Goal: Task Accomplishment & Management: Complete application form

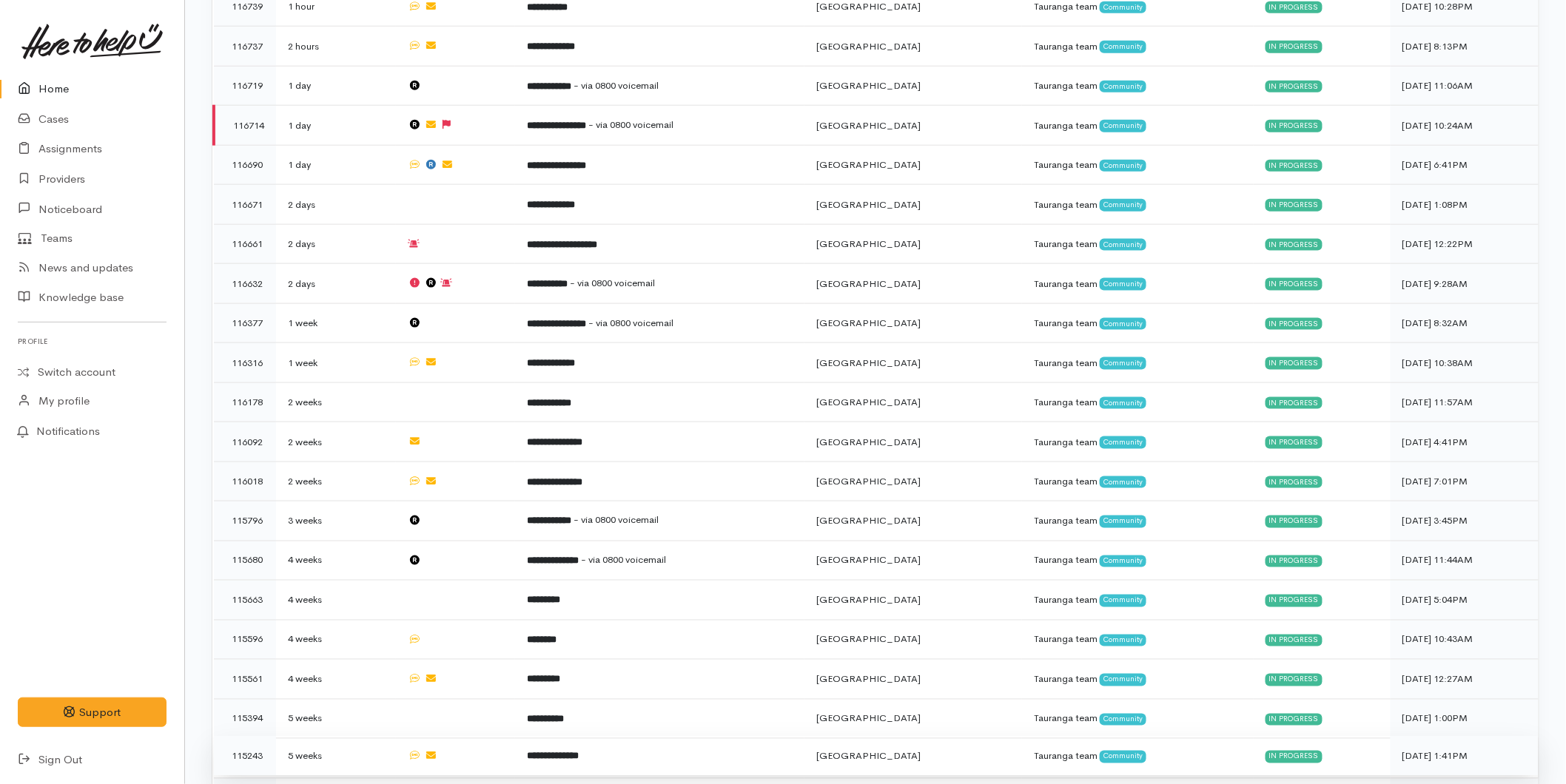
scroll to position [847, 0]
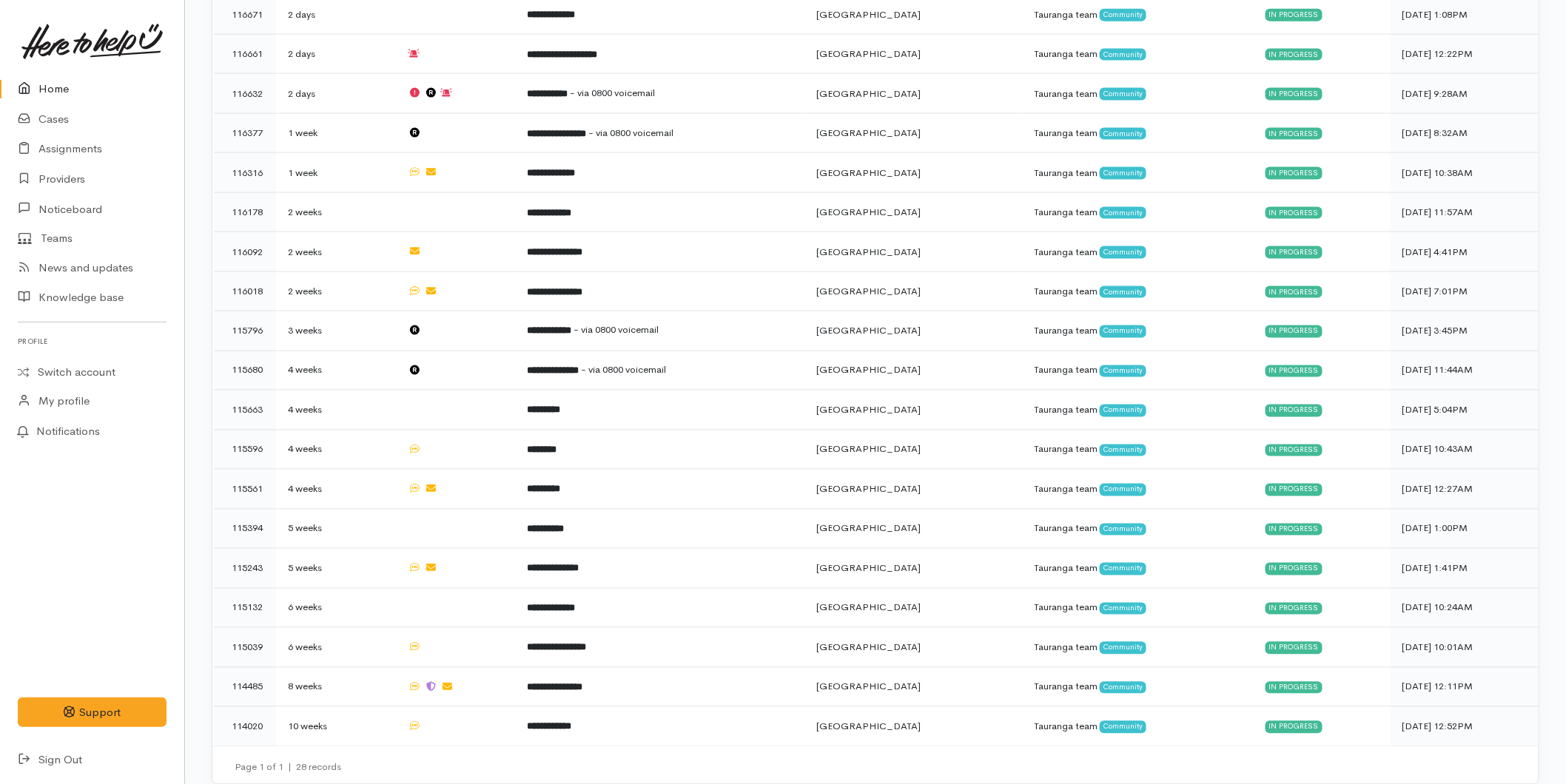
click at [62, 84] on link "Home" at bounding box center [92, 89] width 184 height 30
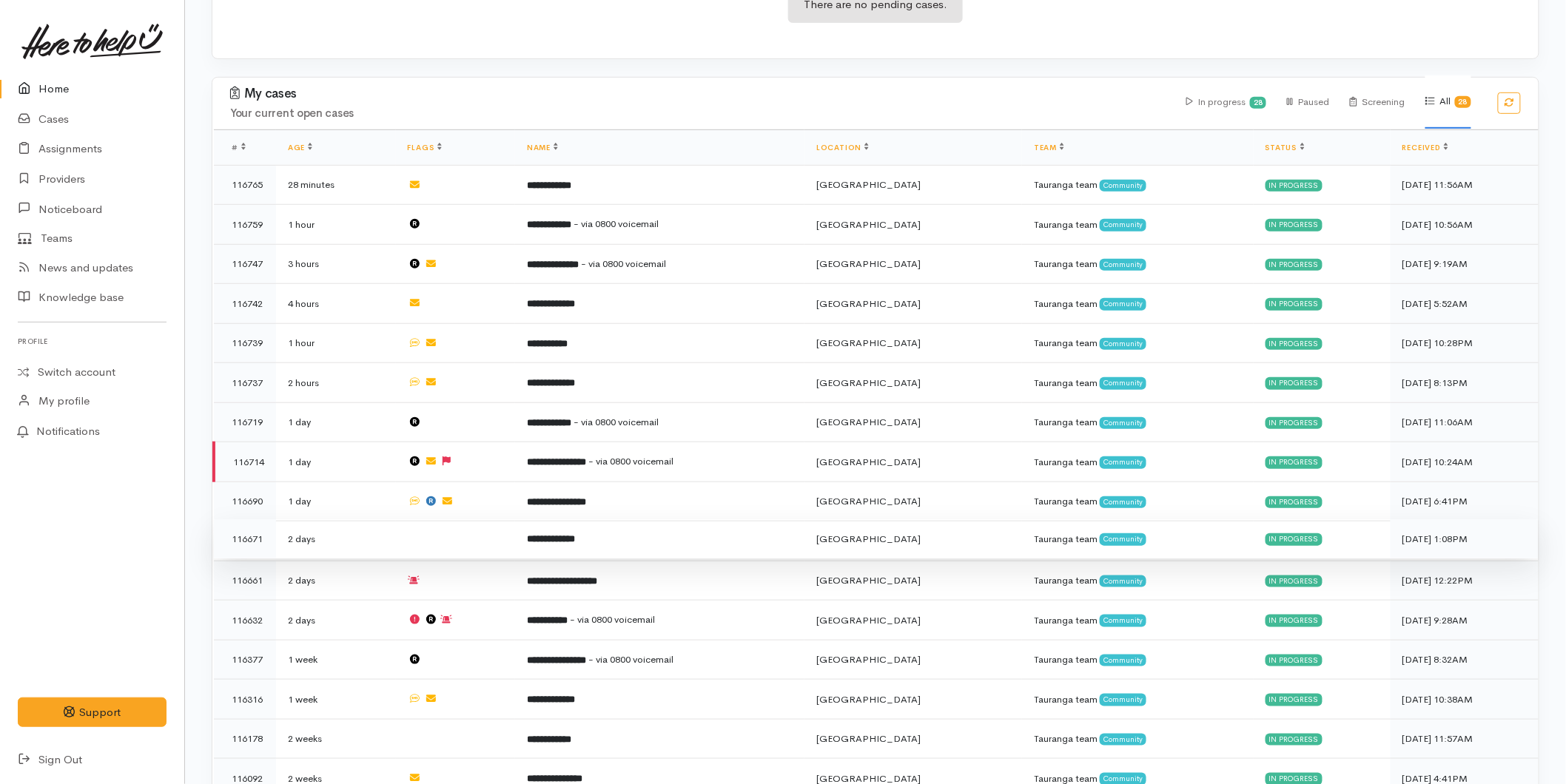
scroll to position [329, 0]
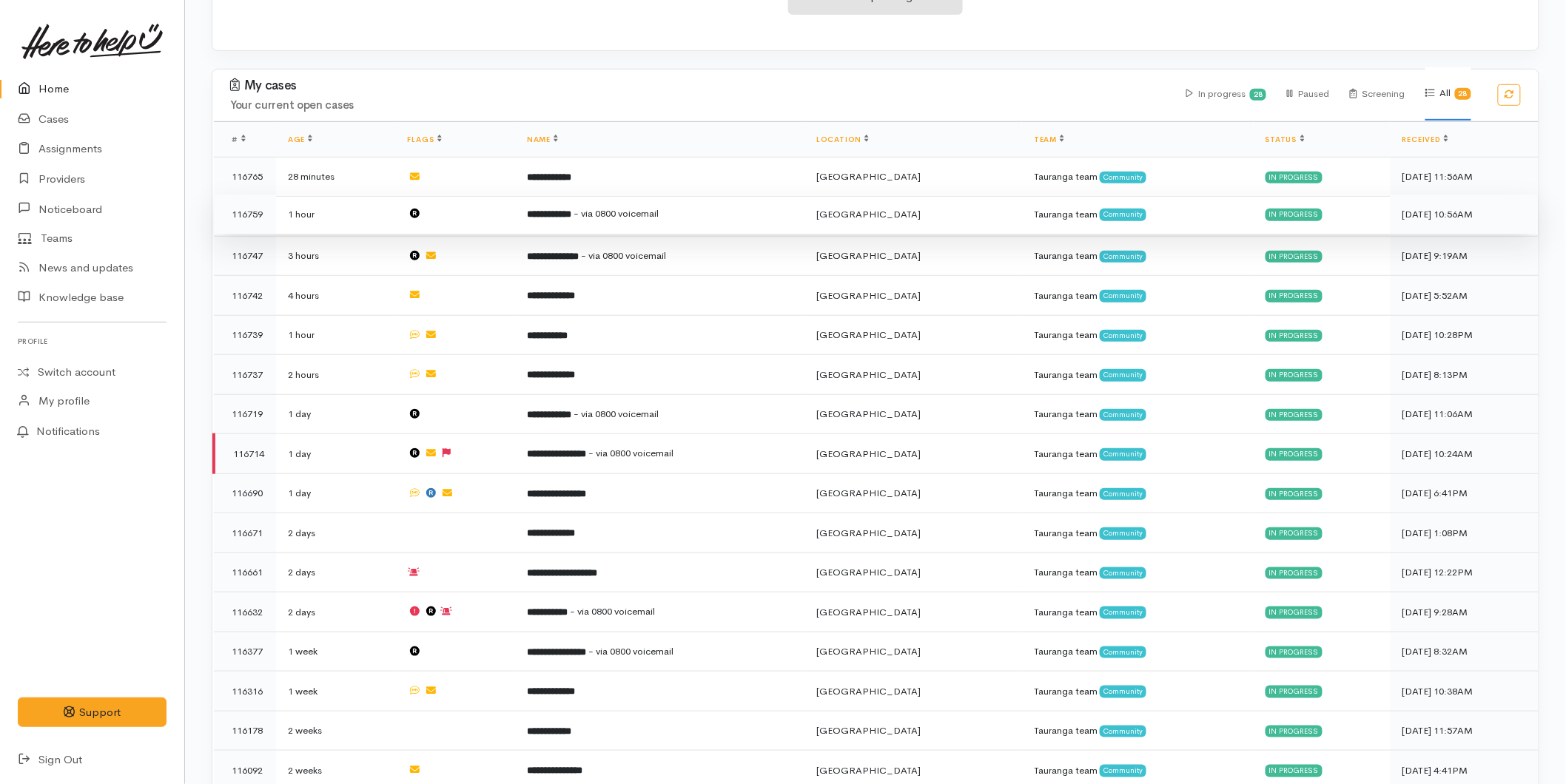
click at [566, 219] on td "**********" at bounding box center [660, 214] width 290 height 40
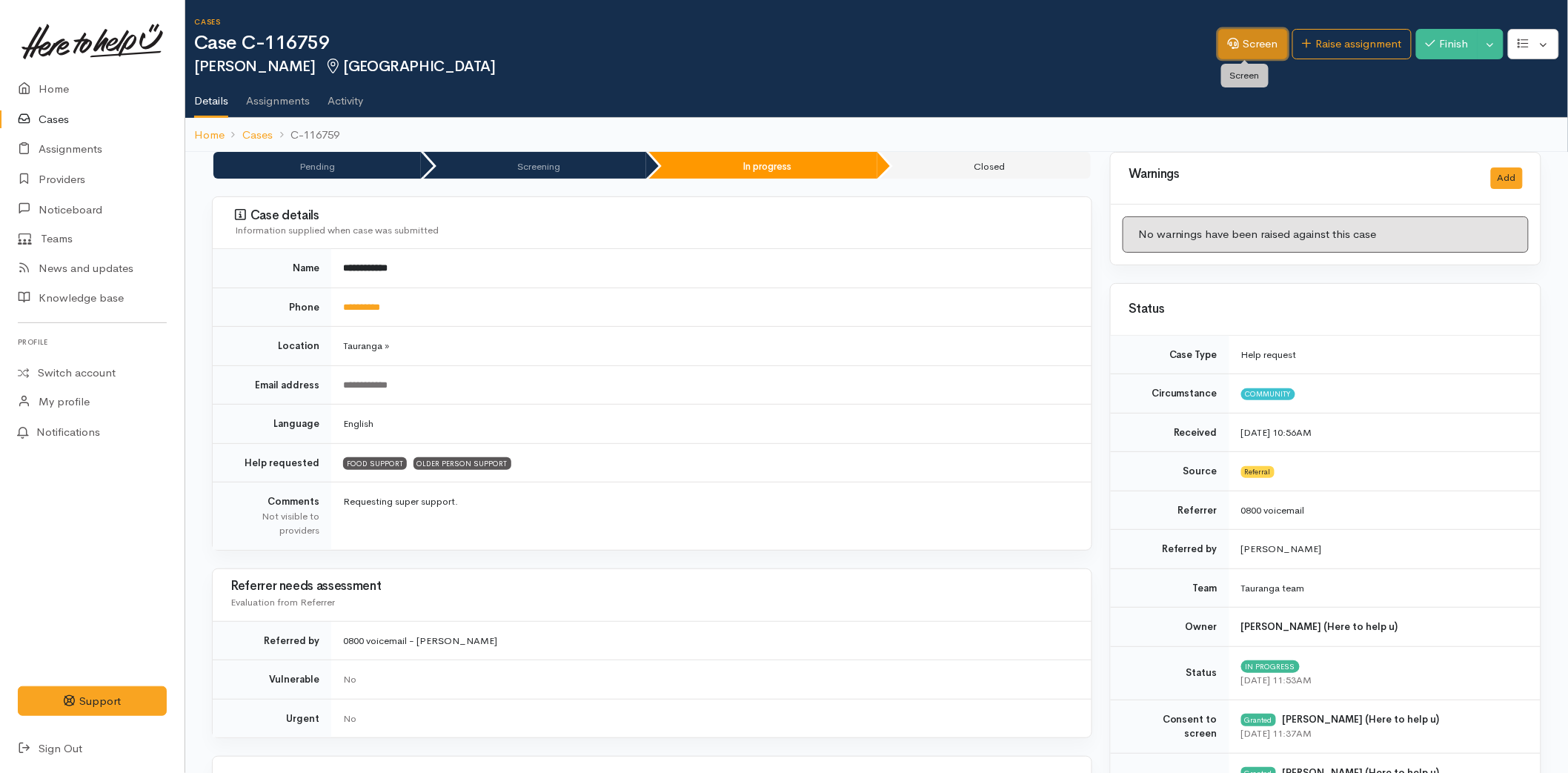
click at [1230, 34] on link "Screen" at bounding box center [1252, 44] width 70 height 30
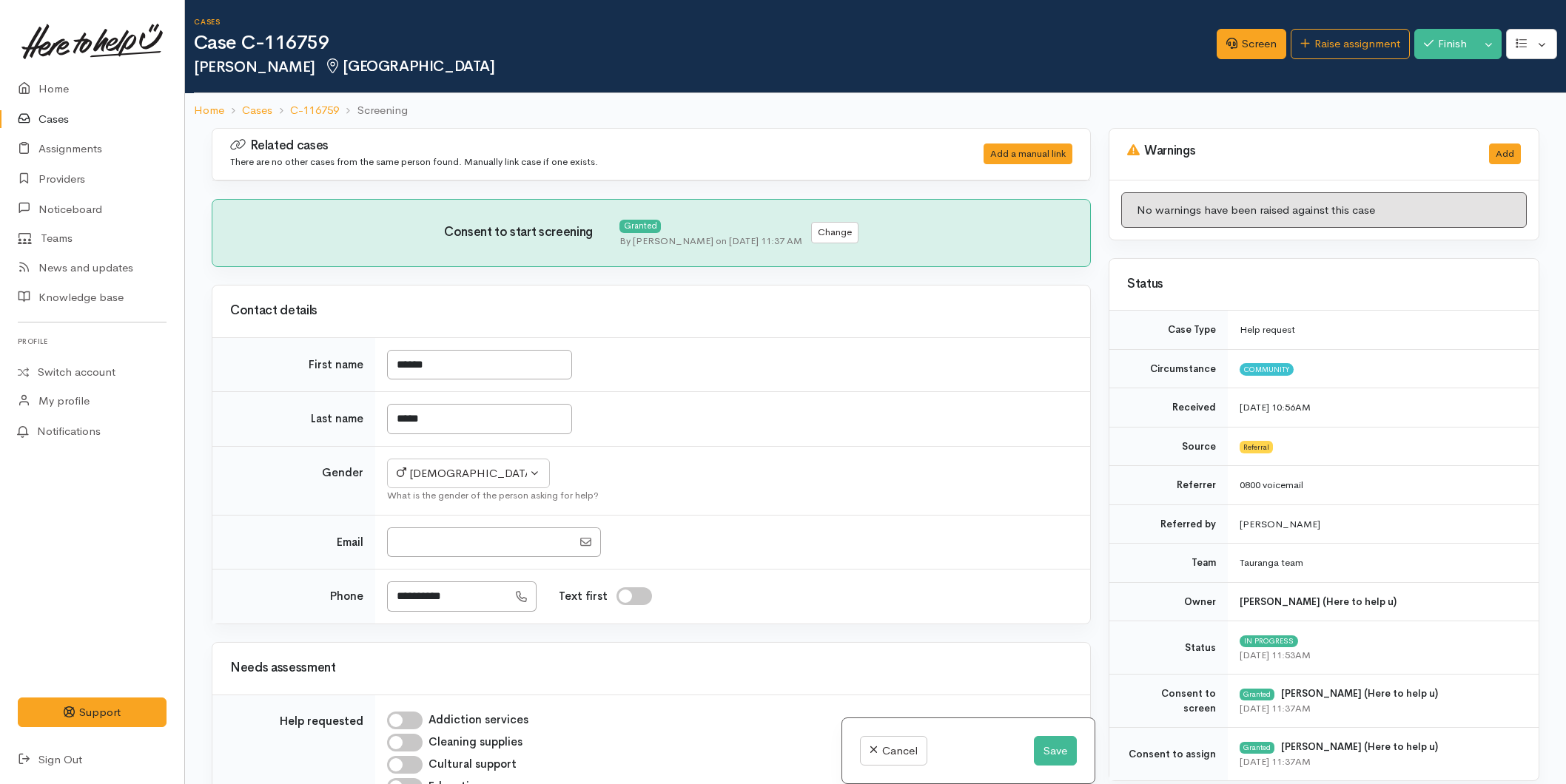
select select "6"
click at [464, 422] on input "*****" at bounding box center [479, 419] width 185 height 30
type input "****"
click at [1040, 750] on button "Save" at bounding box center [1055, 751] width 43 height 30
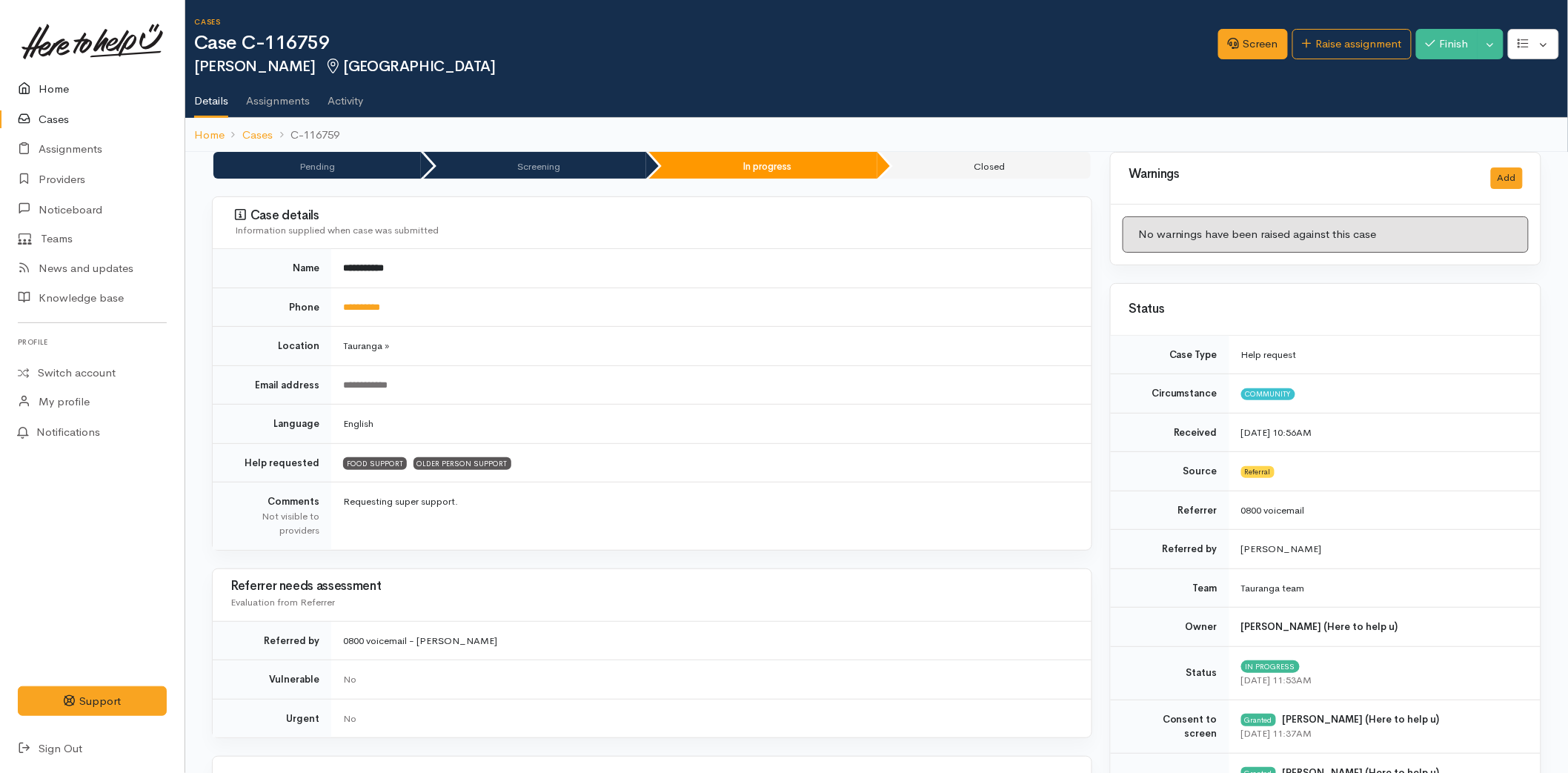
click at [22, 90] on icon at bounding box center [28, 89] width 21 height 18
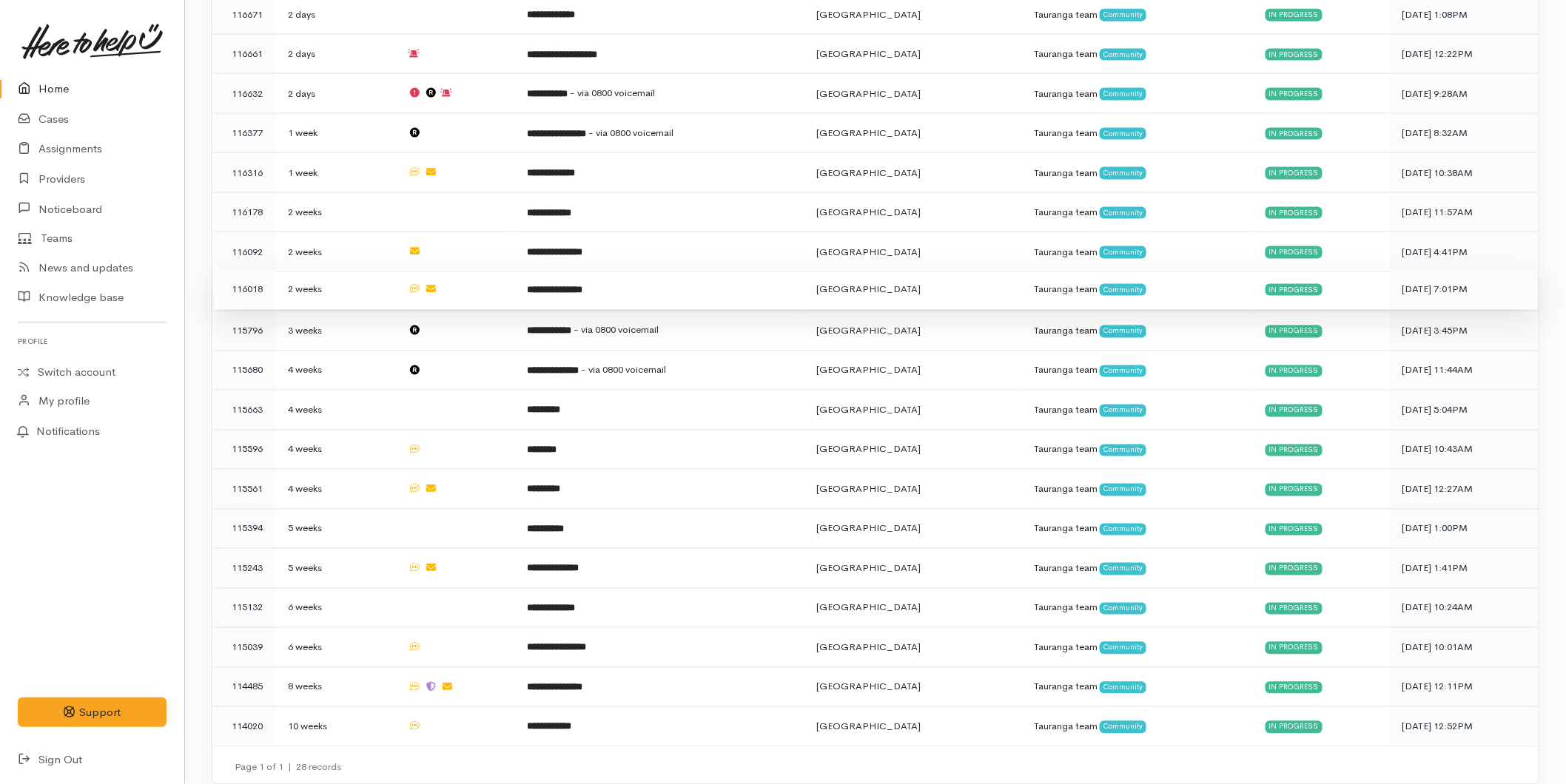
scroll to position [437, 0]
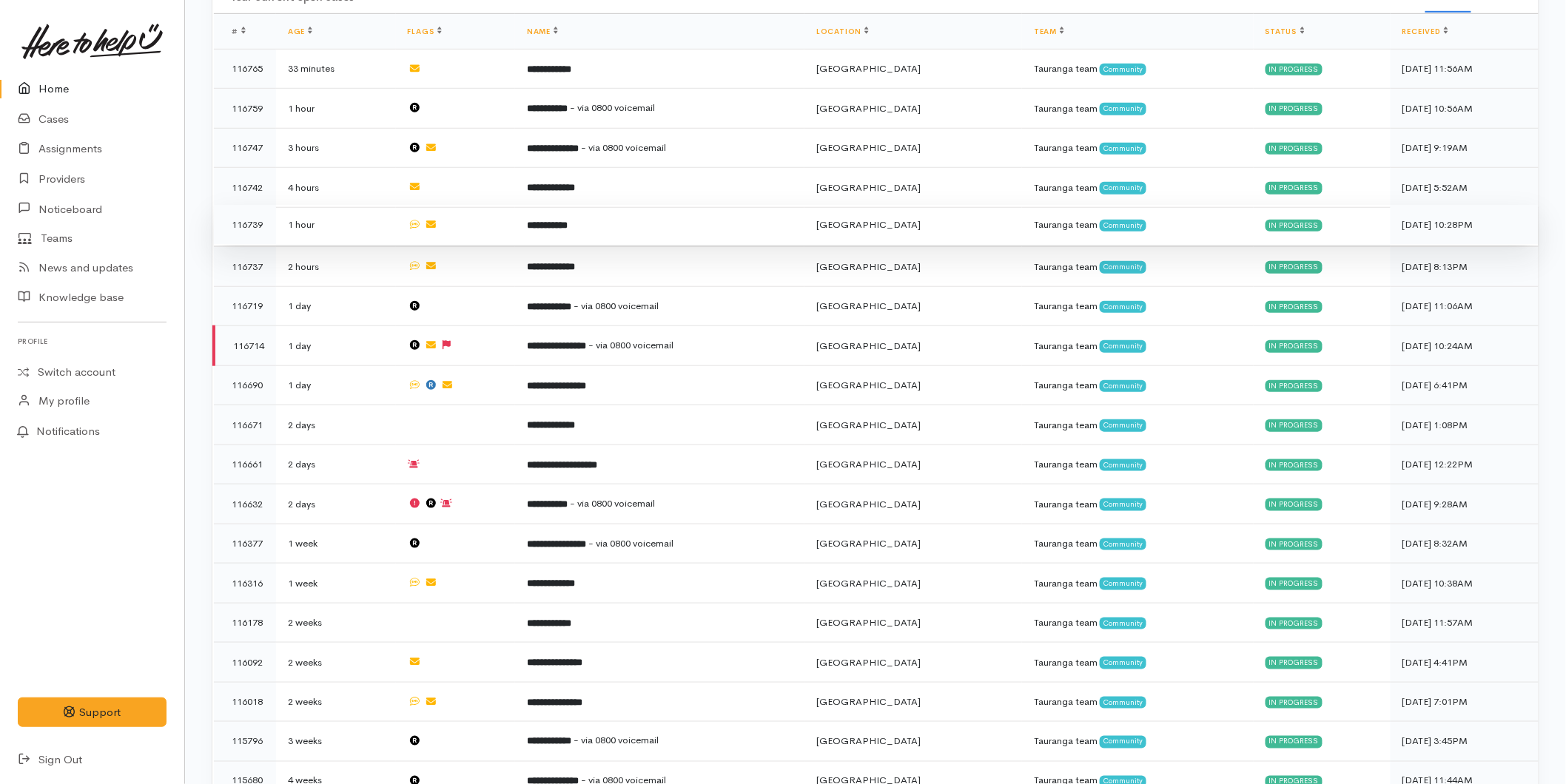
click at [591, 212] on td "**********" at bounding box center [660, 225] width 290 height 40
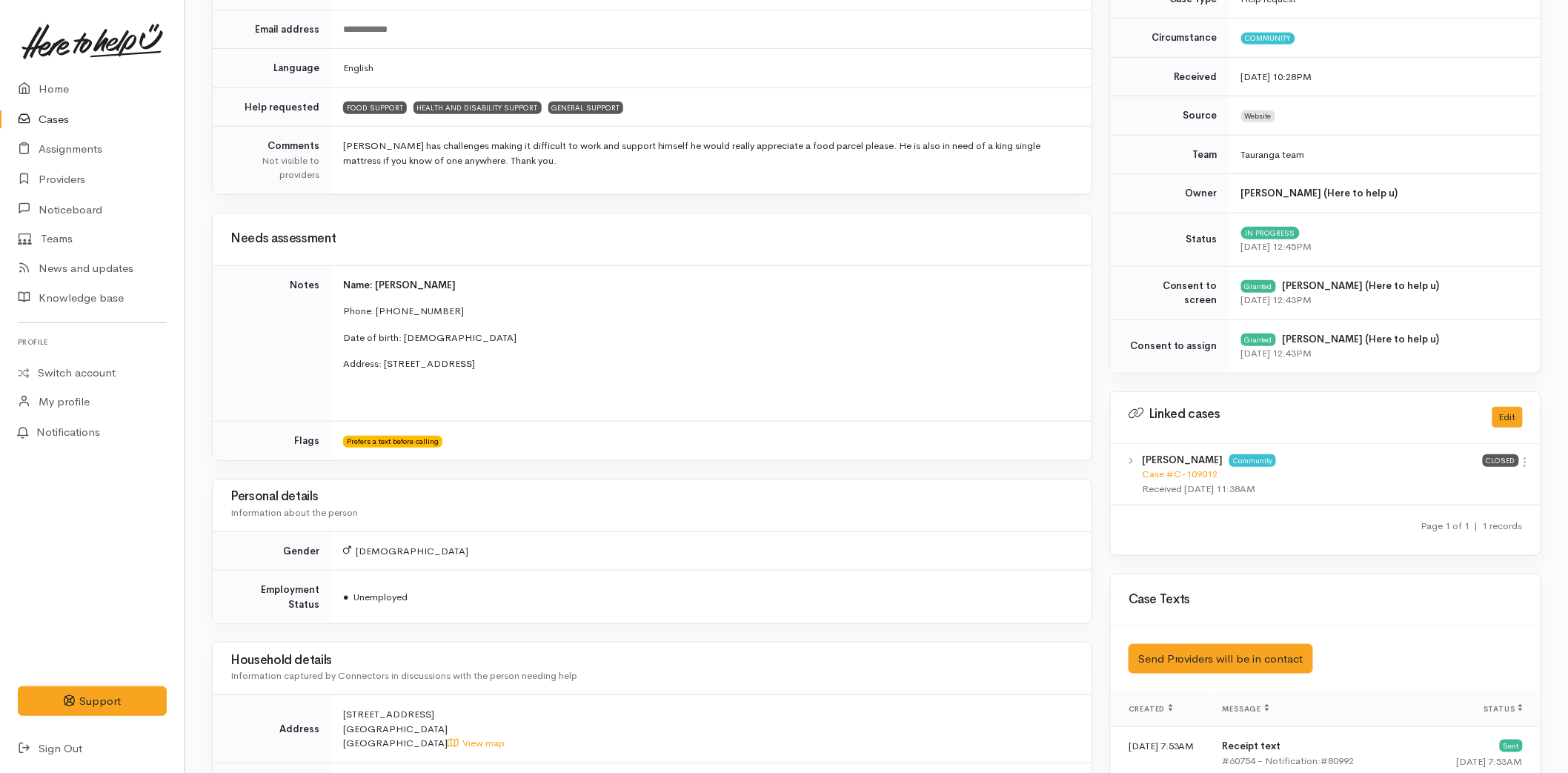
scroll to position [83, 0]
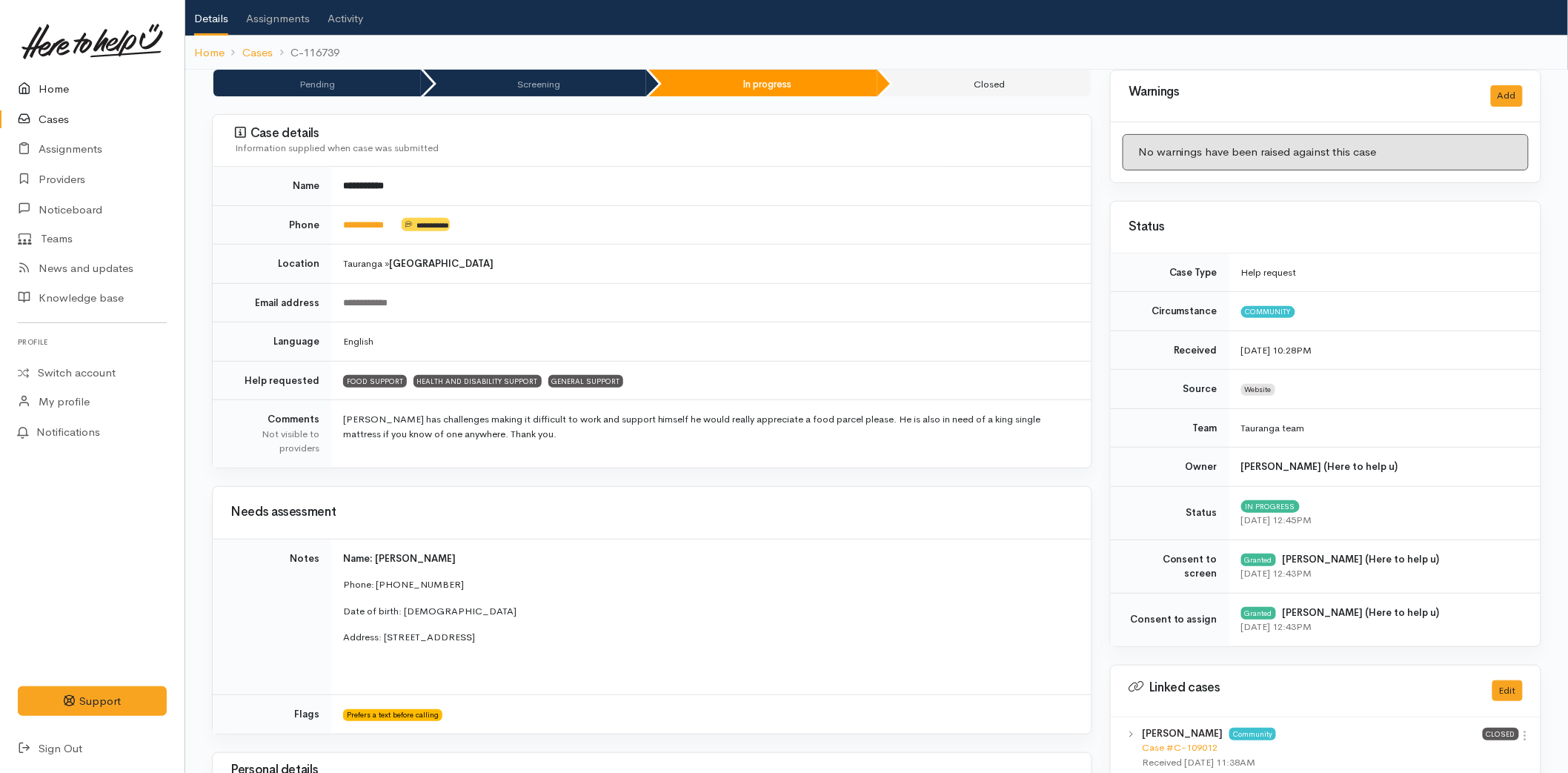
click at [67, 92] on link "Home" at bounding box center [92, 89] width 184 height 30
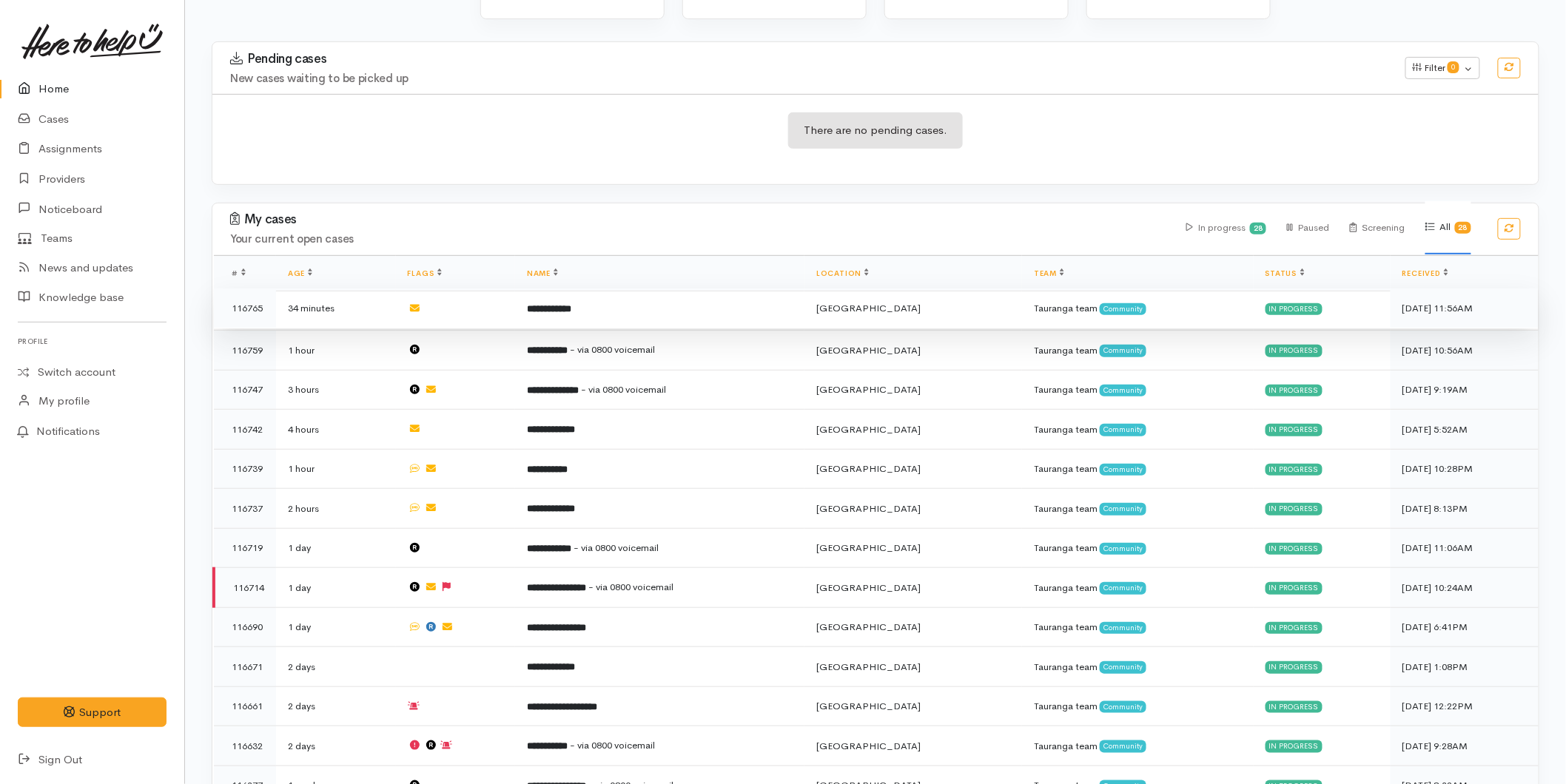
scroll to position [164, 0]
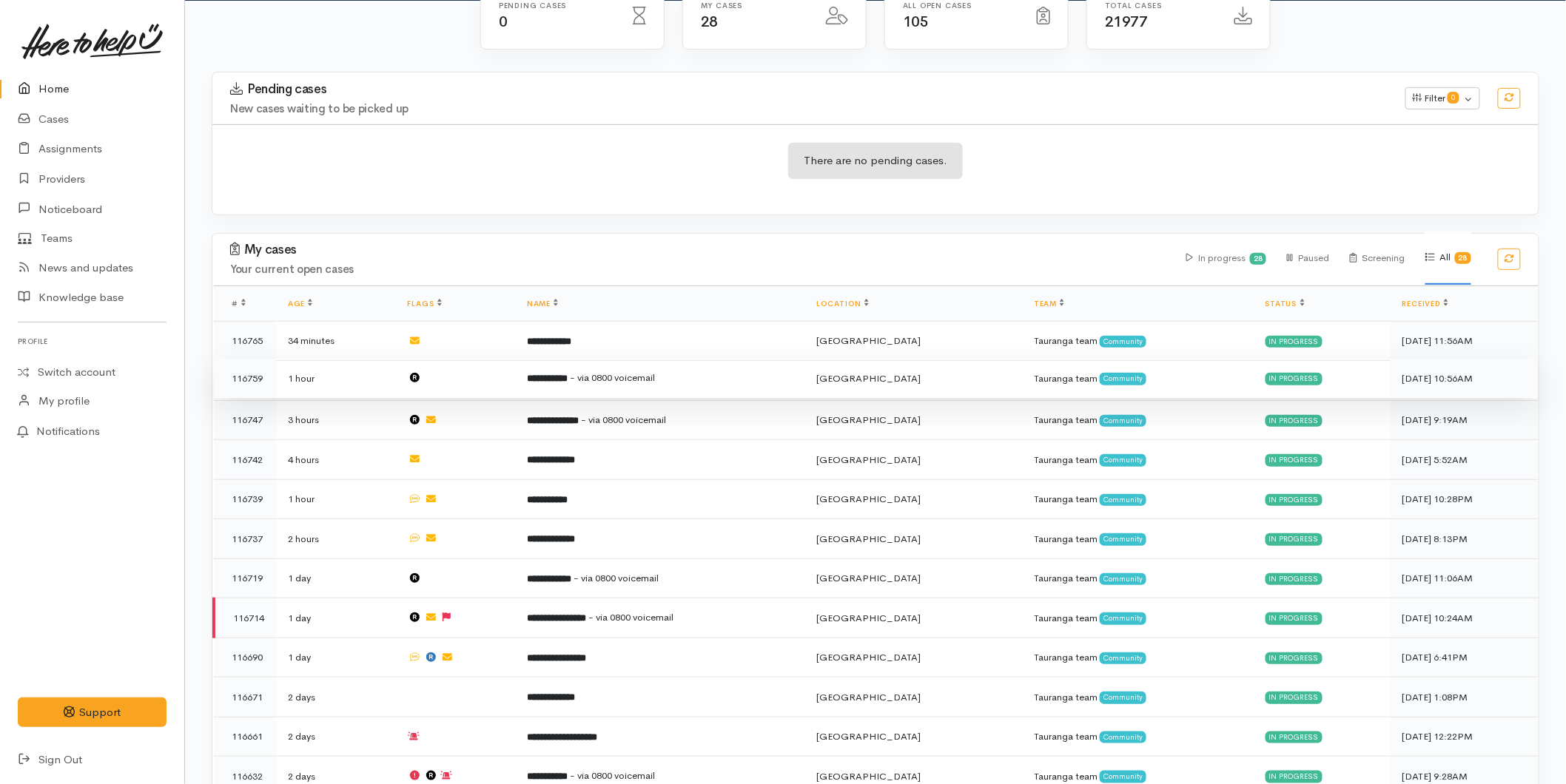
click at [617, 383] on td "**********" at bounding box center [660, 379] width 290 height 40
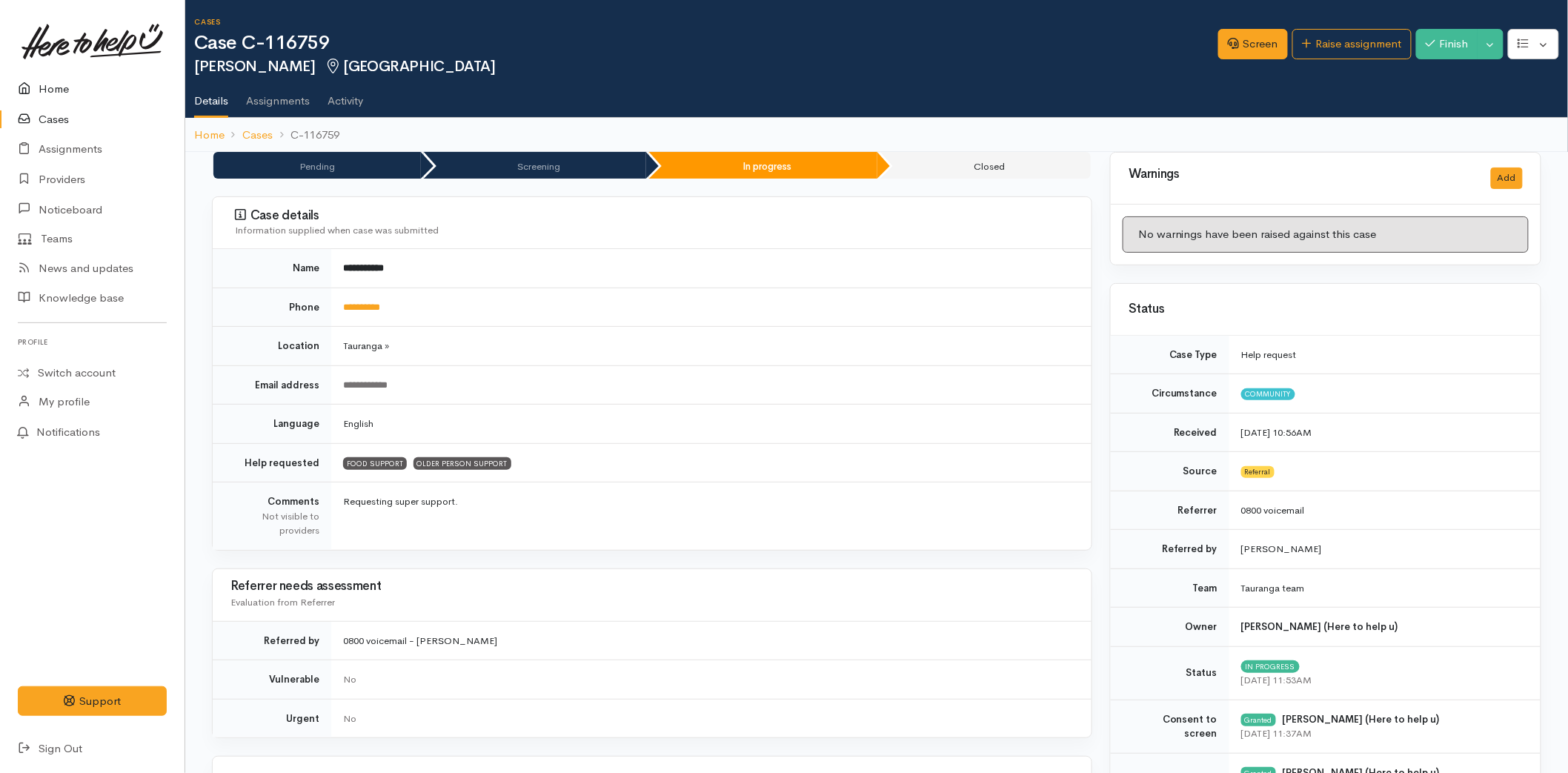
click at [48, 89] on link "Home" at bounding box center [92, 89] width 184 height 30
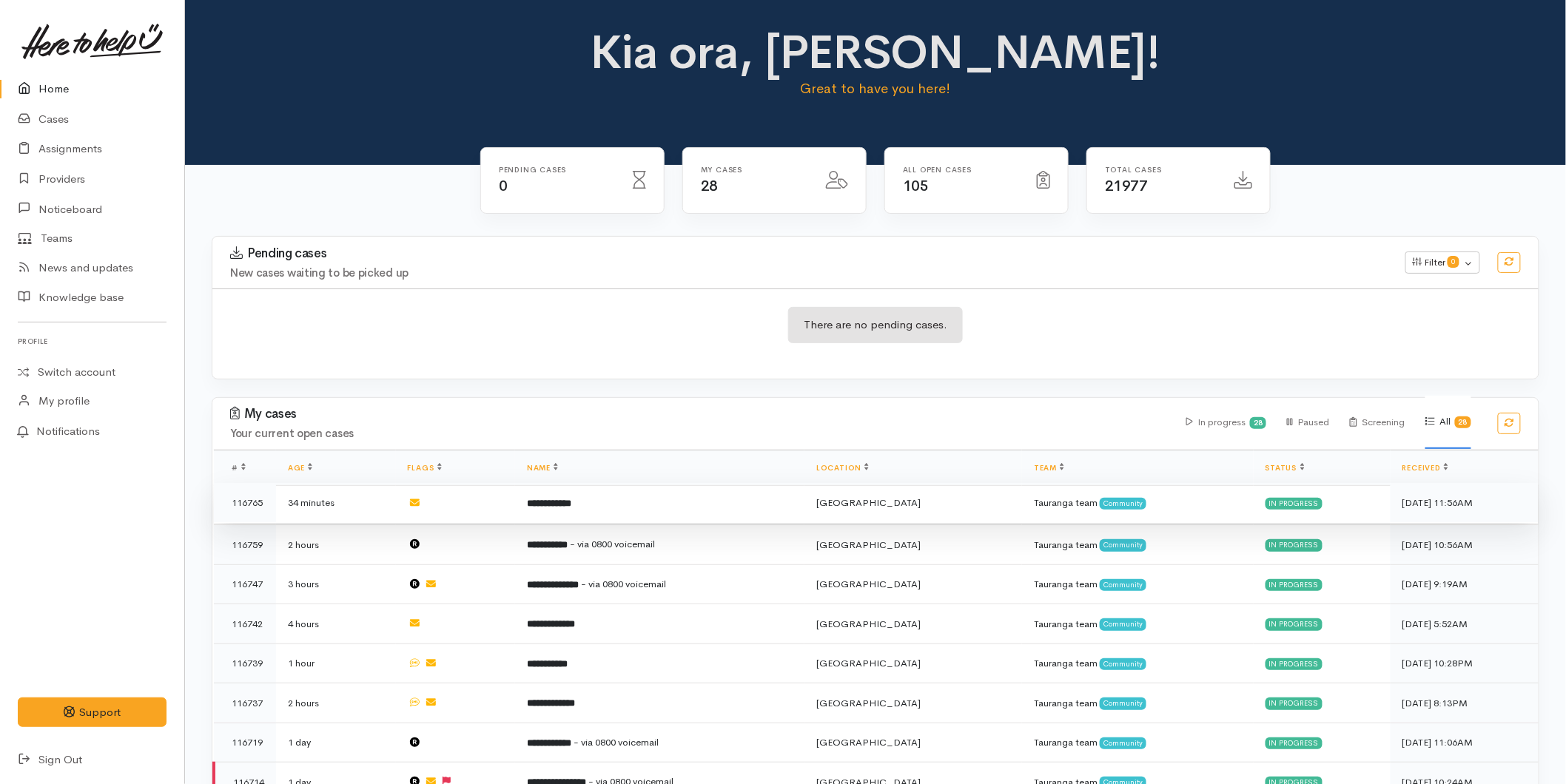
click at [534, 497] on td "**********" at bounding box center [660, 503] width 290 height 40
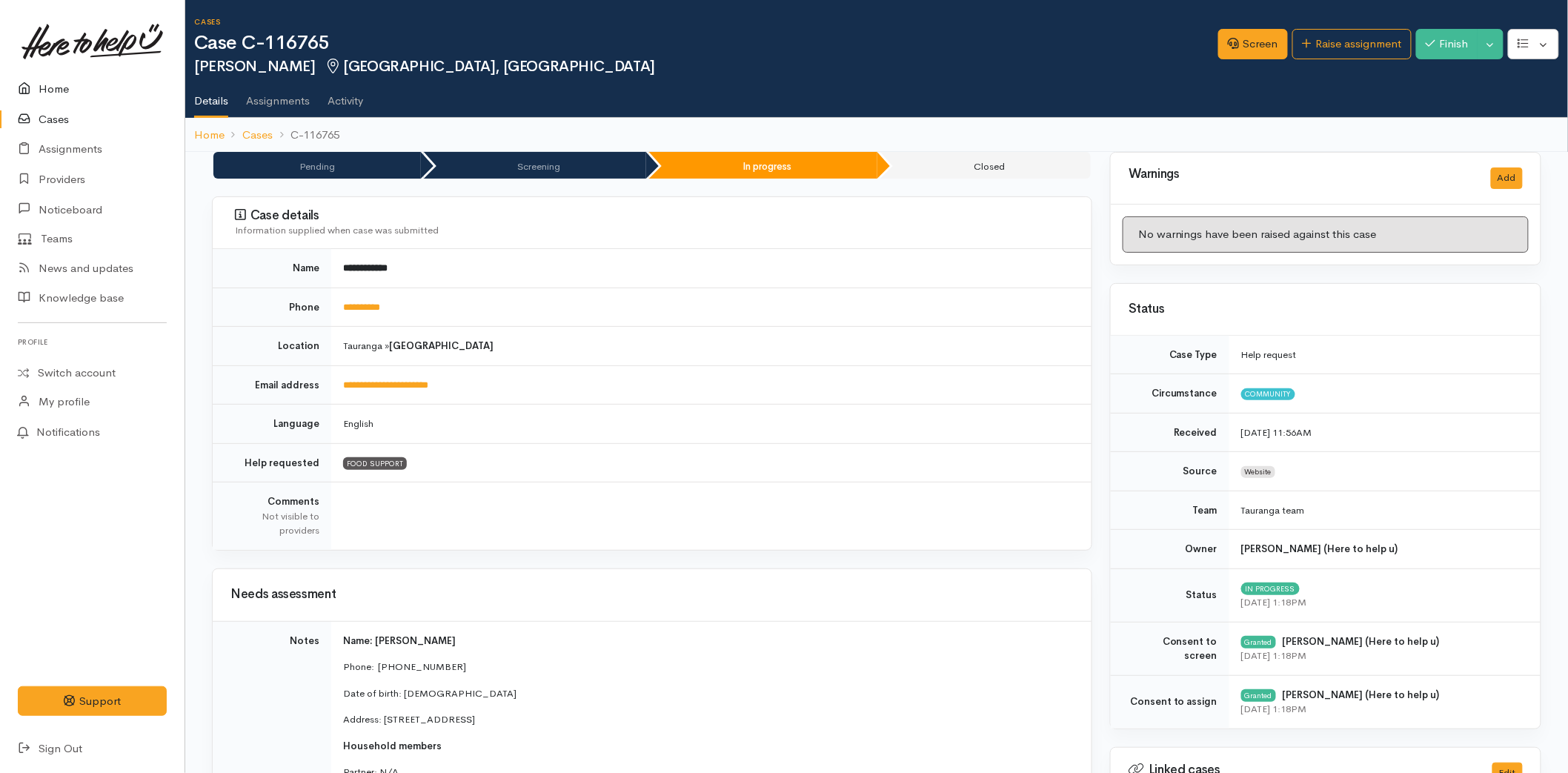
click at [77, 82] on link "Home" at bounding box center [92, 89] width 184 height 30
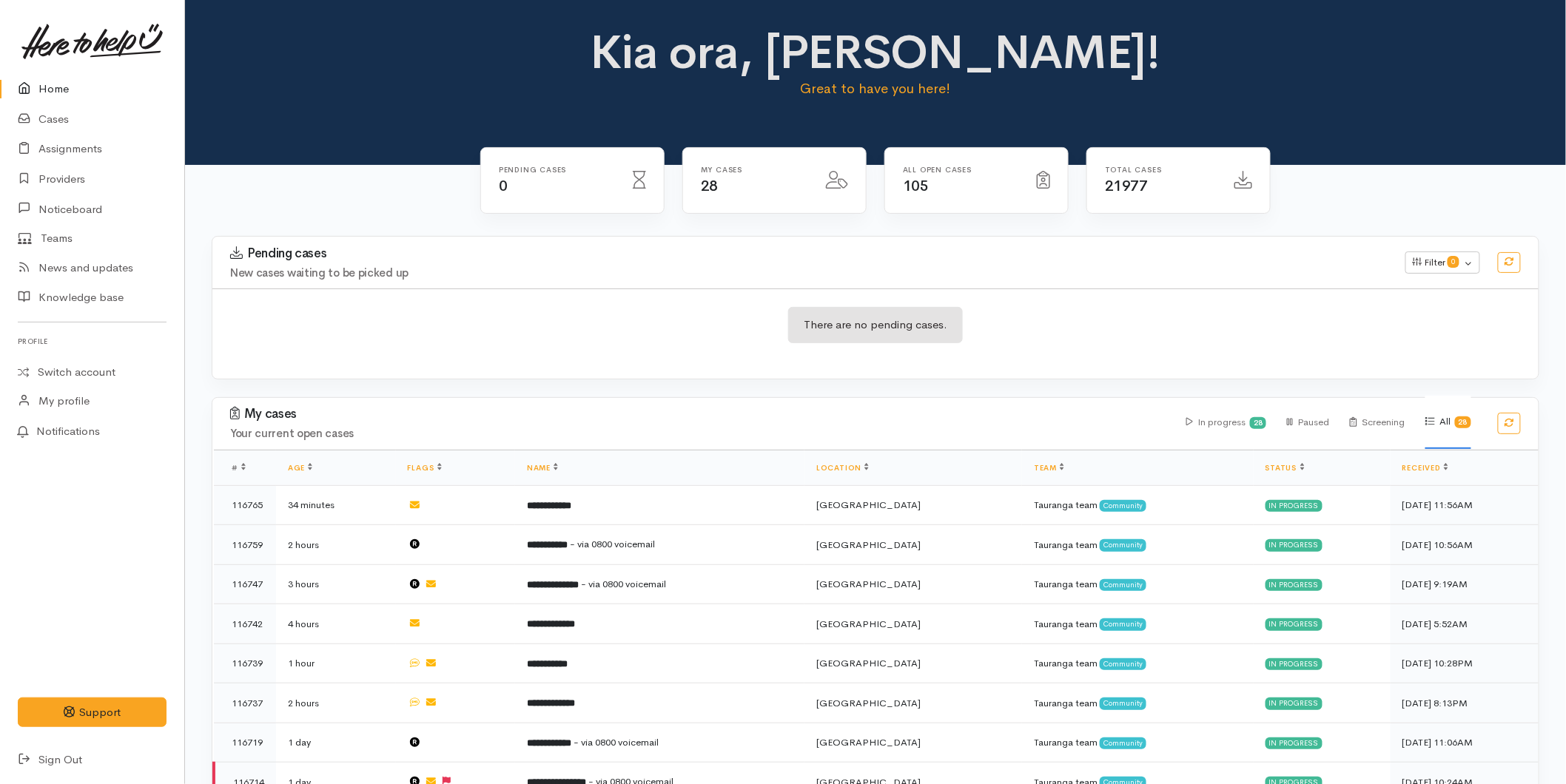
scroll to position [329, 0]
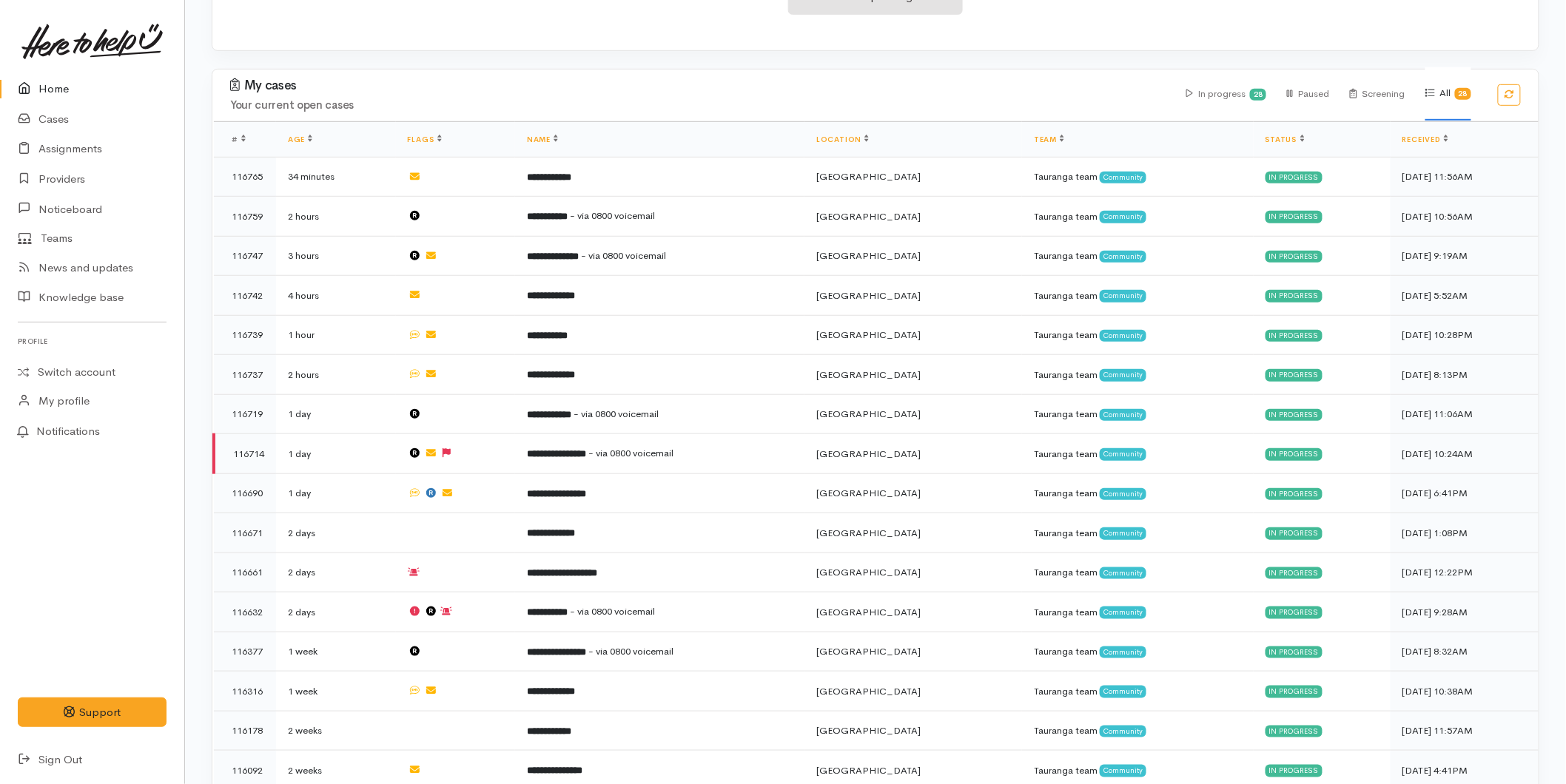
click at [42, 86] on link "Home" at bounding box center [92, 89] width 184 height 30
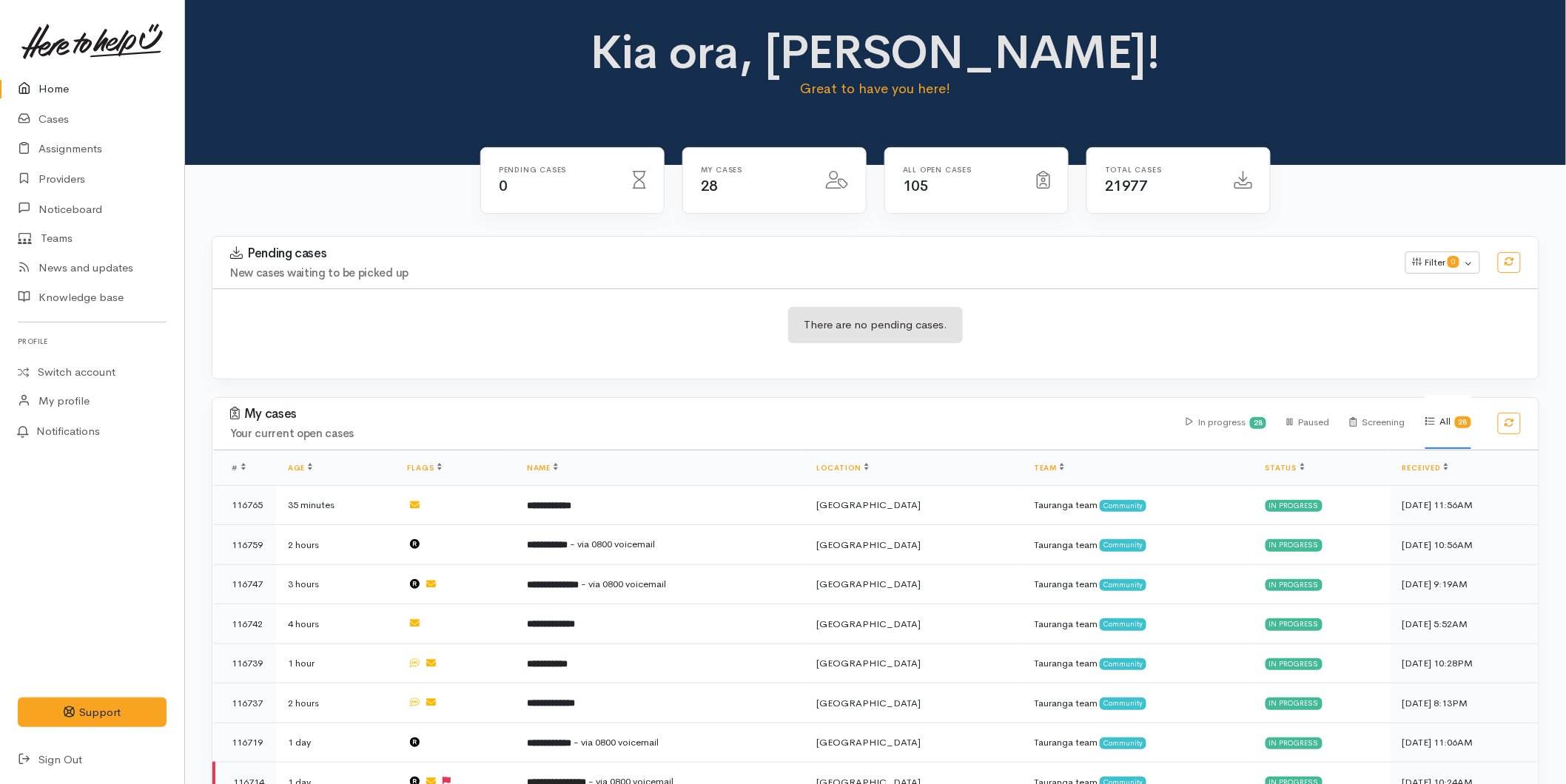
click at [50, 91] on link "Home" at bounding box center [92, 89] width 184 height 30
drag, startPoint x: 61, startPoint y: 86, endPoint x: 178, endPoint y: 107, distance: 118.9
click at [59, 84] on link "Home" at bounding box center [92, 89] width 184 height 30
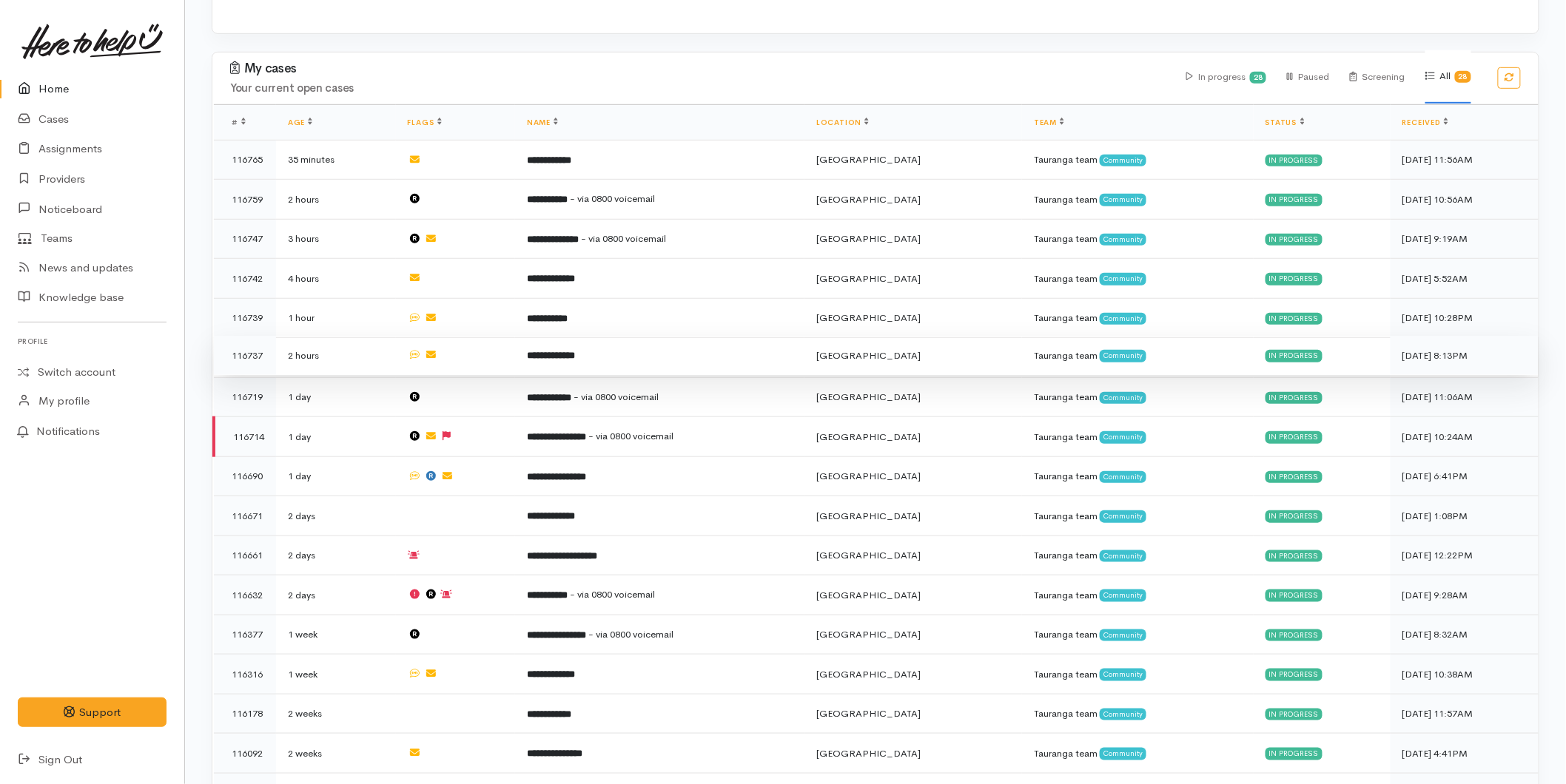
scroll to position [493, 0]
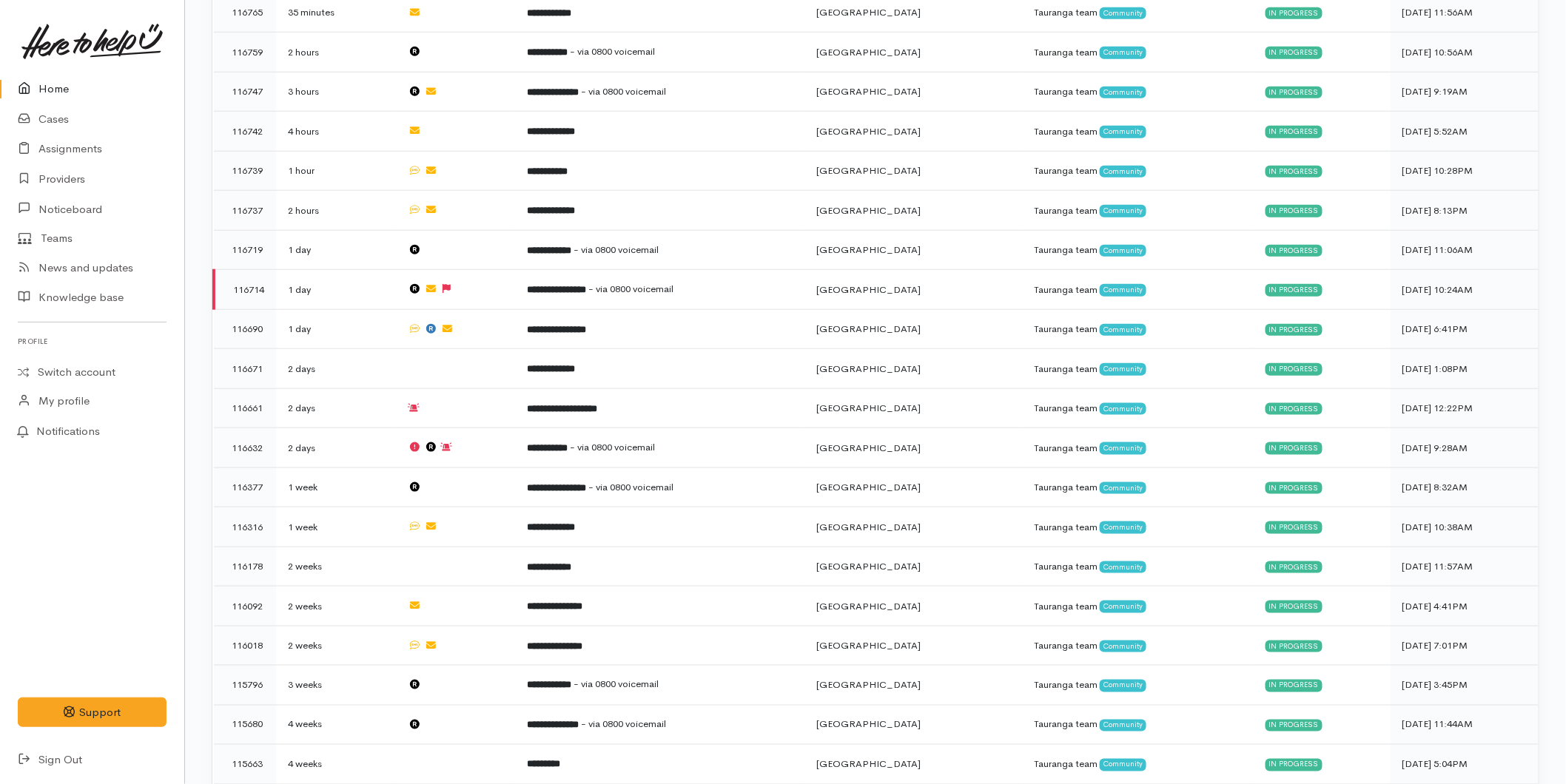
click at [44, 86] on link "Home" at bounding box center [92, 89] width 184 height 30
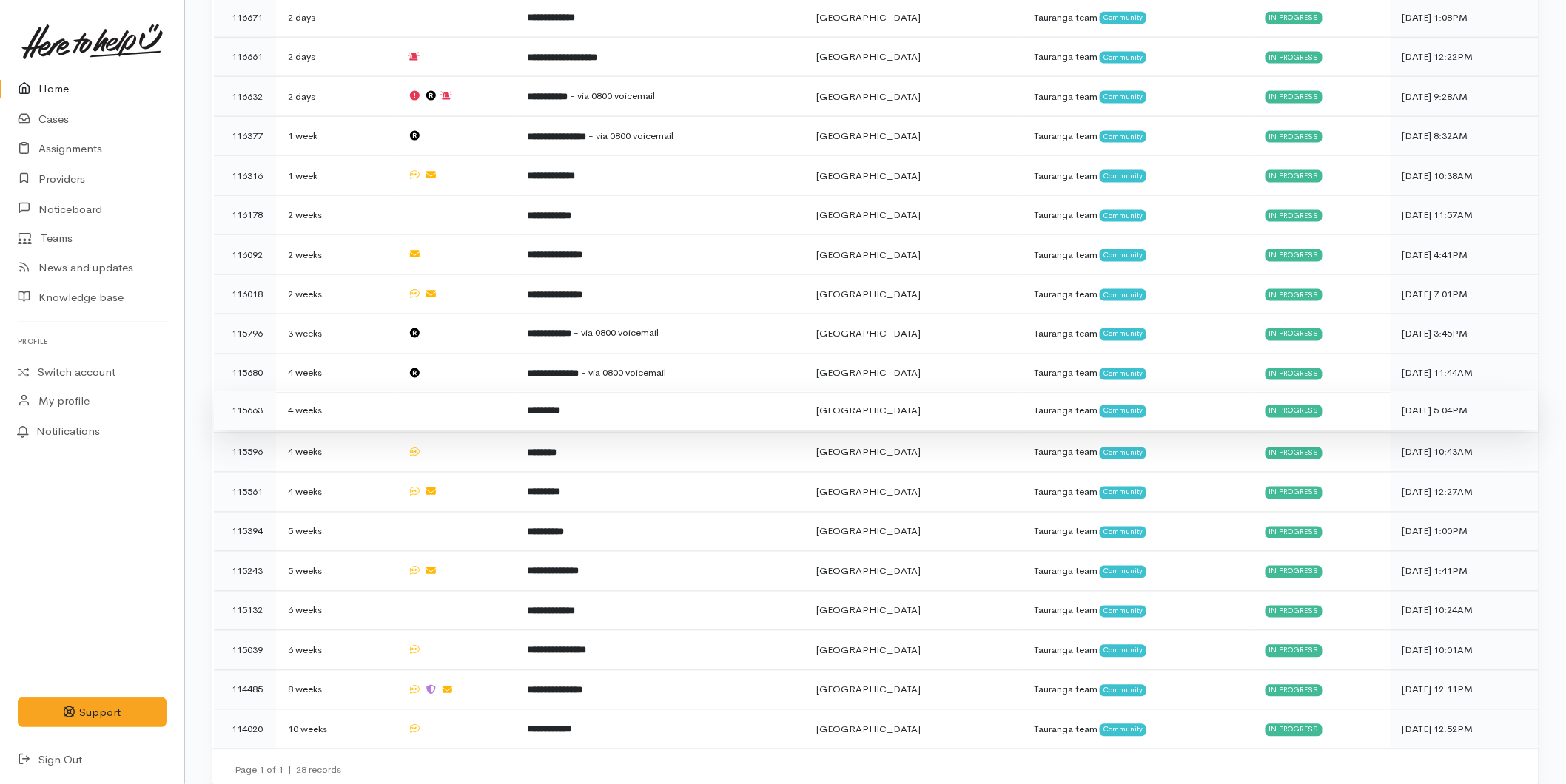
scroll to position [847, 0]
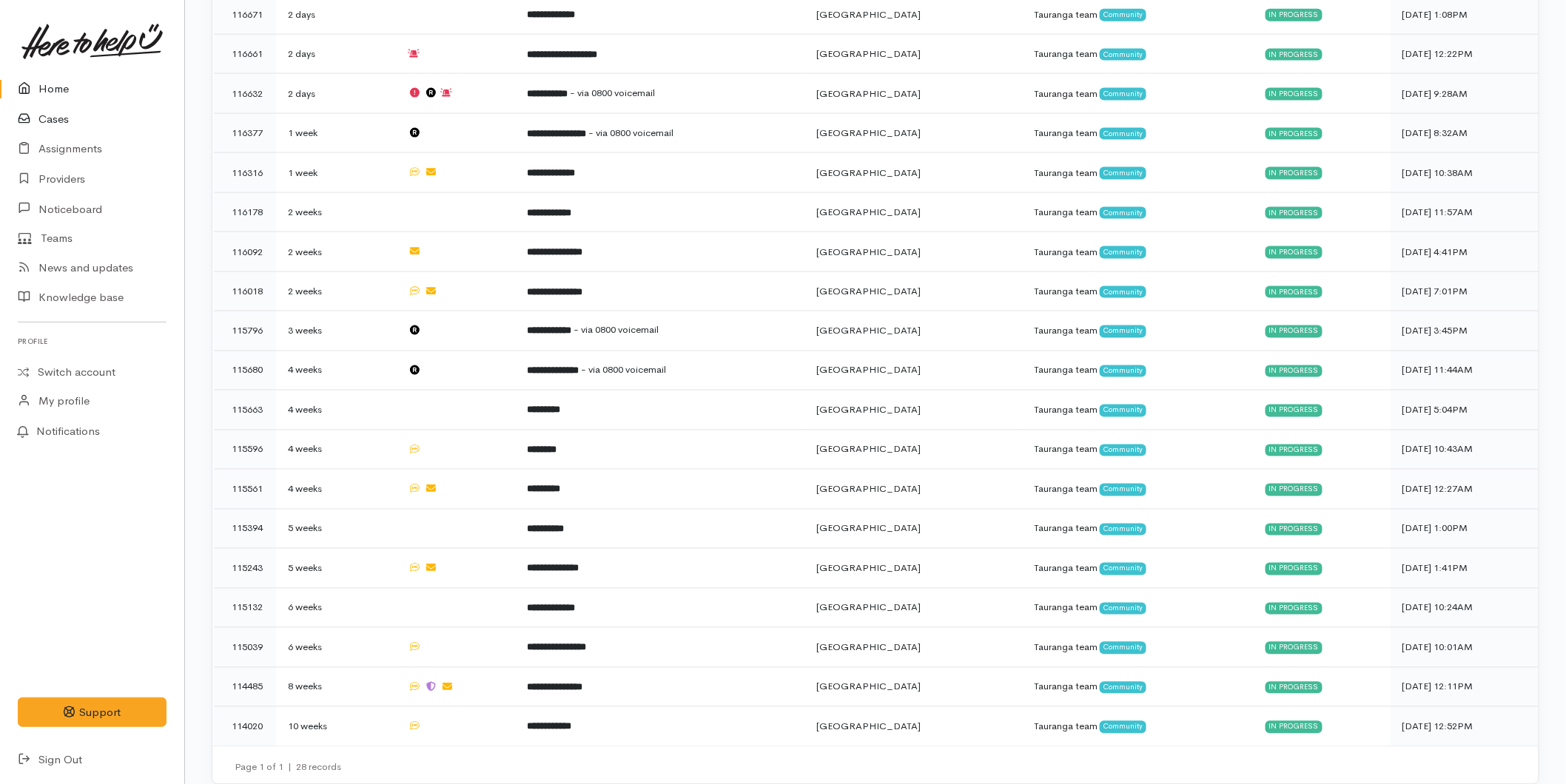
click at [78, 104] on link "Cases" at bounding box center [92, 119] width 184 height 30
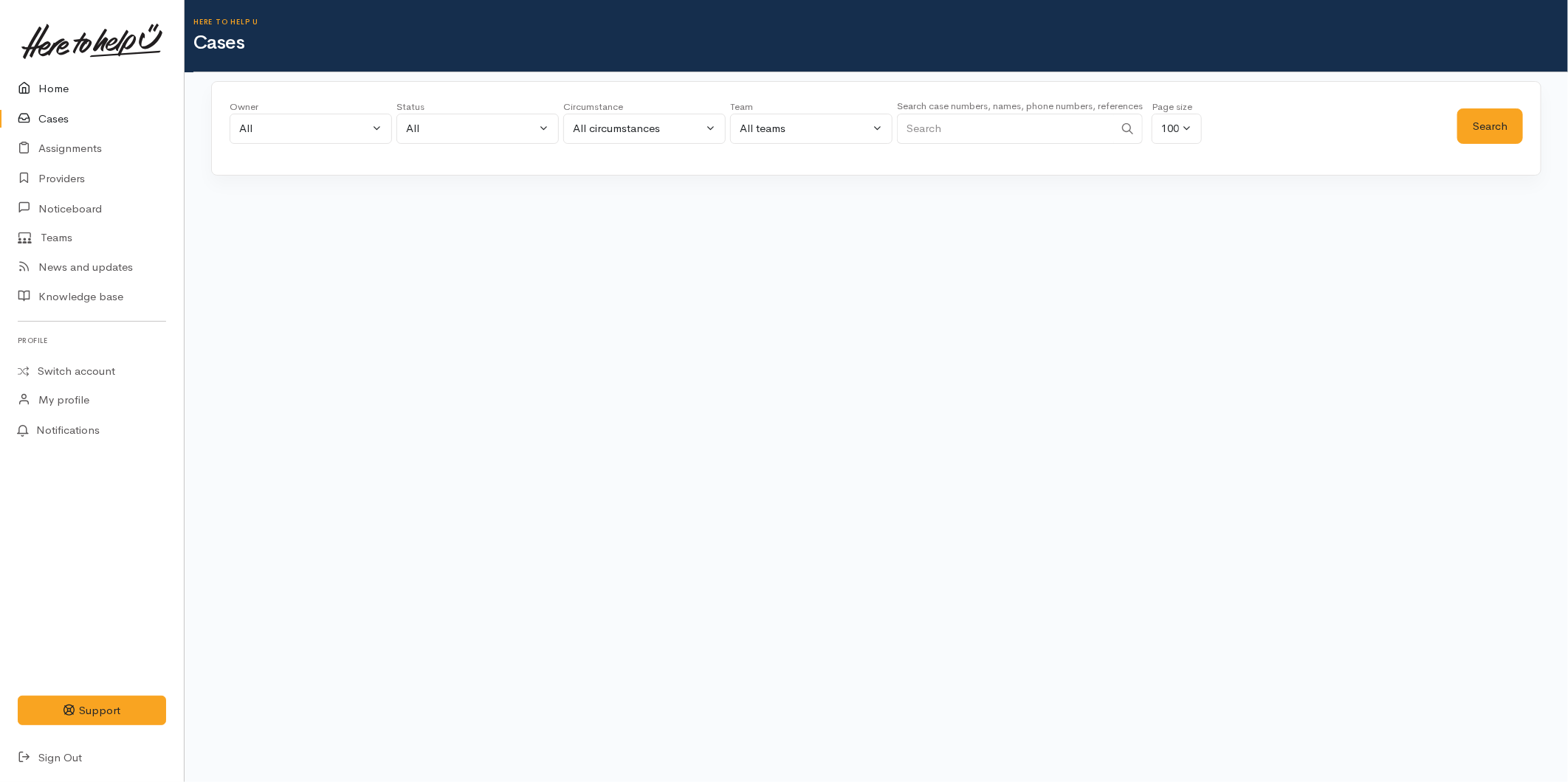
click at [57, 85] on link "Home" at bounding box center [92, 89] width 184 height 30
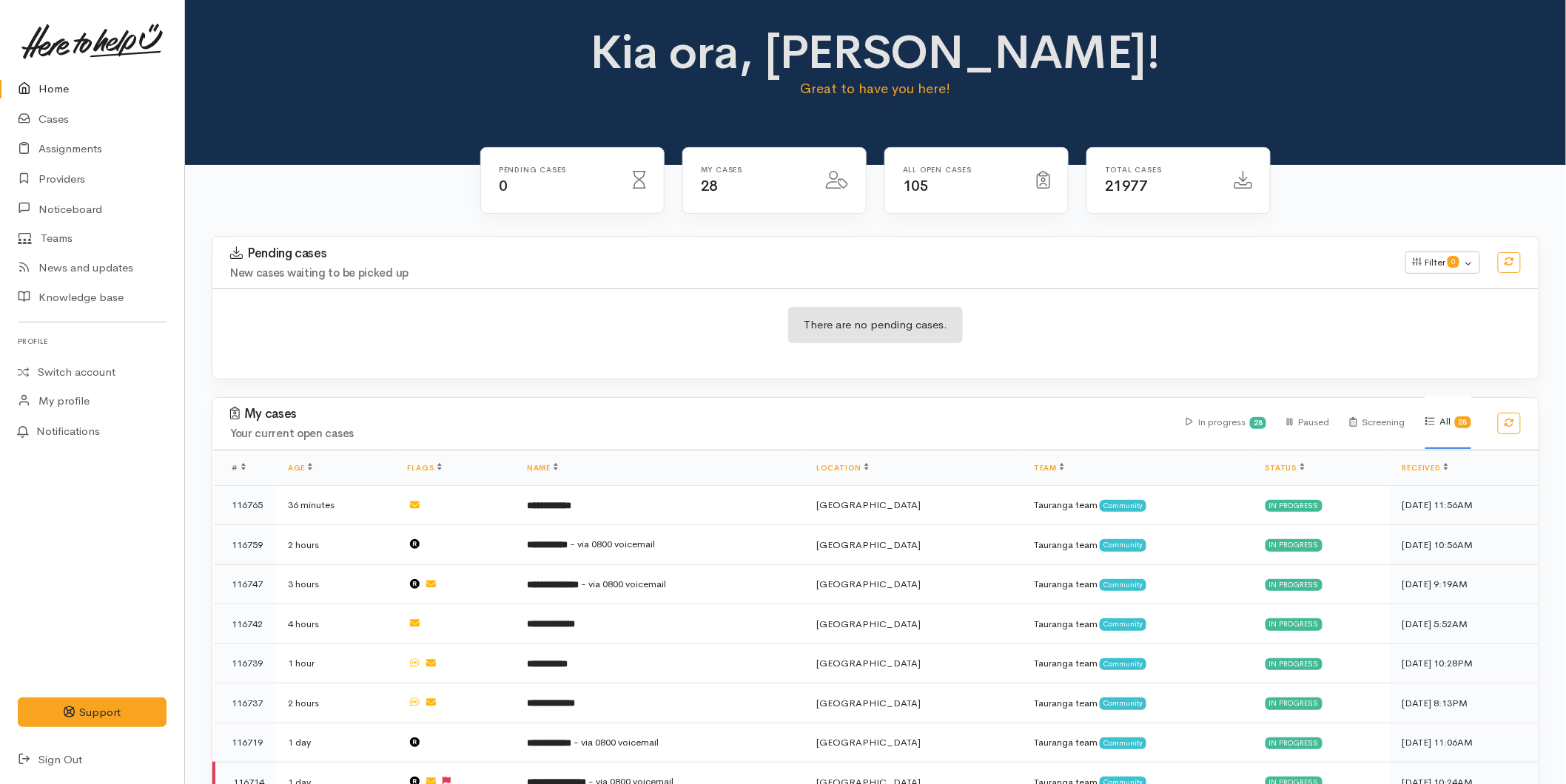
click at [61, 72] on link at bounding box center [92, 41] width 149 height 65
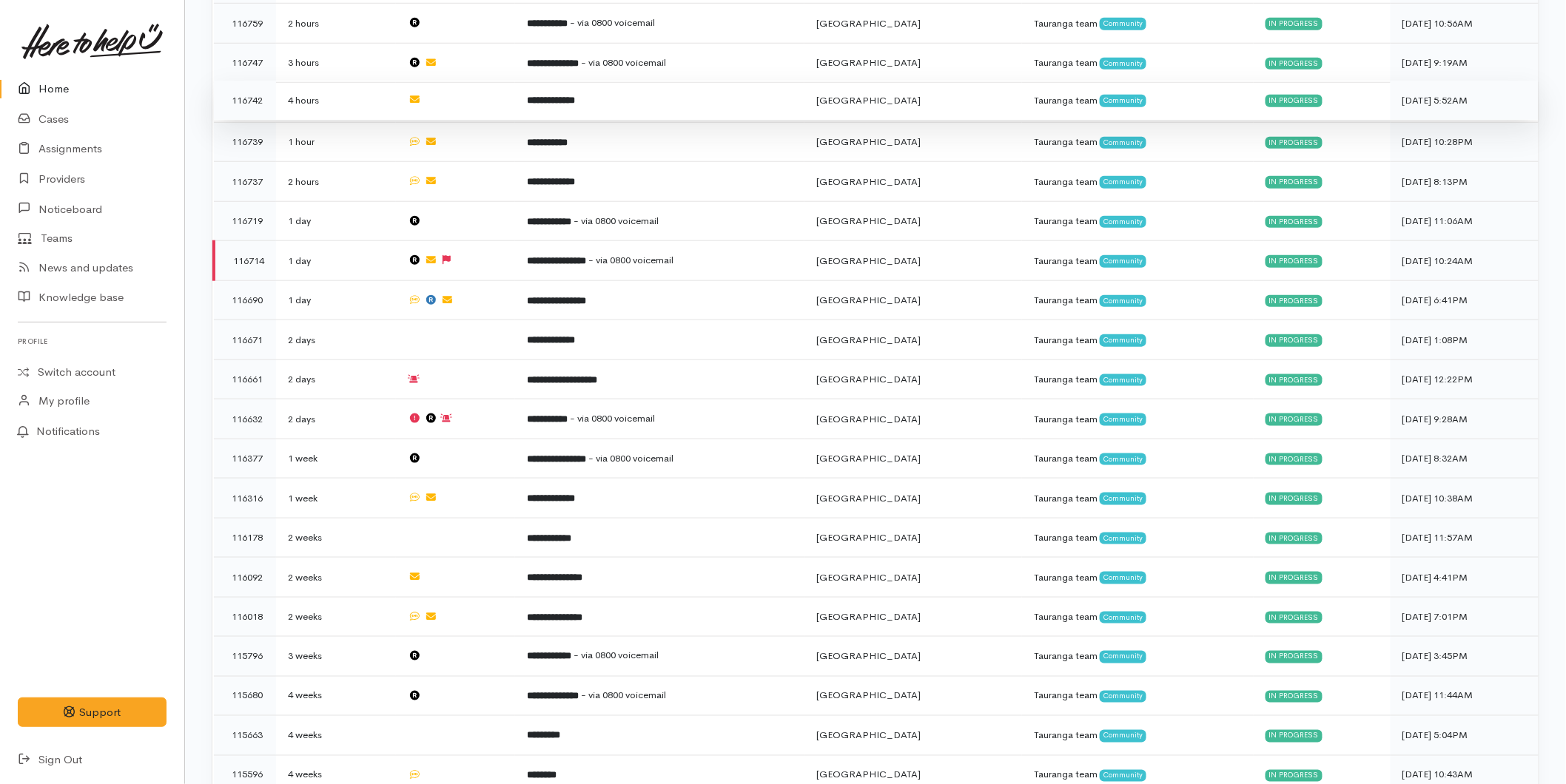
scroll to position [190, 0]
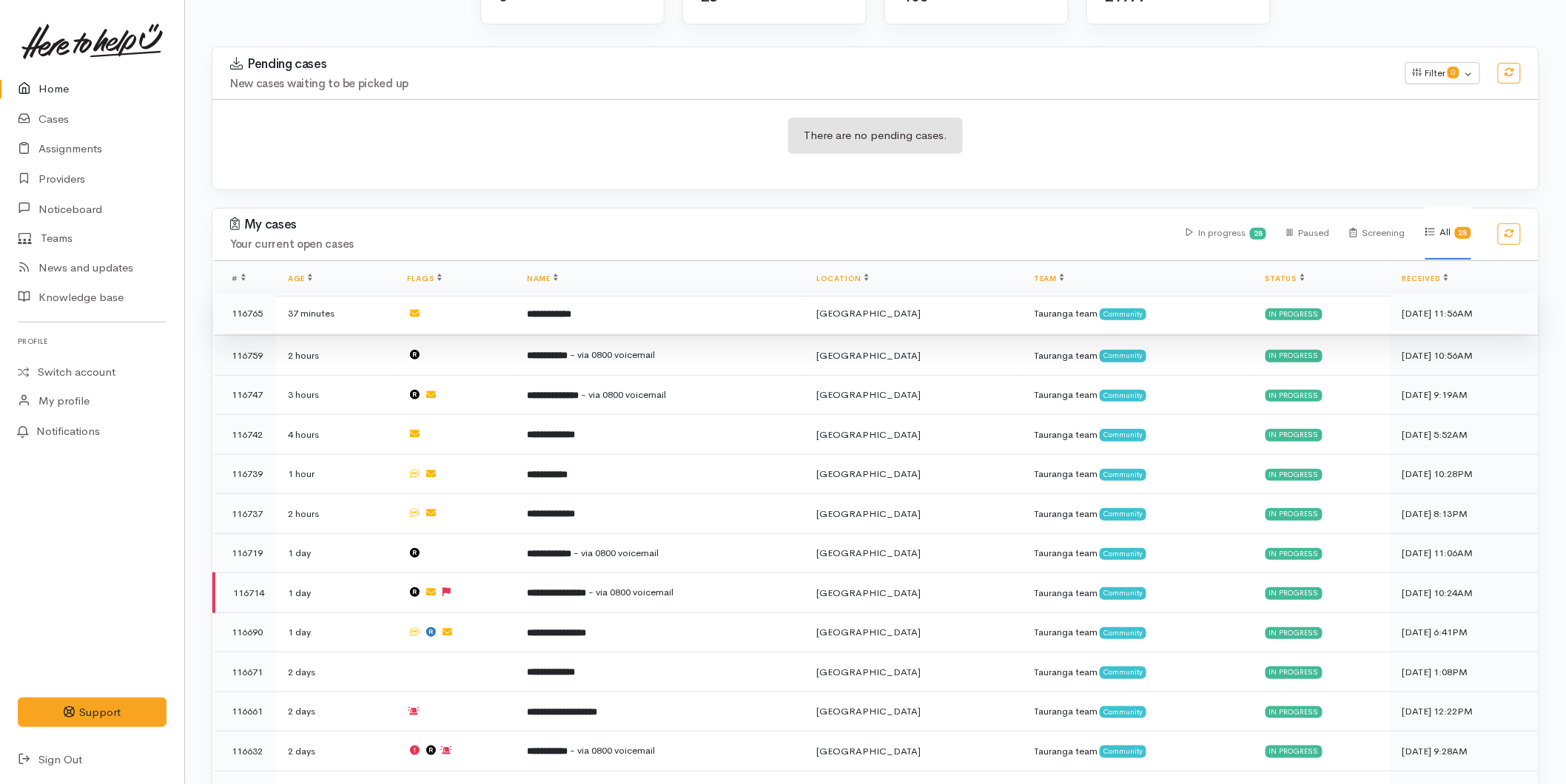
click at [496, 302] on td at bounding box center [456, 314] width 120 height 40
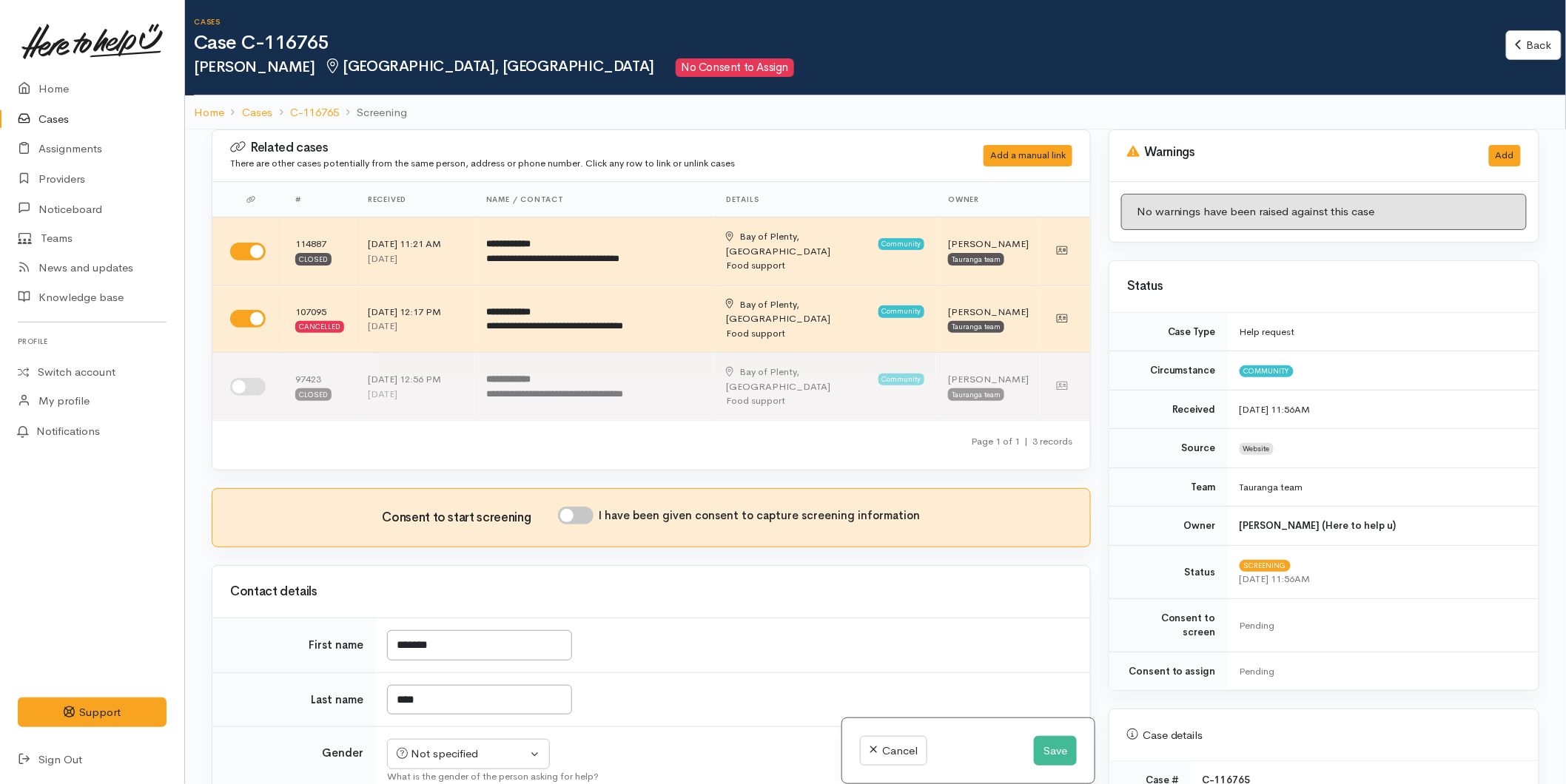
scroll to position [657, 0]
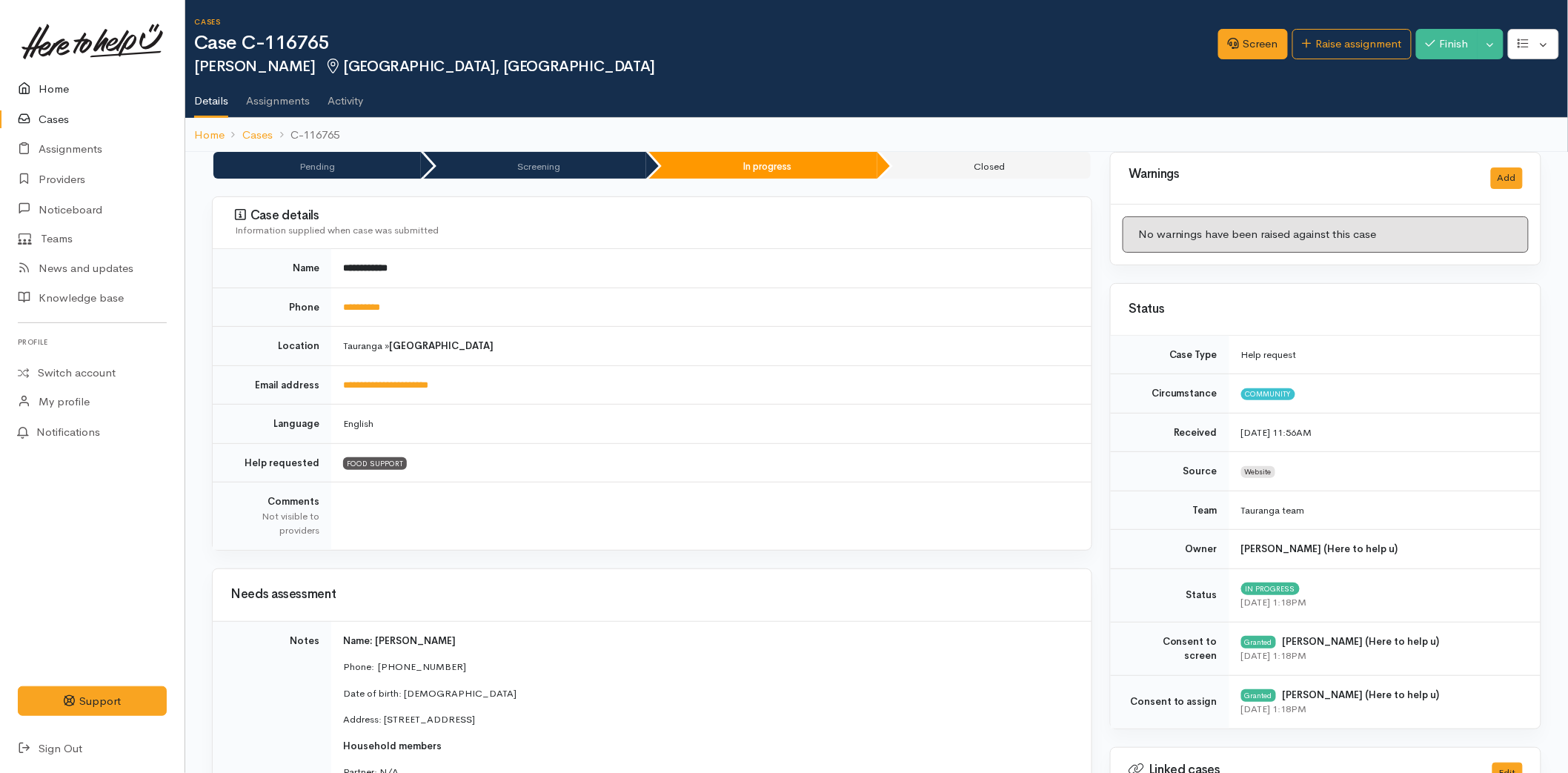
click at [71, 80] on link "Home" at bounding box center [92, 89] width 184 height 30
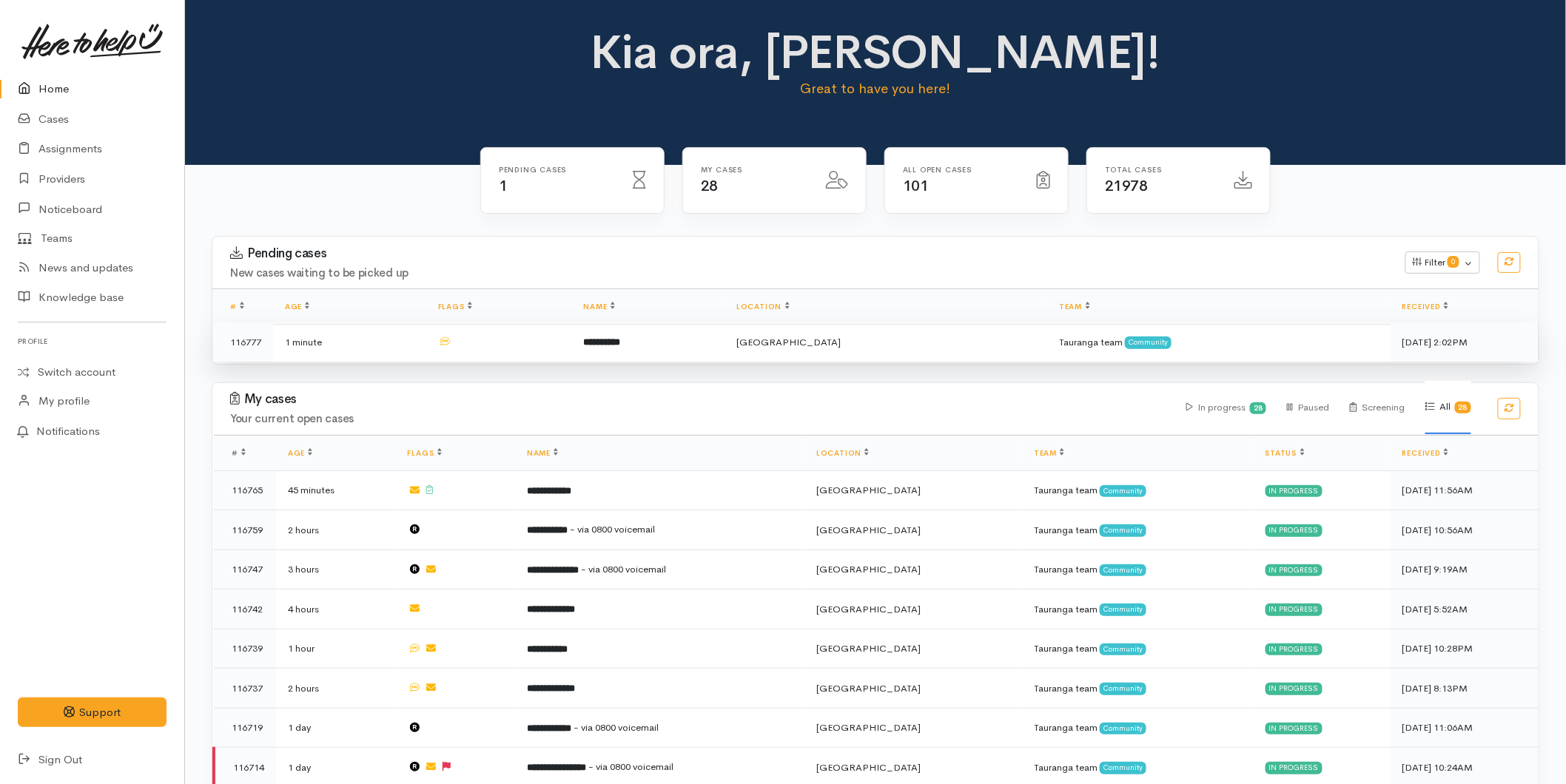
click at [564, 338] on td at bounding box center [499, 342] width 146 height 39
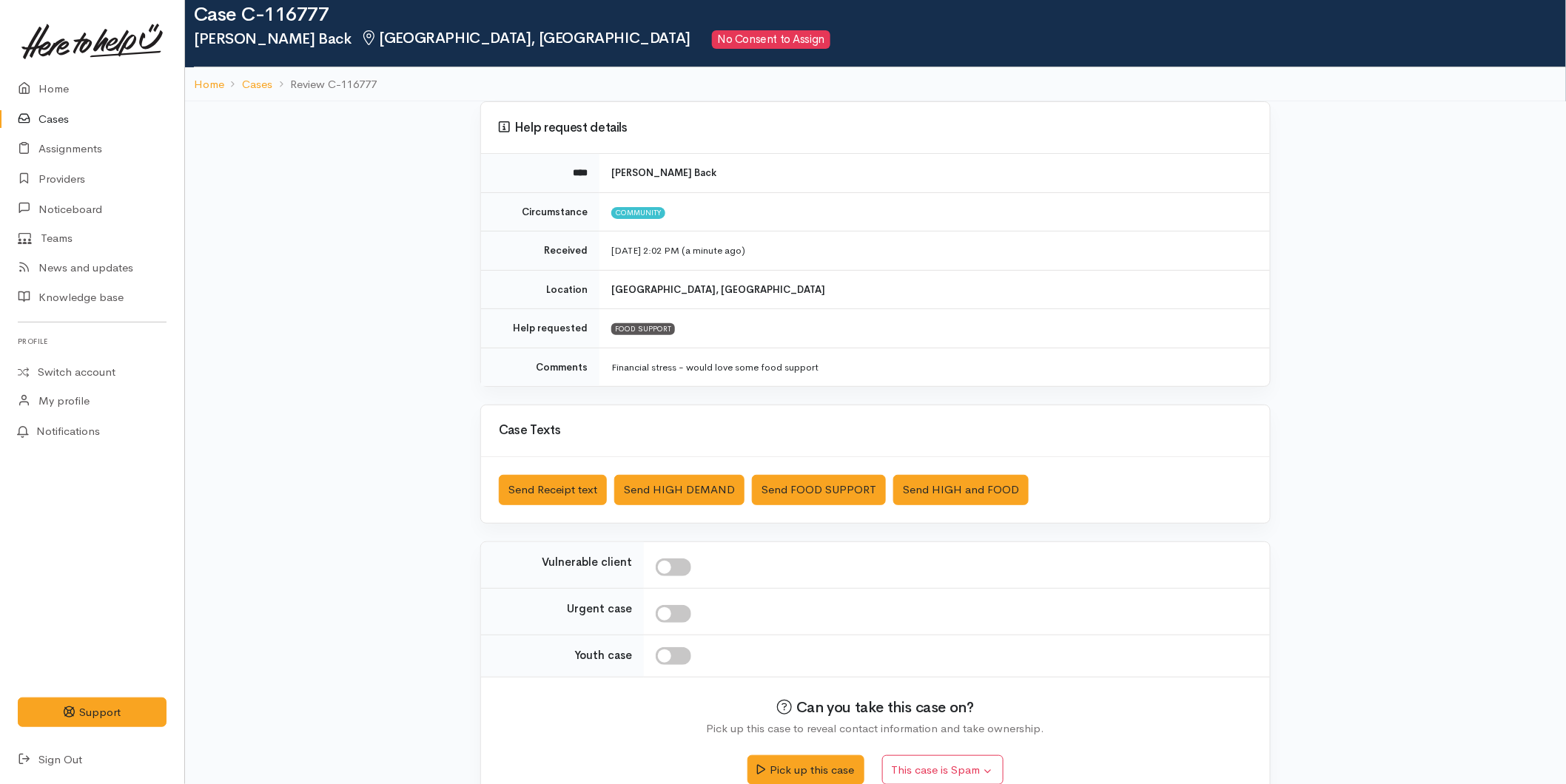
scroll to position [57, 0]
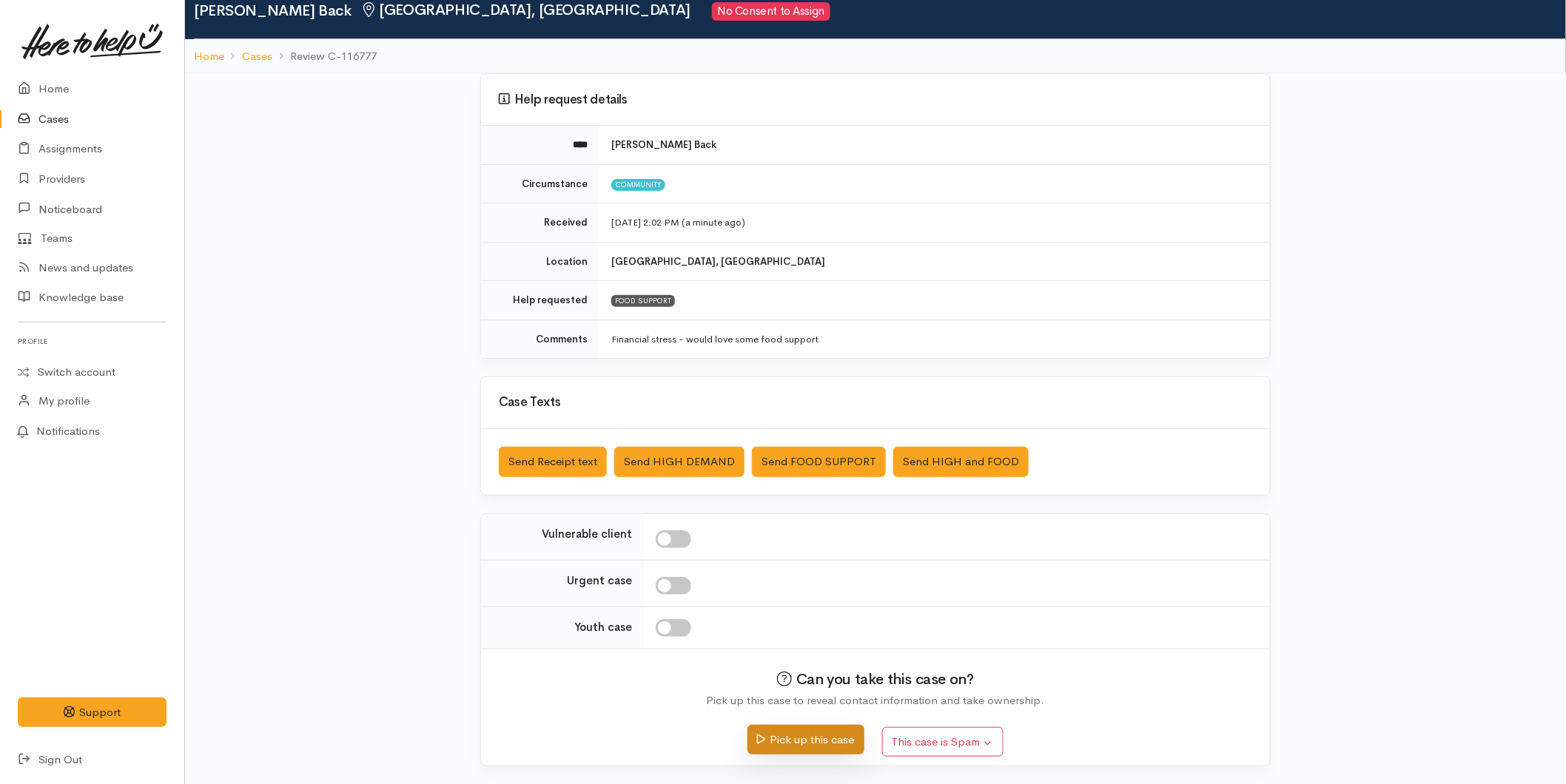
click at [782, 745] on button "Pick up this case" at bounding box center [805, 740] width 116 height 30
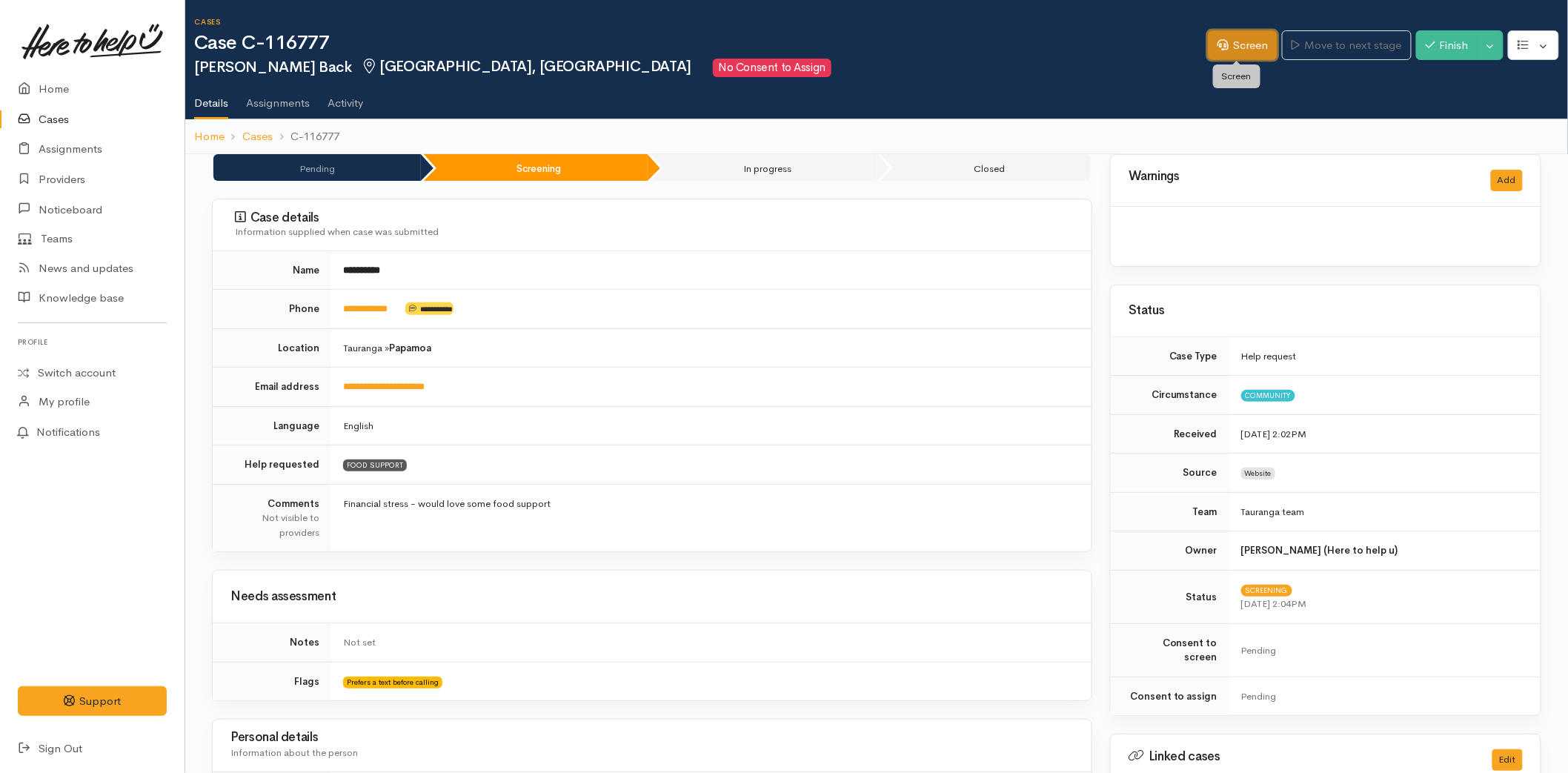
click at [1207, 38] on link "Screen" at bounding box center [1242, 46] width 70 height 30
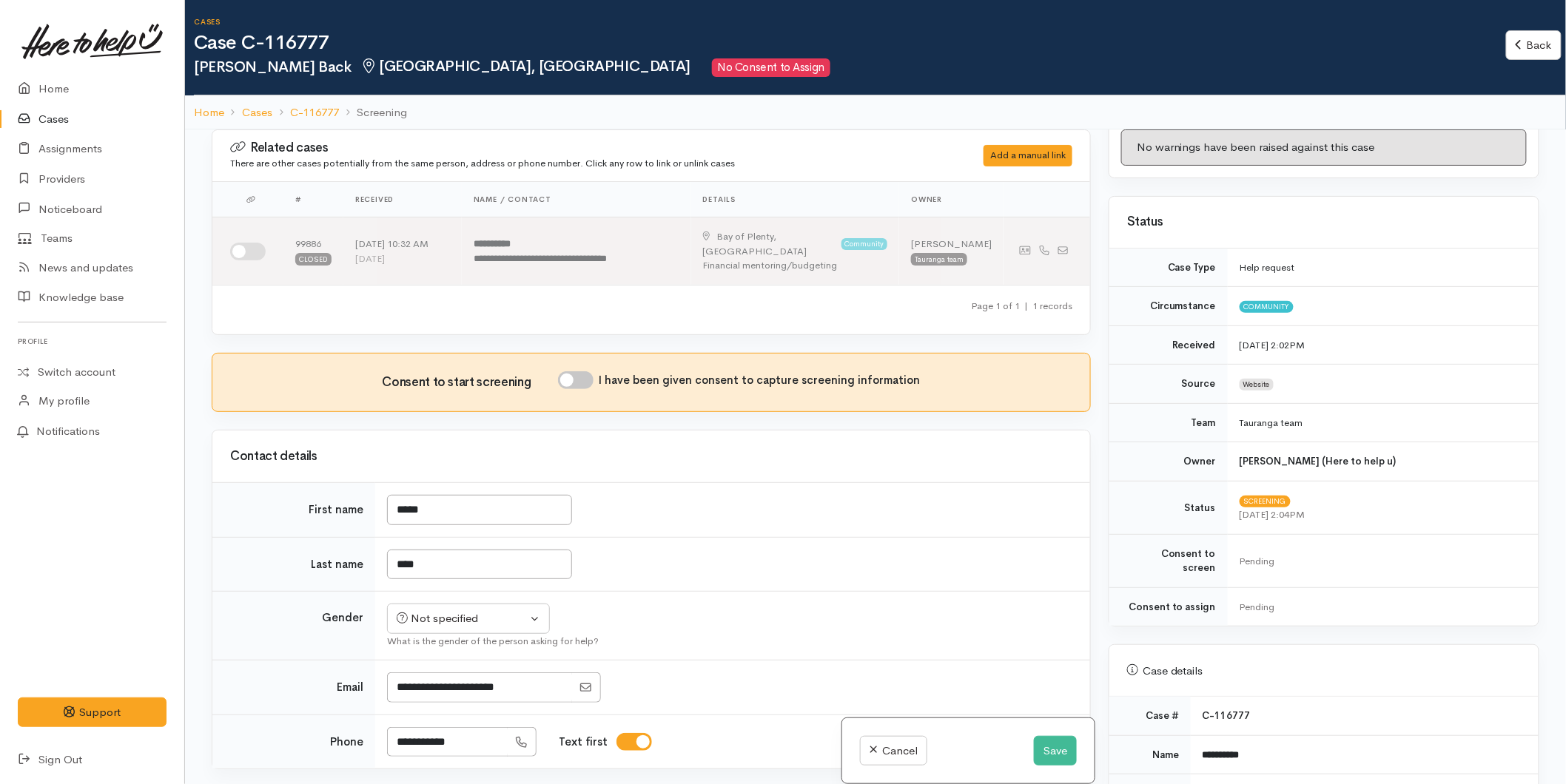
scroll to position [164, 0]
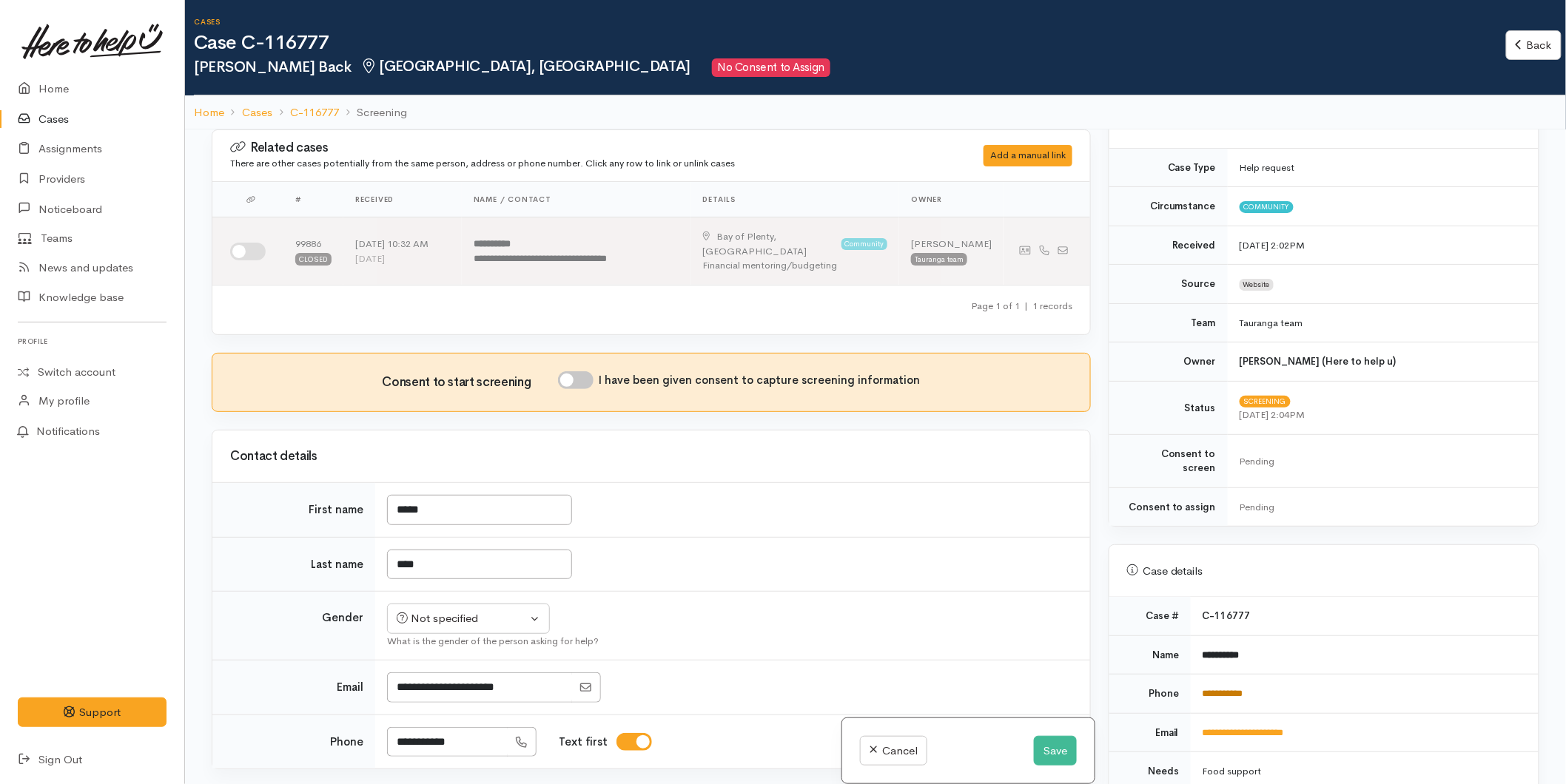
click at [1230, 689] on link "**********" at bounding box center [1223, 694] width 41 height 10
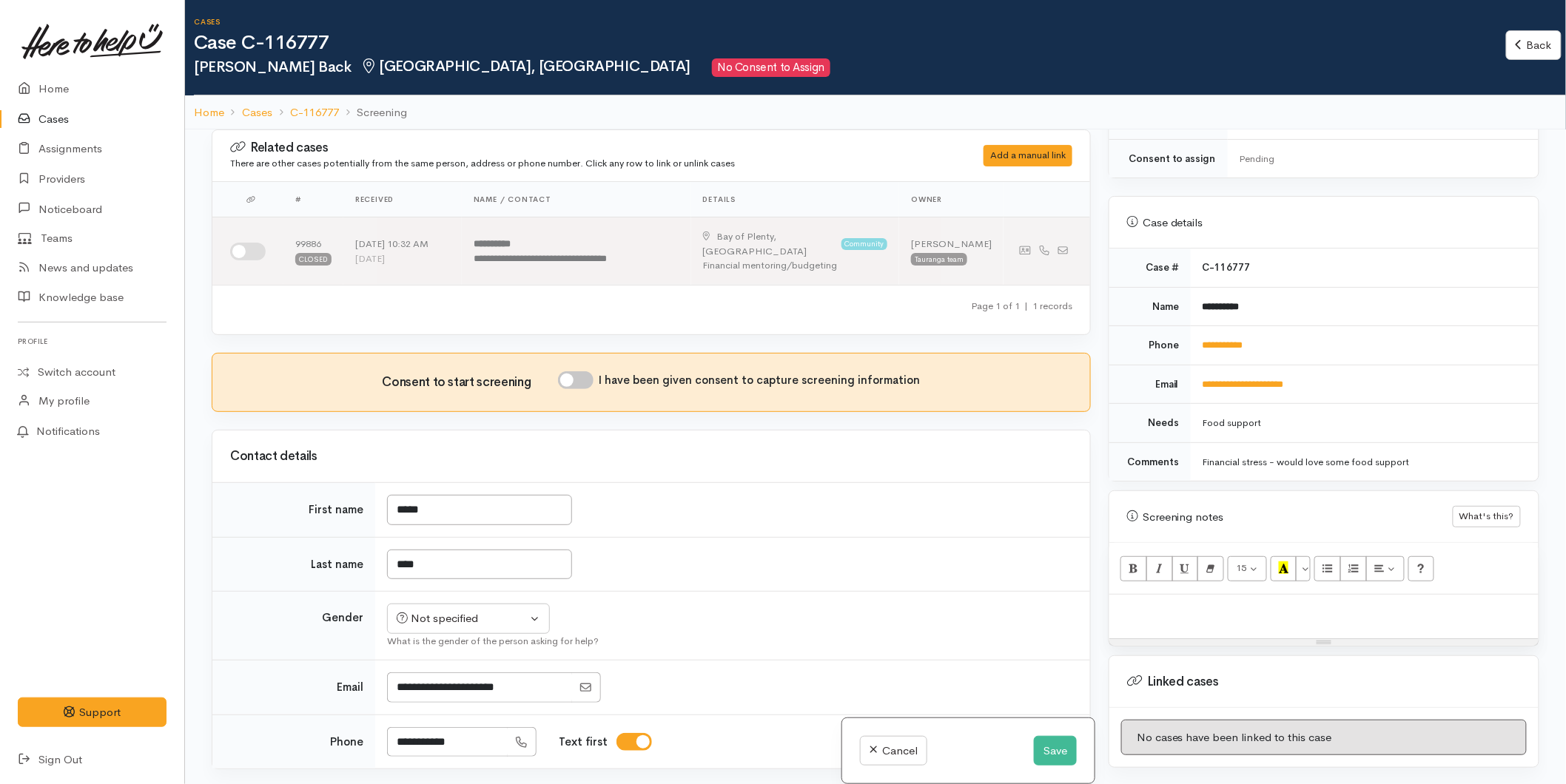
scroll to position [647, 0]
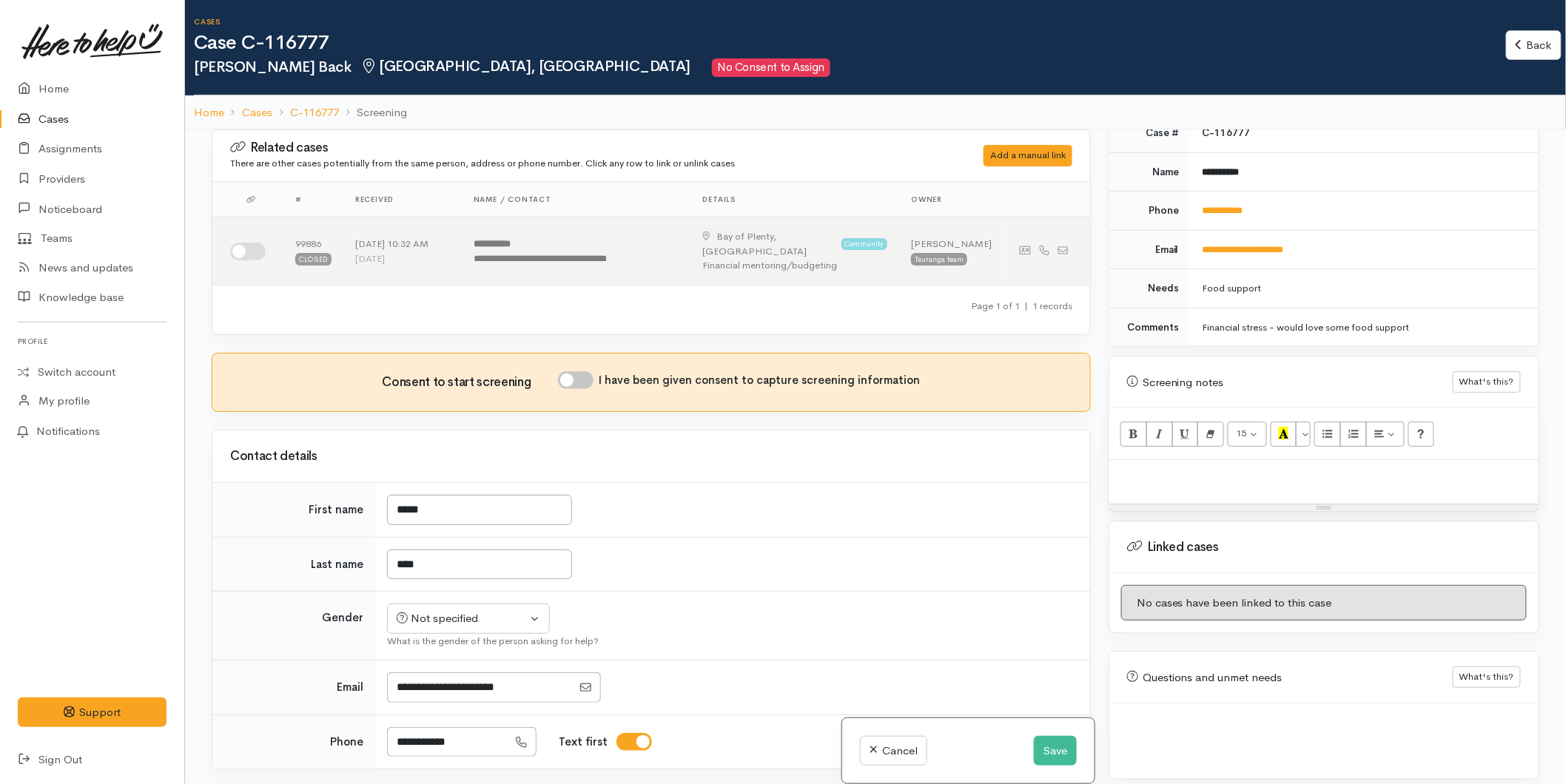
click at [1155, 477] on div at bounding box center [1324, 482] width 429 height 44
paste div
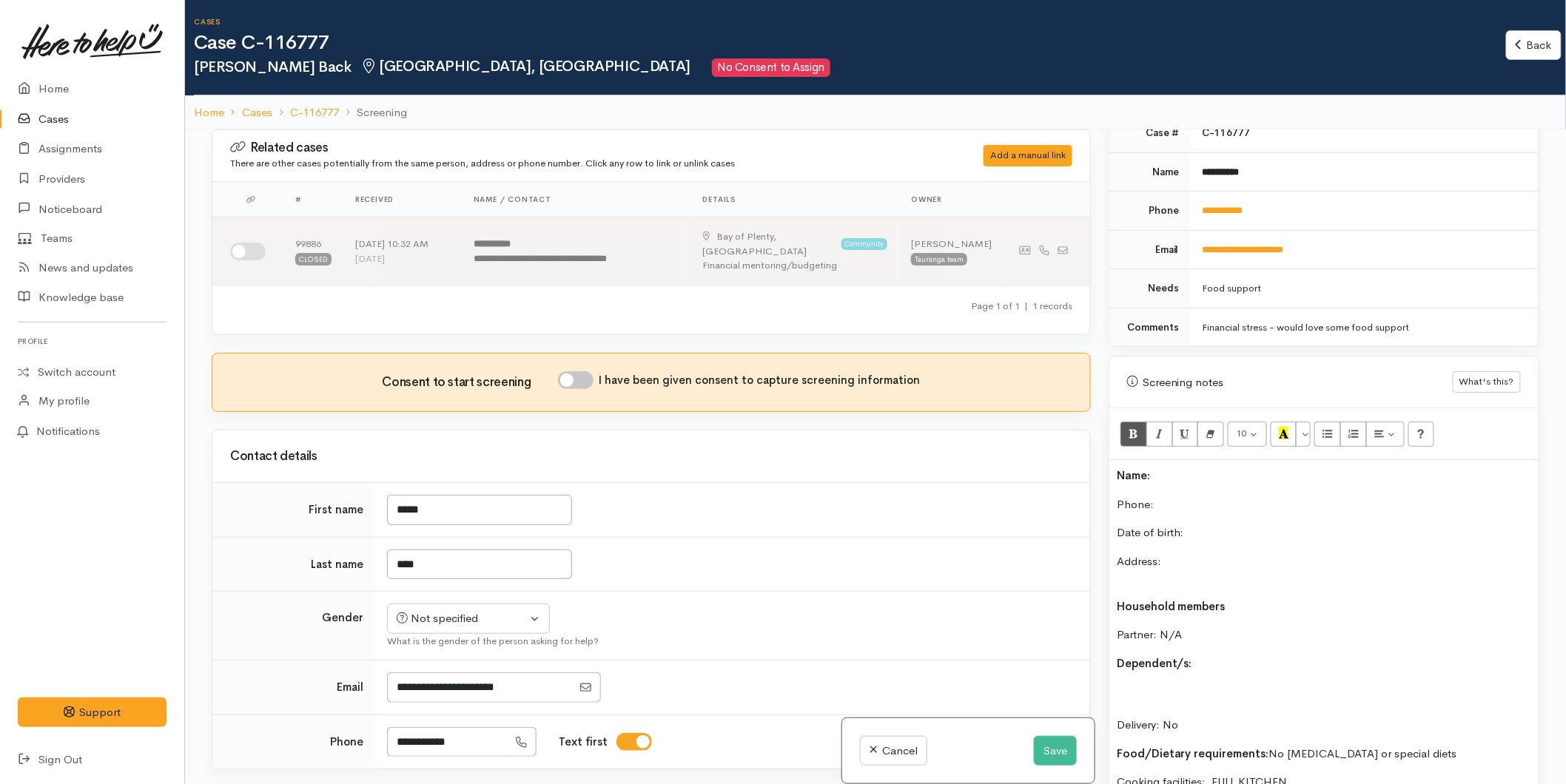
scroll to position [122, 0]
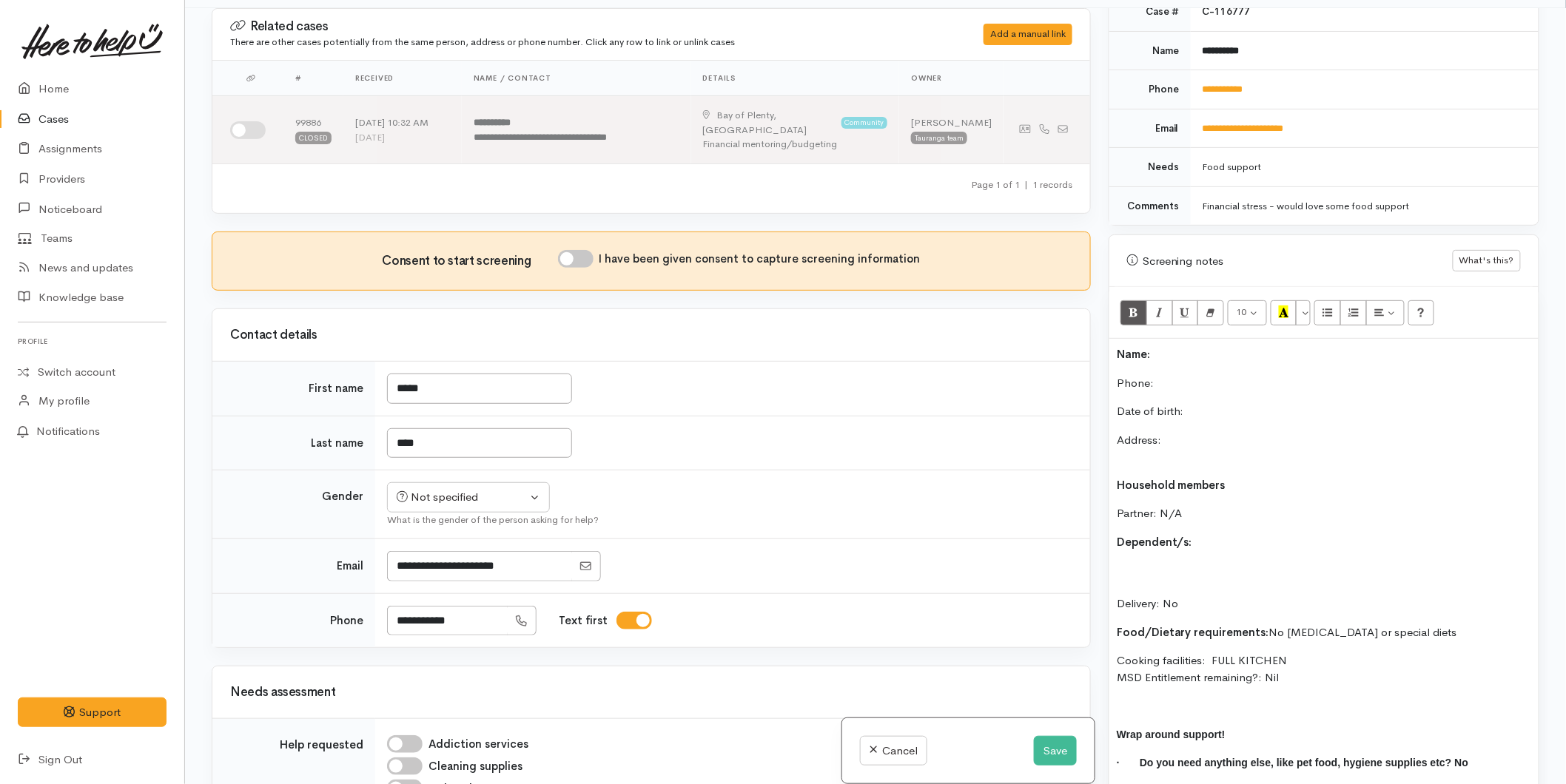
click at [581, 250] on input "I have been given consent to capture screening information" at bounding box center [575, 259] width 35 height 18
checkbox input "true"
click at [427, 490] on div "Not specified" at bounding box center [462, 497] width 130 height 17
click at [431, 568] on span "[DEMOGRAPHIC_DATA]" at bounding box center [480, 576] width 126 height 17
select select "[DEMOGRAPHIC_DATA]"
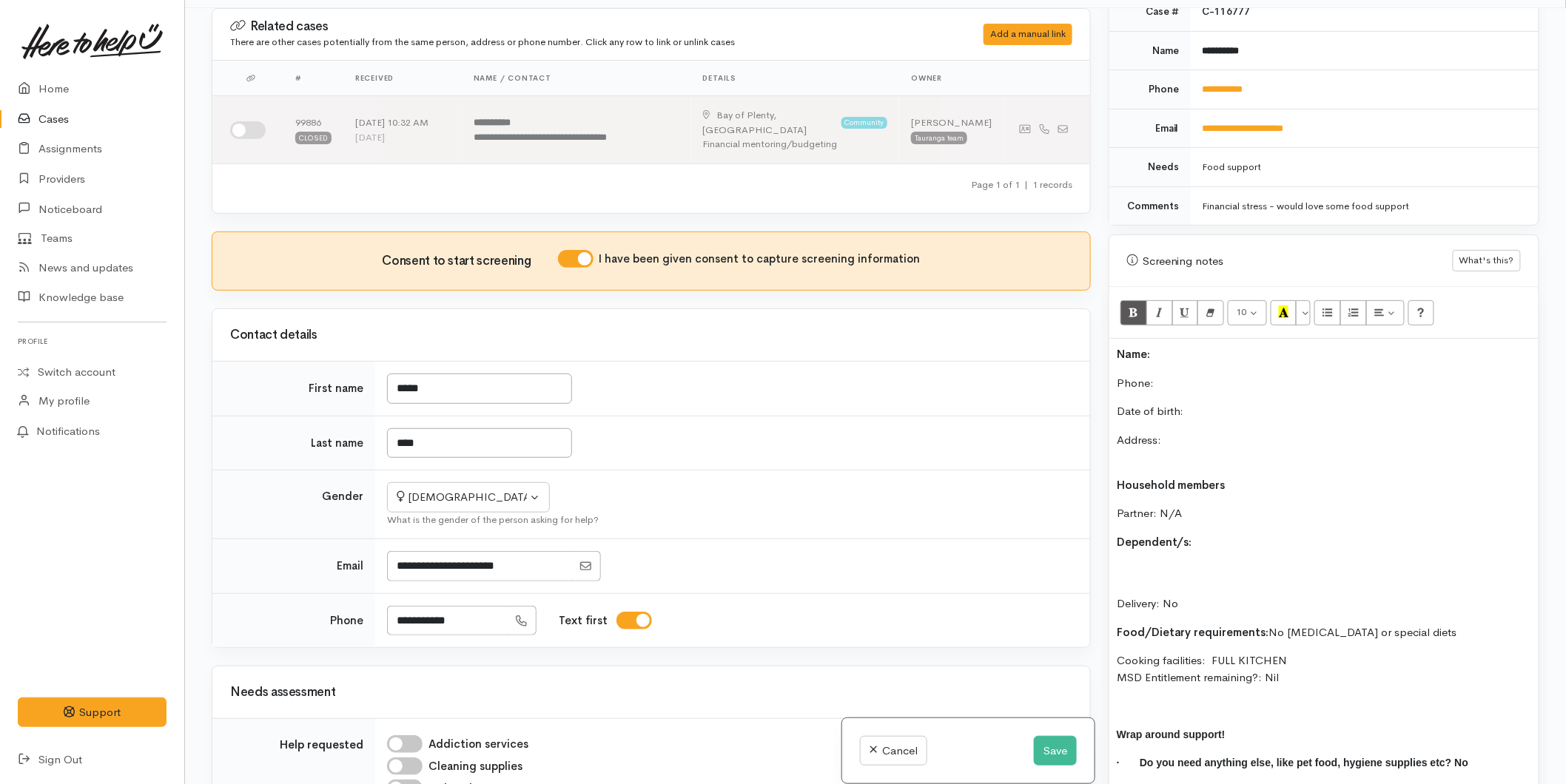
click at [1190, 346] on p "Name:" at bounding box center [1324, 354] width 415 height 17
click at [1209, 389] on div "Name: Karen Back Phone:  Date of birth: Address: Household members Partner: N/A…" at bounding box center [1324, 579] width 429 height 480
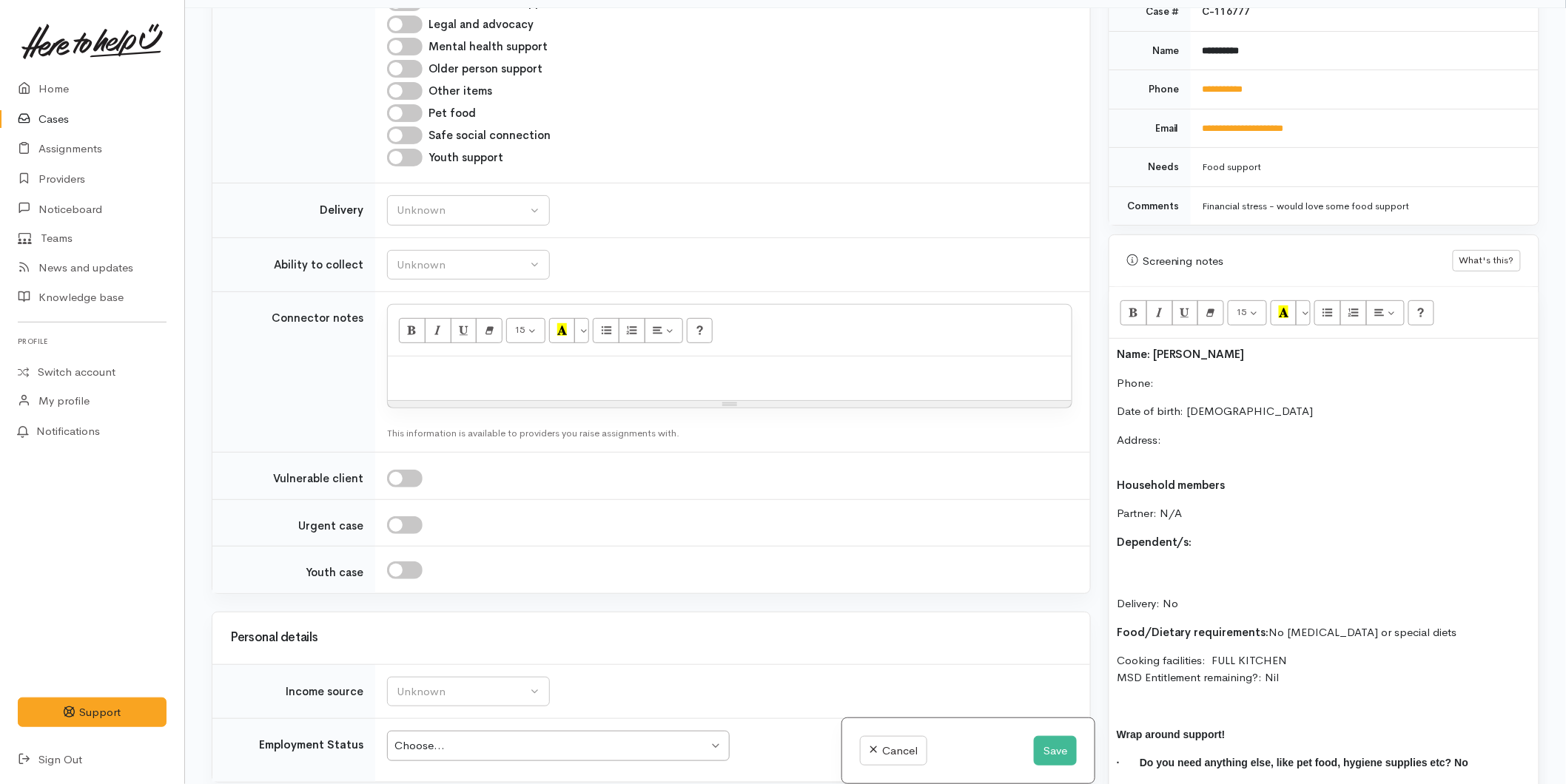
scroll to position [1397, 0]
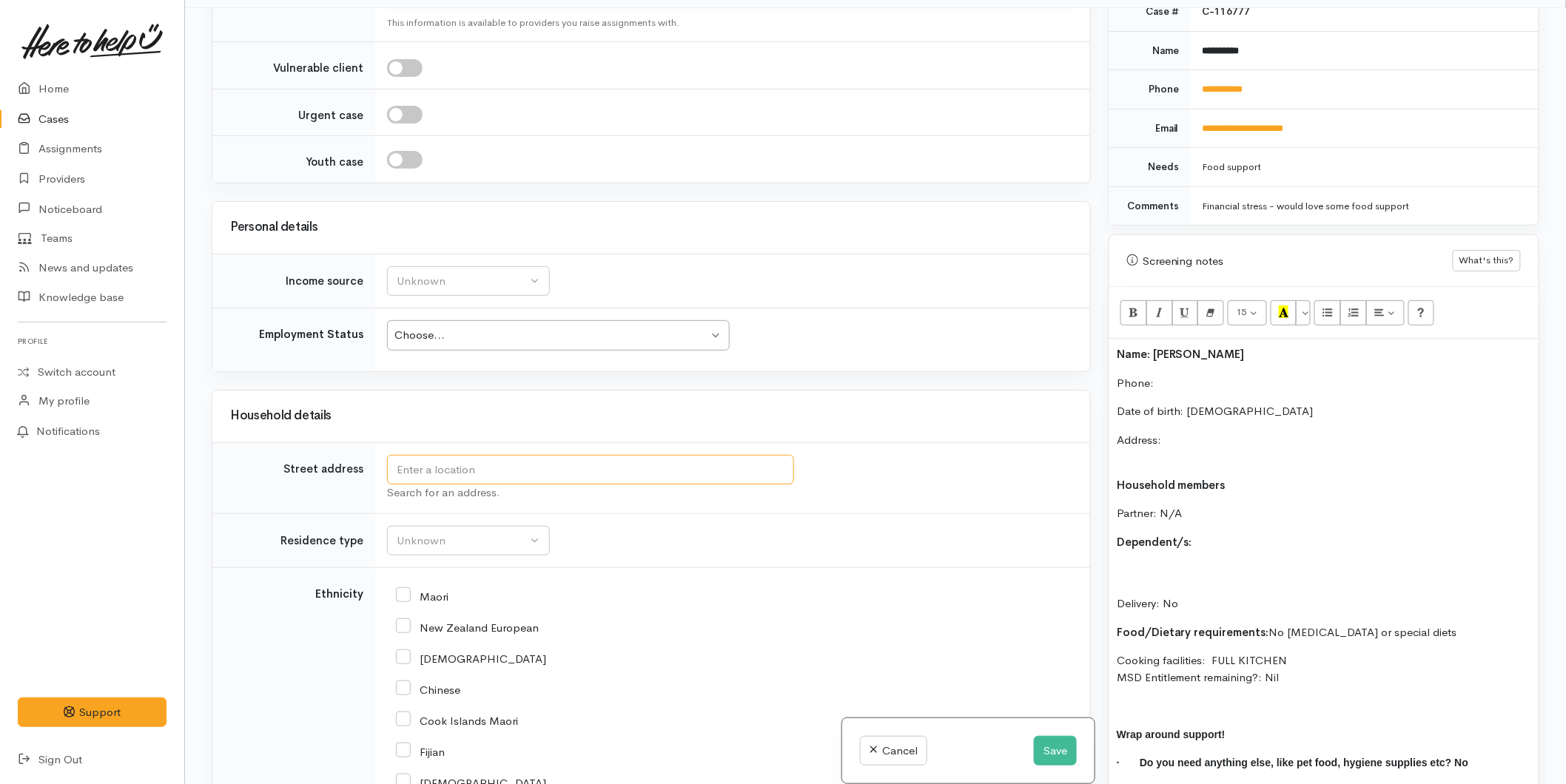
click at [441, 455] on input "text" at bounding box center [591, 470] width 407 height 30
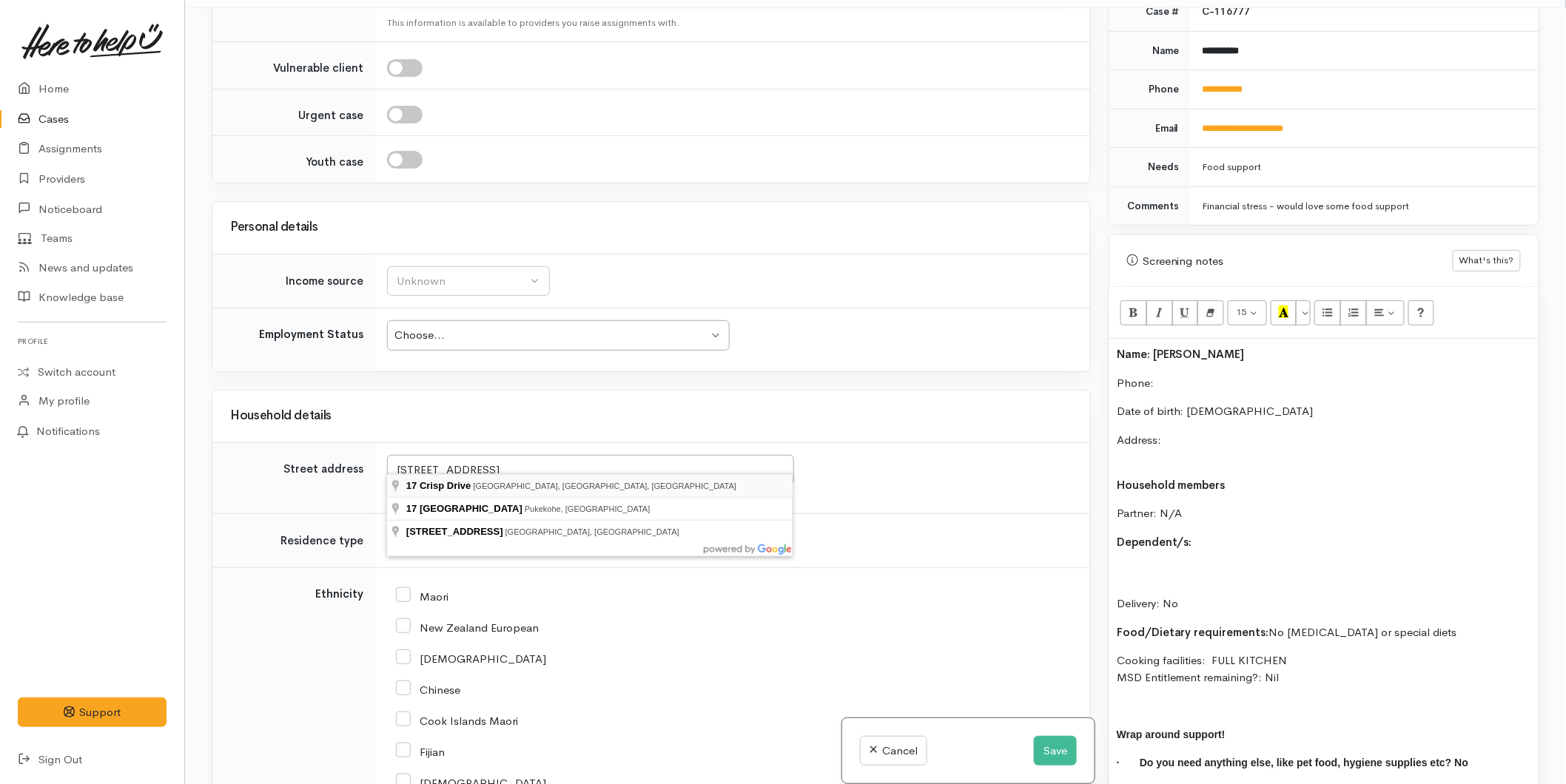
type input "17 Crisp Drive, Papamoa Beach, Tauranga, New Zealand"
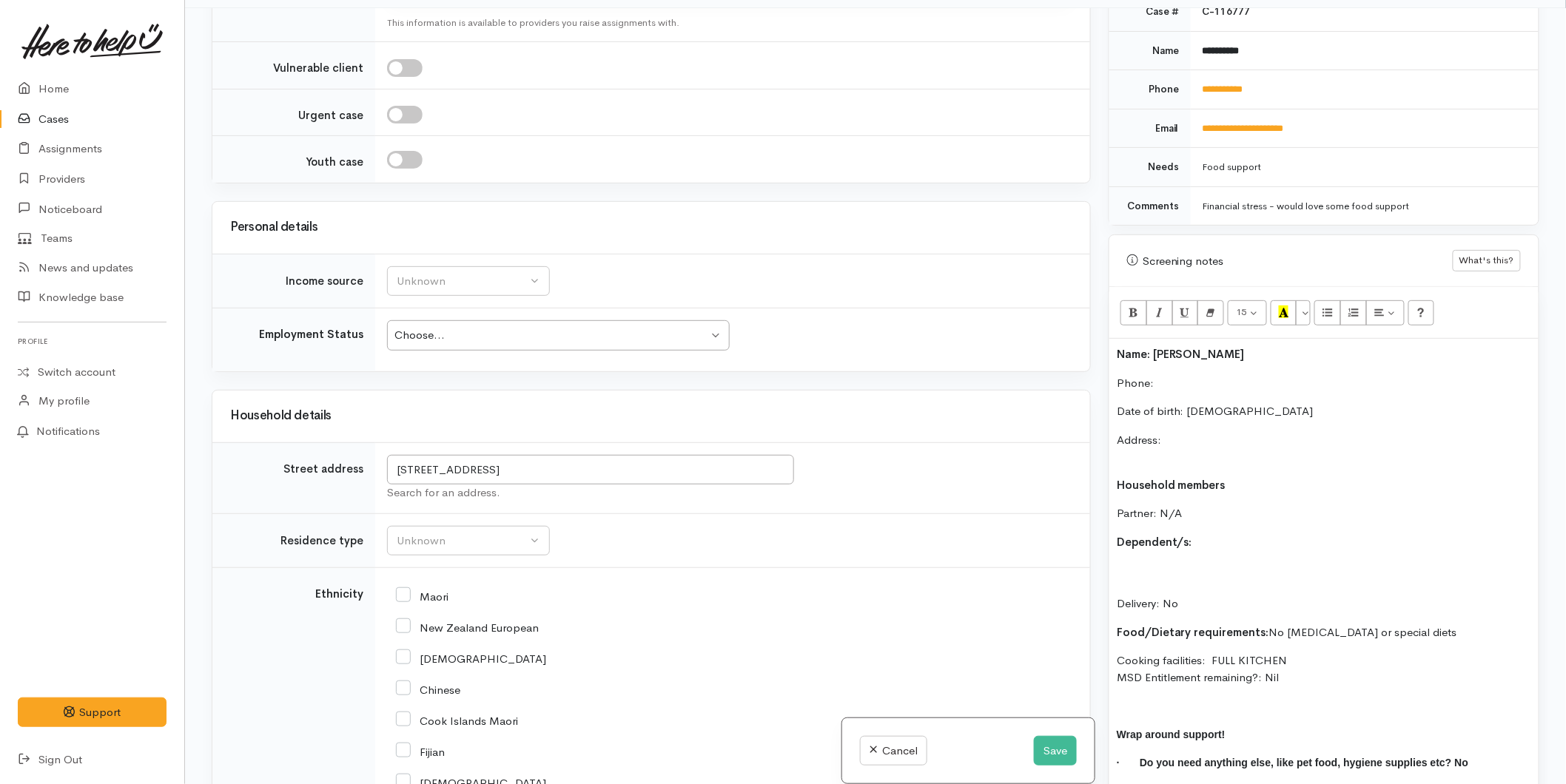
scroll to position [1246, 0]
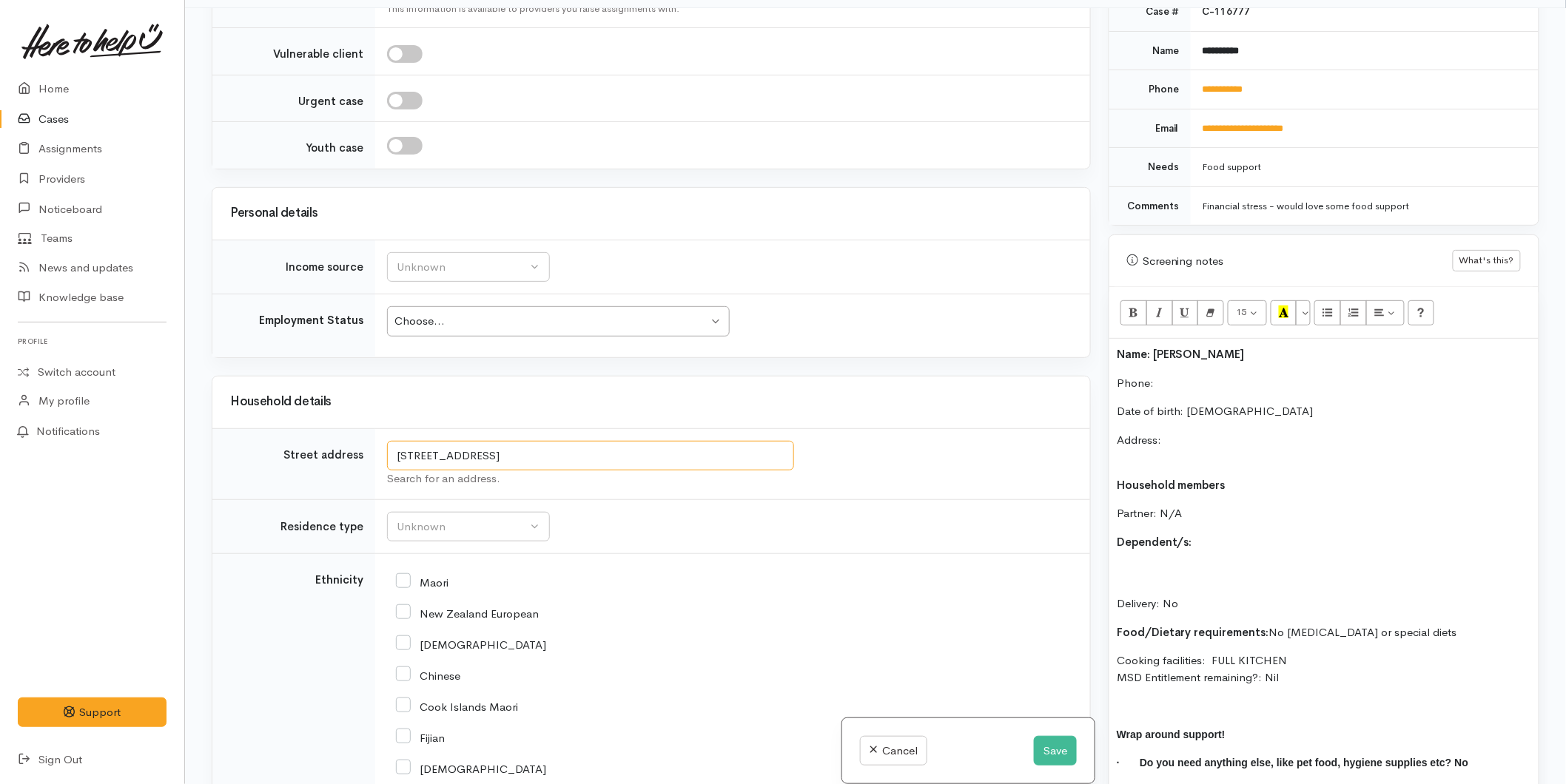
drag, startPoint x: 463, startPoint y: 442, endPoint x: 372, endPoint y: 439, distance: 91.0
click at [372, 439] on tr "Street address 17 Crisp Drive, Papamoa Beach, Tauranga, New Zealand Search for …" at bounding box center [651, 463] width 878 height 71
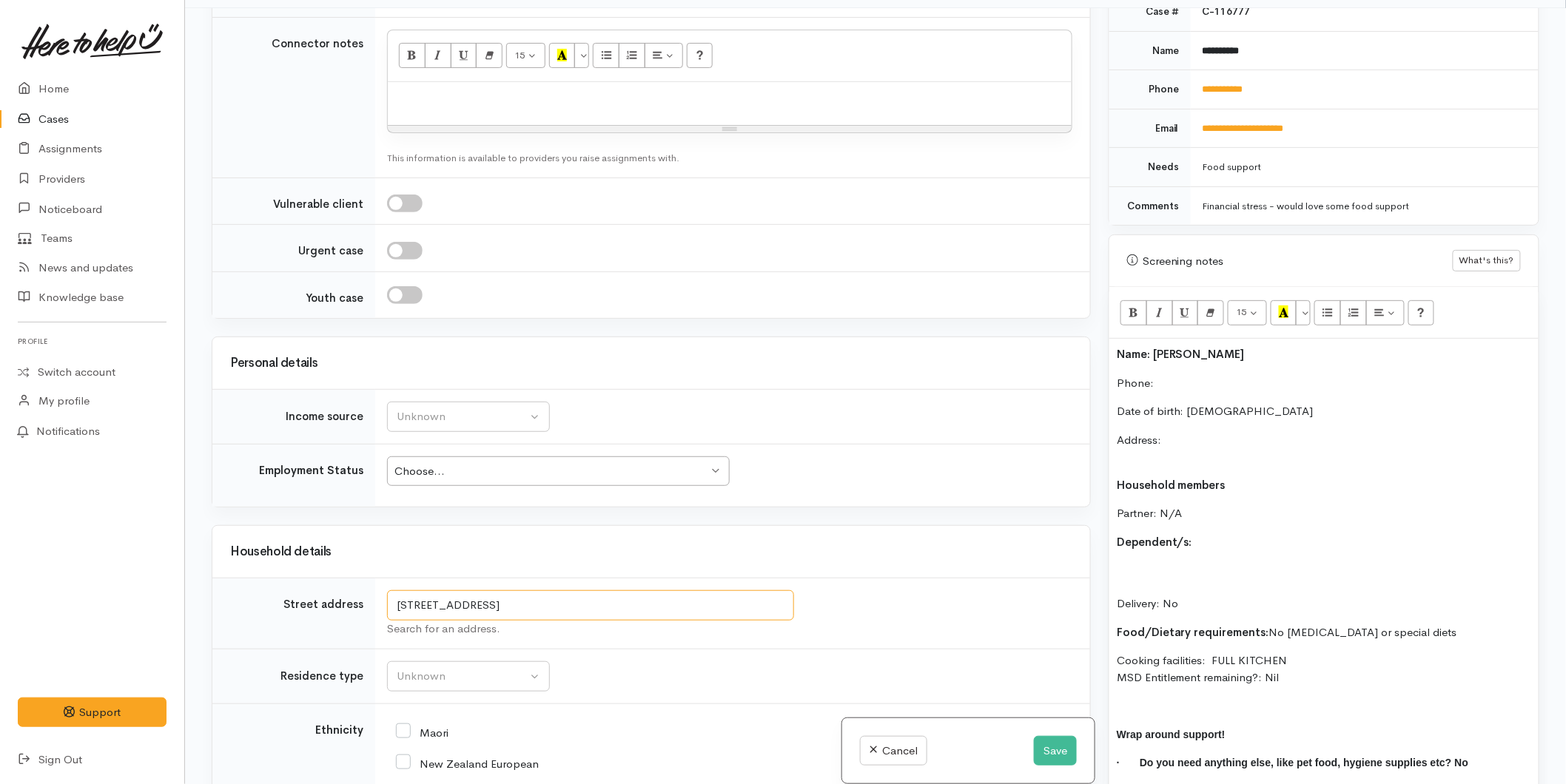
scroll to position [1397, 0]
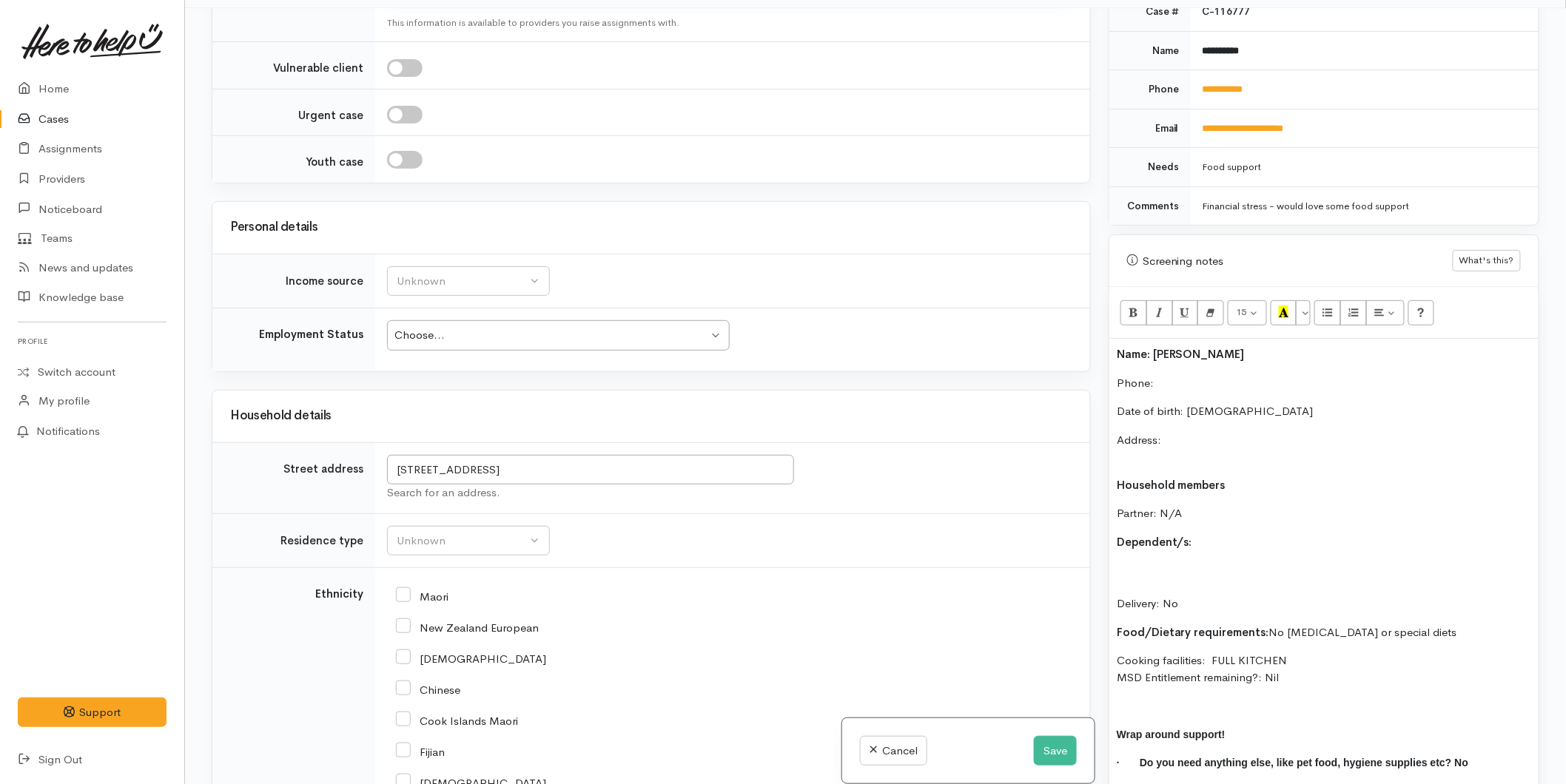
click at [1183, 432] on p "Address:" at bounding box center [1324, 449] width 415 height 34
click at [1182, 375] on p "Phone:" at bounding box center [1324, 383] width 415 height 17
click at [429, 533] on div "Unknown" at bounding box center [462, 541] width 130 height 17
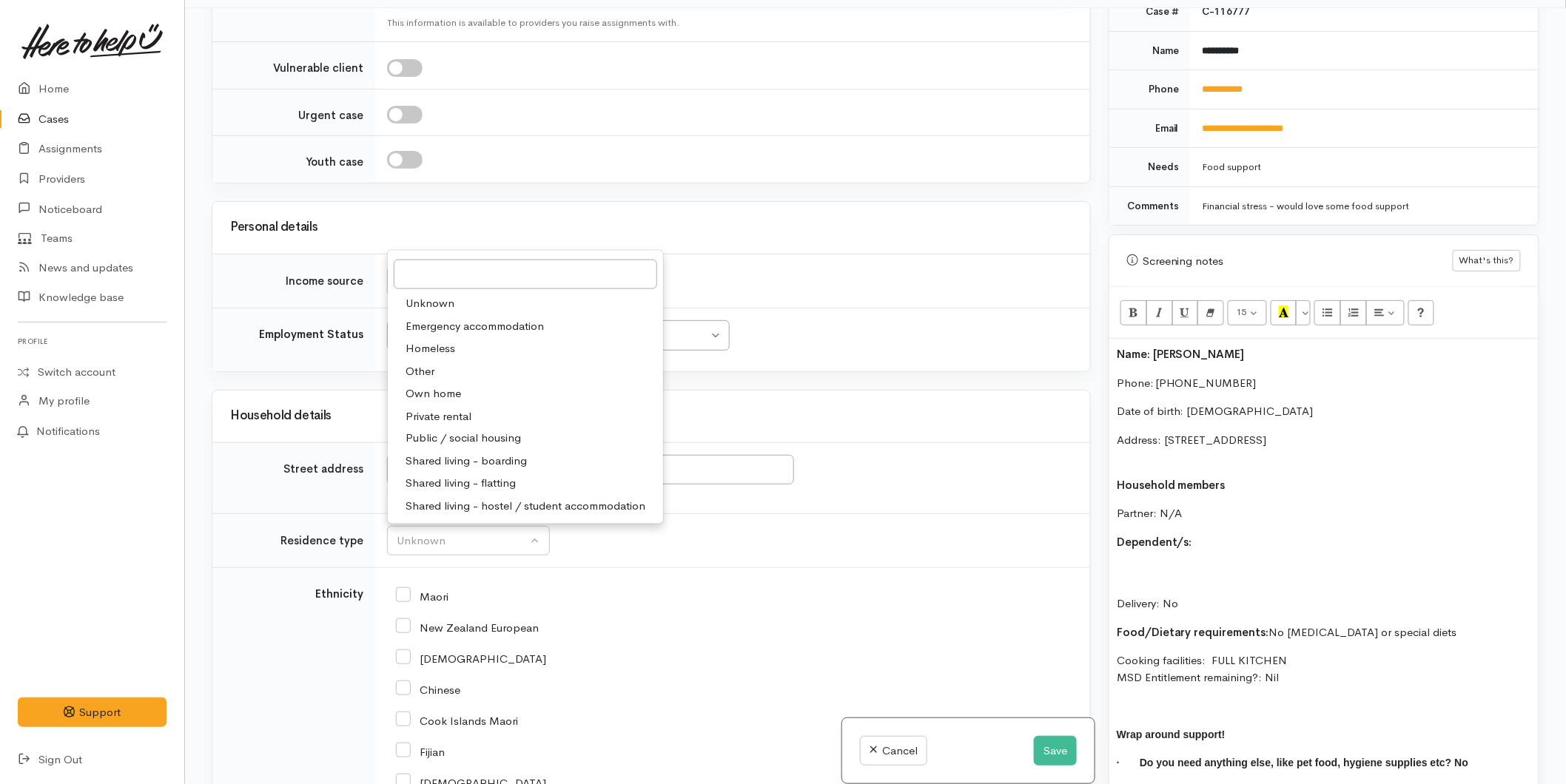
click at [499, 156] on td at bounding box center [732, 159] width 715 height 46
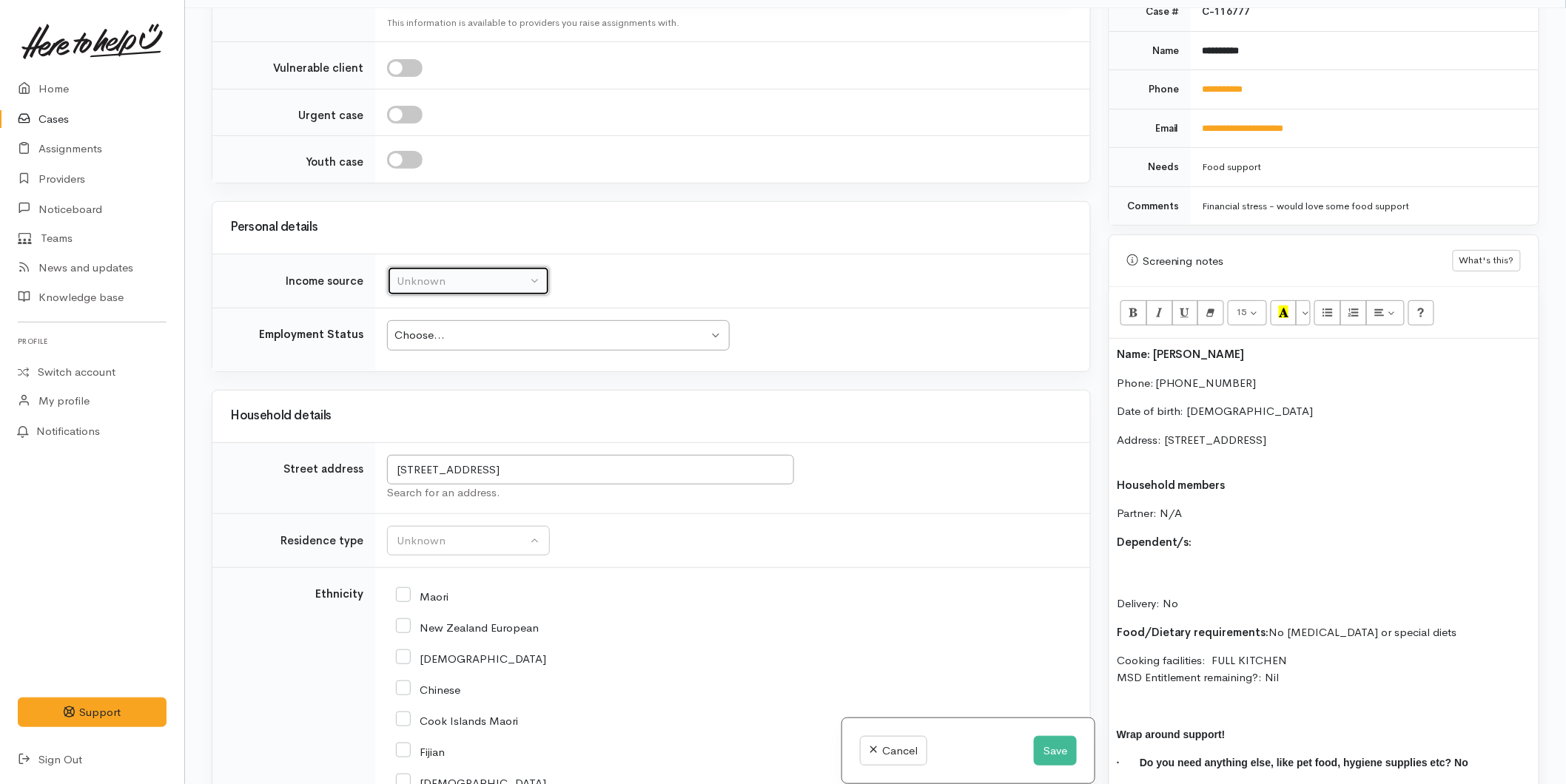
click at [444, 273] on div "Unknown" at bounding box center [462, 281] width 130 height 17
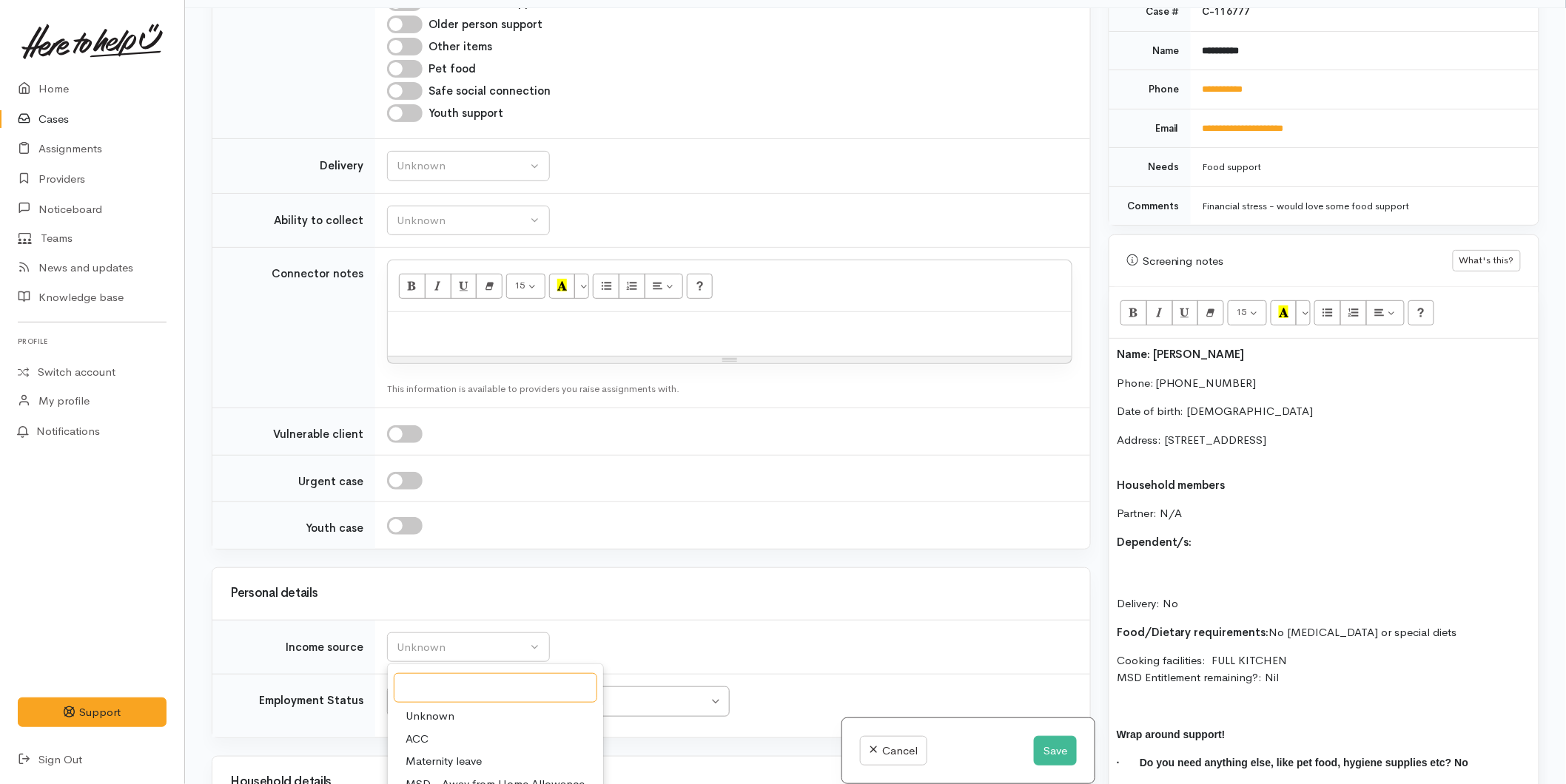
scroll to position [740, 0]
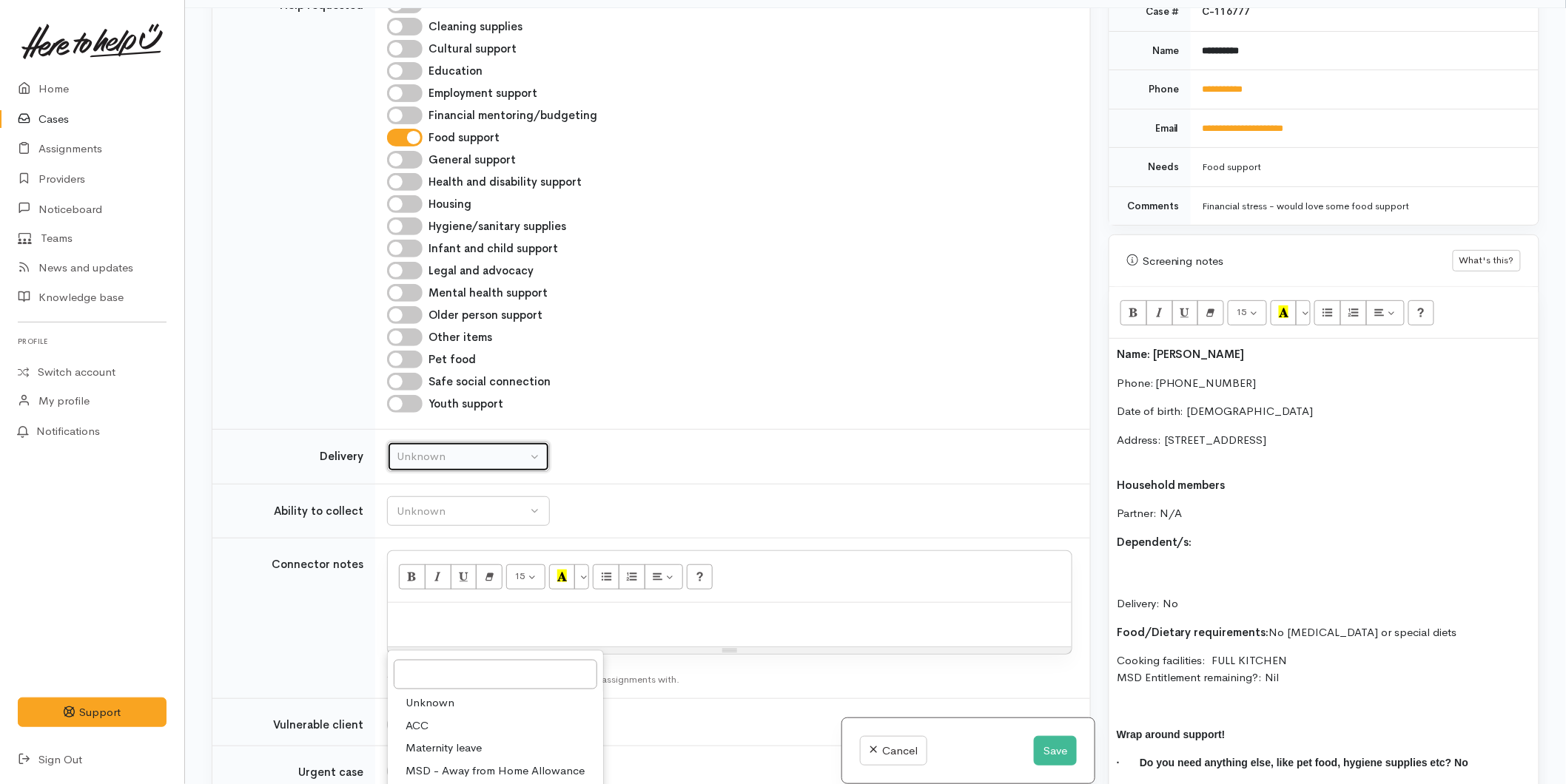
click at [444, 448] on div "Unknown" at bounding box center [462, 456] width 130 height 17
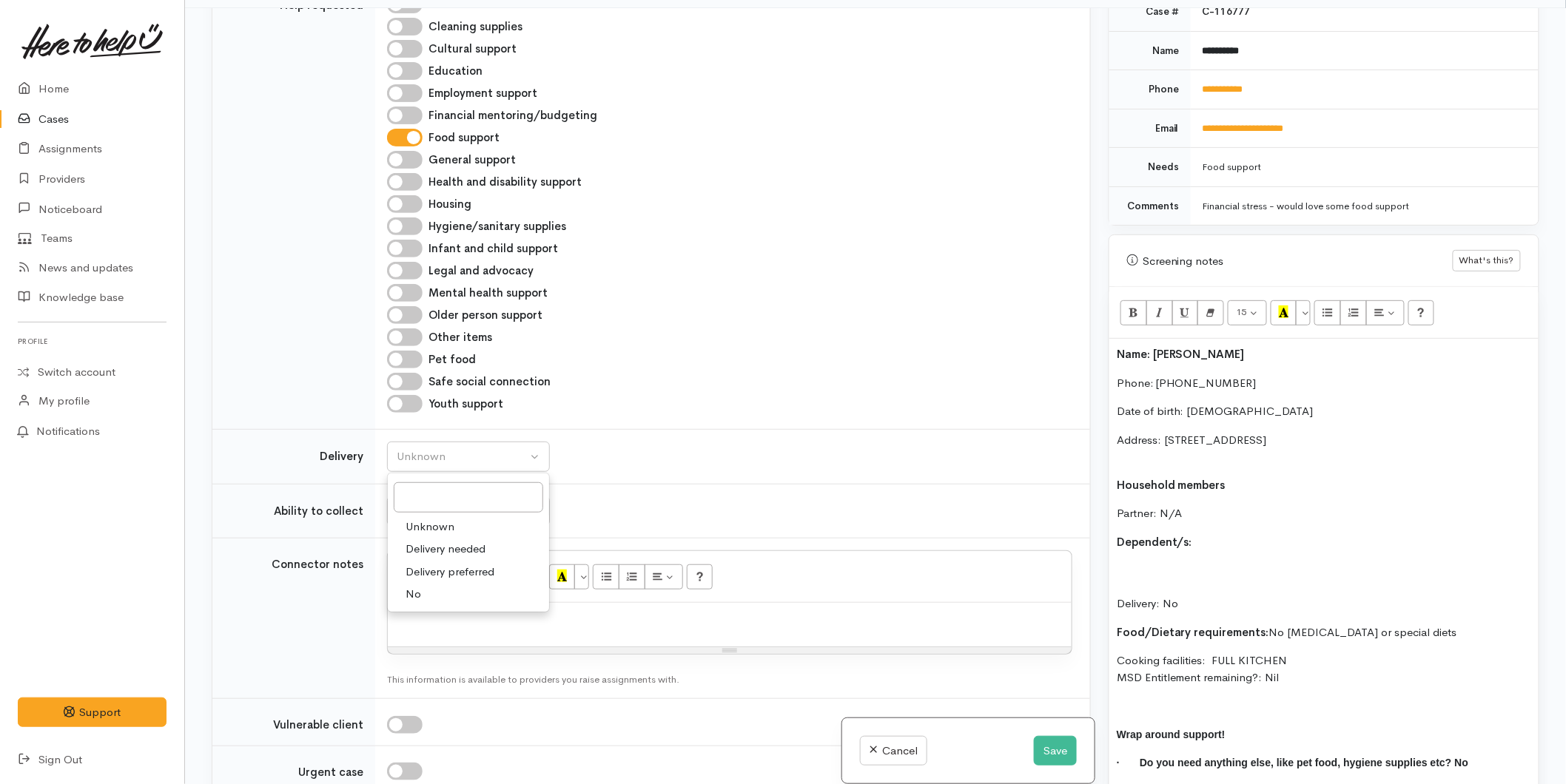
click at [442, 583] on link "No" at bounding box center [469, 594] width 162 height 23
click at [444, 448] on div "No" at bounding box center [462, 456] width 130 height 17
click at [446, 541] on span "Delivery needed" at bounding box center [446, 549] width 80 height 17
select select "3"
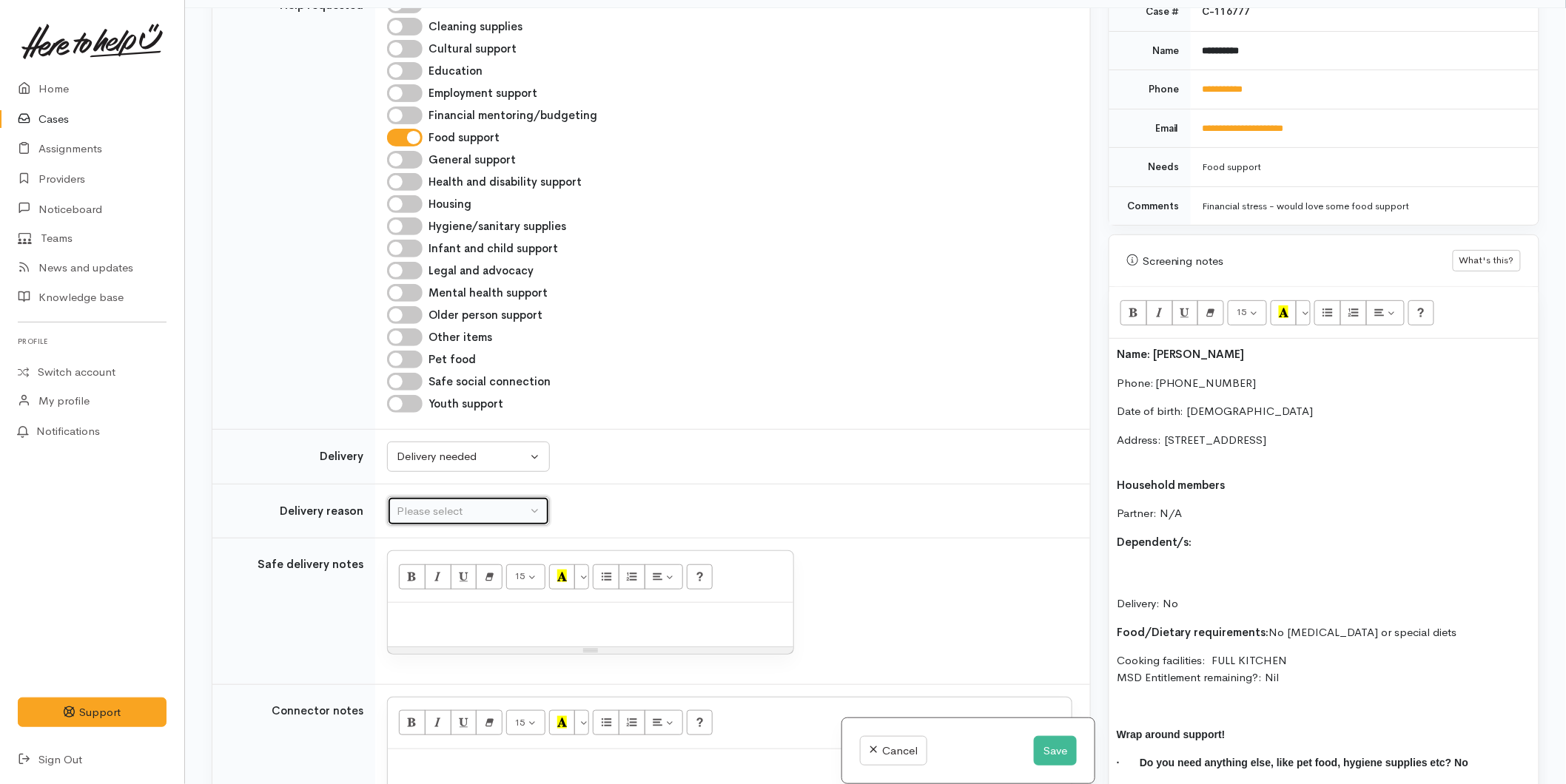
click at [444, 503] on div "Please select" at bounding box center [462, 511] width 130 height 17
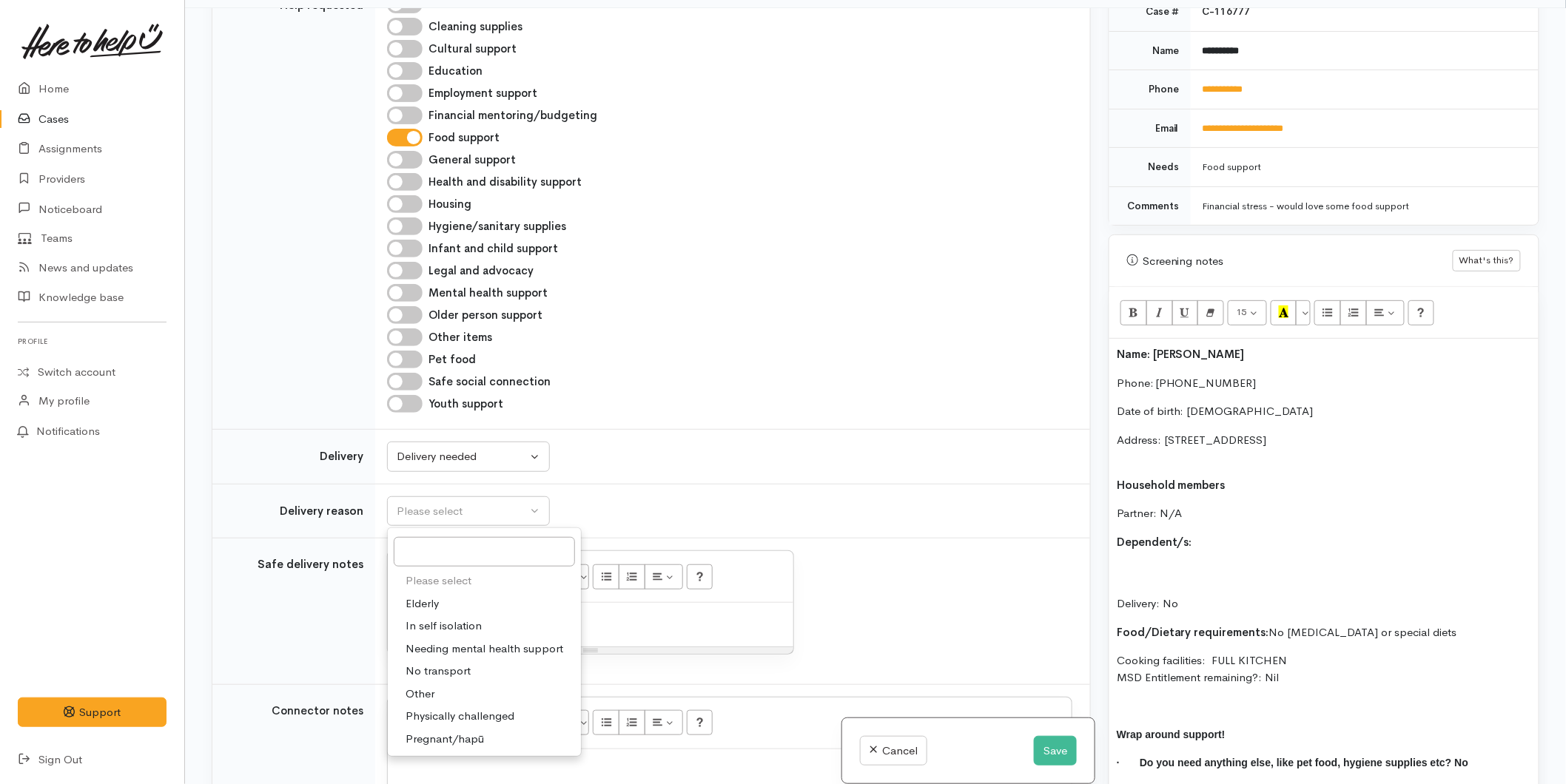
click at [439, 593] on link "Elderly" at bounding box center [484, 604] width 193 height 23
select select "6"
click at [1218, 534] on p "Dependent/s:" at bounding box center [1324, 542] width 415 height 17
click at [1135, 435] on p "Address: 17 Crisp Drive, Papamoa Beach, Tauranga, New Zealand" at bounding box center [1324, 449] width 415 height 34
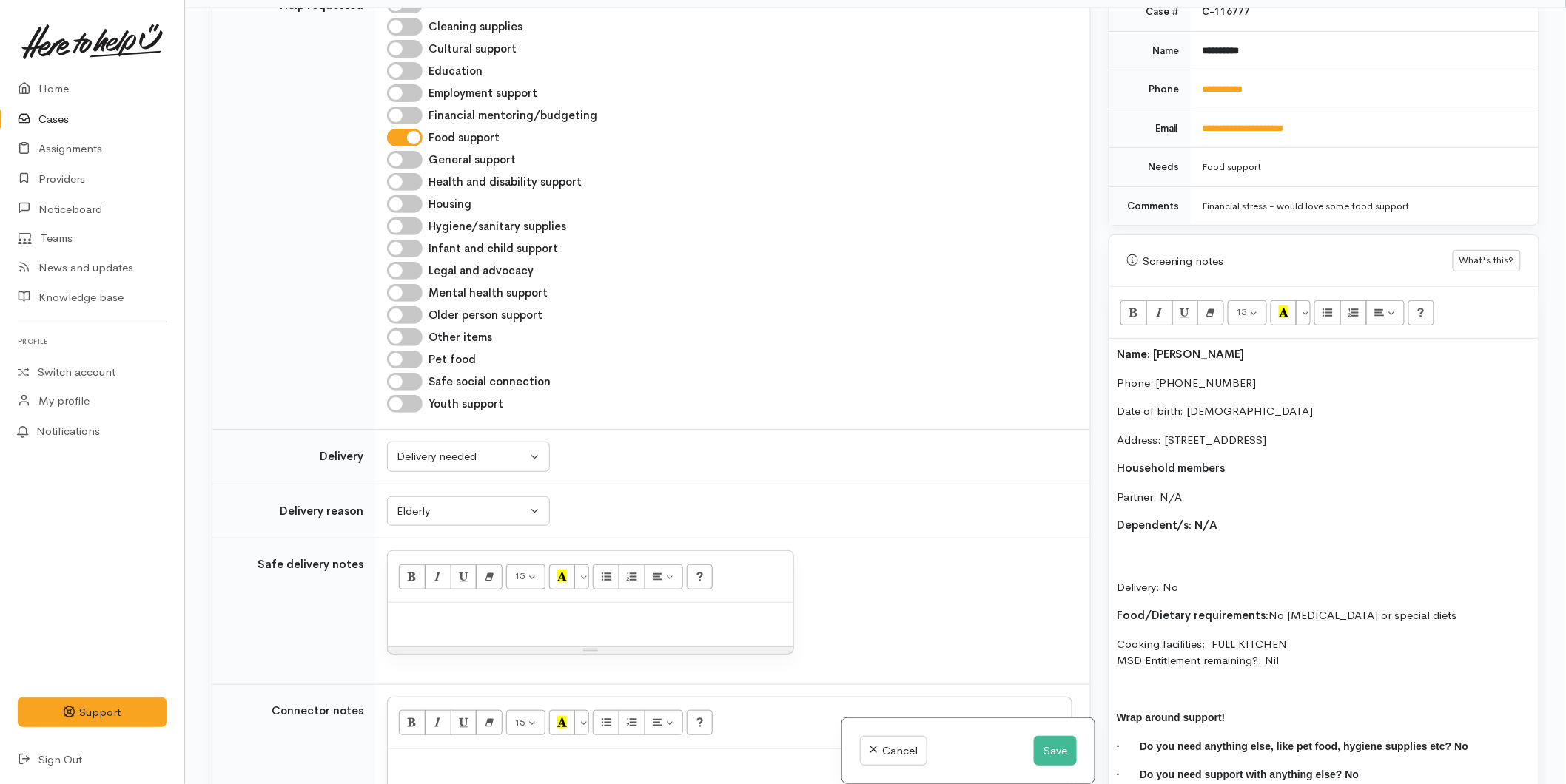
click at [1186, 566] on p "Delivery: No" at bounding box center [1324, 570] width 415 height 50
click at [1192, 571] on p "Delivery: No" at bounding box center [1324, 570] width 415 height 50
drag, startPoint x: 1193, startPoint y: 572, endPoint x: 1189, endPoint y: 580, distance: 8.9
click at [1189, 580] on p "Delivery: No" at bounding box center [1324, 570] width 415 height 50
click at [1185, 575] on p "Delivery: No" at bounding box center [1324, 570] width 415 height 50
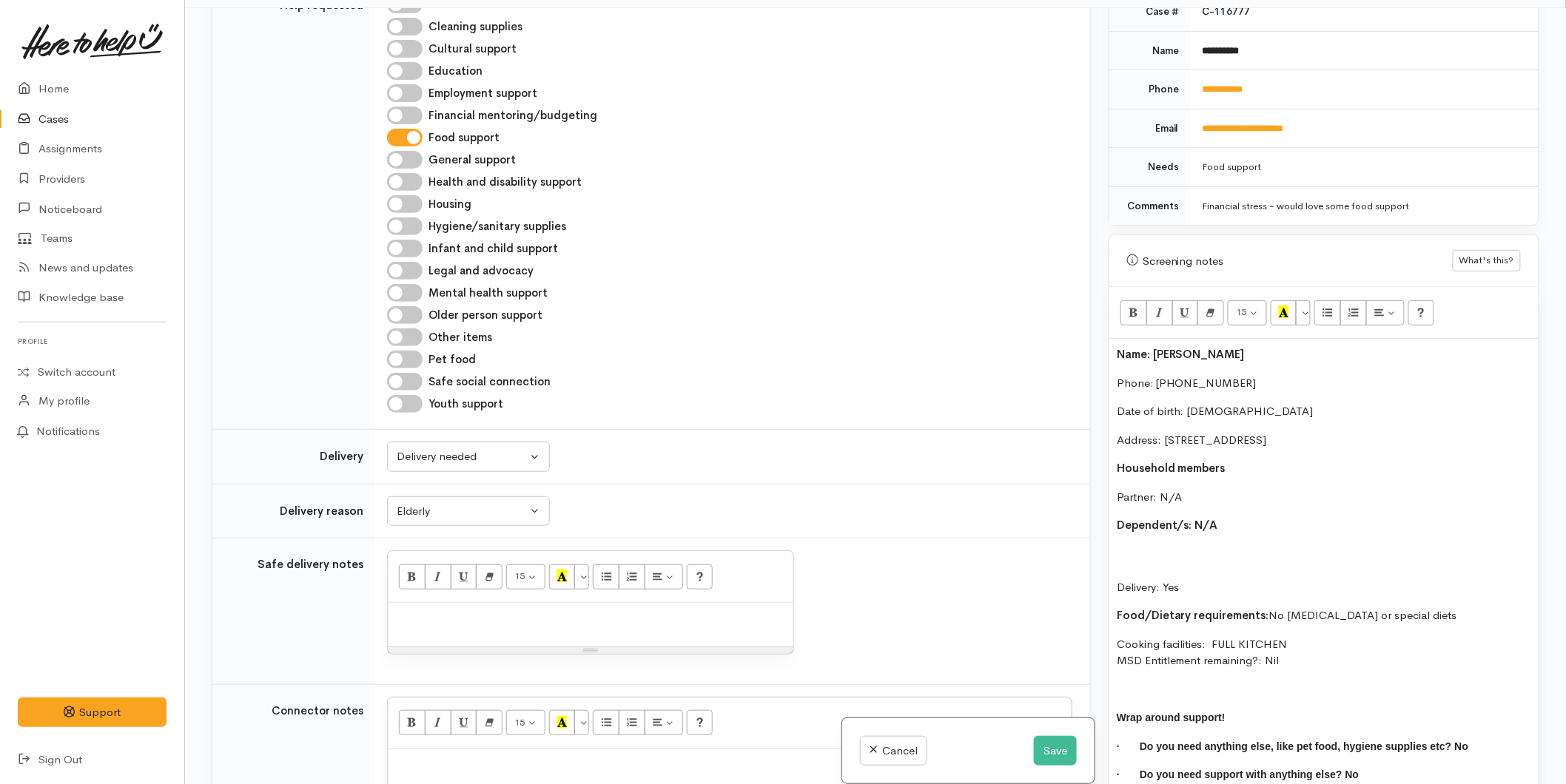
click at [1159, 529] on div "Name: Karen Back Phone: 02108419810 Date of birth: 02/02/1960 Address: 17 Crisp…" at bounding box center [1324, 571] width 429 height 464
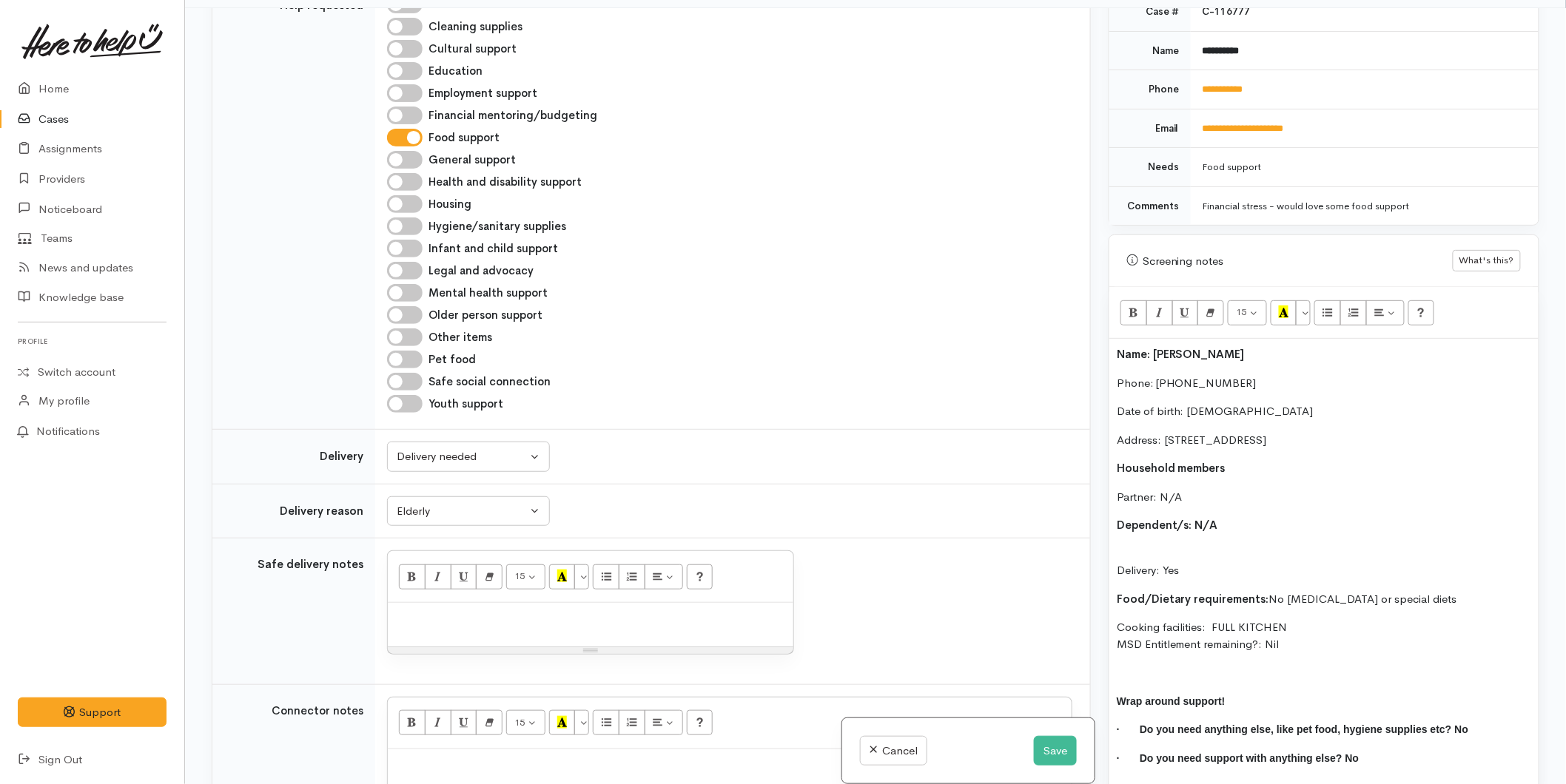
click at [1155, 529] on div "Name: Karen Back Phone: 02108419810 Date of birth: 02/02/1960 Address: 17 Crisp…" at bounding box center [1324, 562] width 429 height 447
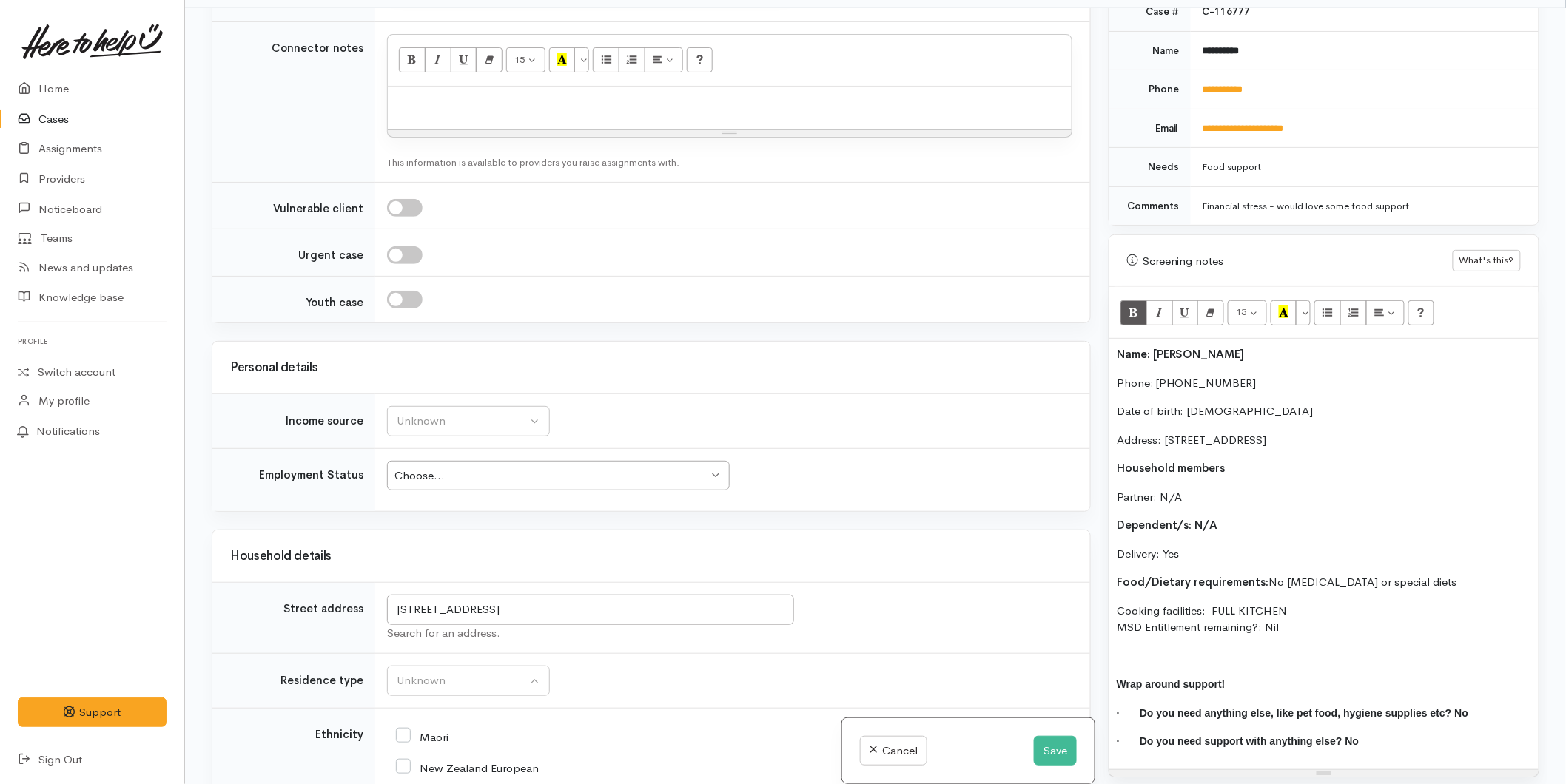
scroll to position [1562, 0]
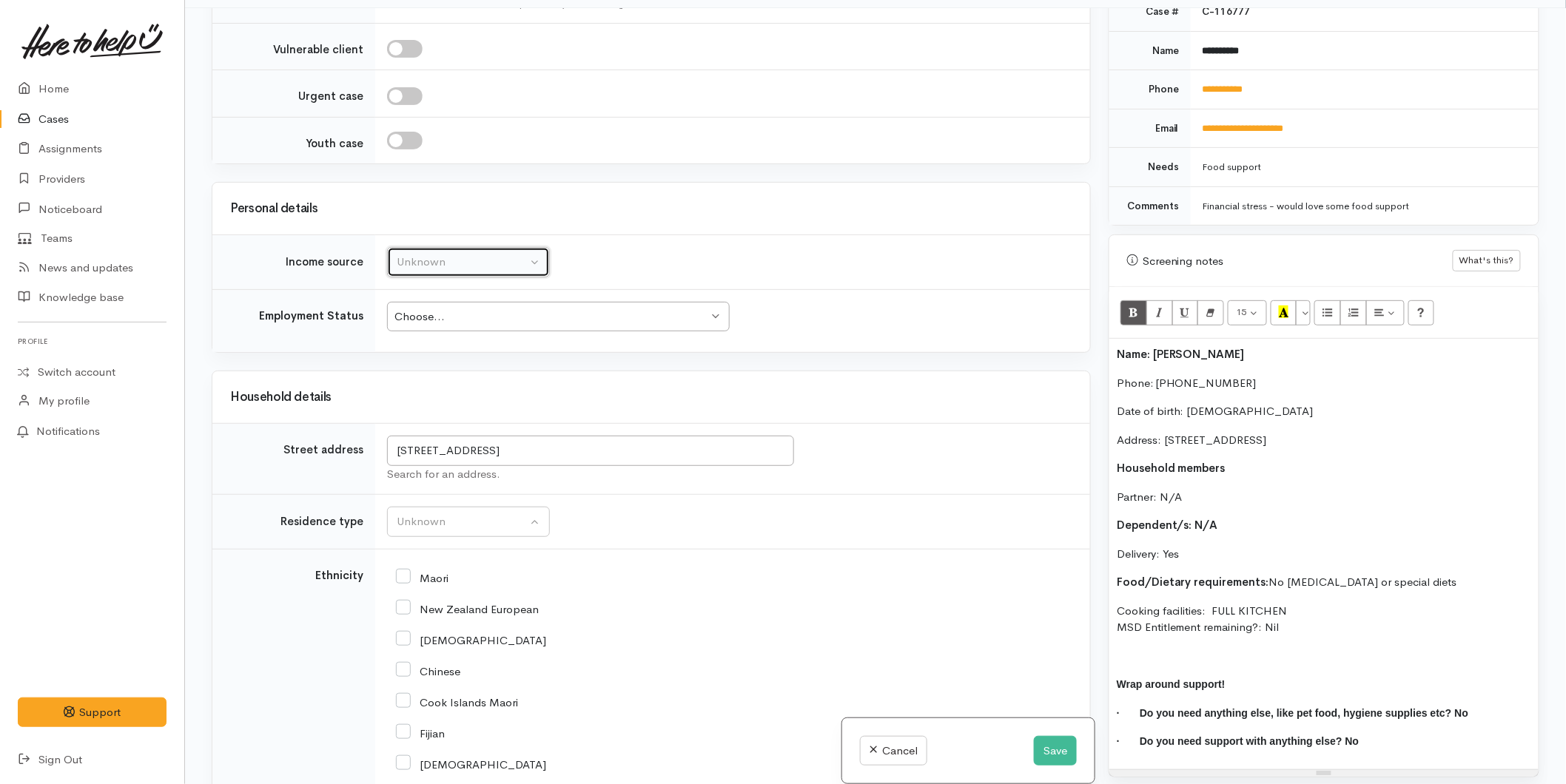
click at [415, 254] on div "Unknown" at bounding box center [462, 262] width 130 height 17
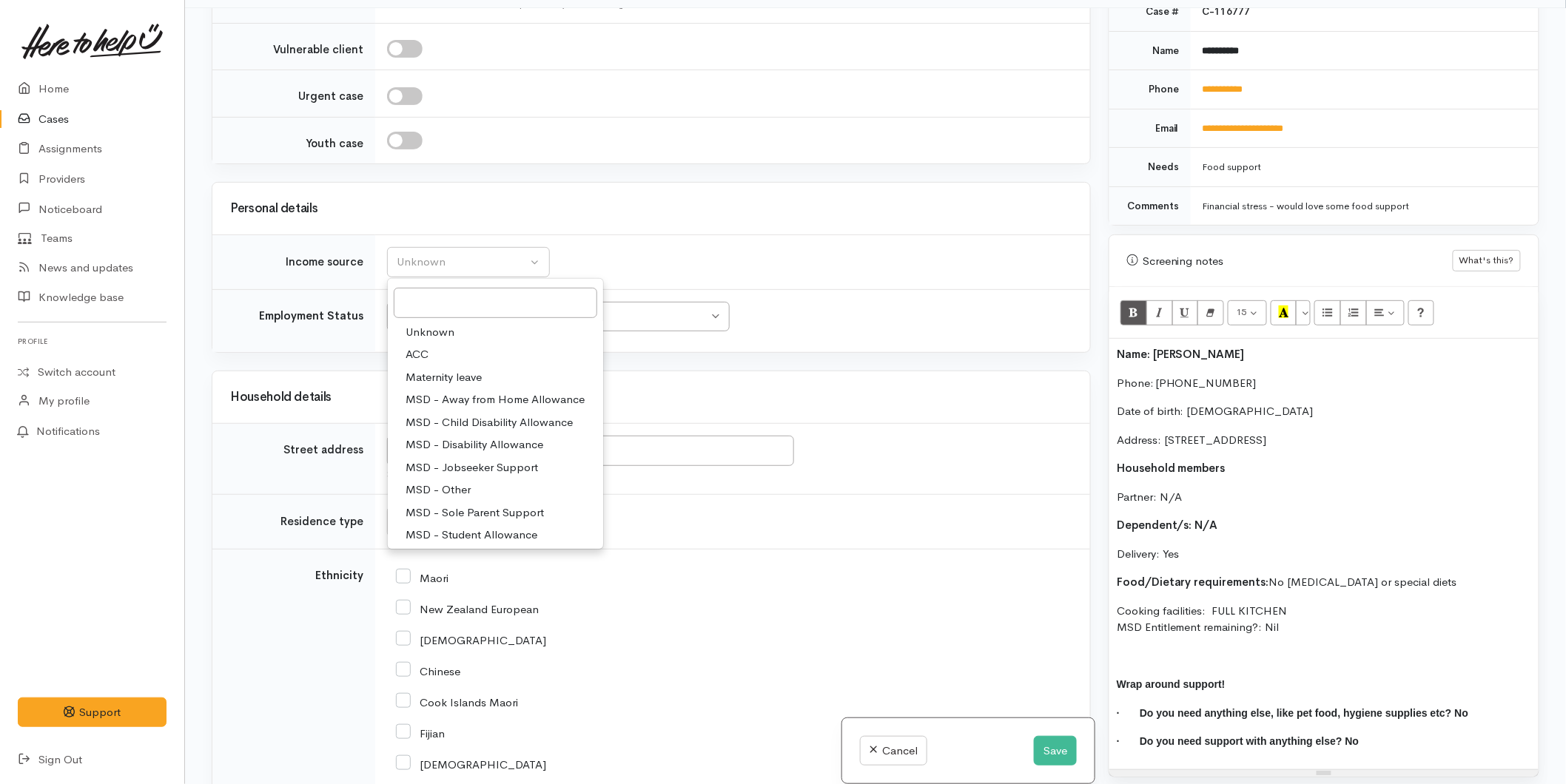
click at [455, 482] on span "MSD - Other" at bounding box center [438, 490] width 65 height 17
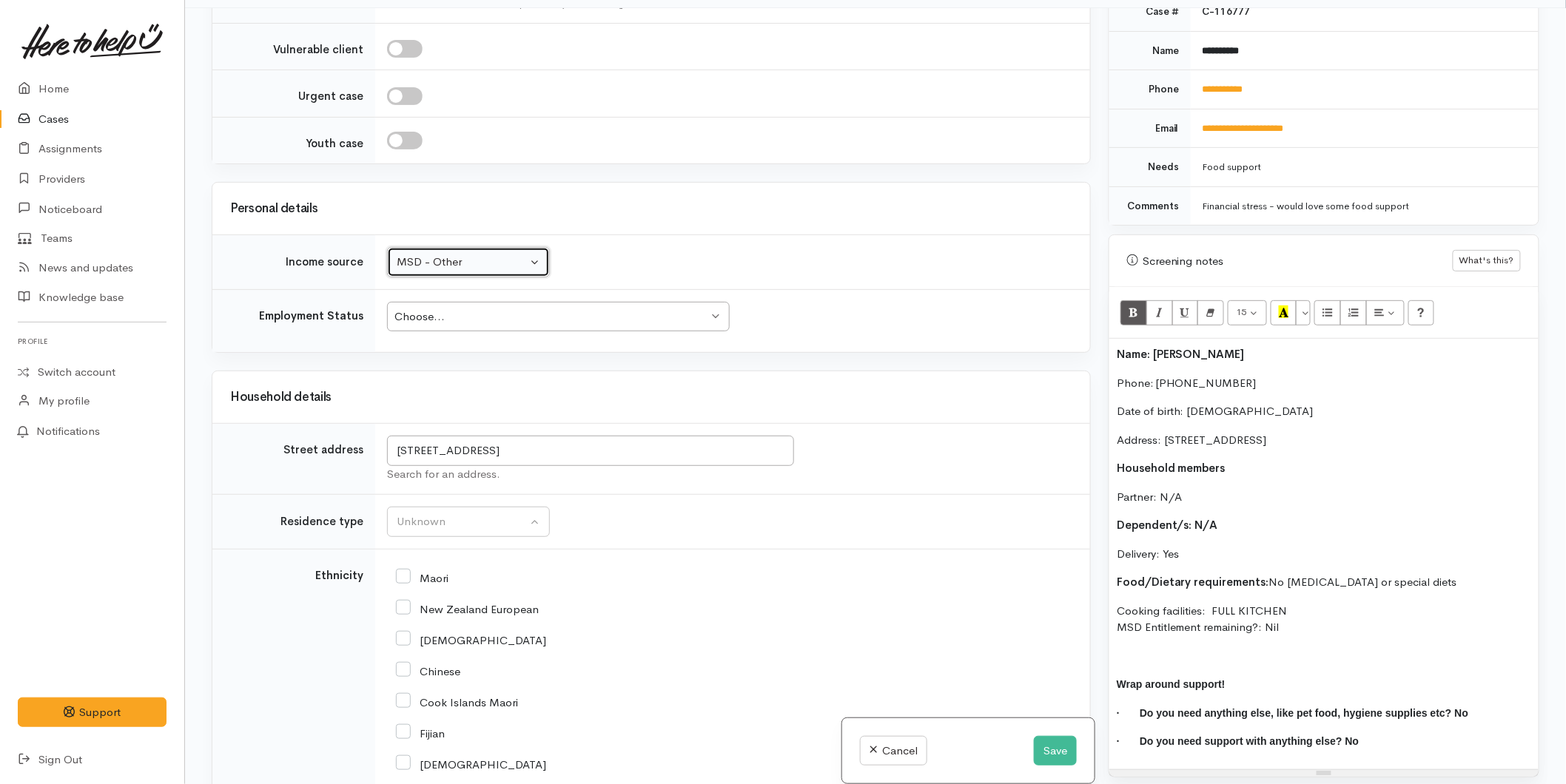
click at [425, 257] on div "MSD - Other" at bounding box center [462, 262] width 130 height 17
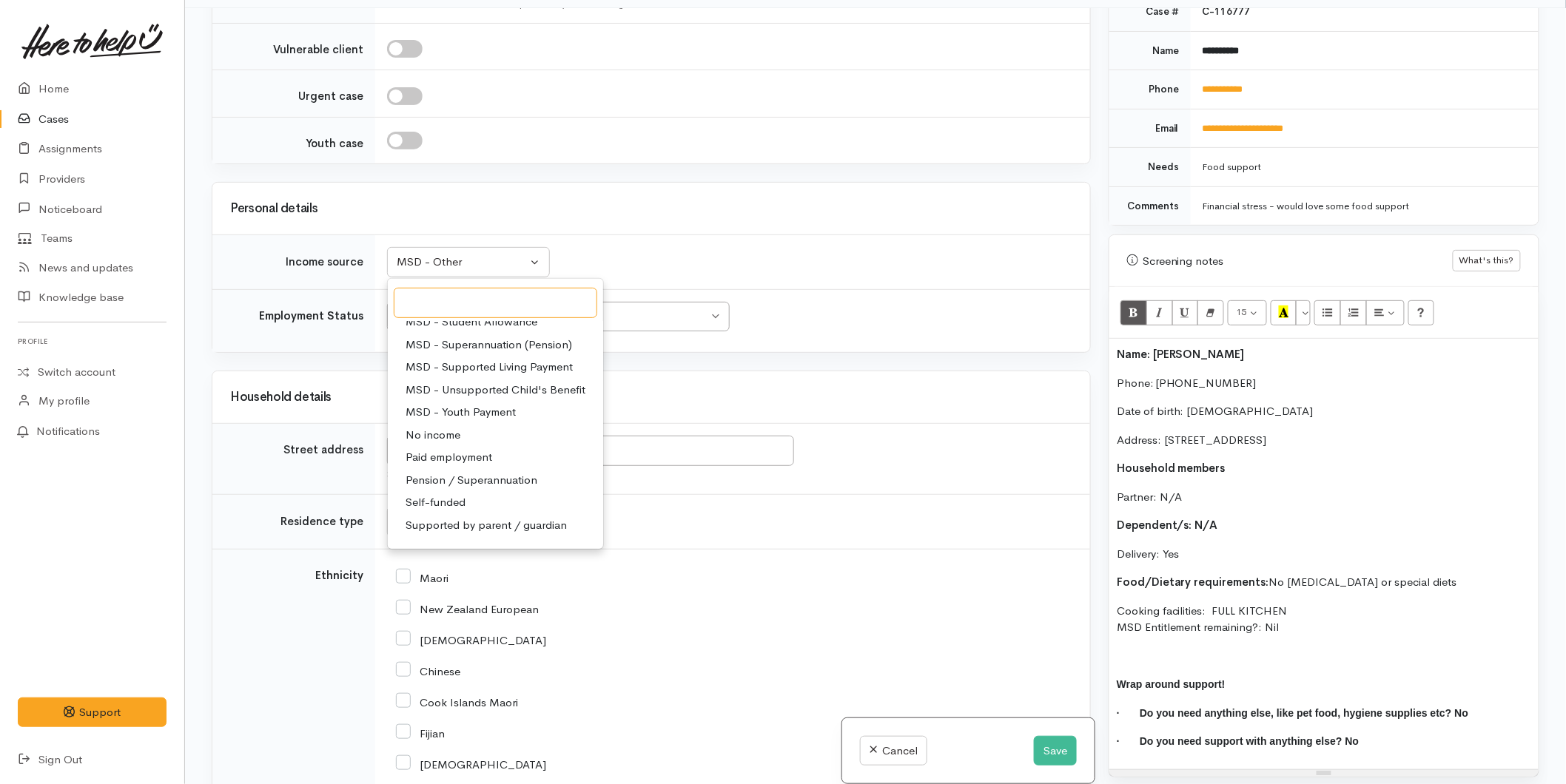
scroll to position [230, 0]
click at [460, 456] on span "Pension / Superannuation" at bounding box center [471, 464] width 132 height 17
select select "19"
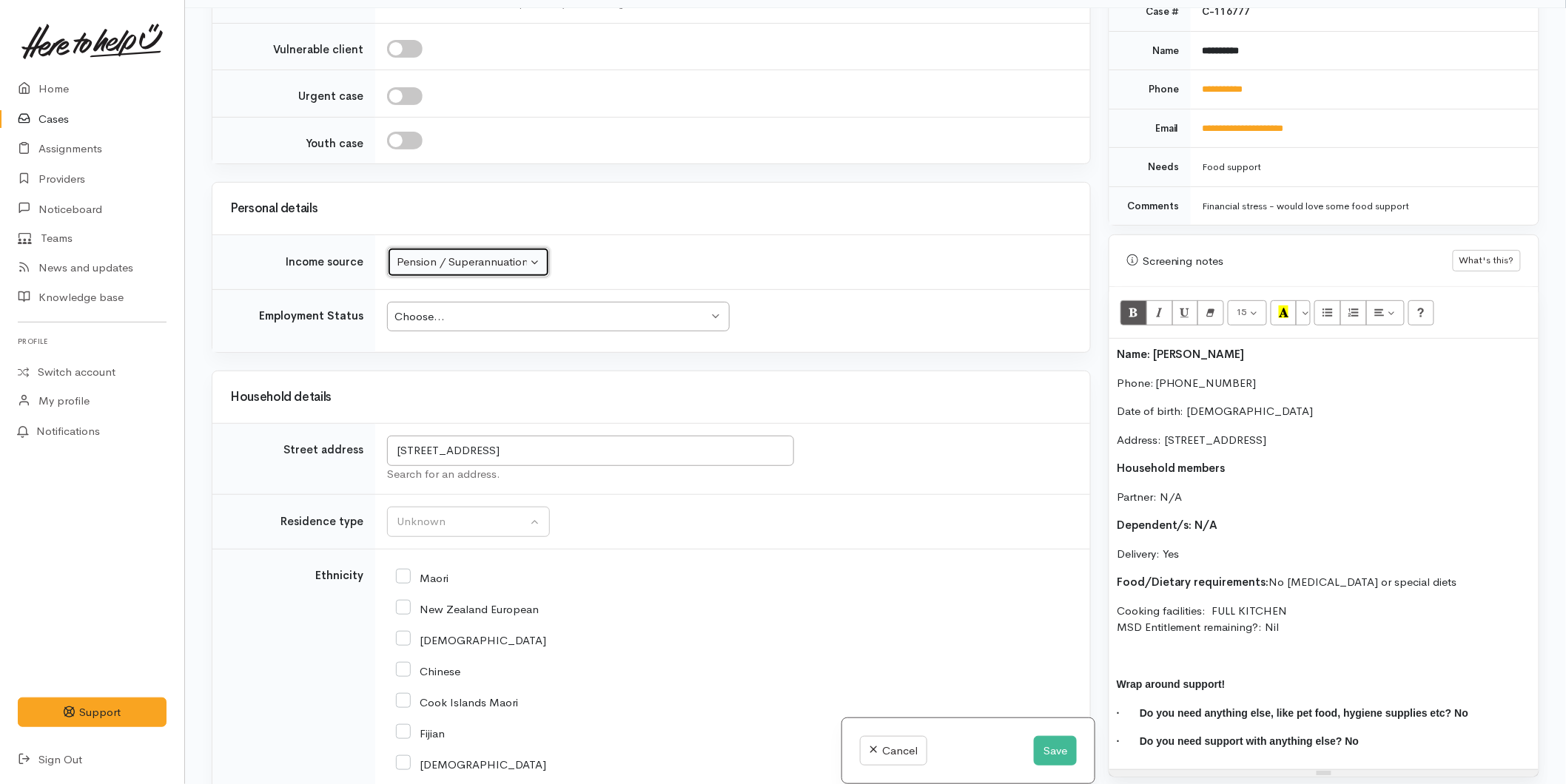
click at [453, 309] on div "Choose..." at bounding box center [551, 317] width 314 height 17
click at [427, 514] on div "Unknown" at bounding box center [462, 522] width 130 height 17
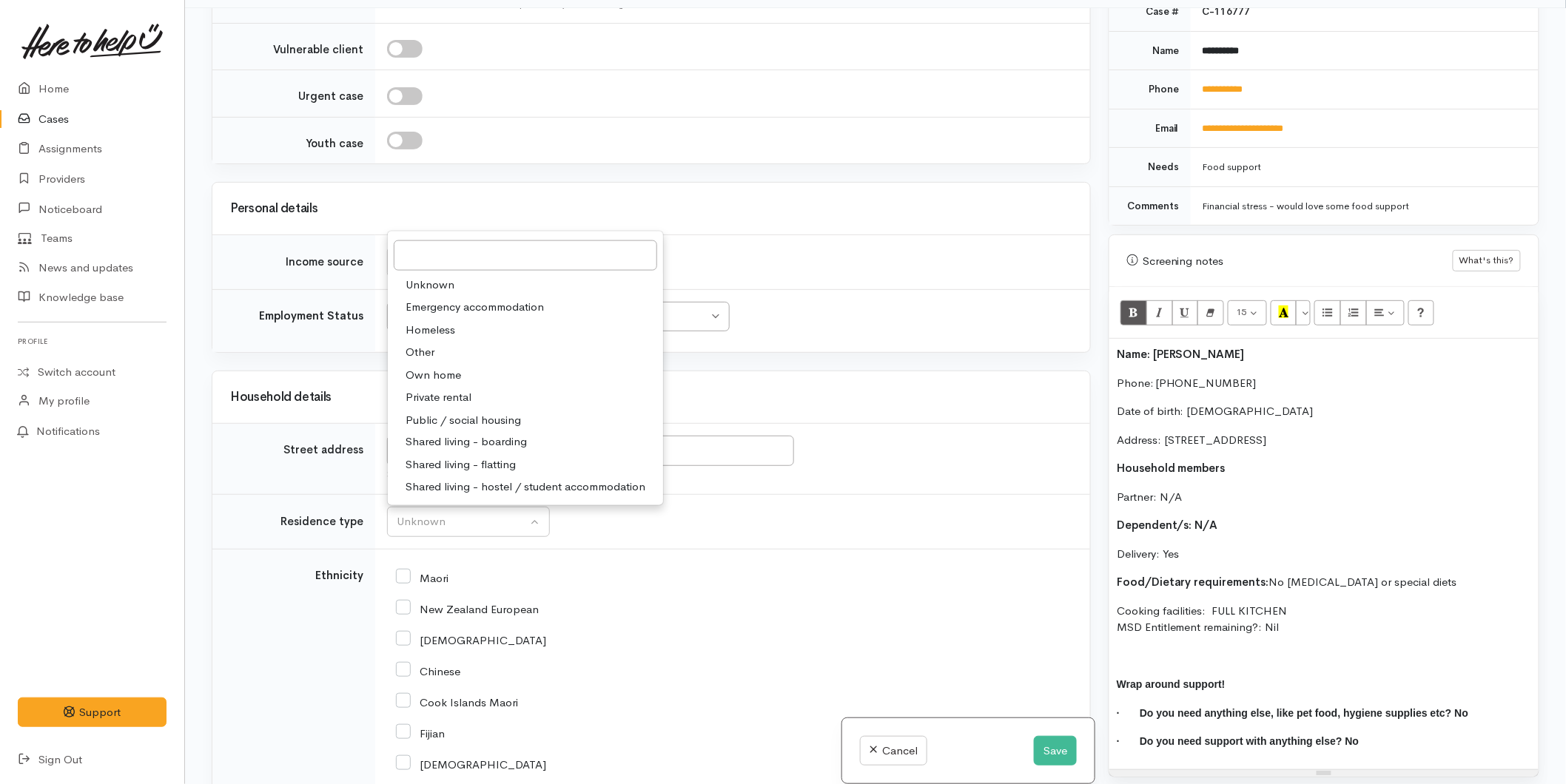
click at [429, 344] on span "Other" at bounding box center [420, 352] width 29 height 17
select select "8"
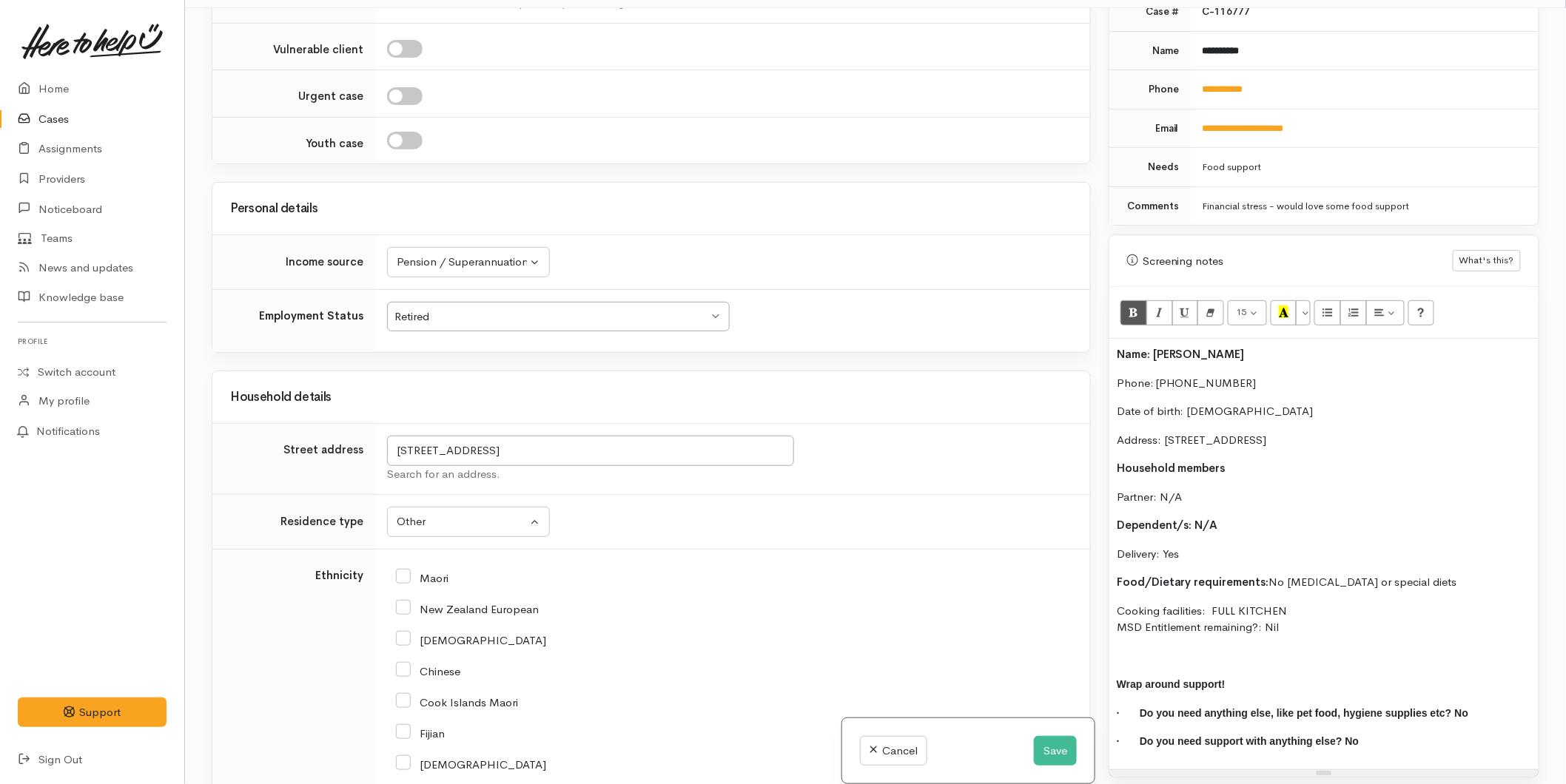
click at [410, 602] on input "New Zealand European" at bounding box center [467, 608] width 142 height 14
checkbox input "true"
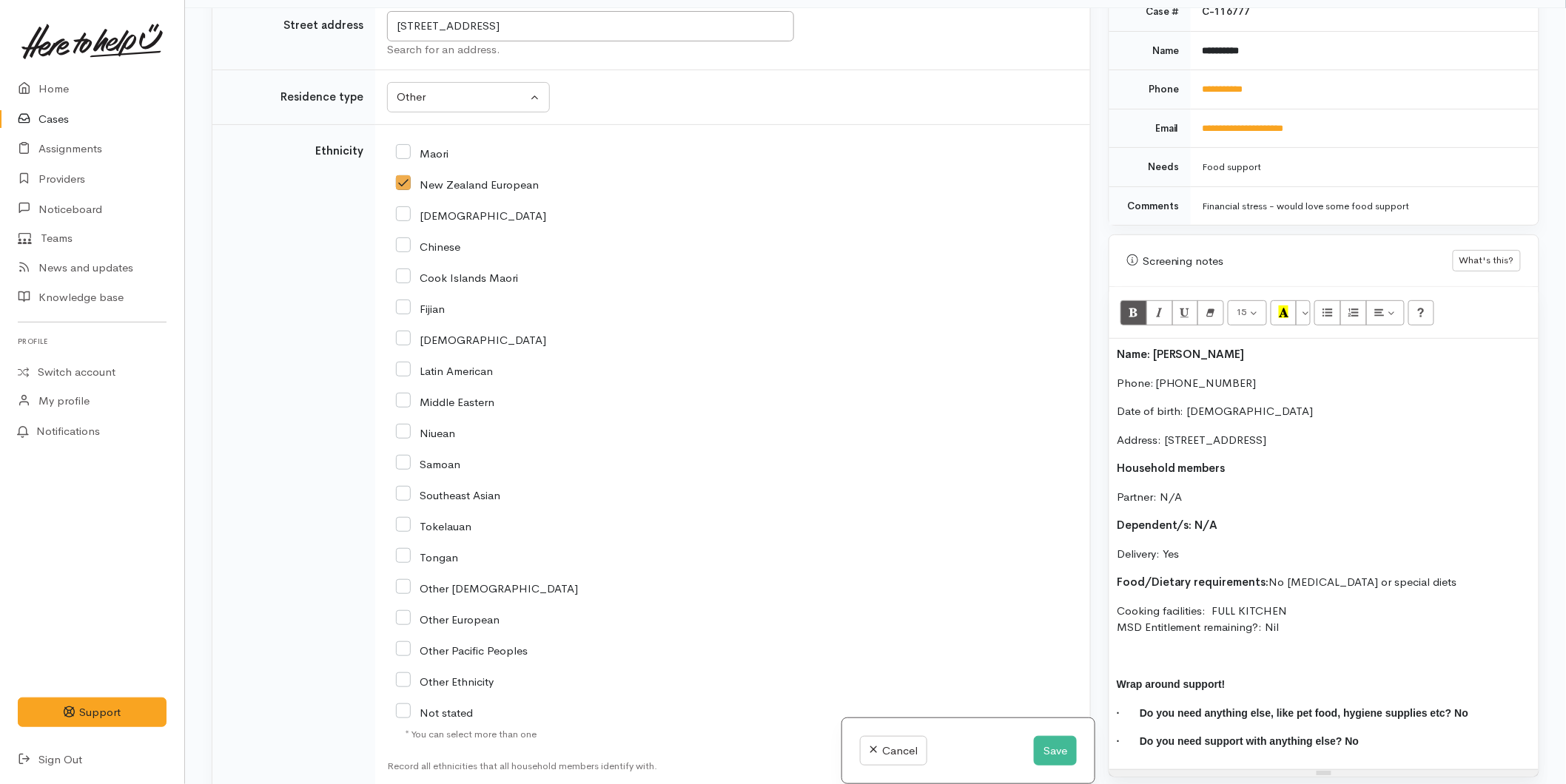
scroll to position [2219, 0]
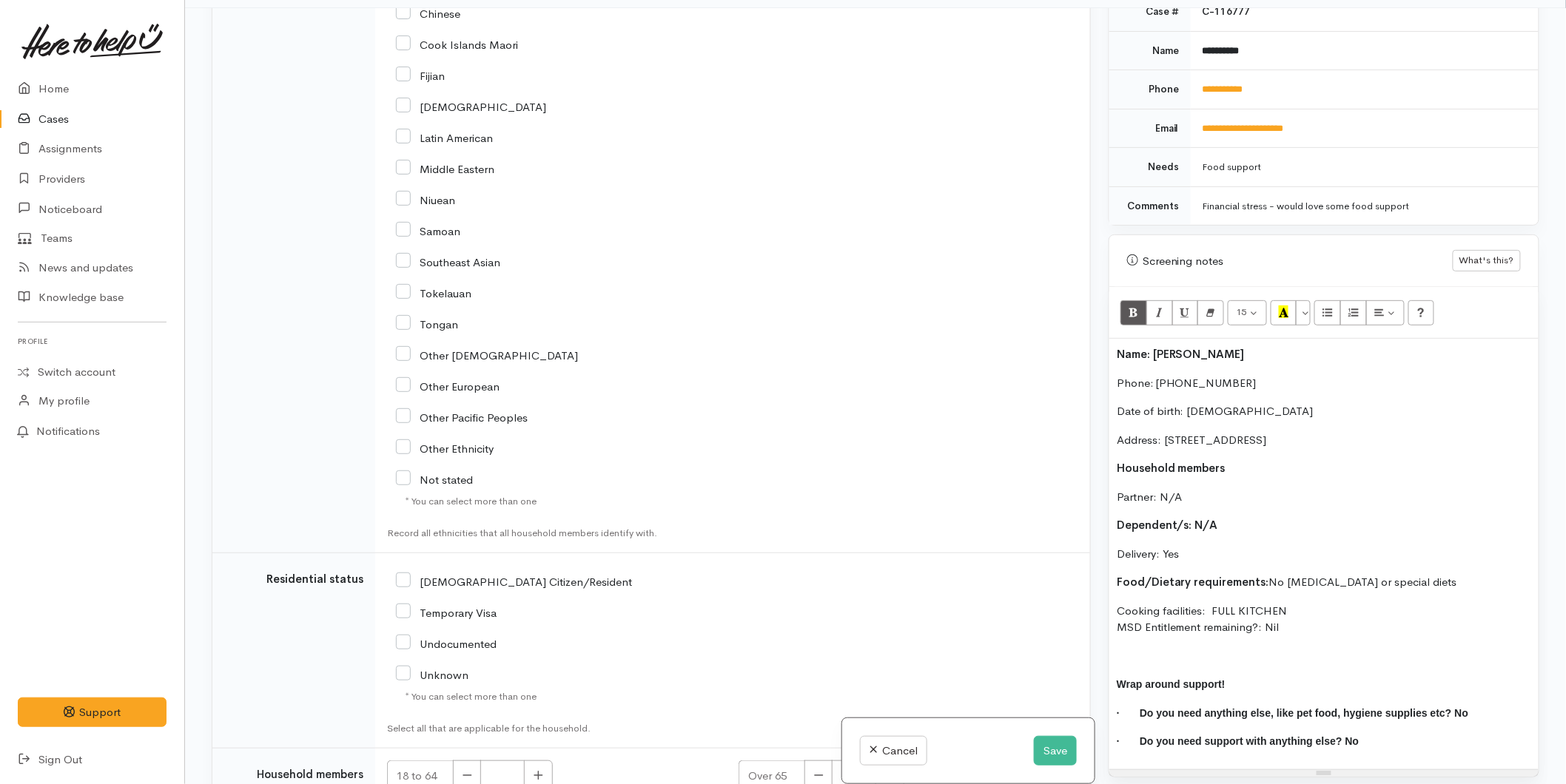
click at [408, 574] on input "NZ Citizen/Resident" at bounding box center [514, 581] width 236 height 14
checkbox input "true"
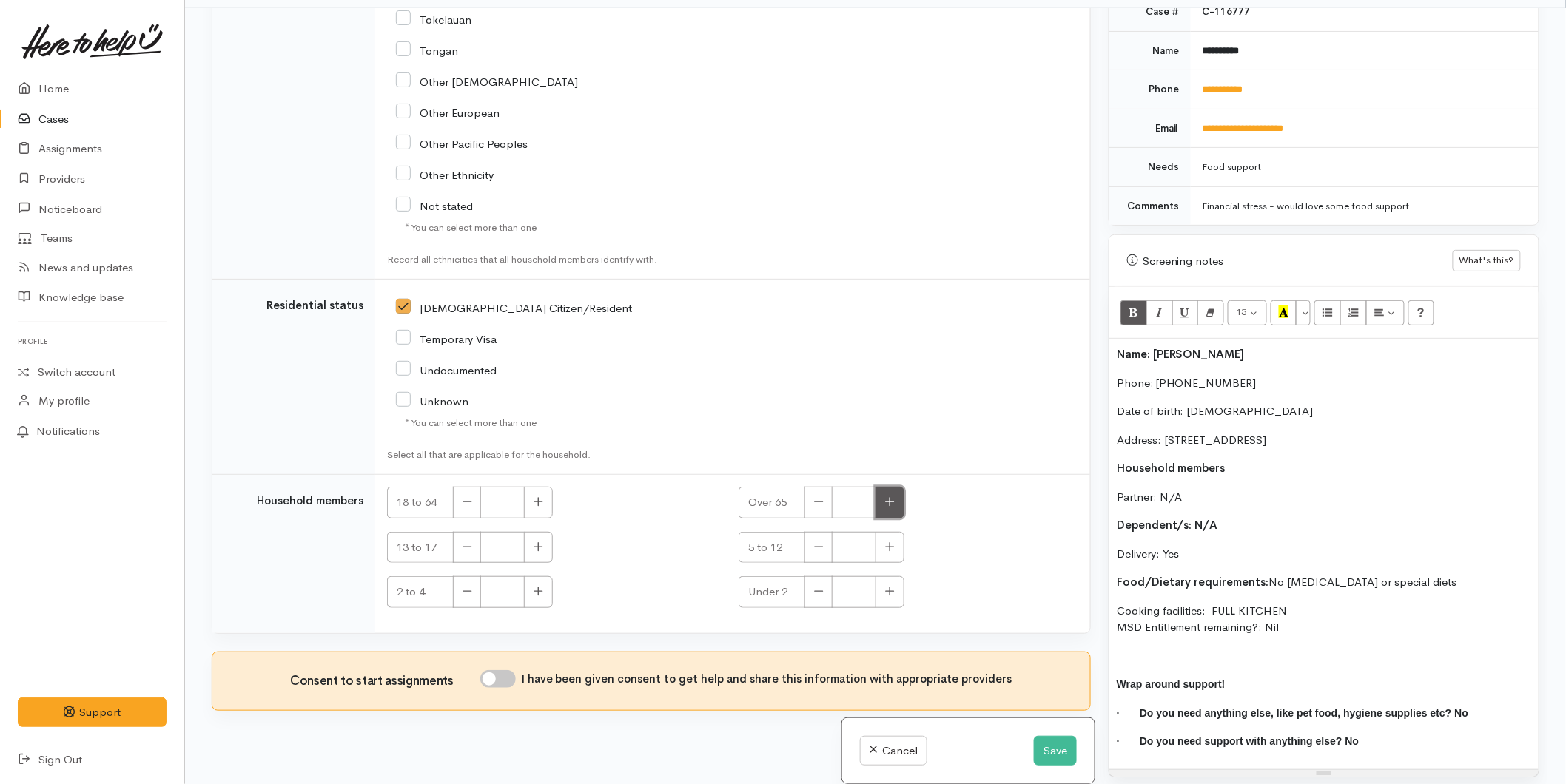
click at [889, 497] on icon "button" at bounding box center [890, 502] width 10 height 11
type input "1"
click at [507, 670] on input "I have been given consent to get help and share this information with appropria…" at bounding box center [498, 679] width 35 height 18
checkbox input "true"
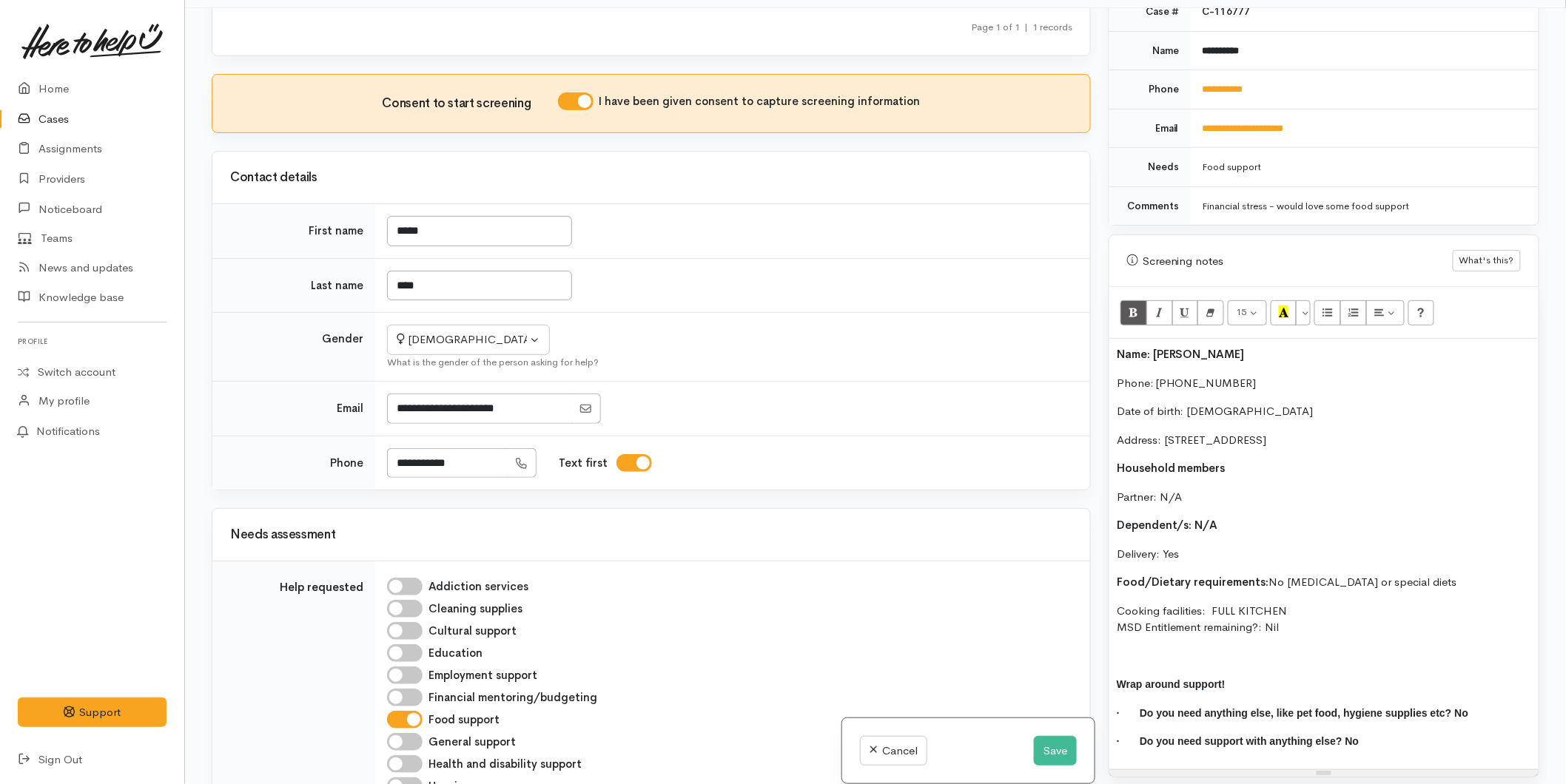
scroll to position [164, 0]
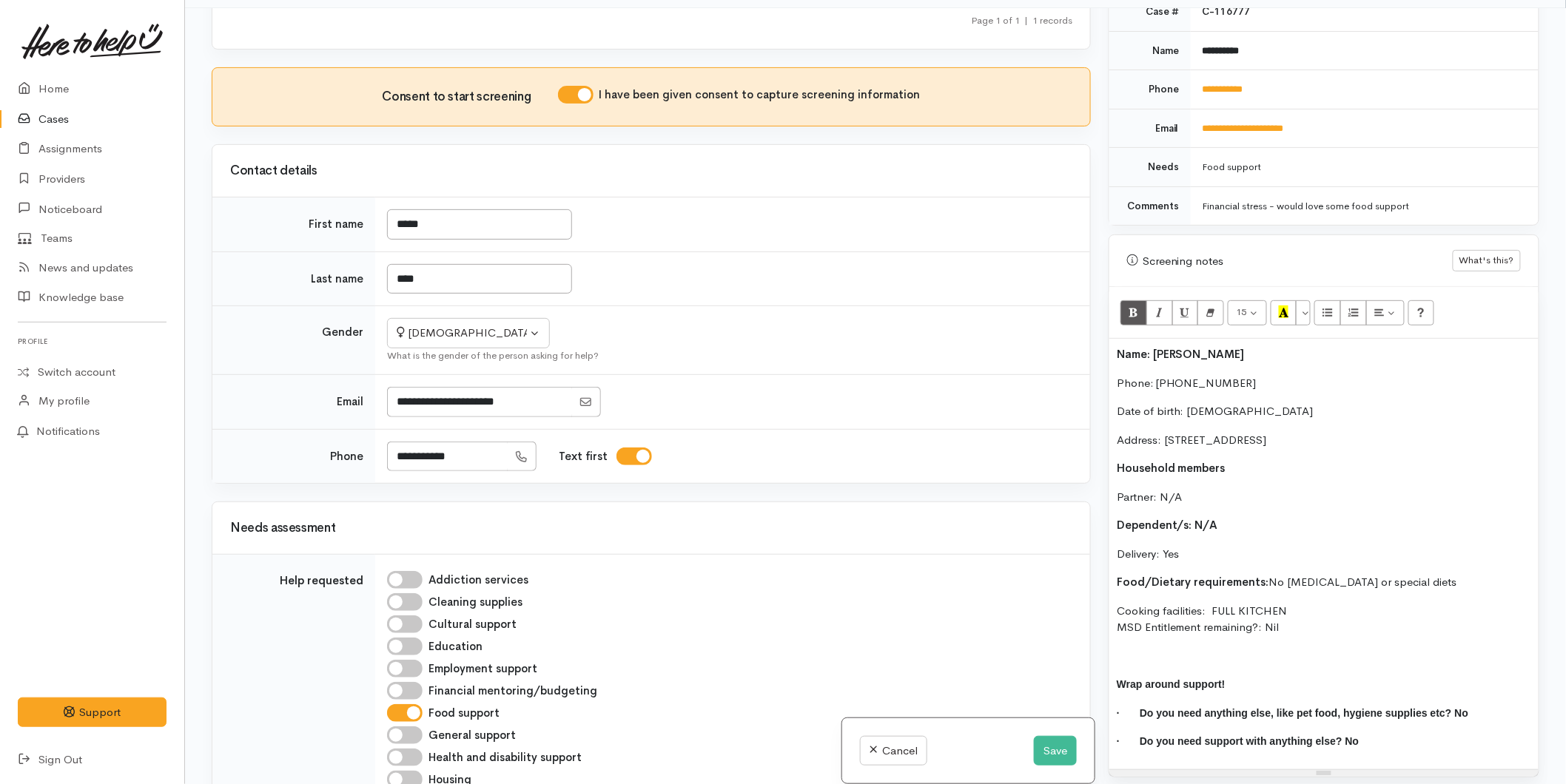
click at [1111, 342] on div "Name: Karen Back Phone: 02108419810 Date of birth: 02/02/1960 Address: 17 Crisp…" at bounding box center [1324, 554] width 429 height 430
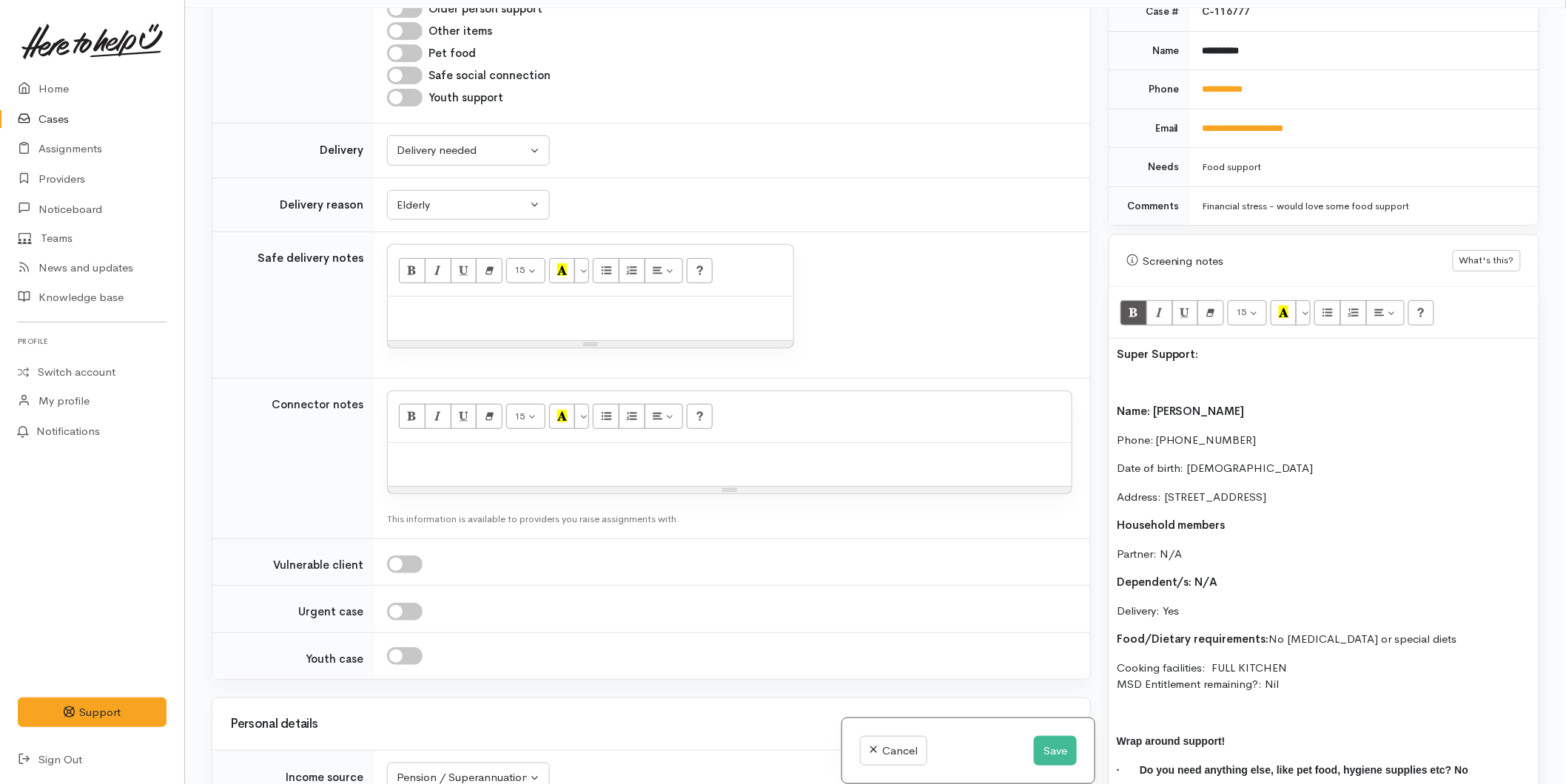
scroll to position [1397, 0]
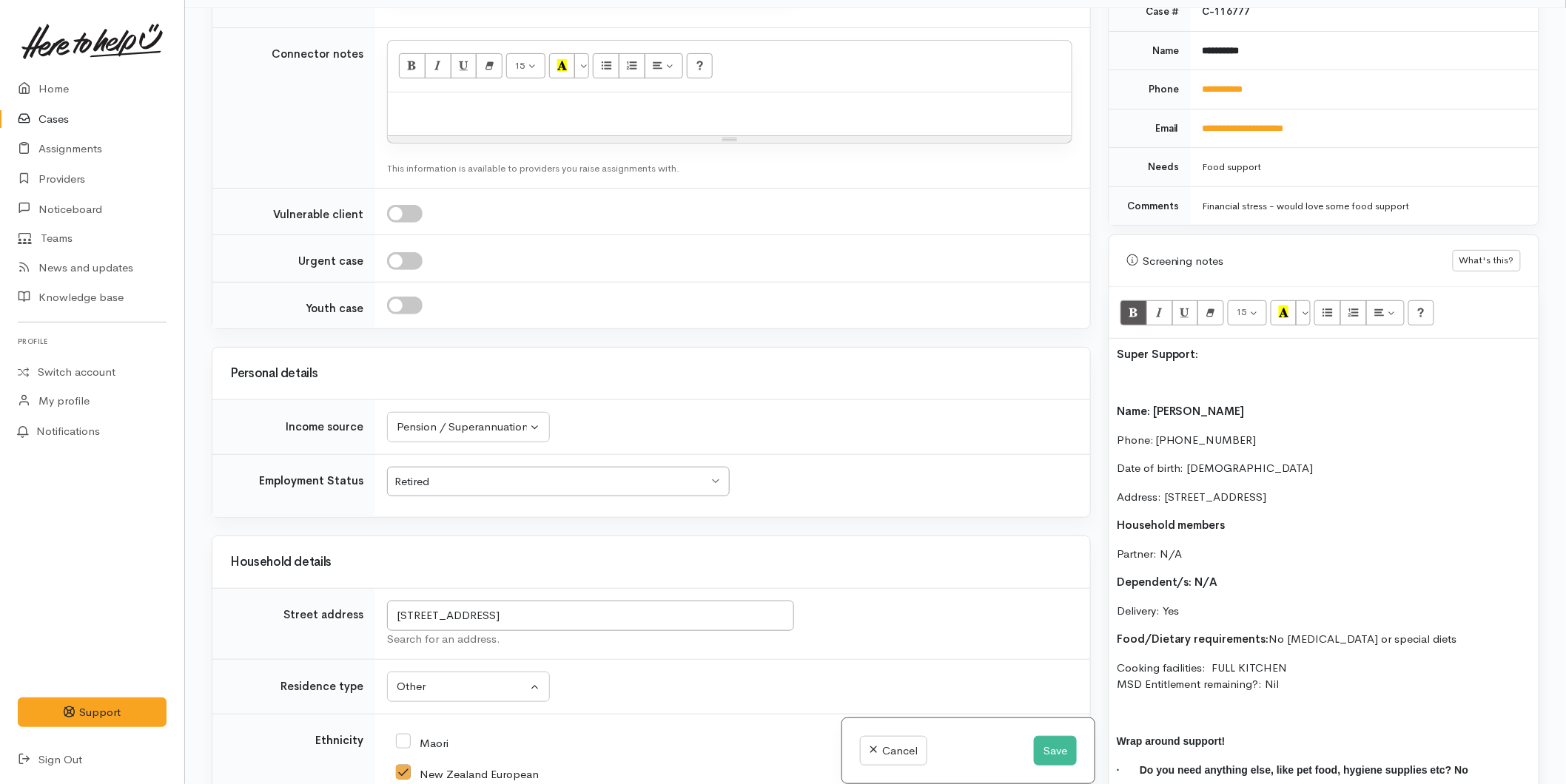
drag, startPoint x: 1306, startPoint y: 678, endPoint x: 1097, endPoint y: 385, distance: 359.9
click at [1097, 385] on div "Related cases There are other cases potentially from the same person, address o…" at bounding box center [875, 400] width 1345 height 784
copy div "Name: Karen Back Phone: 02108419810 Date of birth: 02/02/1960 Address: 17 Crisp…"
click at [474, 100] on p at bounding box center [730, 108] width 669 height 17
paste div
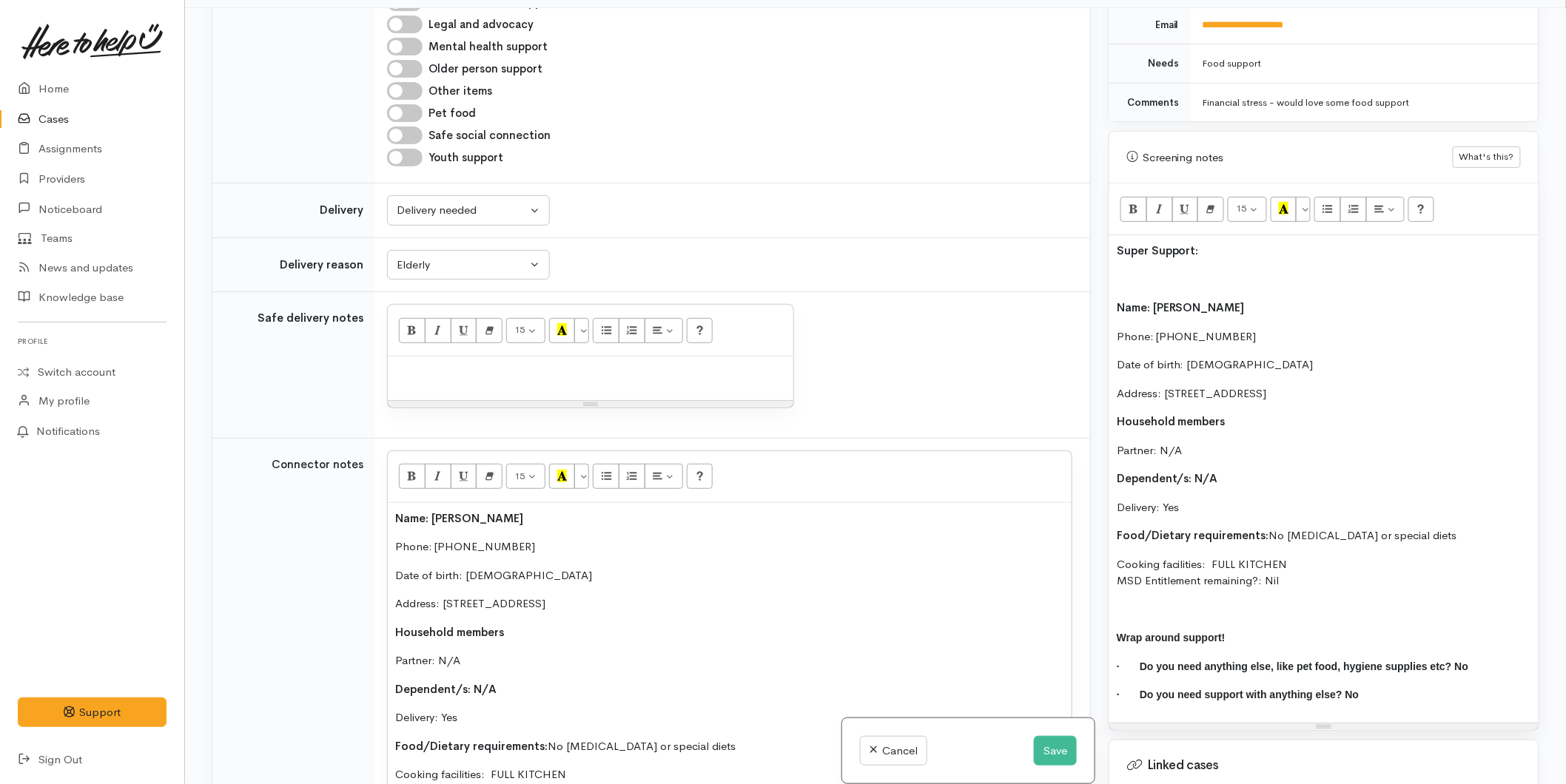
scroll to position [977, 0]
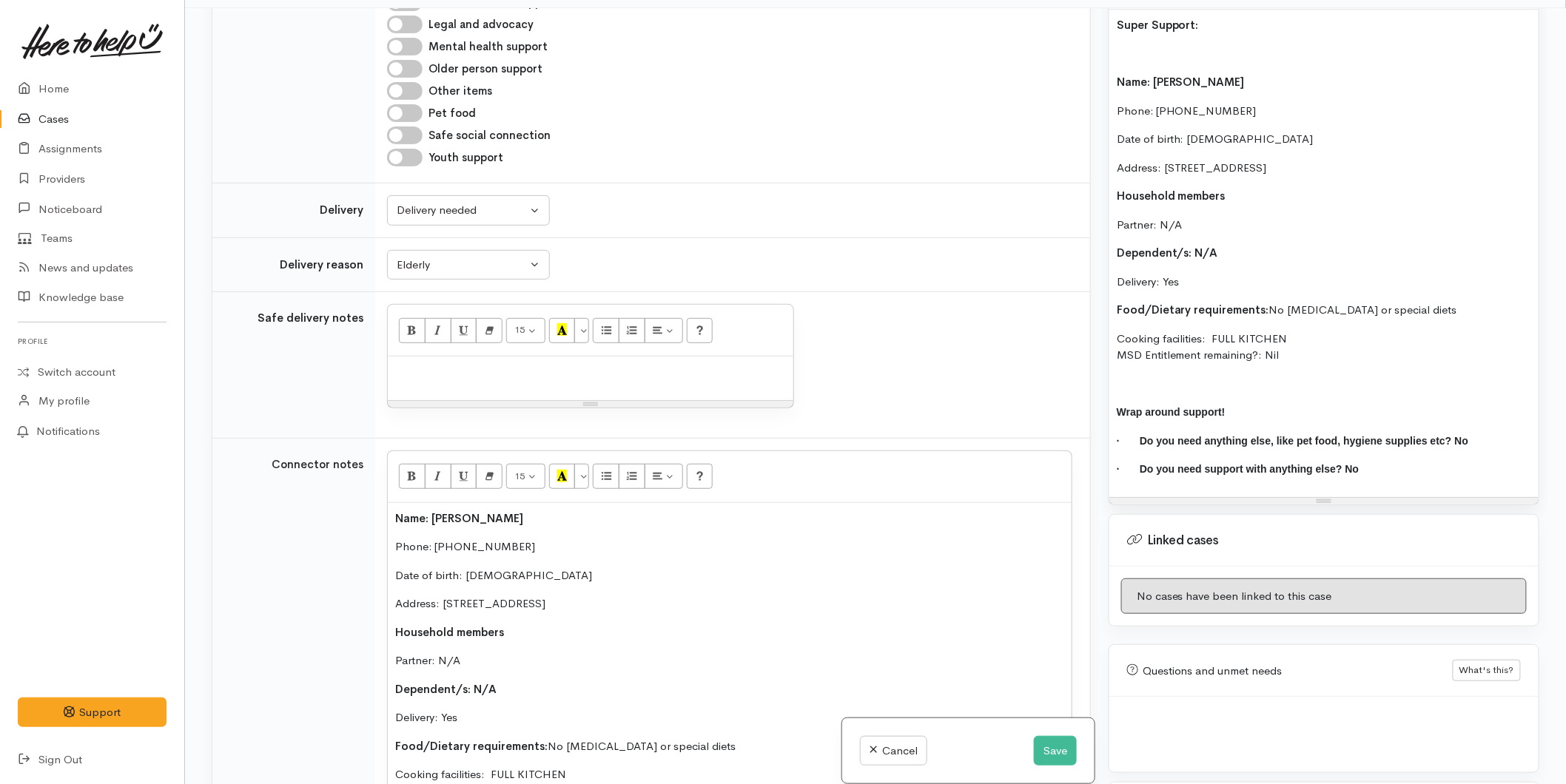
click at [1352, 461] on p "· Do you need support with anything else? No" at bounding box center [1324, 469] width 415 height 17
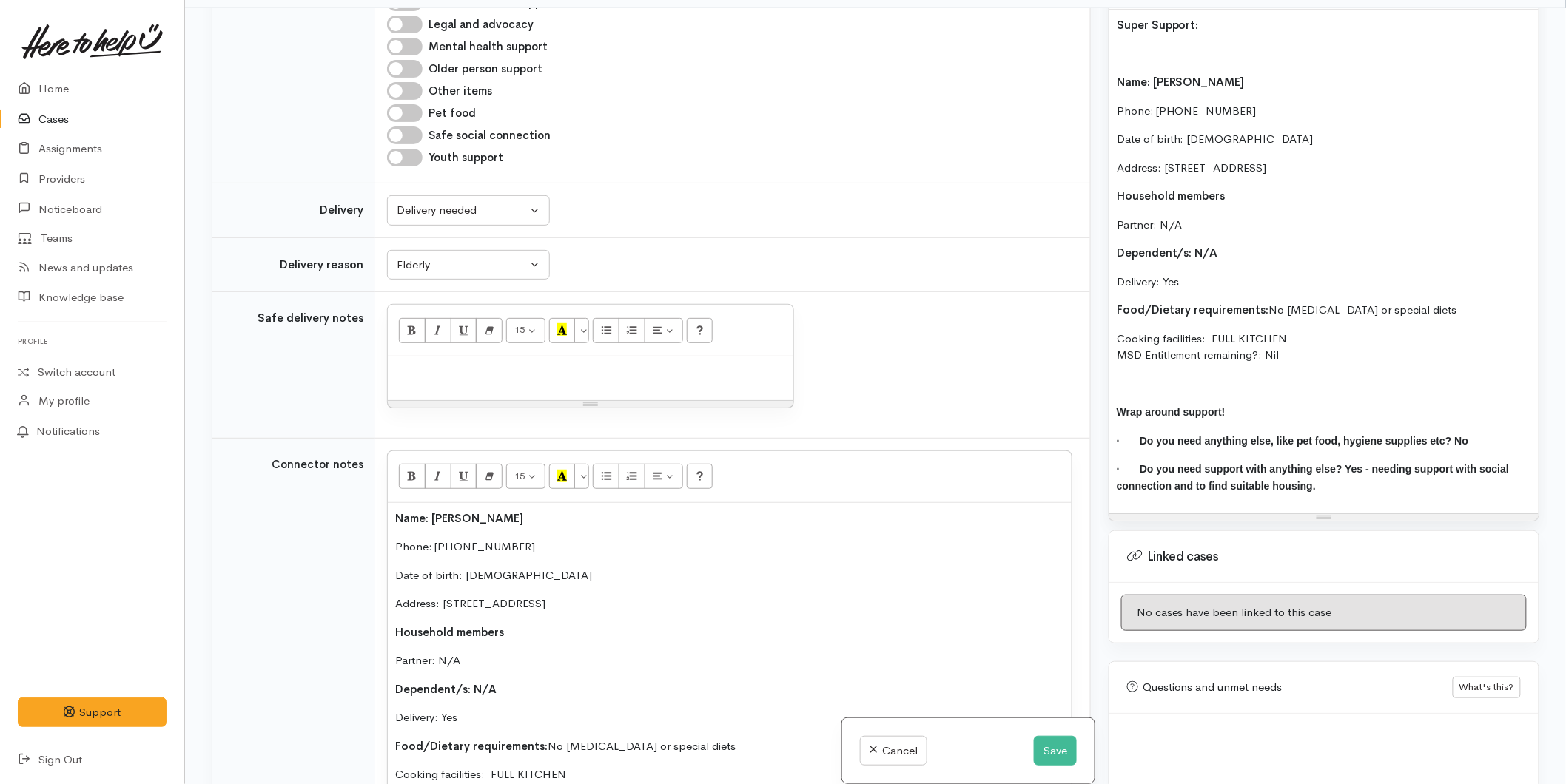
drag, startPoint x: 1311, startPoint y: 485, endPoint x: 1333, endPoint y: 452, distance: 39.7
click at [1333, 452] on div "Super Support: Name: Karen Back Phone: 02108419810 Date of birth: 02/02/1960 Ad…" at bounding box center [1324, 262] width 429 height 504
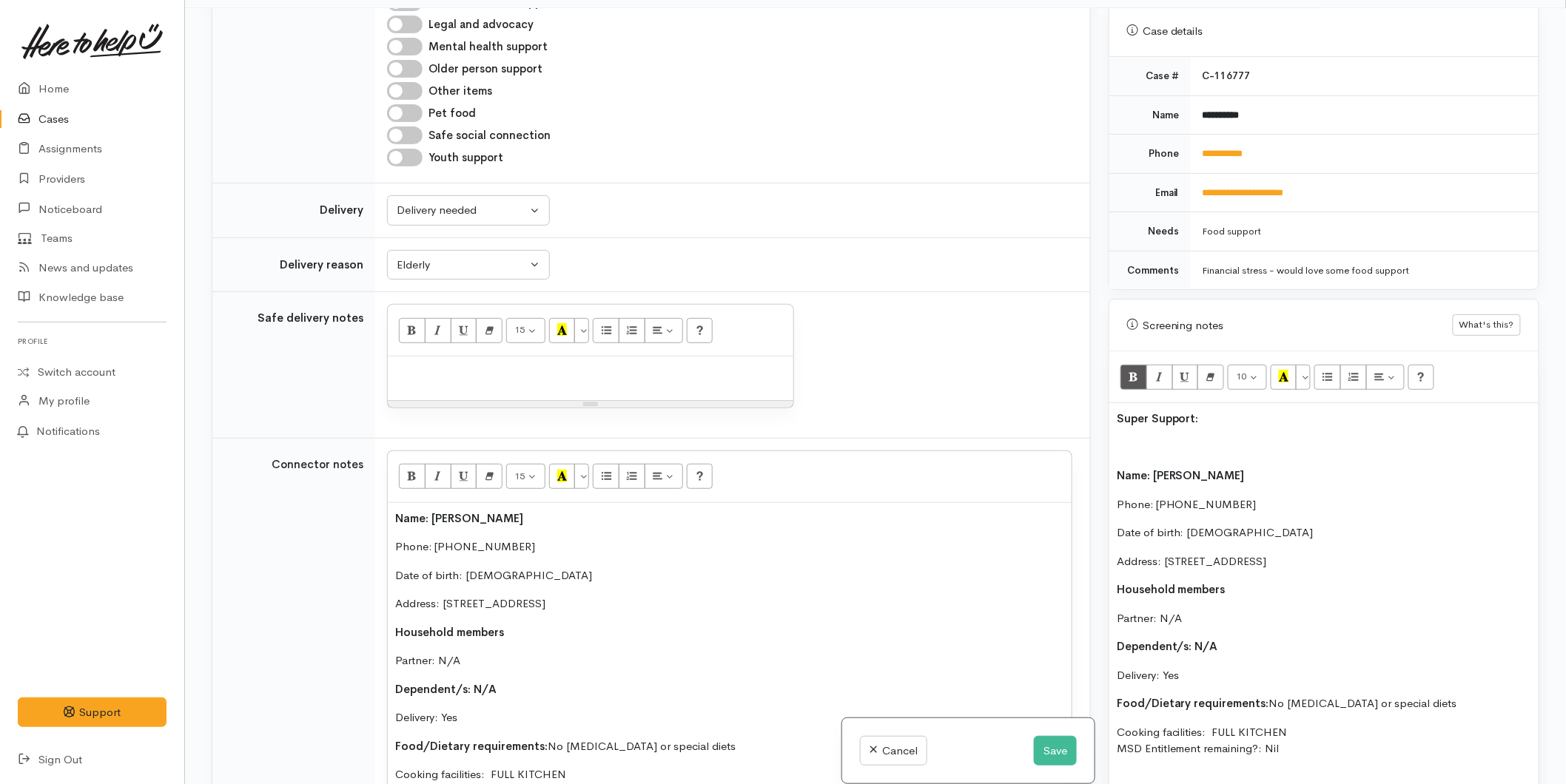
scroll to position [401, 0]
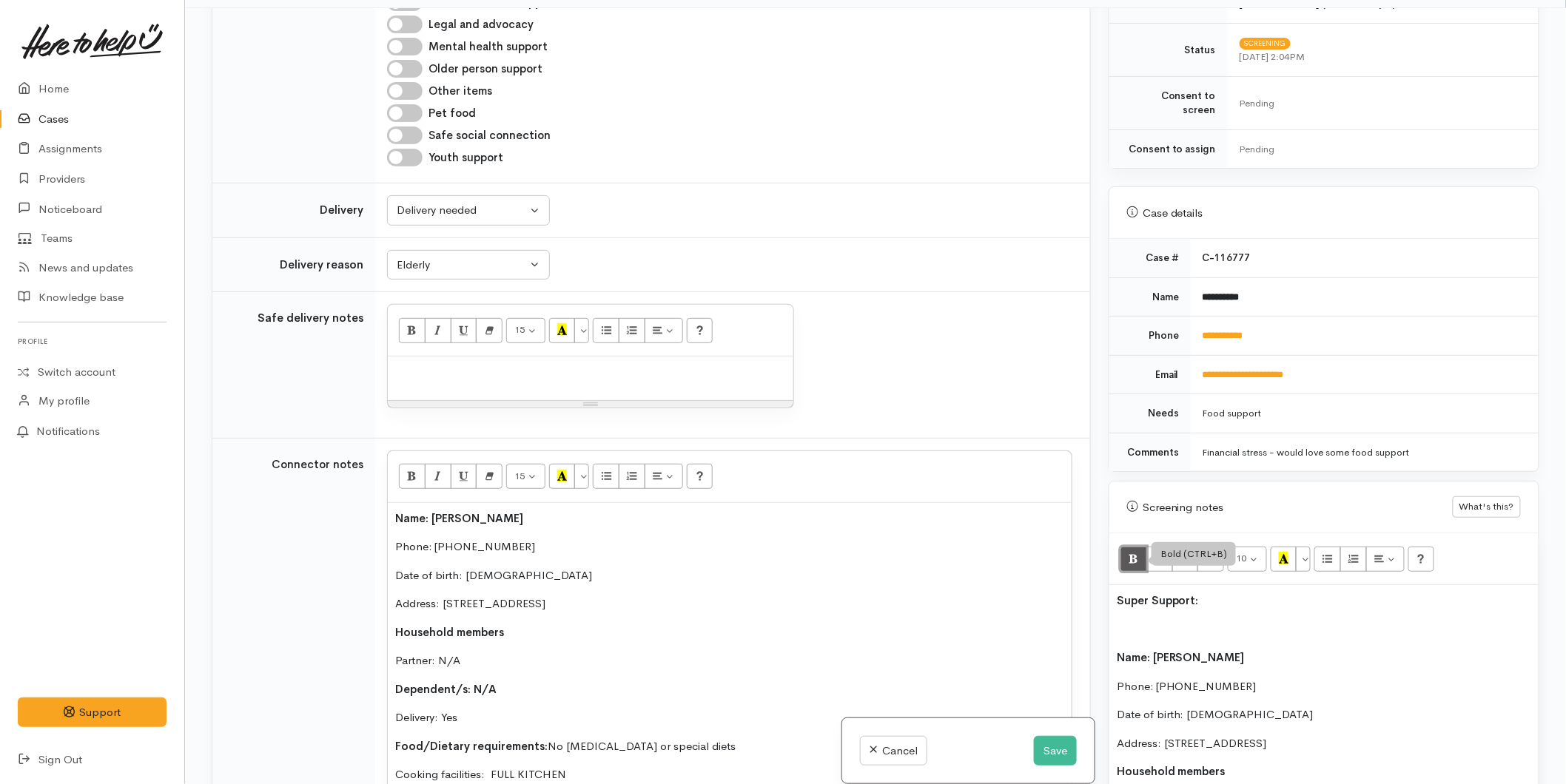
drag, startPoint x: 1136, startPoint y: 543, endPoint x: 804, endPoint y: 546, distance: 332.0
click at [1136, 552] on icon "Bold (CTRL+B)" at bounding box center [1133, 558] width 10 height 13
drag, startPoint x: 462, startPoint y: 358, endPoint x: 209, endPoint y: 408, distance: 257.9
click at [462, 364] on p at bounding box center [591, 372] width 390 height 17
click at [564, 365] on p at bounding box center [591, 372] width 390 height 17
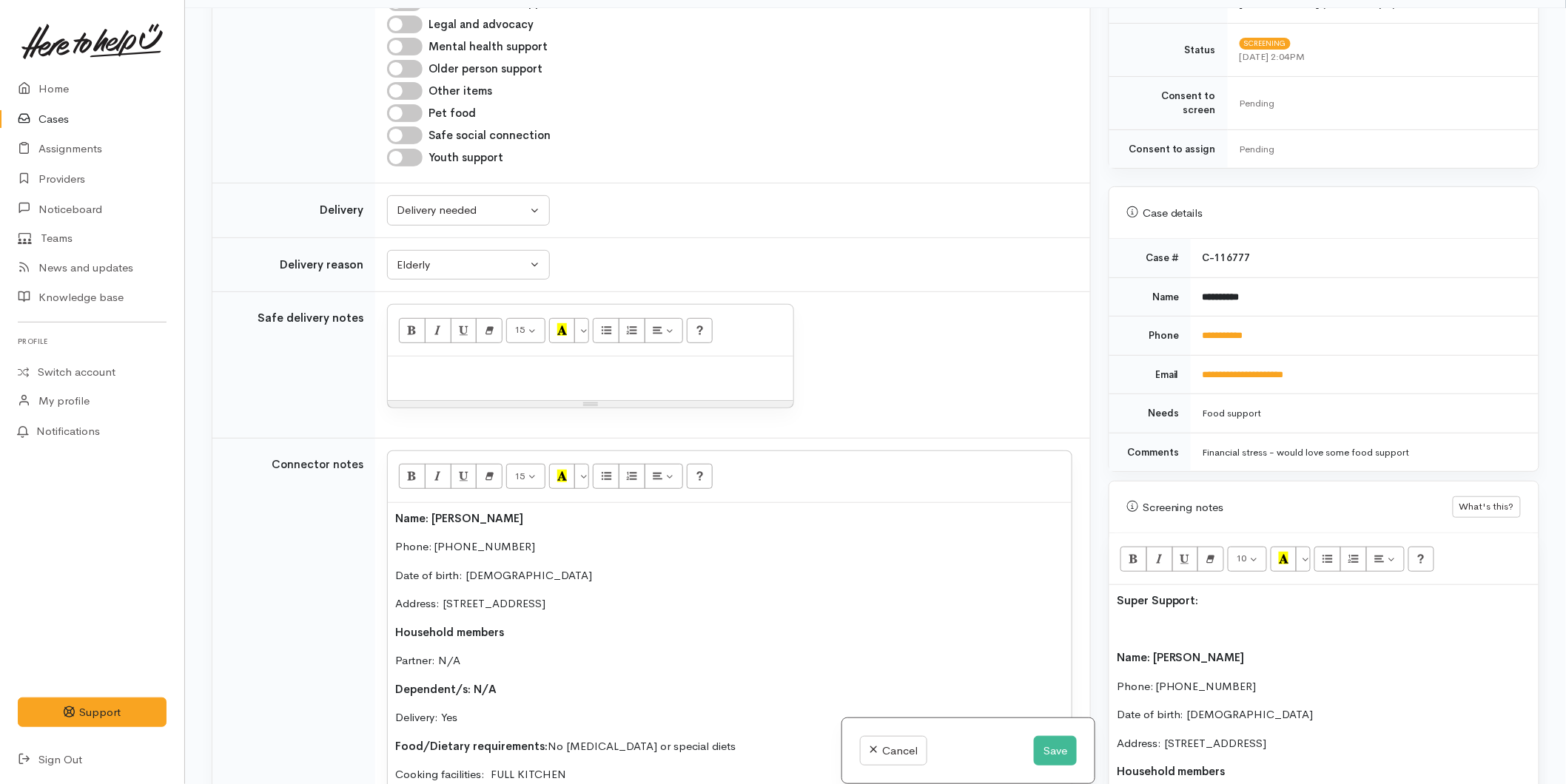
paste div
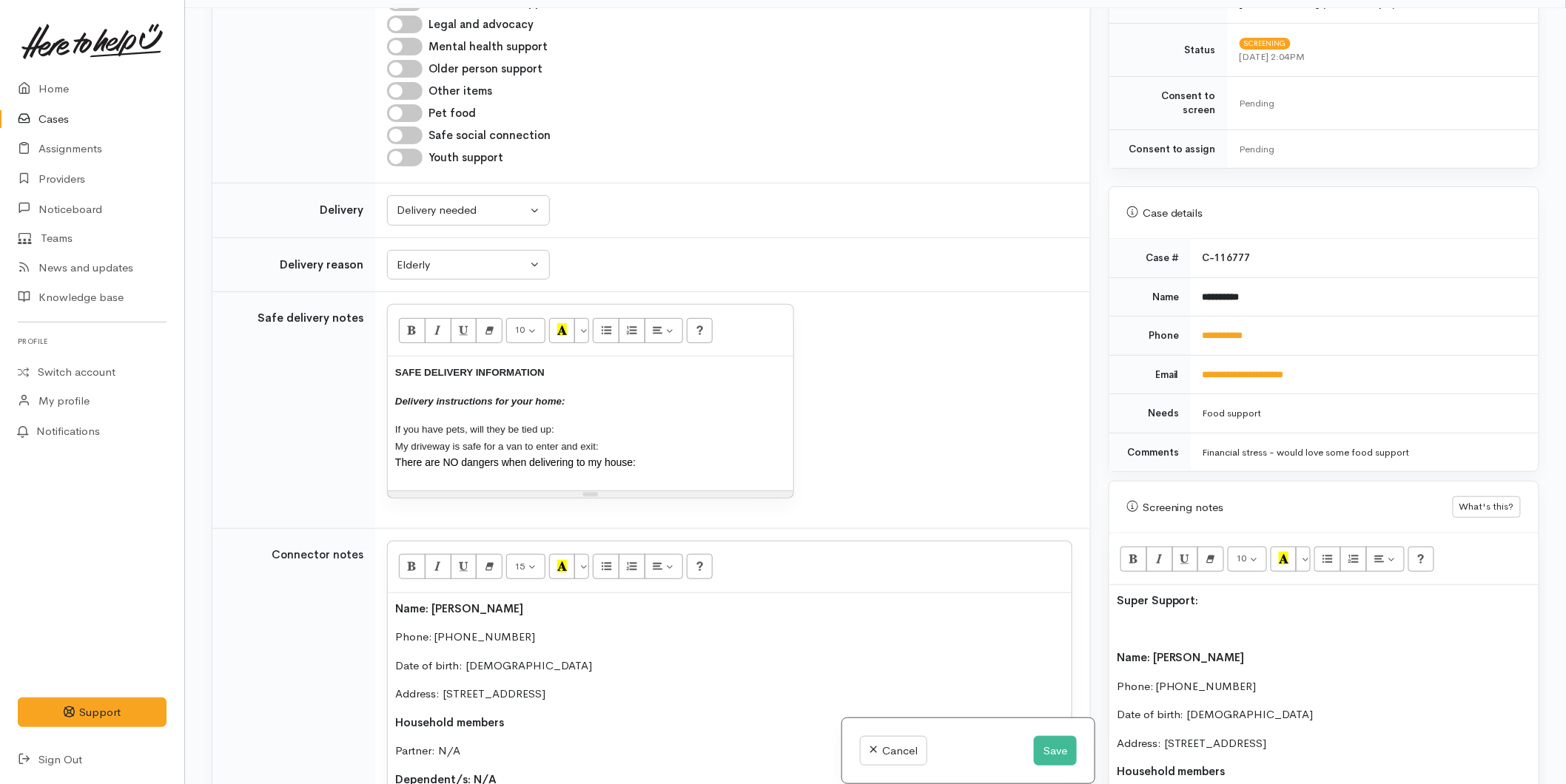
drag, startPoint x: 652, startPoint y: 448, endPoint x: 653, endPoint y: 340, distance: 108.0
click at [286, 338] on tr "Safe delivery notes 10 8 9 10 11 12 14 18 24 36 Background Color Transparent Se…" at bounding box center [651, 410] width 878 height 237
drag, startPoint x: 583, startPoint y: 321, endPoint x: 629, endPoint y: 358, distance: 59.0
click at [583, 320] on button "More Color" at bounding box center [582, 330] width 14 height 25
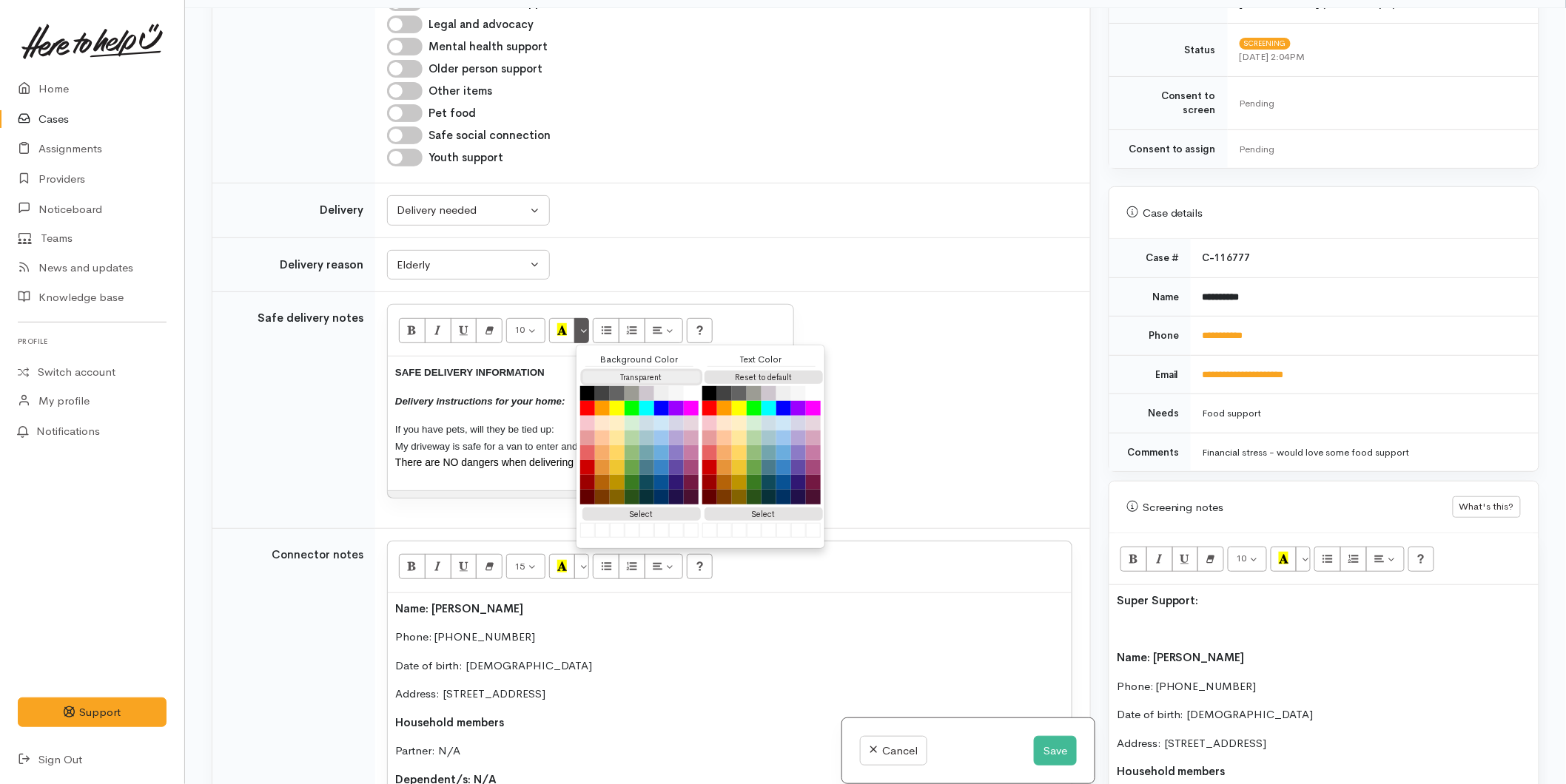
click at [677, 370] on button "Transparent" at bounding box center [642, 378] width 118 height 14
click at [744, 370] on button "Reset to default" at bounding box center [763, 378] width 118 height 14
click at [484, 366] on p "SAFE DELIVERY INFORMATION" at bounding box center [591, 372] width 390 height 17
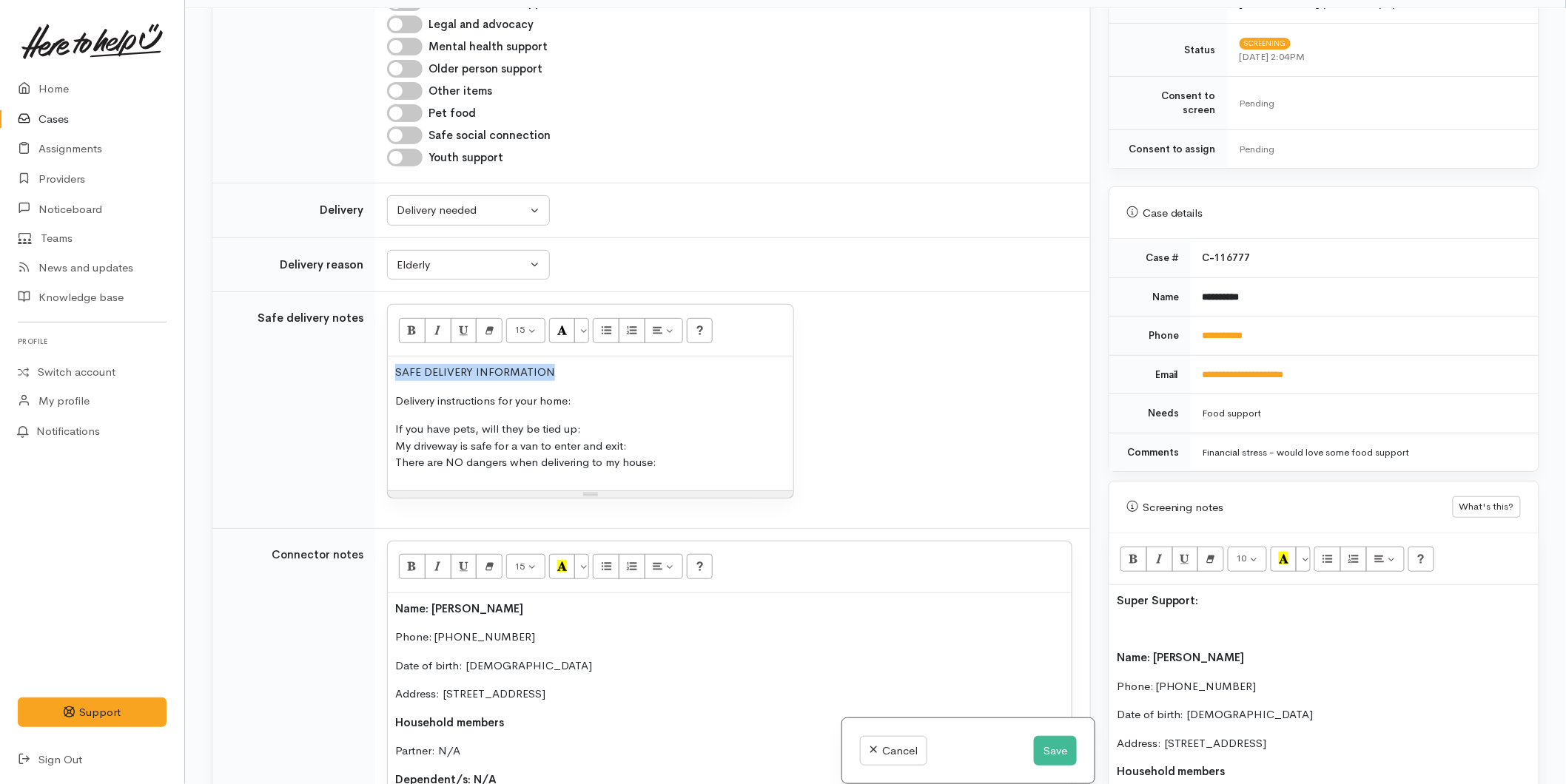
drag, startPoint x: 554, startPoint y: 358, endPoint x: 386, endPoint y: 365, distance: 168.1
click at [387, 365] on div "15 8 9 10 11 12 14 18 24 36 Background Color Transparent Select #ffff00 Text Co…" at bounding box center [591, 401] width 407 height 194
drag, startPoint x: 419, startPoint y: 314, endPoint x: 459, endPoint y: 327, distance: 42.1
click at [419, 318] on button "Bold (CTRL+B)" at bounding box center [411, 330] width 26 height 25
click at [595, 393] on p "Delivery instructions for your home:" at bounding box center [591, 401] width 390 height 17
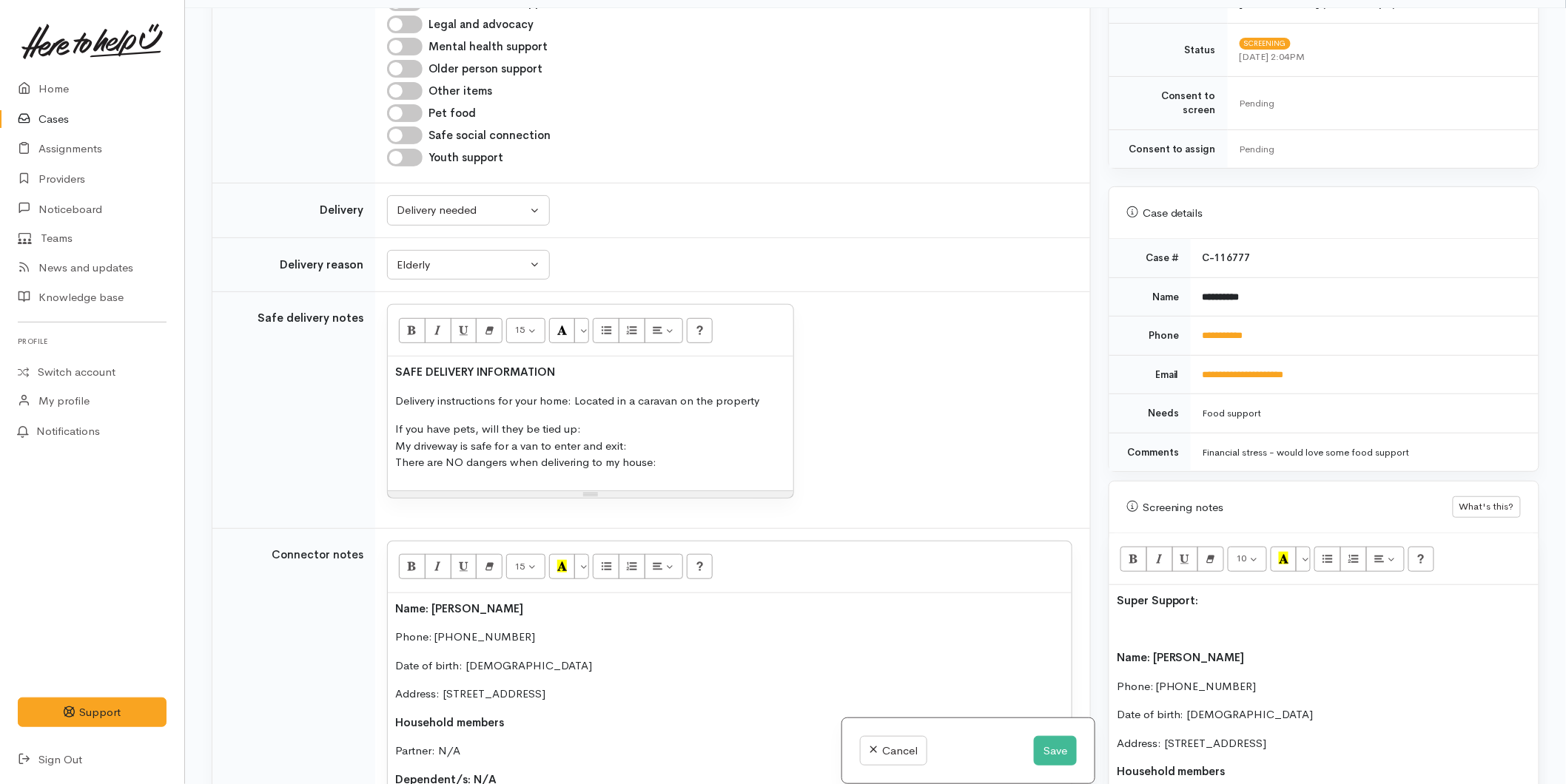
click at [609, 403] on div "SAFE DELIVERY INFORMATION Delivery instructions for your home: Located in a car…" at bounding box center [591, 423] width 406 height 134
click at [663, 434] on p "If you have pets, will they be tied up: N/A My driveway is safe for a van to en…" at bounding box center [591, 446] width 390 height 50
click at [707, 435] on p "If you have pets, will they be tied up: N/A My driveway is safe for a van to en…" at bounding box center [591, 446] width 390 height 50
click at [694, 449] on p "If you have pets, will they be tied up: N/A My driveway is safe for a van to en…" at bounding box center [591, 446] width 390 height 50
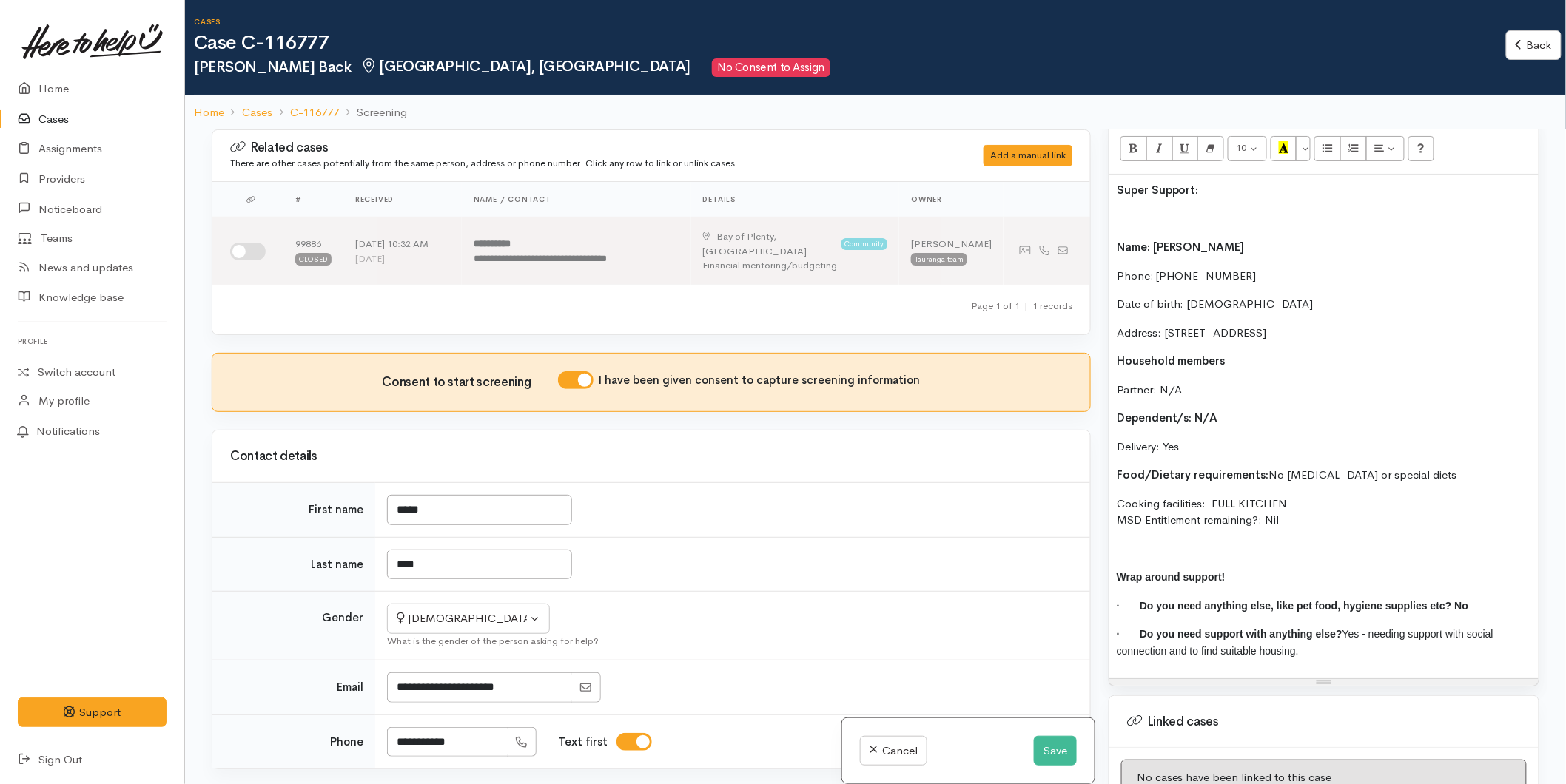
scroll to position [647, 0]
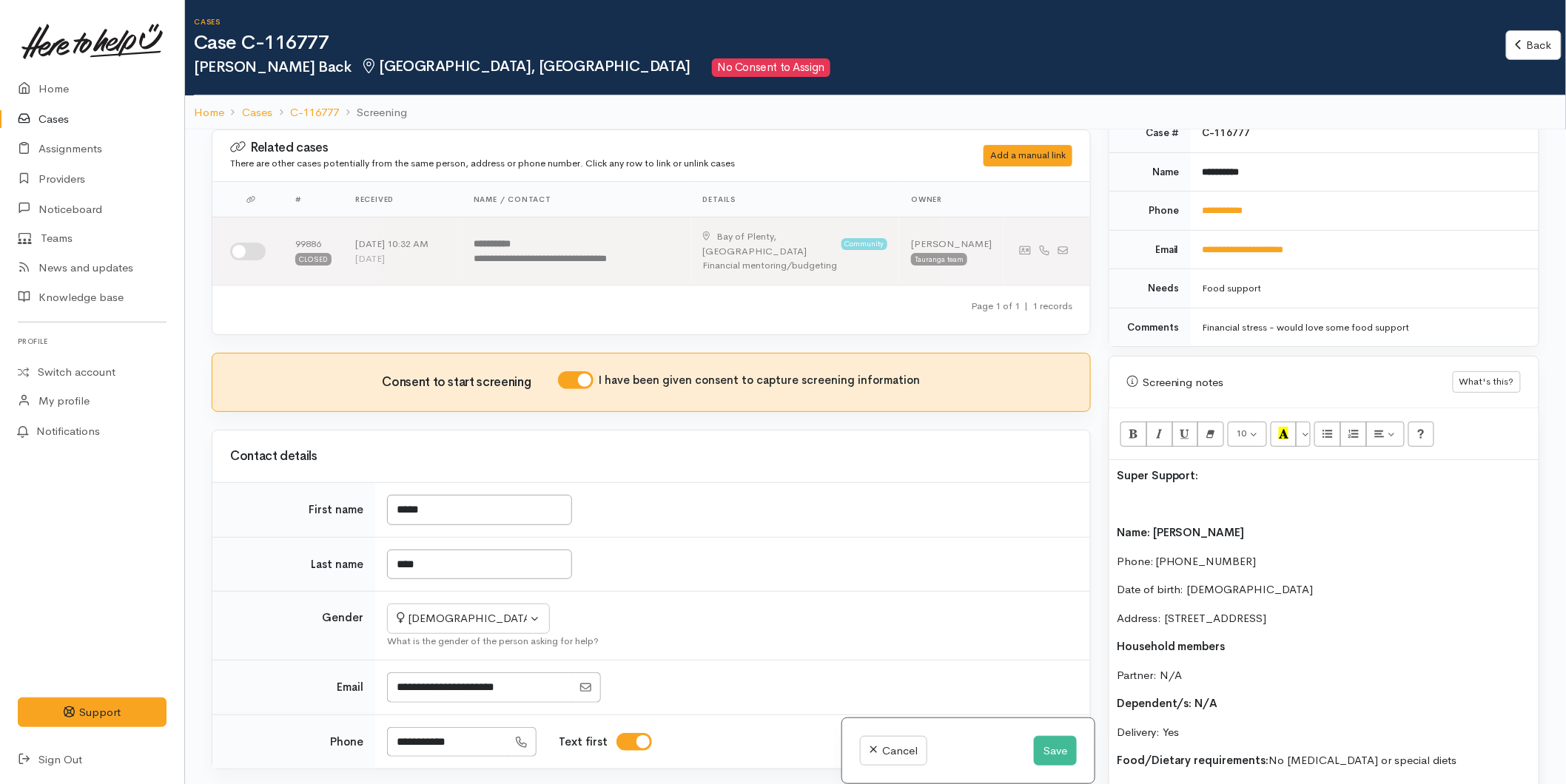
click at [1120, 497] on p at bounding box center [1324, 505] width 415 height 17
click at [1136, 427] on icon "Bold (CTRL+B)" at bounding box center [1133, 434] width 10 height 13
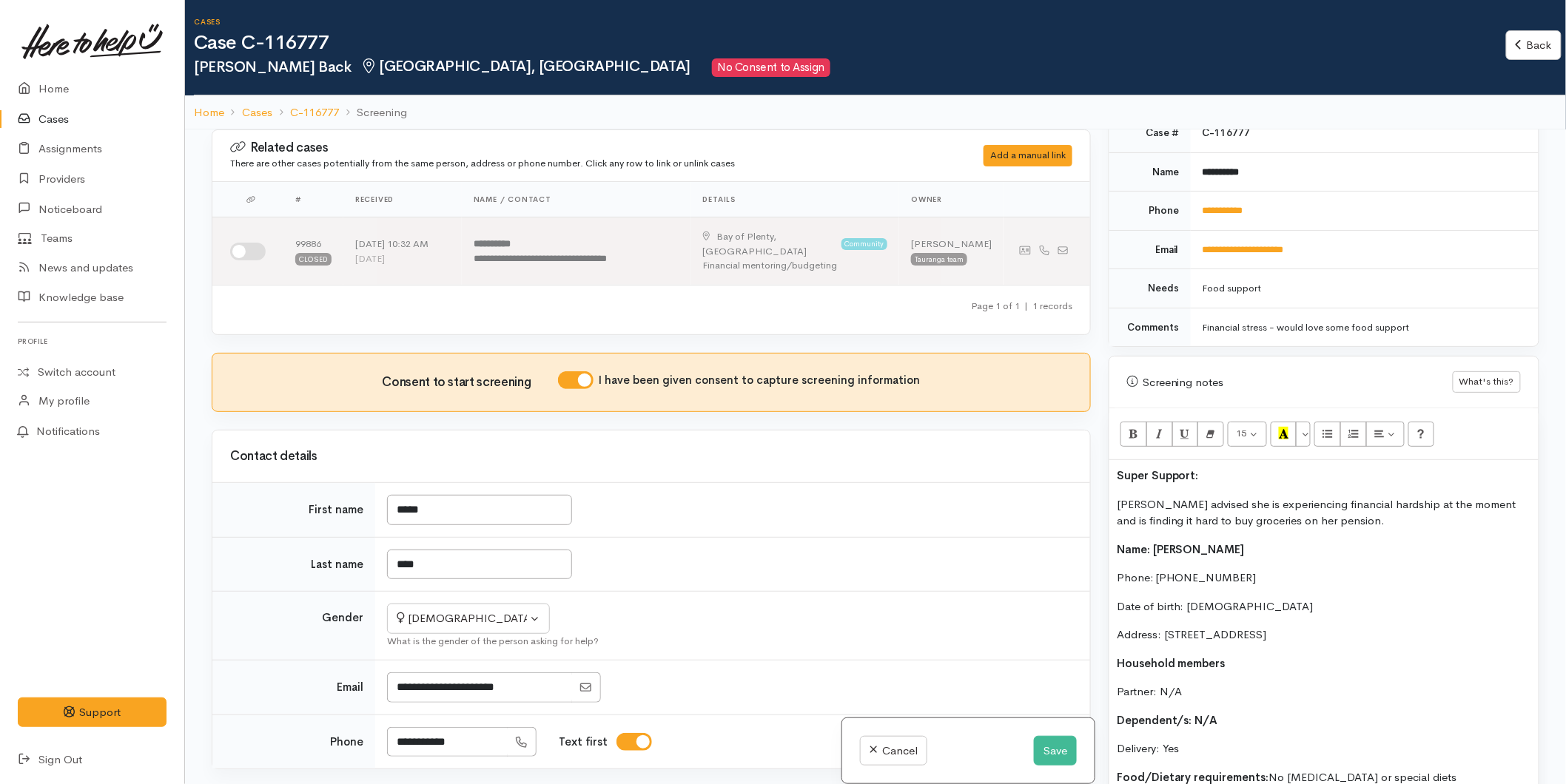
click at [1117, 468] on b "Super Support:" at bounding box center [1157, 475] width 82 height 14
drag, startPoint x: 1381, startPoint y: 616, endPoint x: 1107, endPoint y: 451, distance: 319.8
click at [1108, 451] on div "Screening notes What's this? 15 8 9 10 11 12 14 18 24 36 Background Color Trans…" at bounding box center [1324, 673] width 431 height 634
copy div "Super Support: Karen advised she is experiencing financial hardship at the mome…"
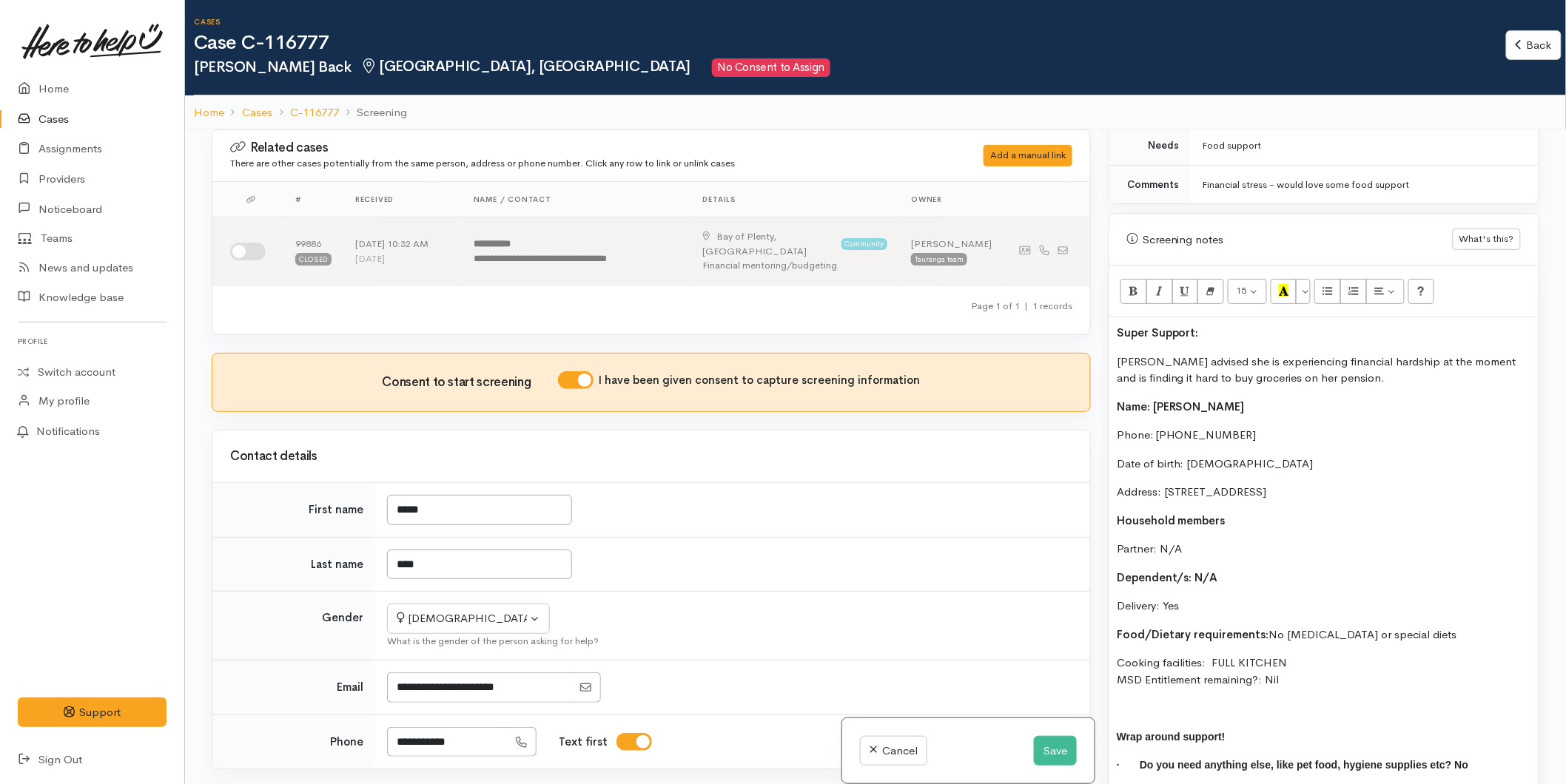
scroll to position [1125, 0]
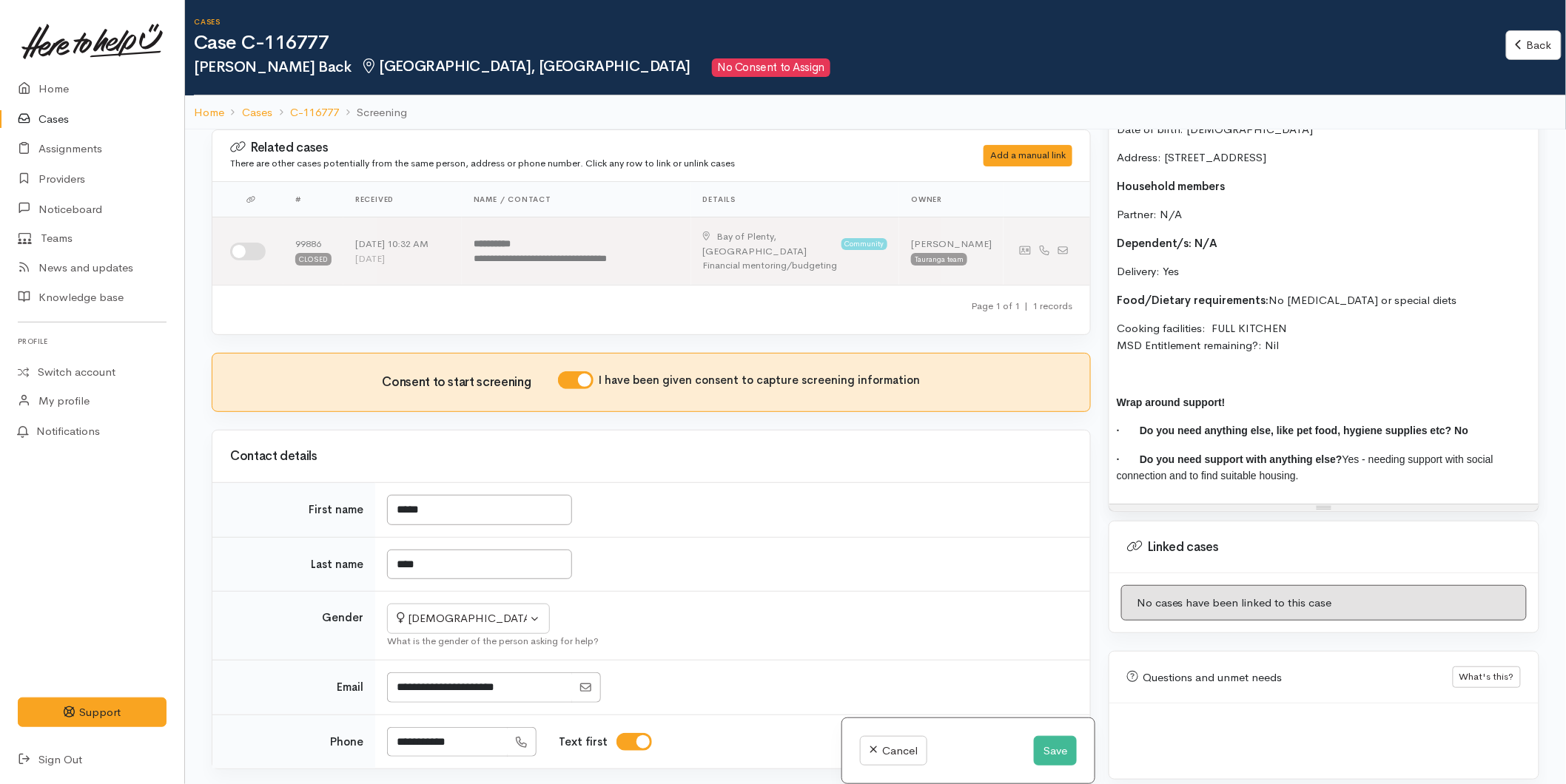
click at [1181, 366] on p at bounding box center [1324, 374] width 415 height 17
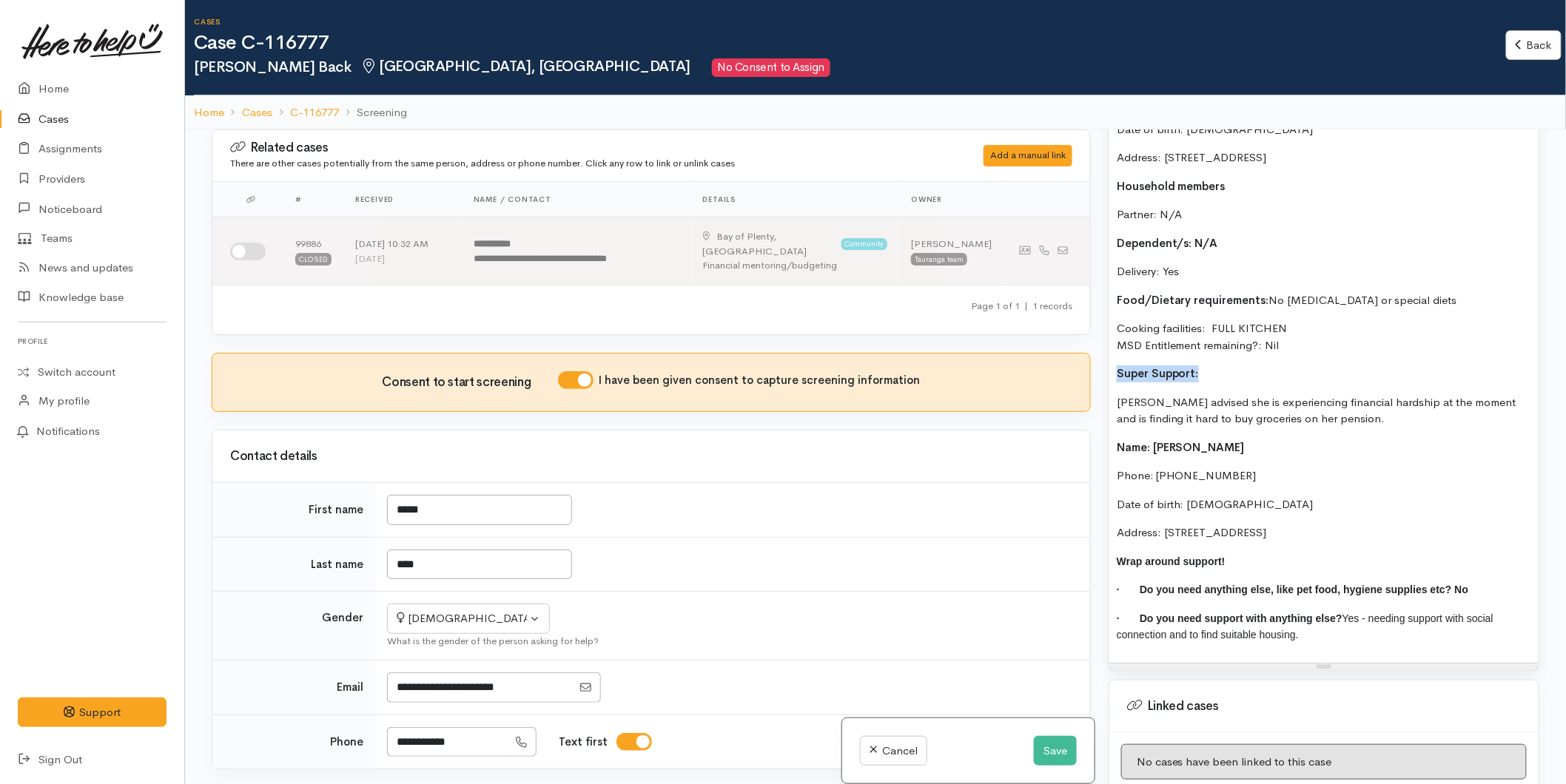
drag, startPoint x: 1204, startPoint y: 362, endPoint x: 1107, endPoint y: 366, distance: 97.1
click at [1108, 366] on div "Screening notes What's this? 15 8 9 10 11 12 14 18 24 36 Background Color Trans…" at bounding box center [1324, 274] width 431 height 792
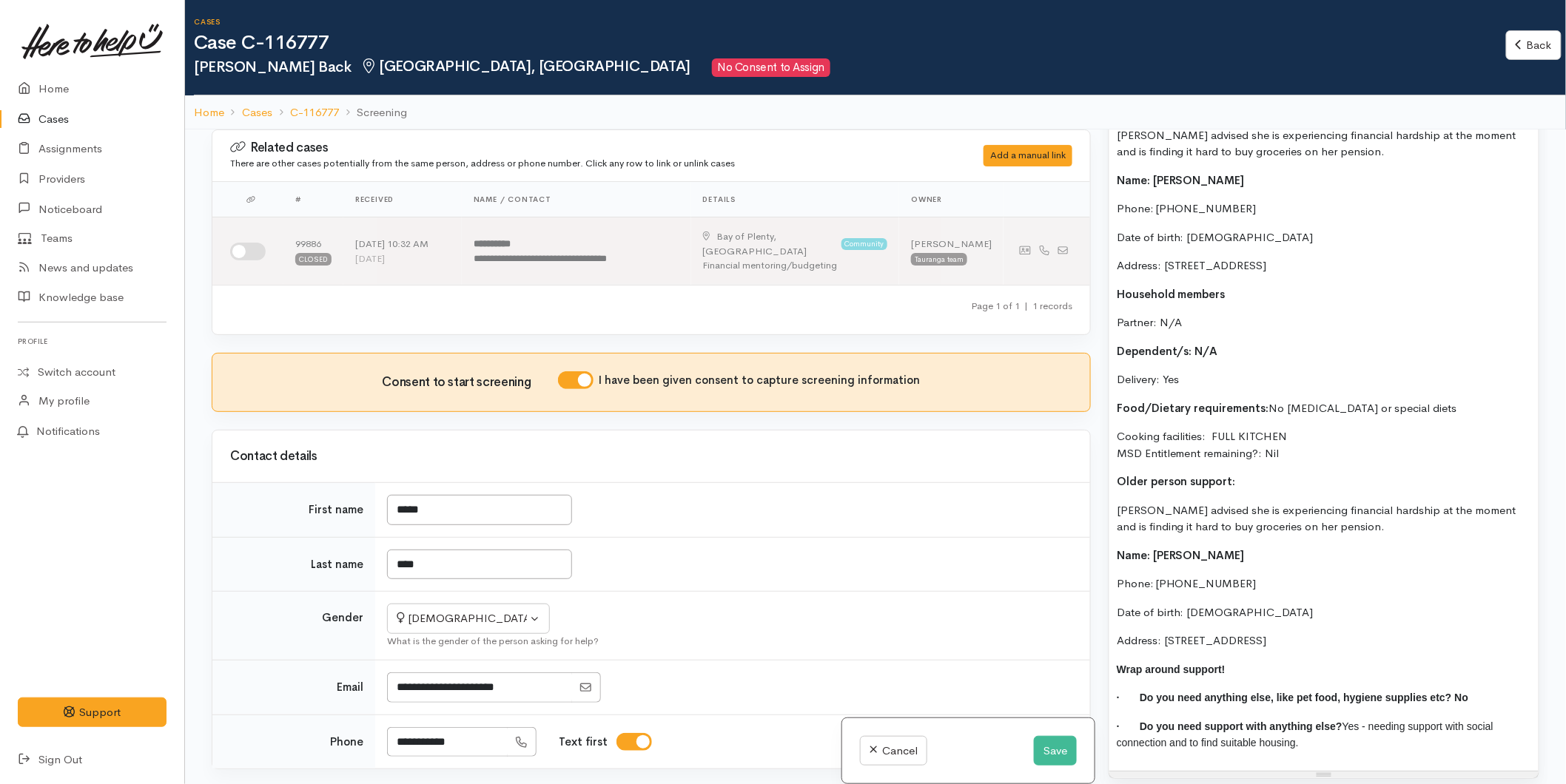
scroll to position [878, 0]
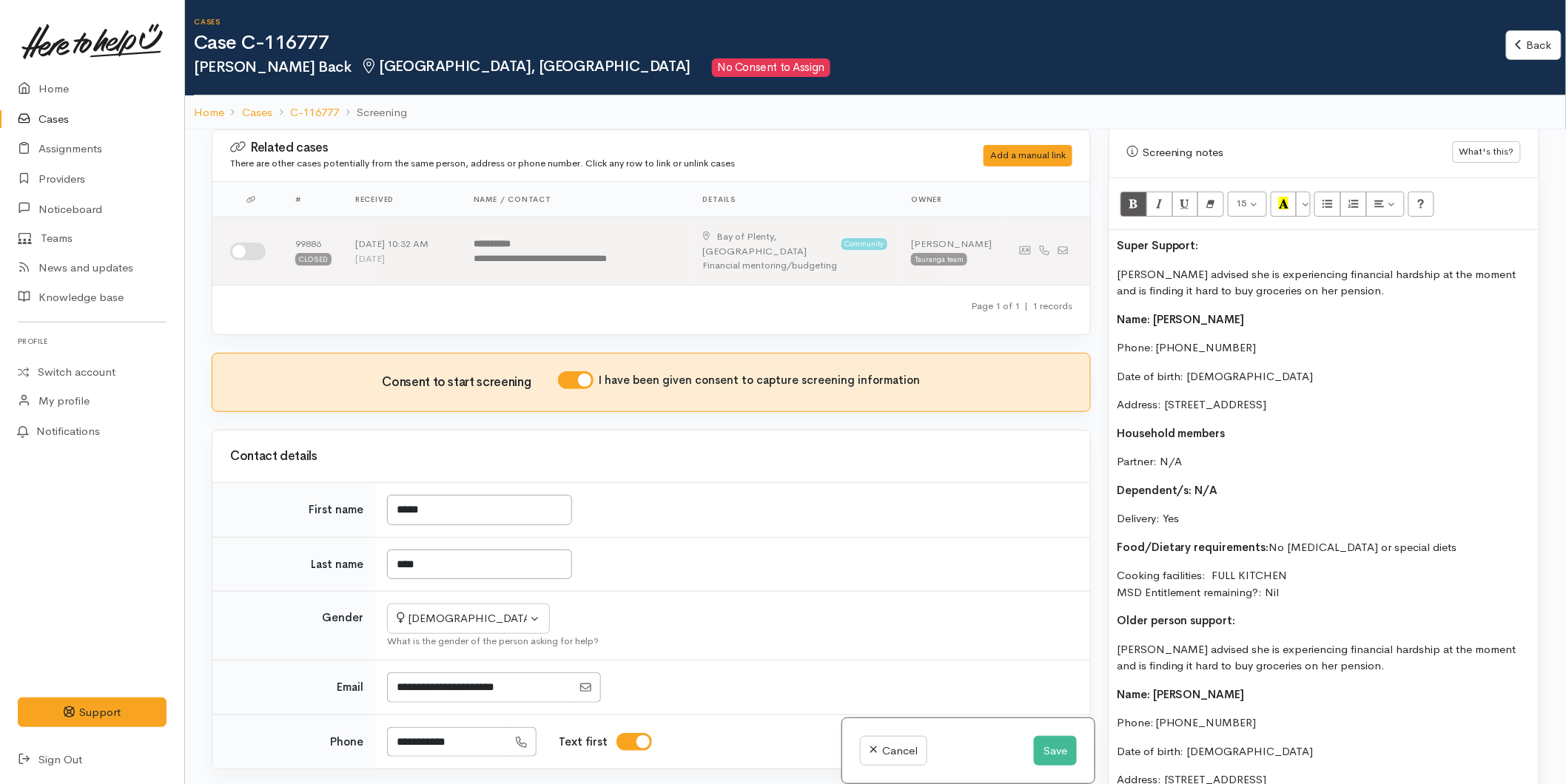
drag, startPoint x: 1241, startPoint y: 605, endPoint x: 1095, endPoint y: 602, distance: 146.0
click at [1095, 602] on div "Related cases There are other cases potentially from the same person, address o…" at bounding box center [875, 522] width 1345 height 784
click at [1281, 197] on icon "Recent Color" at bounding box center [1284, 203] width 10 height 13
drag, startPoint x: 1209, startPoint y: 231, endPoint x: 1099, endPoint y: 233, distance: 110.0
click at [1099, 233] on div "Warnings Add No warnings have been raised against this case Add Warning Title ●…" at bounding box center [1324, 522] width 448 height 784
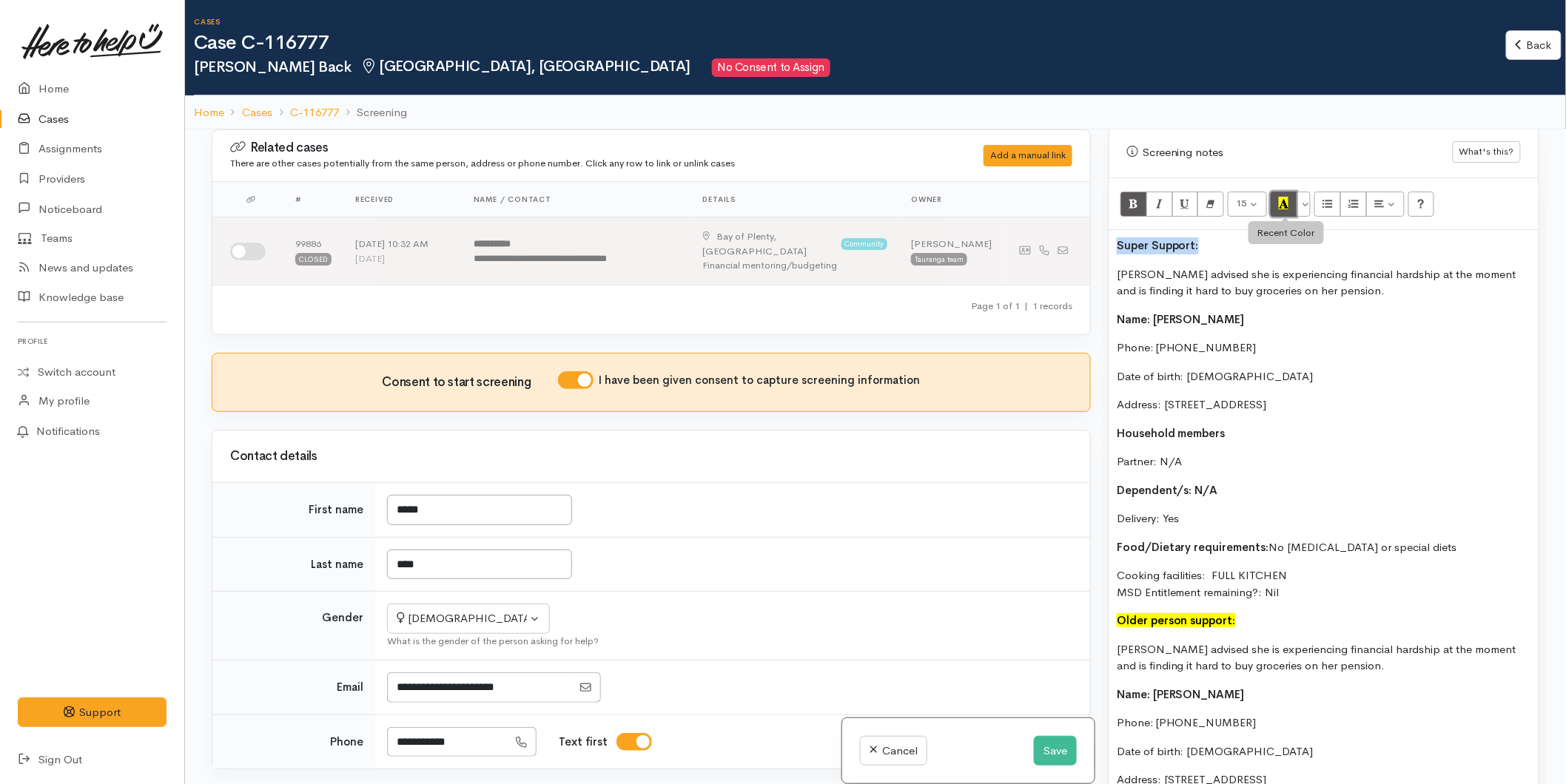
click at [1288, 197] on icon "Recent Color" at bounding box center [1284, 203] width 10 height 13
click at [1113, 231] on div "Super Support: Karen advised she is experiencing financial hardship at the mome…" at bounding box center [1324, 570] width 429 height 680
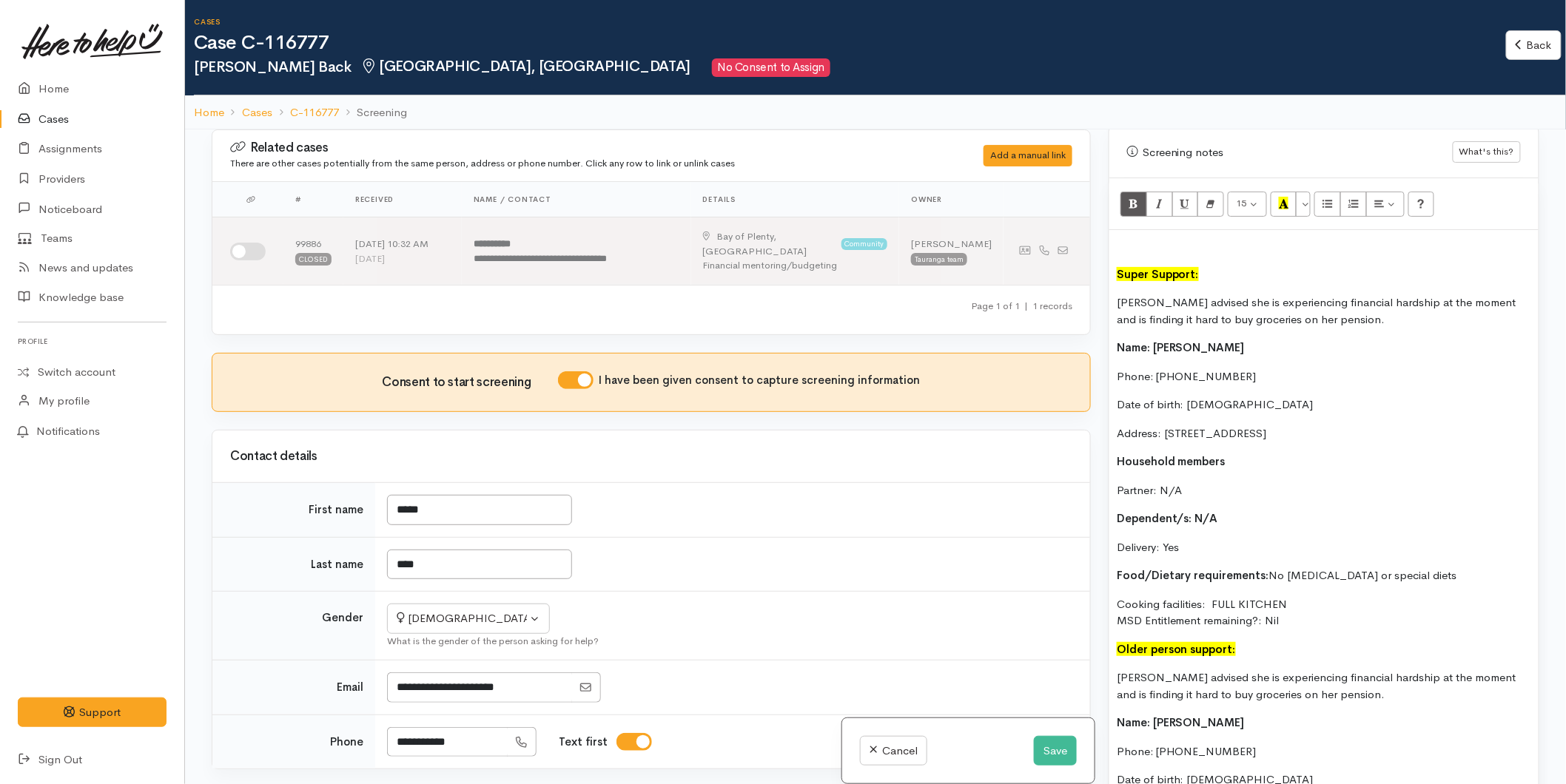
click at [1130, 238] on p at bounding box center [1324, 246] width 415 height 17
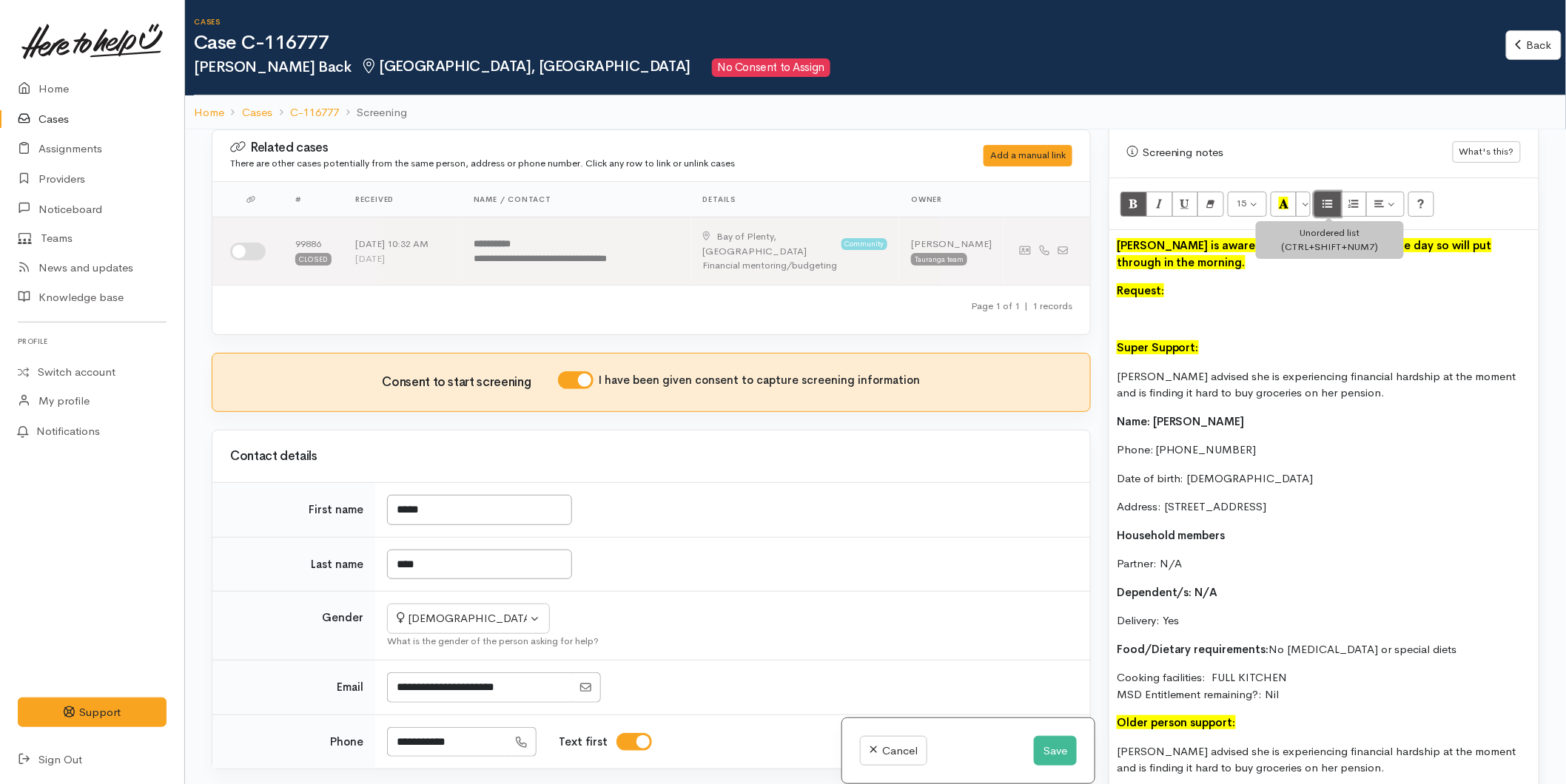
click at [1326, 197] on icon "Unordered list (CTRL+SHIFT+NUM7)" at bounding box center [1328, 203] width 10 height 13
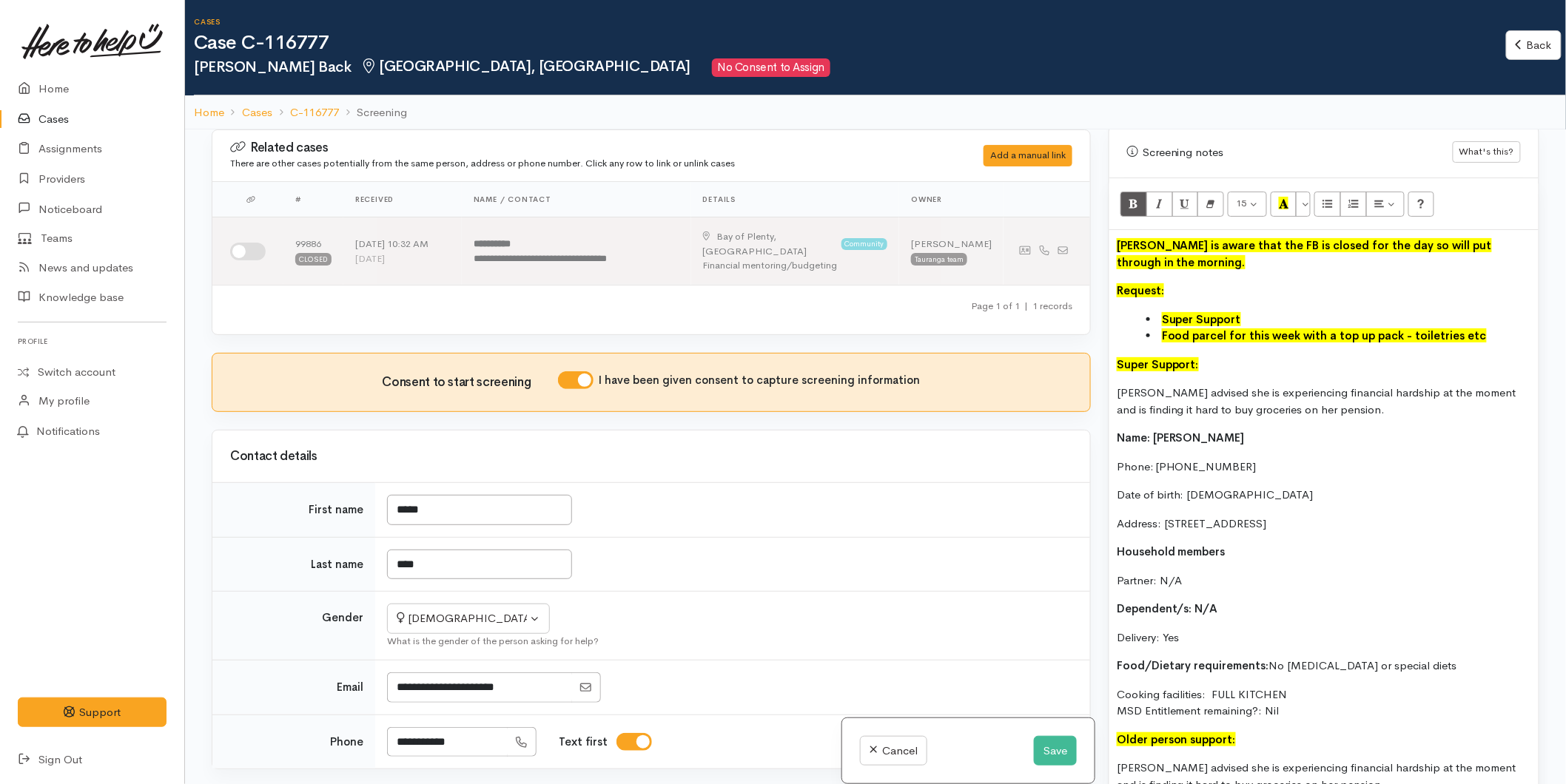
drag, startPoint x: 1374, startPoint y: 318, endPoint x: 1091, endPoint y: 233, distance: 295.5
click at [1091, 233] on div "Related cases There are other cases potentially from the same person, address o…" at bounding box center [875, 522] width 1345 height 784
click at [1303, 192] on button "More Color" at bounding box center [1303, 204] width 14 height 25
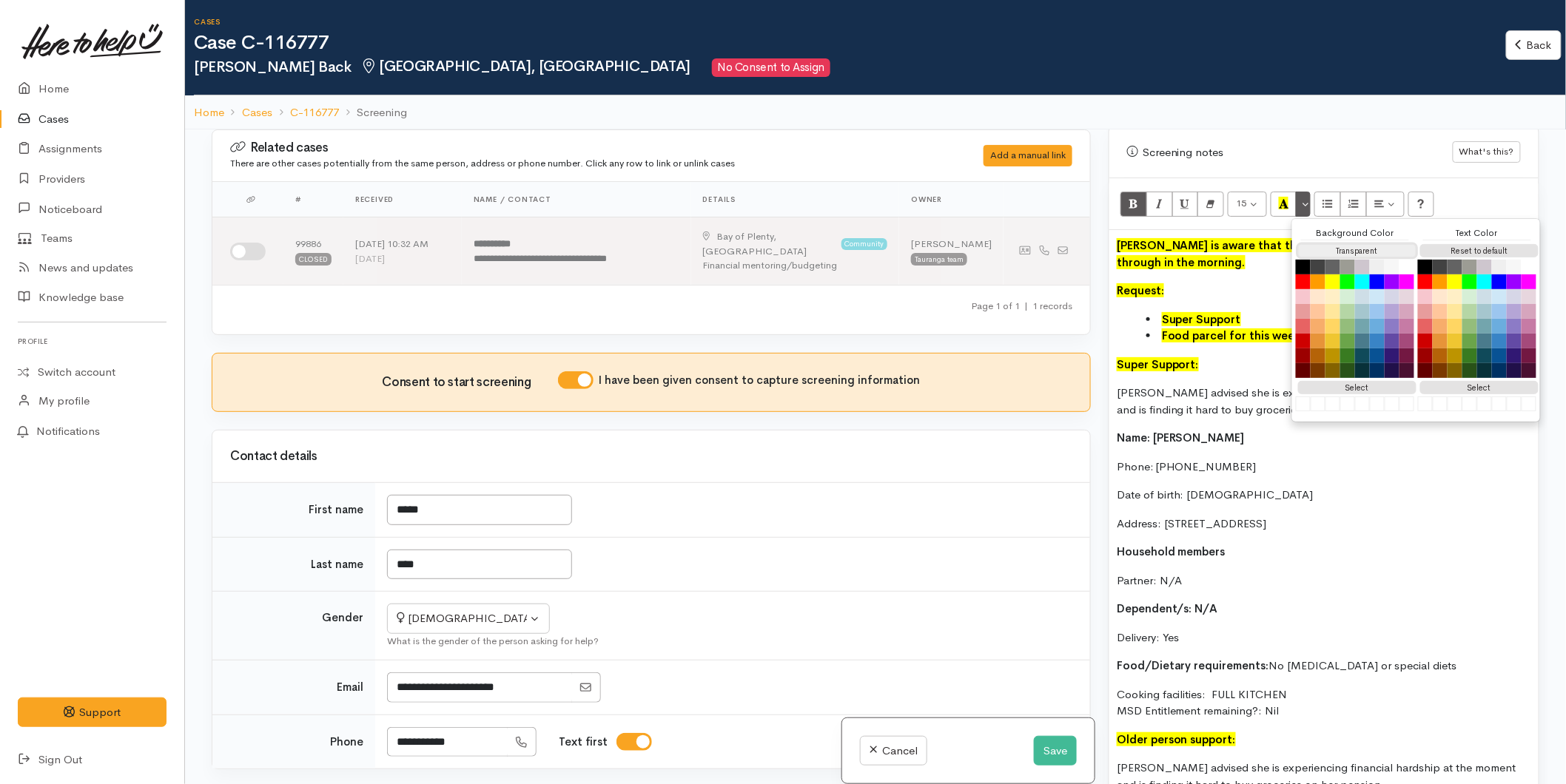
click at [1322, 244] on button "Transparent" at bounding box center [1357, 251] width 118 height 14
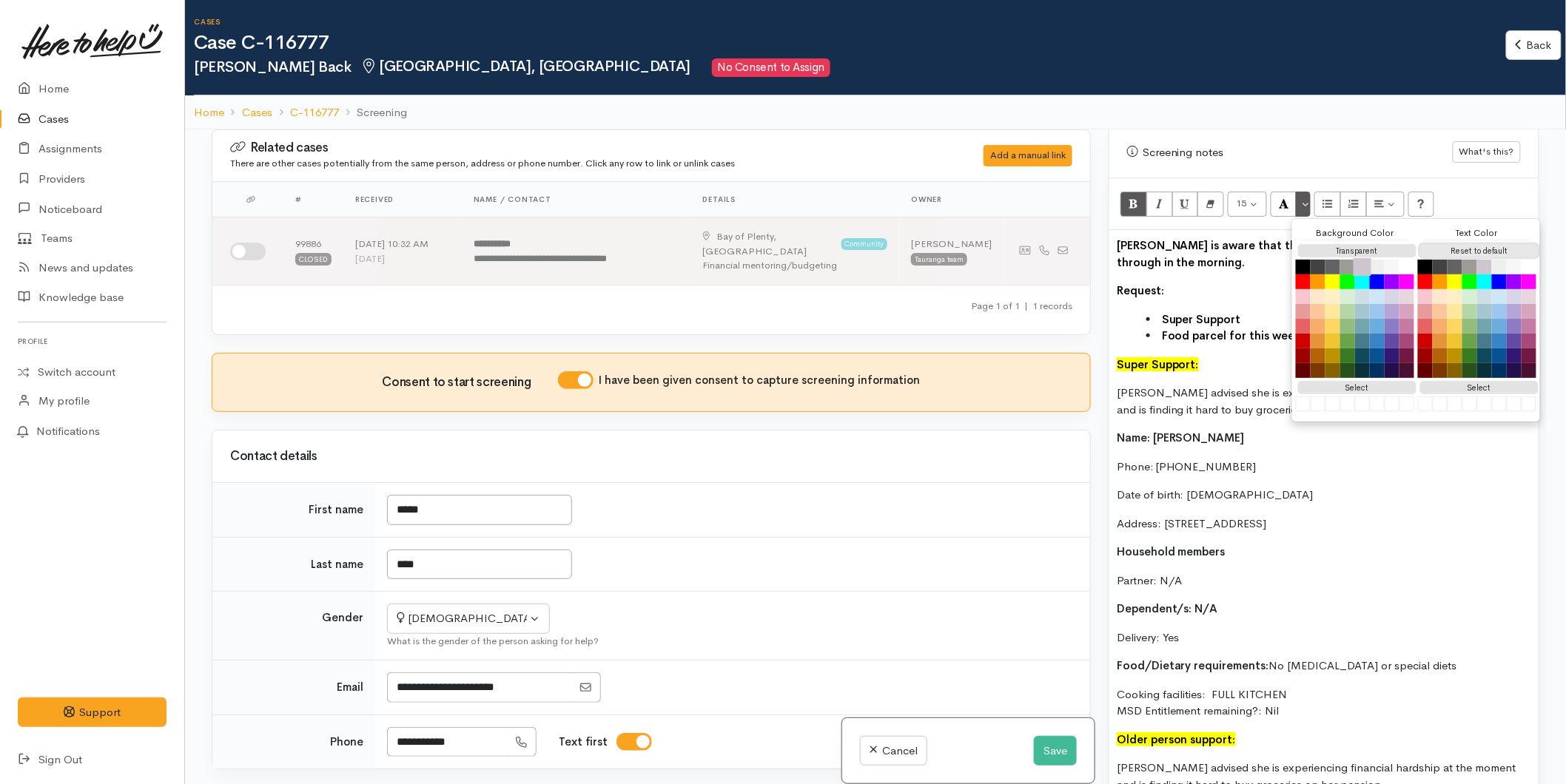
drag, startPoint x: 1481, startPoint y: 234, endPoint x: 1370, endPoint y: 250, distance: 112.1
click at [1480, 244] on button "Reset to default" at bounding box center [1480, 251] width 118 height 14
click at [1183, 247] on div "Karen is aware that the FB is closed for the day so will put through in the mor…" at bounding box center [1324, 630] width 429 height 798
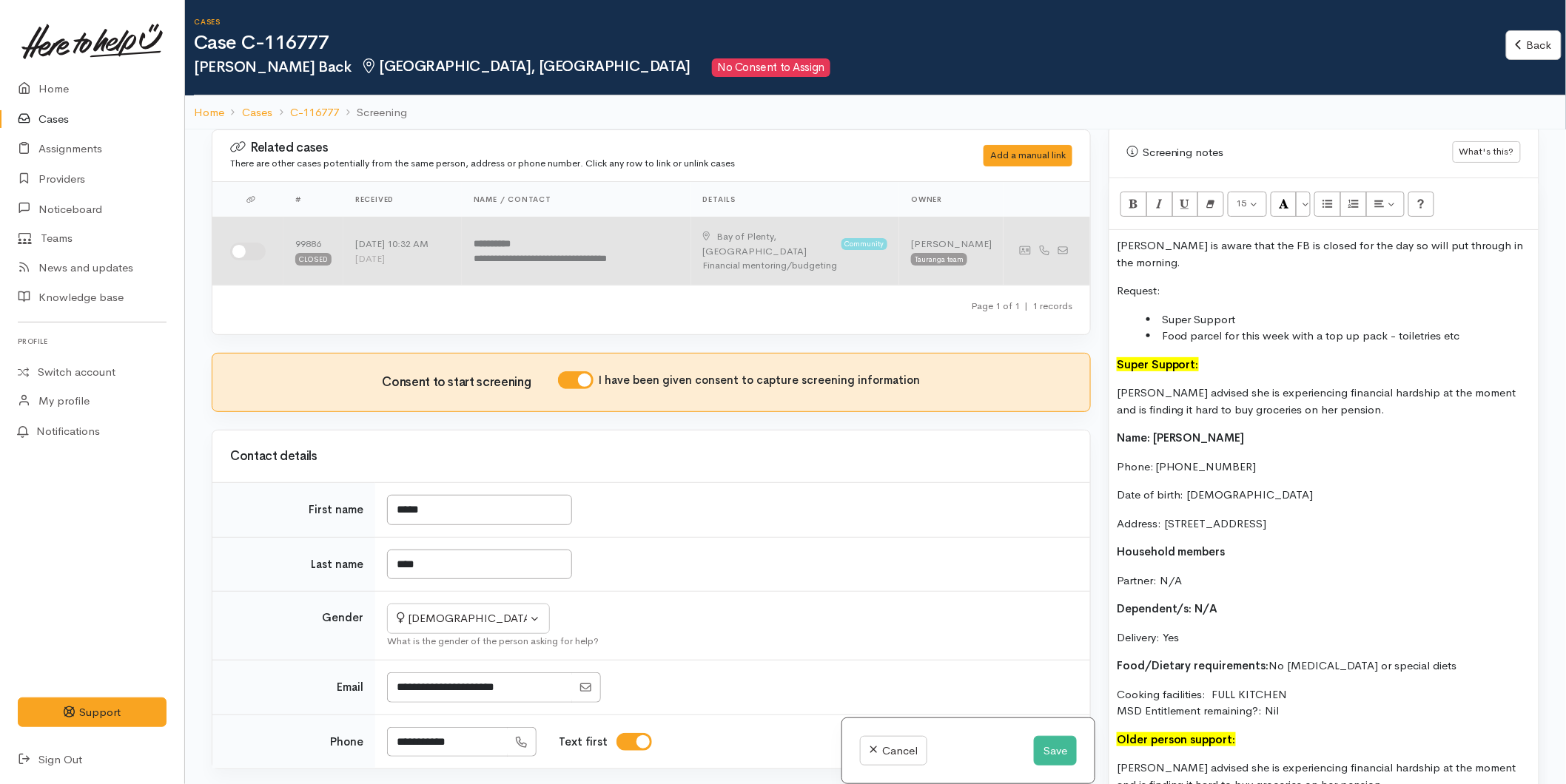
drag, startPoint x: 1156, startPoint y: 250, endPoint x: 1058, endPoint y: 246, distance: 98.1
click at [1057, 246] on div "Related cases There are other cases potentially from the same person, address o…" at bounding box center [875, 522] width 1345 height 784
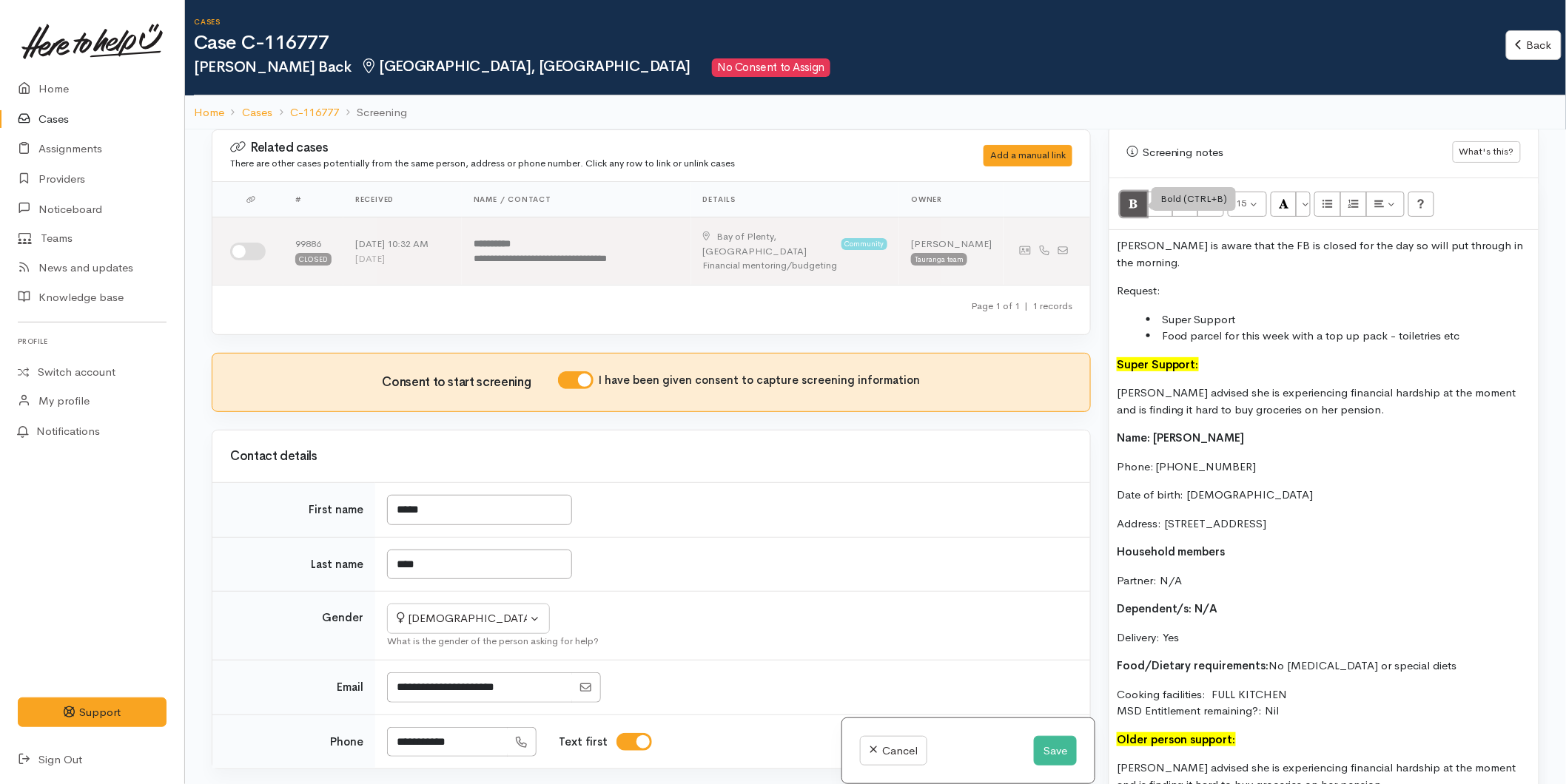
click at [1132, 197] on icon "Bold (CTRL+B)" at bounding box center [1133, 203] width 10 height 13
click at [1224, 311] on li "Super Support" at bounding box center [1338, 319] width 385 height 17
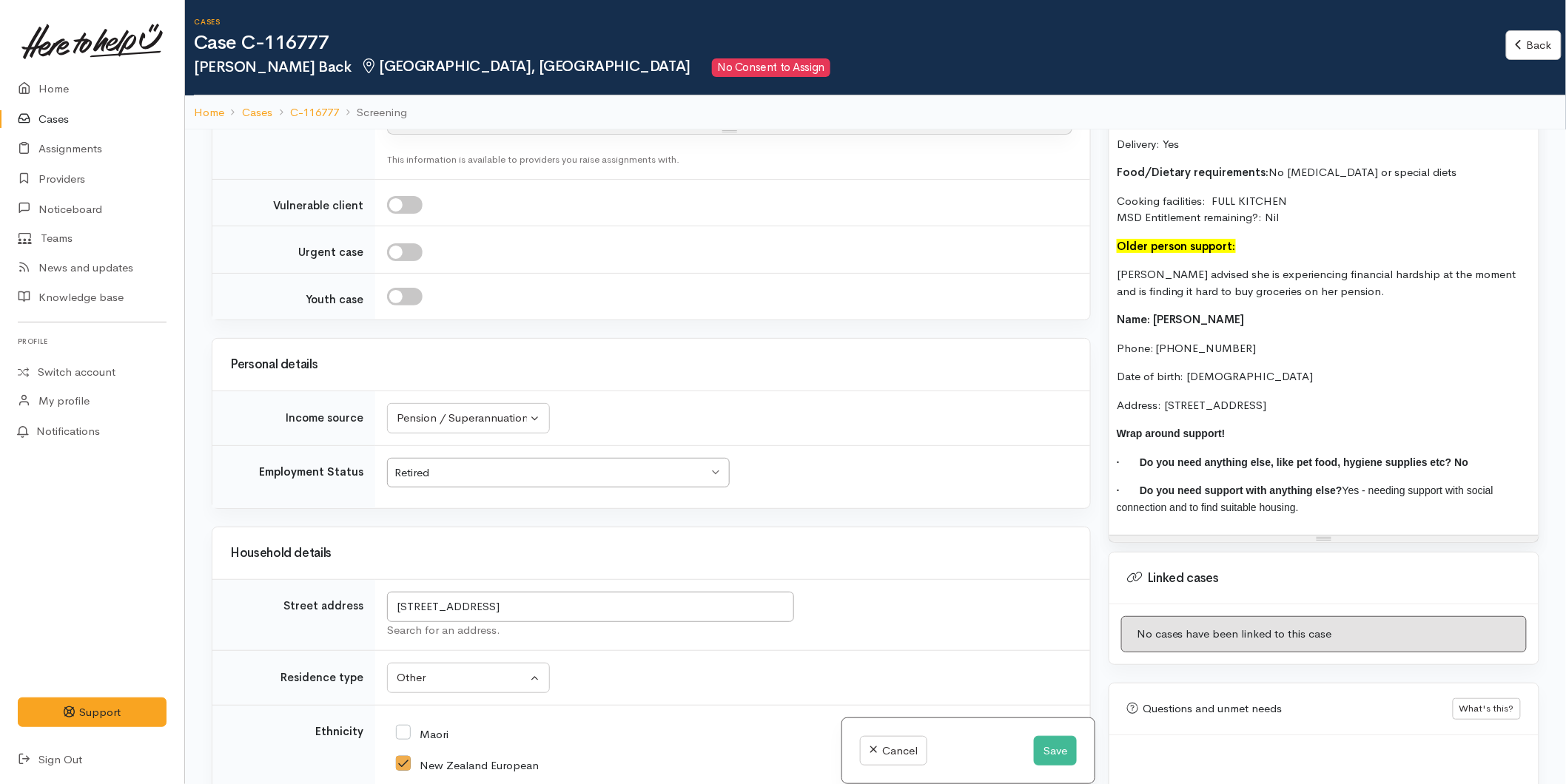
scroll to position [2548, 0]
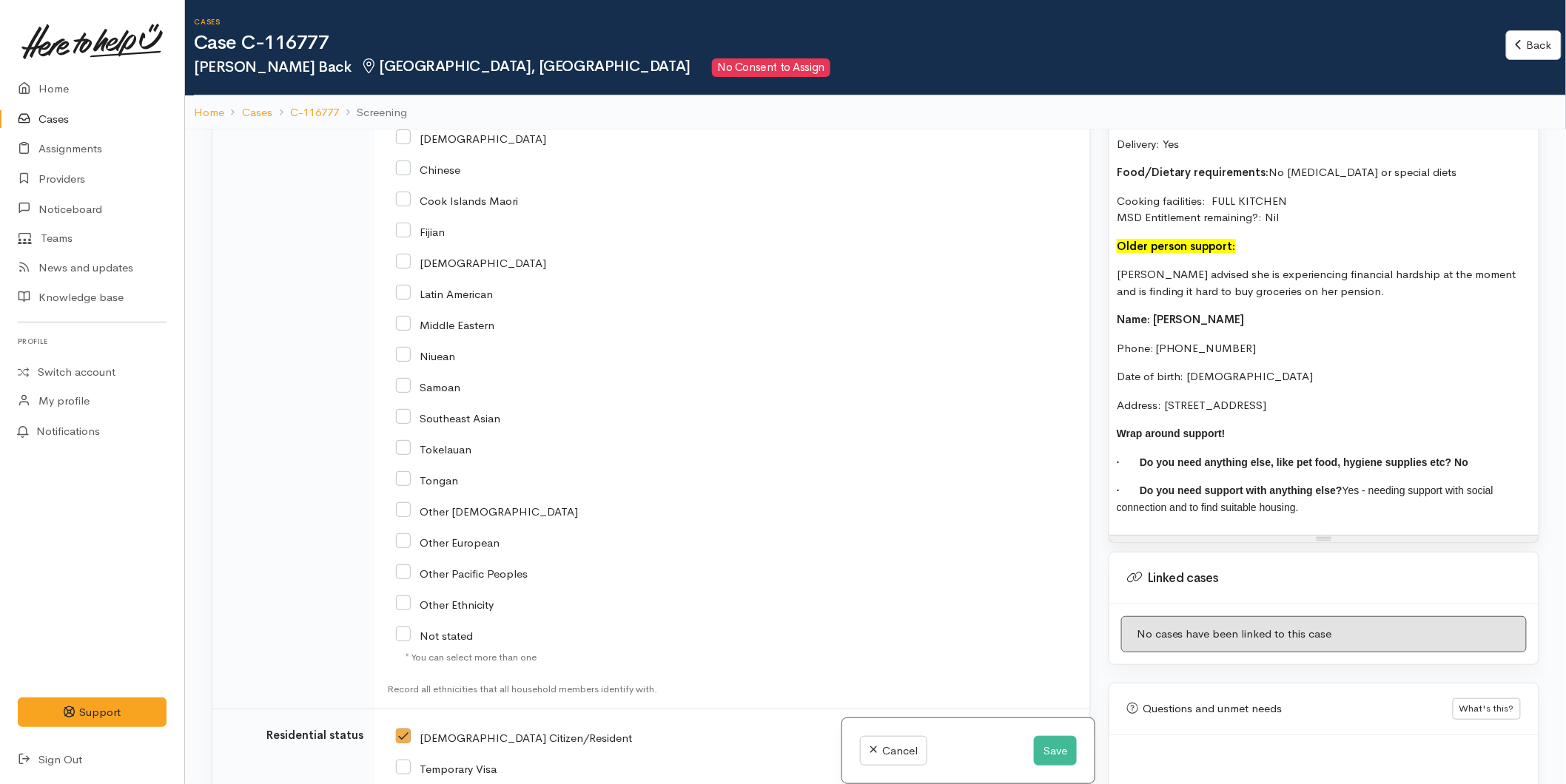
click at [1460, 398] on p "Address: 17 Crisp Drive, Papamoa Beach, Tauranga, New Zealand" at bounding box center [1324, 406] width 415 height 17
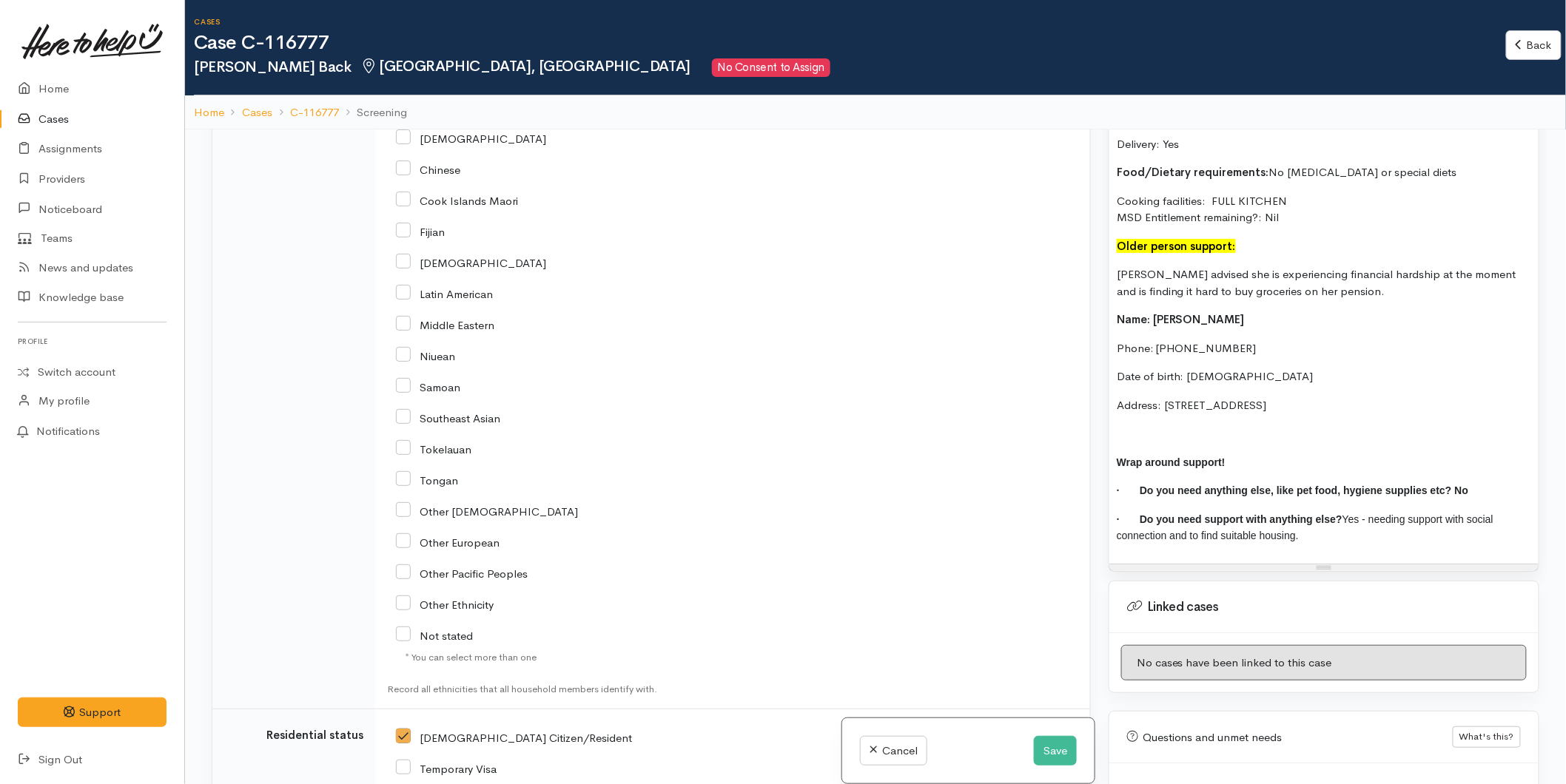
click at [1348, 266] on p "Karen advised she is experiencing financial hardship at the moment and is findi…" at bounding box center [1324, 283] width 415 height 34
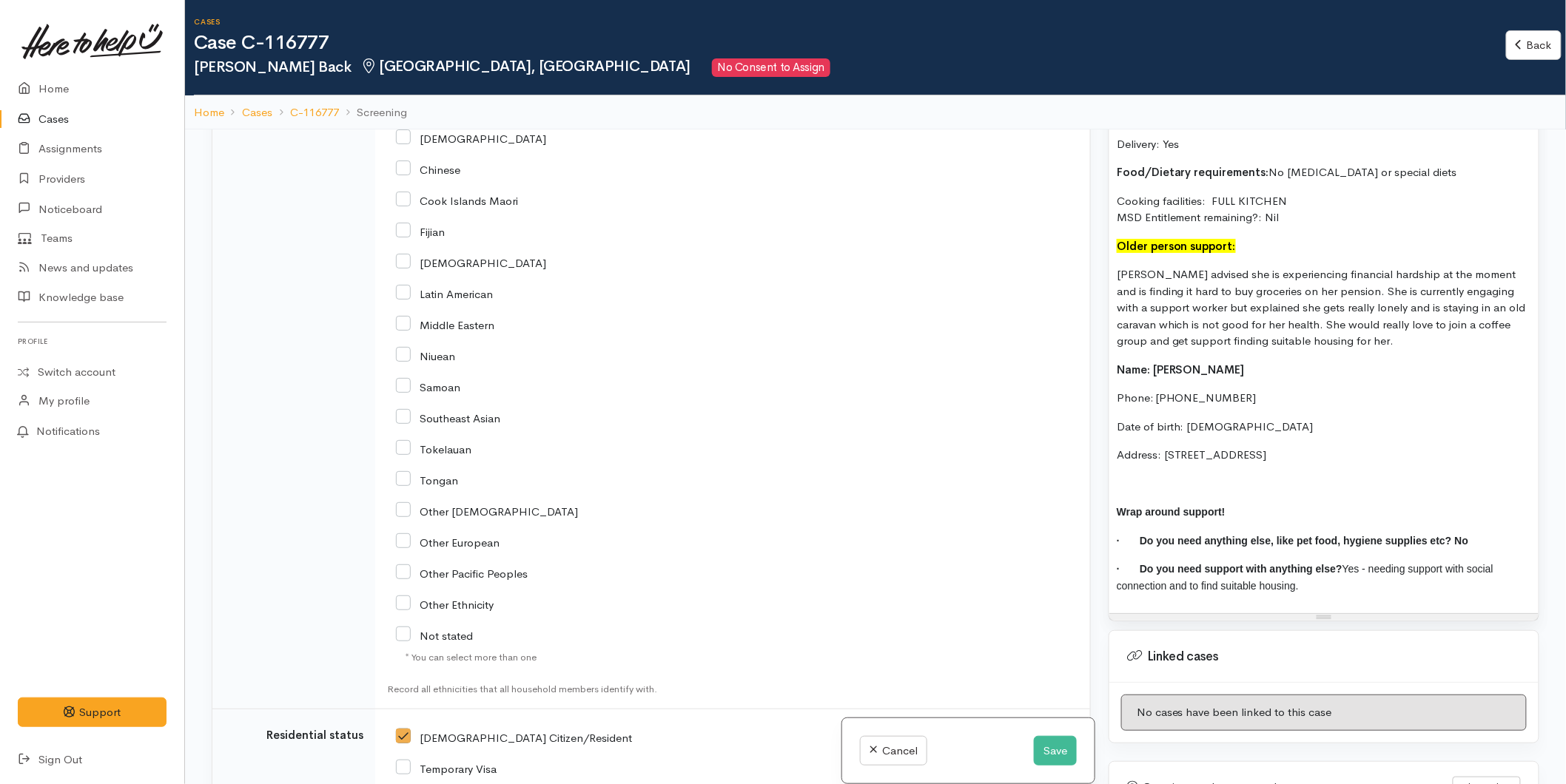
click at [1352, 302] on p "Karen advised she is experiencing financial hardship at the moment and is findi…" at bounding box center [1324, 308] width 415 height 84
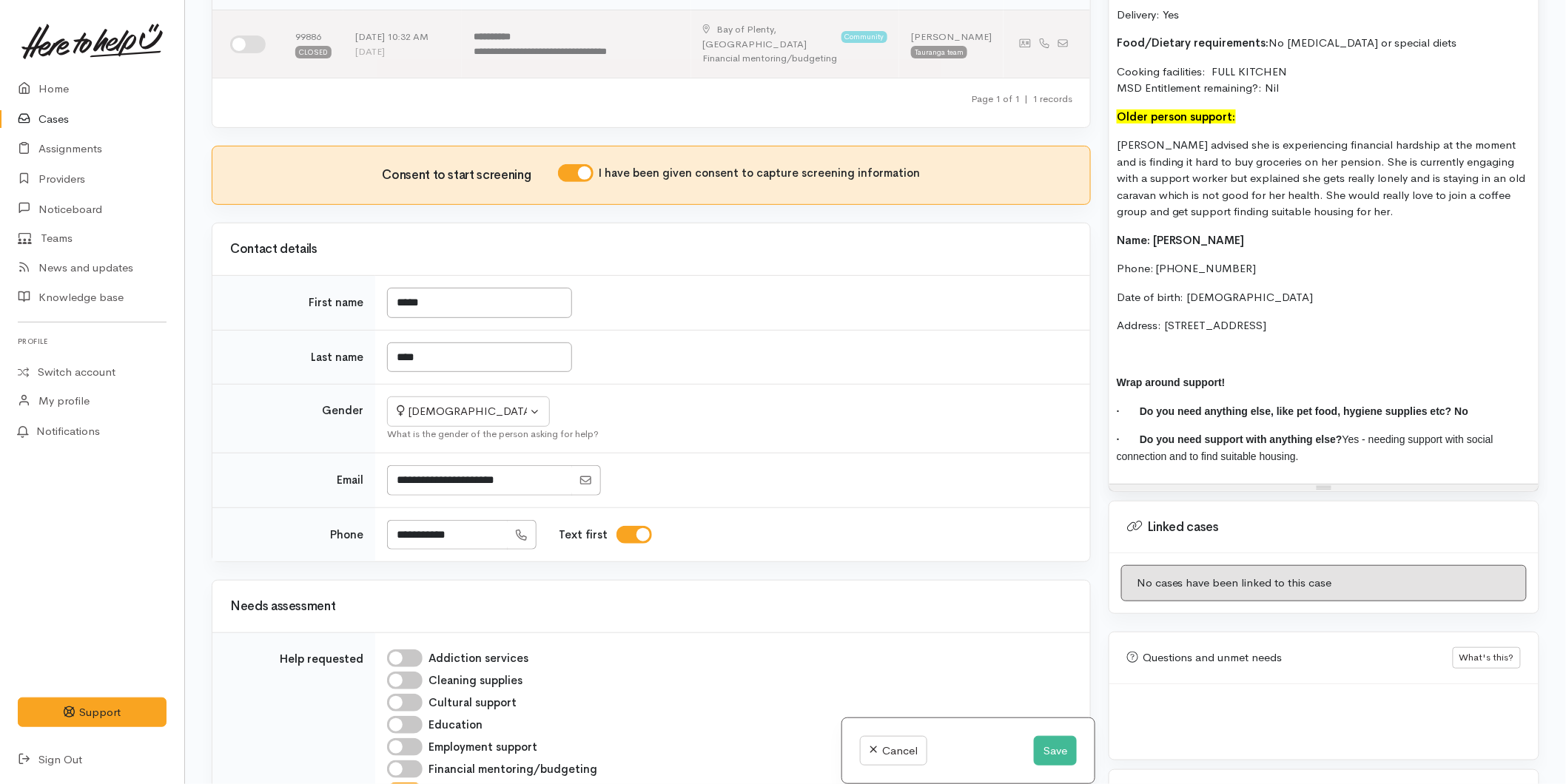
scroll to position [0, 0]
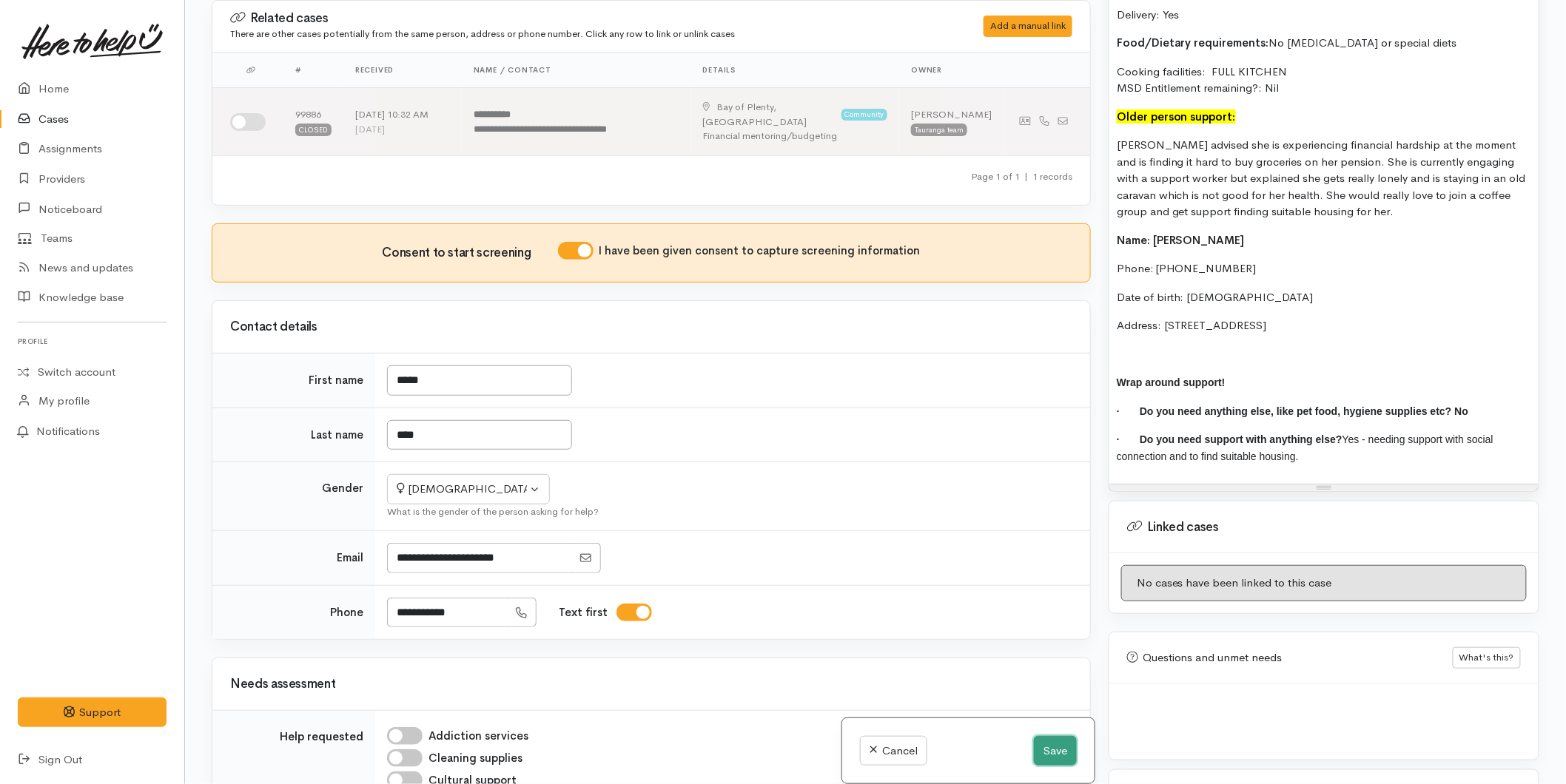
click at [1057, 745] on button "Save" at bounding box center [1055, 751] width 43 height 30
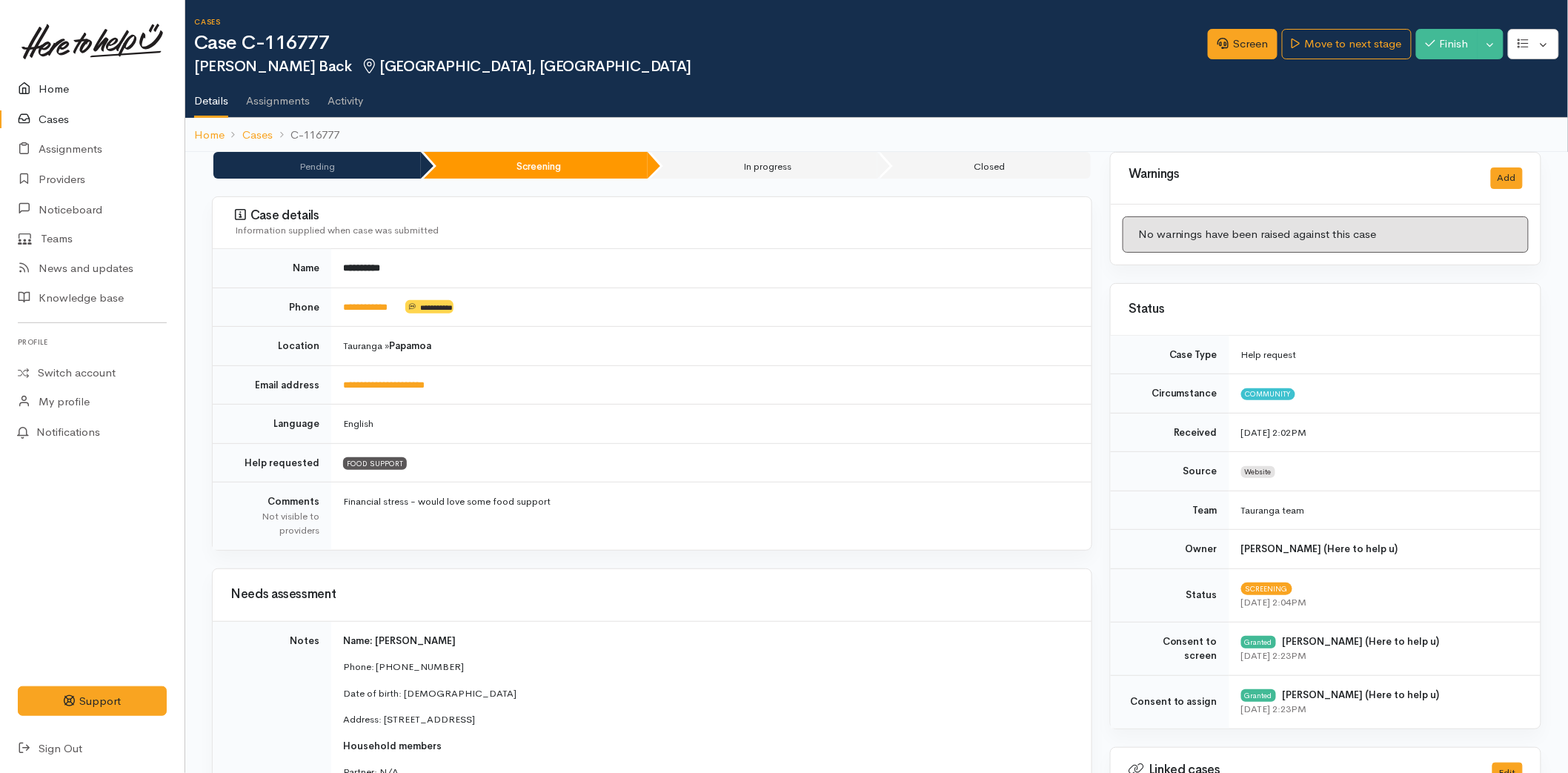
drag, startPoint x: 74, startPoint y: 79, endPoint x: 158, endPoint y: 129, distance: 97.8
click at [74, 79] on link "Home" at bounding box center [92, 89] width 184 height 30
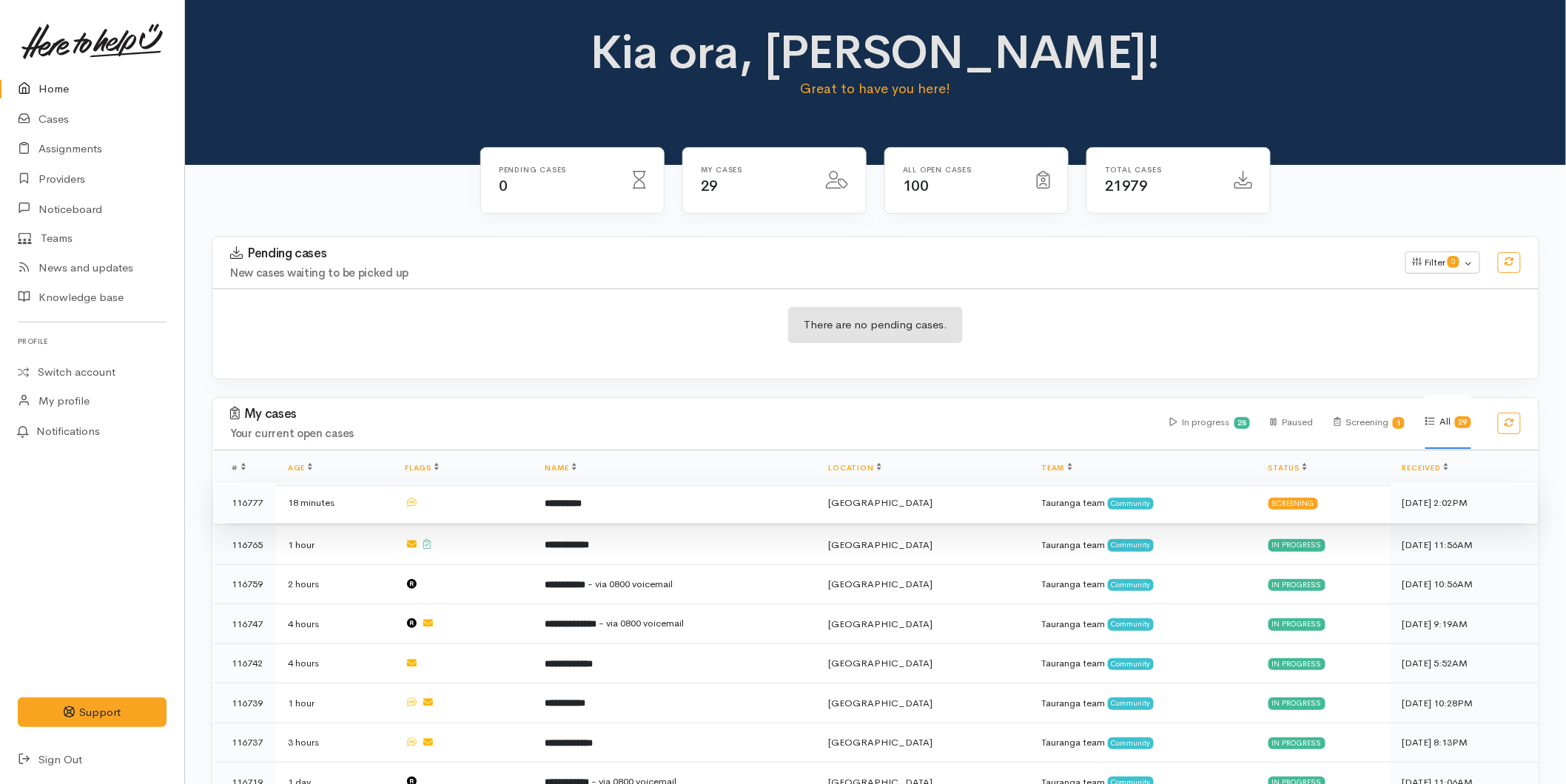
click at [625, 510] on td "**********" at bounding box center [675, 503] width 283 height 40
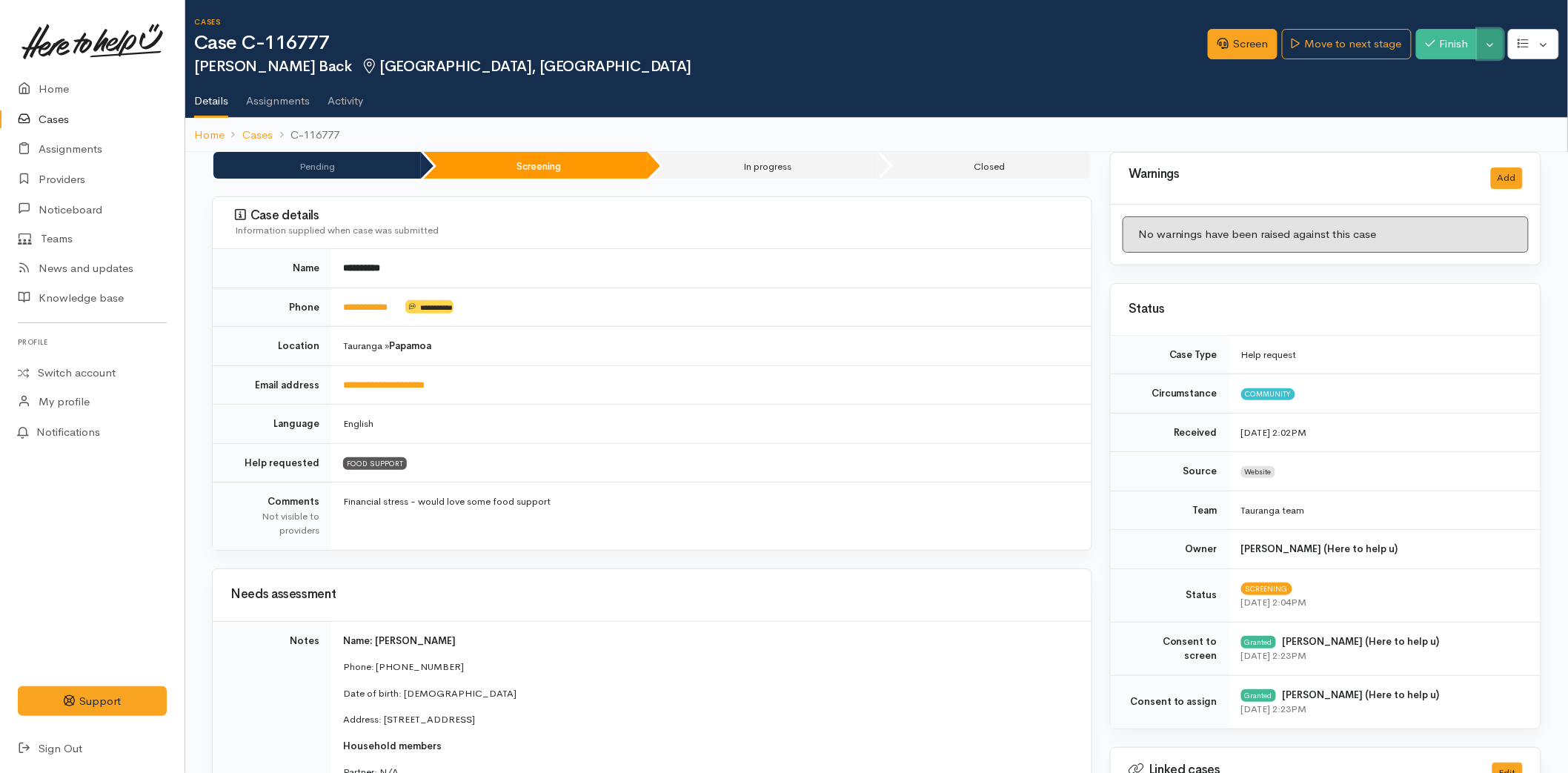
click at [1494, 45] on button "Toggle Dropdown" at bounding box center [1490, 44] width 26 height 30
click at [1463, 65] on ul "Pause Cancel" at bounding box center [1443, 89] width 119 height 58
click at [1487, 52] on button "Toggle Dropdown" at bounding box center [1490, 44] width 26 height 30
click at [1446, 75] on link "Pause" at bounding box center [1443, 78] width 117 height 23
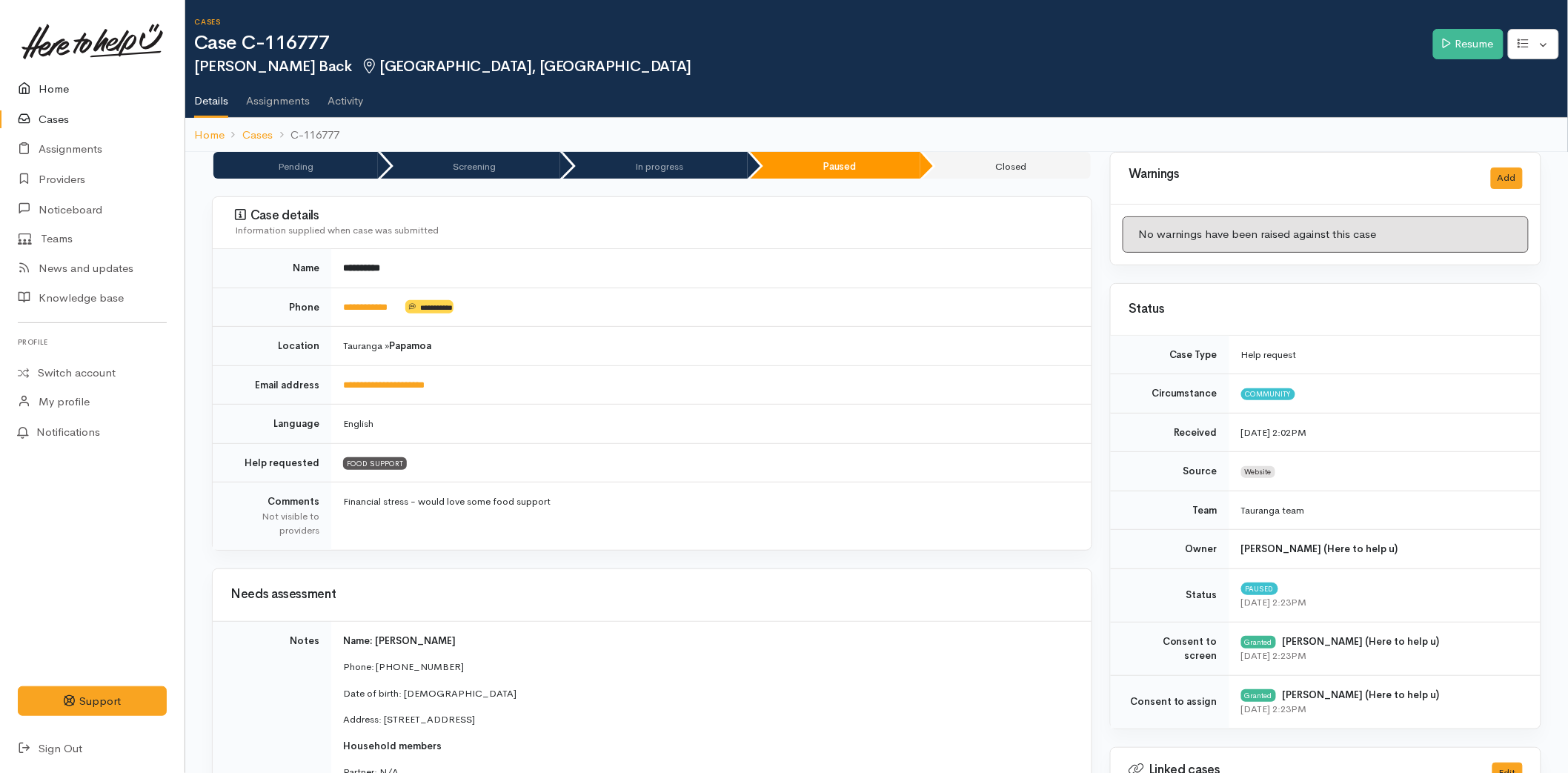
click at [60, 83] on link "Home" at bounding box center [92, 89] width 184 height 30
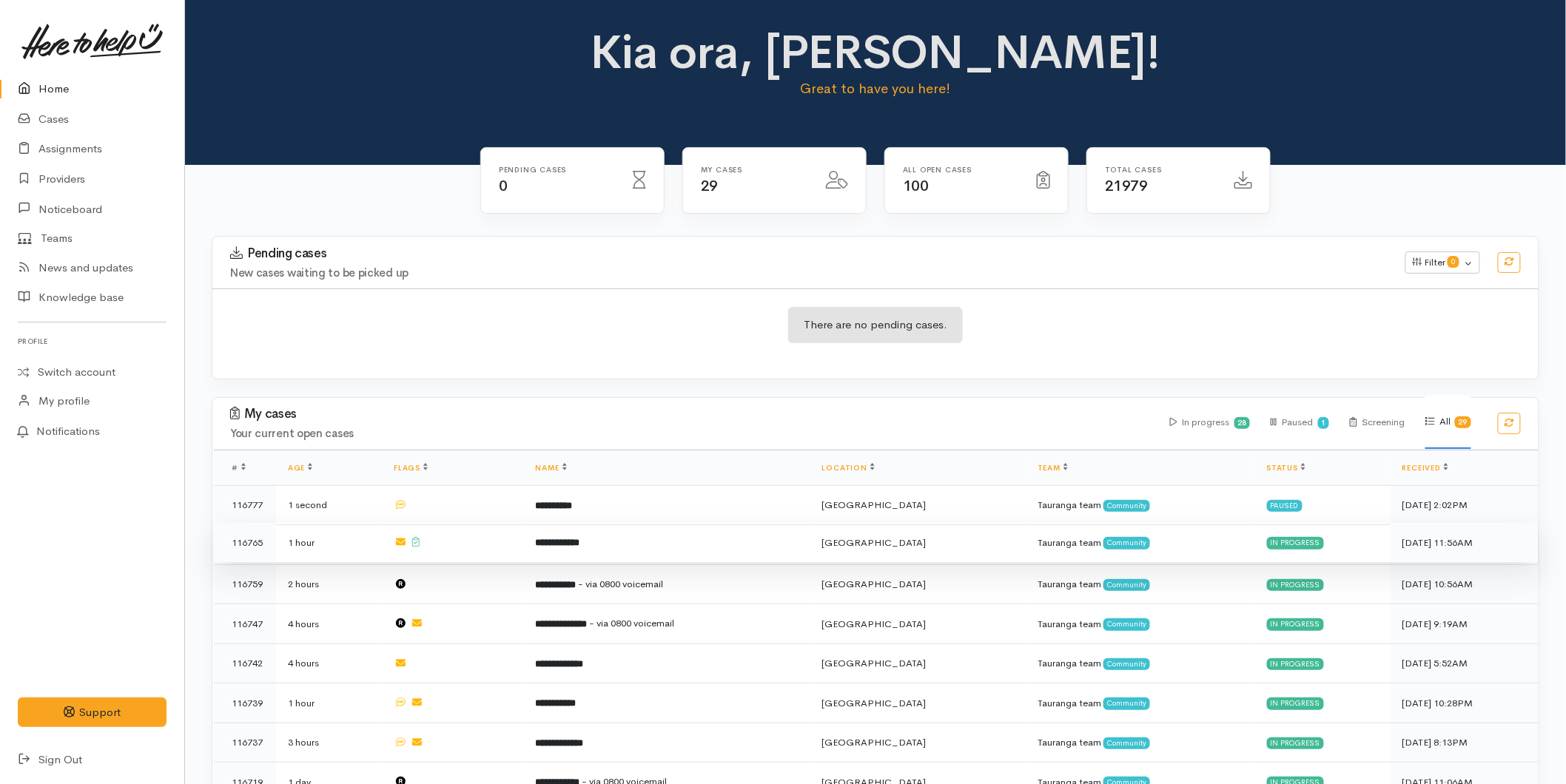
click at [556, 531] on td "**********" at bounding box center [667, 543] width 286 height 40
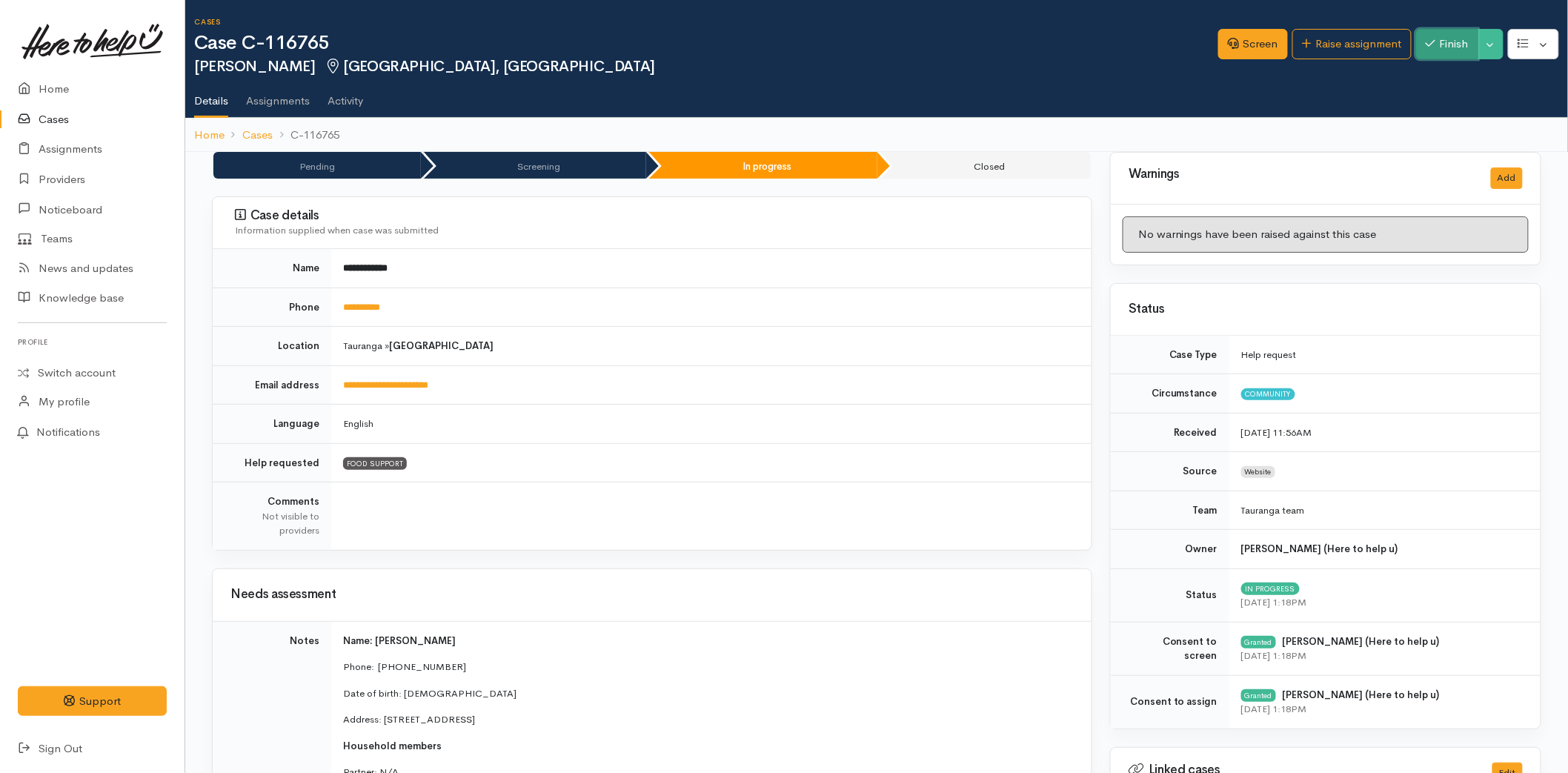
click at [1445, 42] on button "Finish" at bounding box center [1447, 44] width 62 height 30
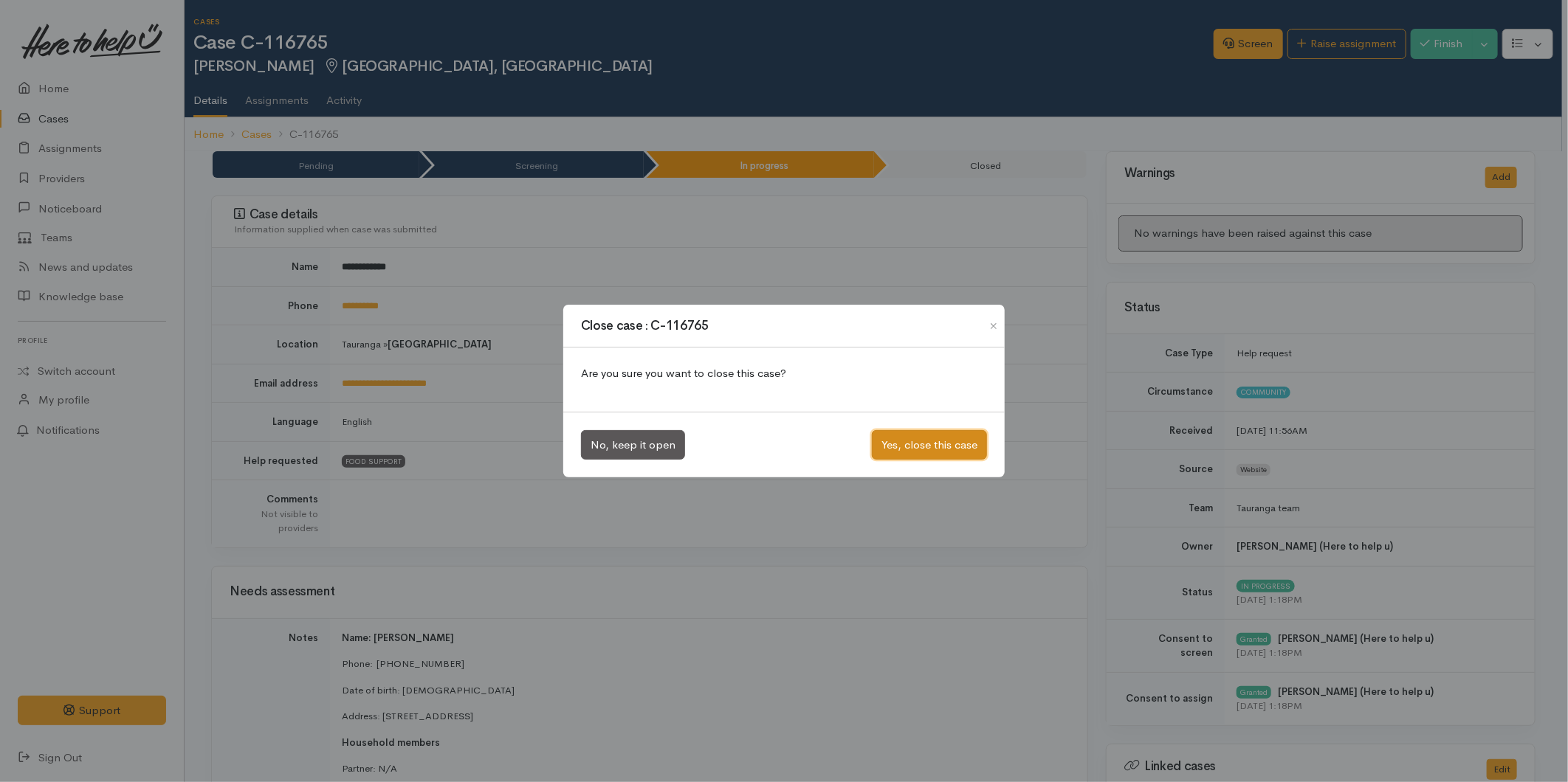
drag, startPoint x: 909, startPoint y: 440, endPoint x: 830, endPoint y: 406, distance: 86.0
click at [908, 440] on button "Yes, close this case" at bounding box center [929, 445] width 115 height 30
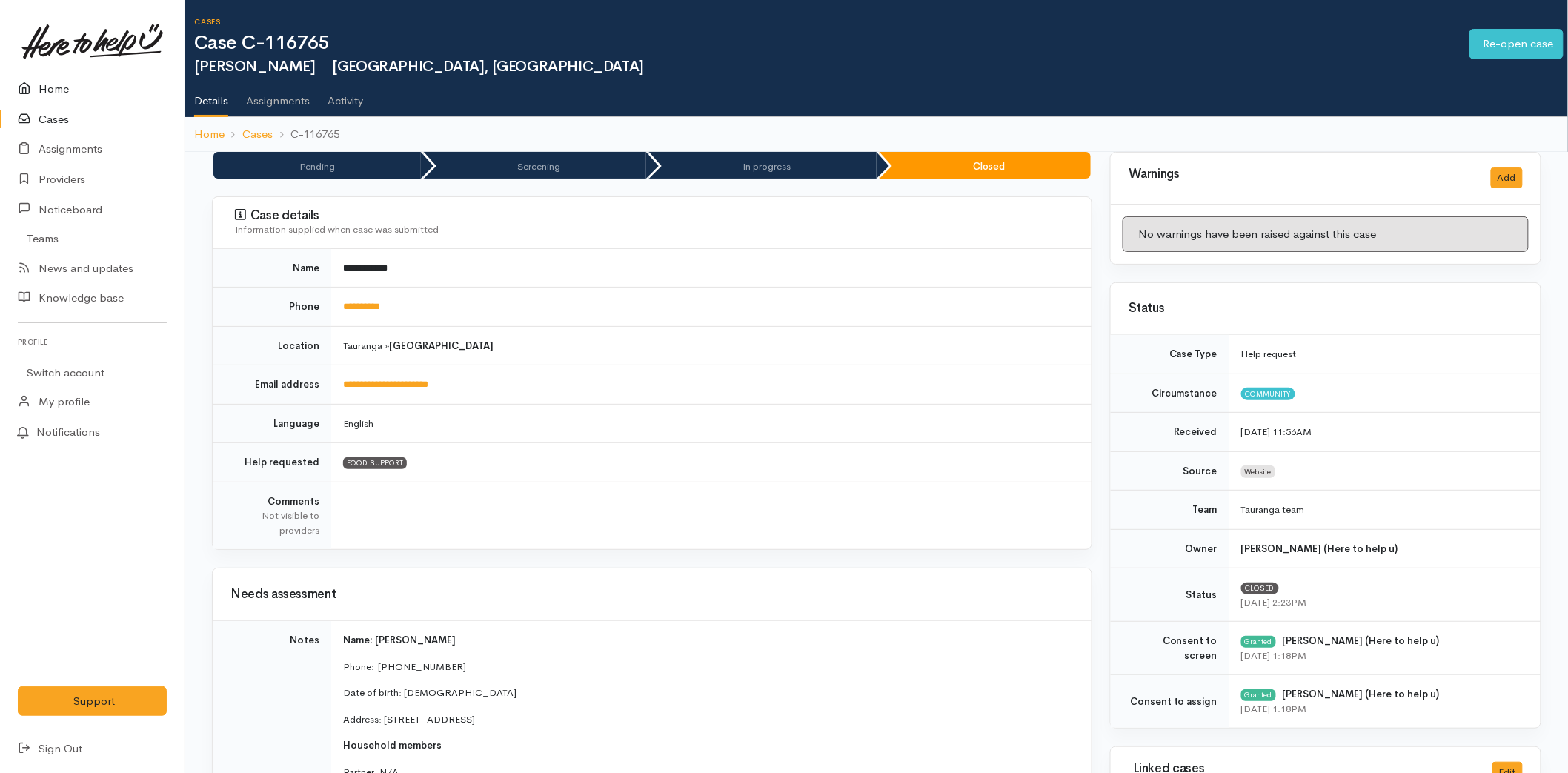
drag, startPoint x: 0, startPoint y: 0, endPoint x: 49, endPoint y: 92, distance: 104.2
click at [49, 92] on link "Home" at bounding box center [92, 89] width 184 height 30
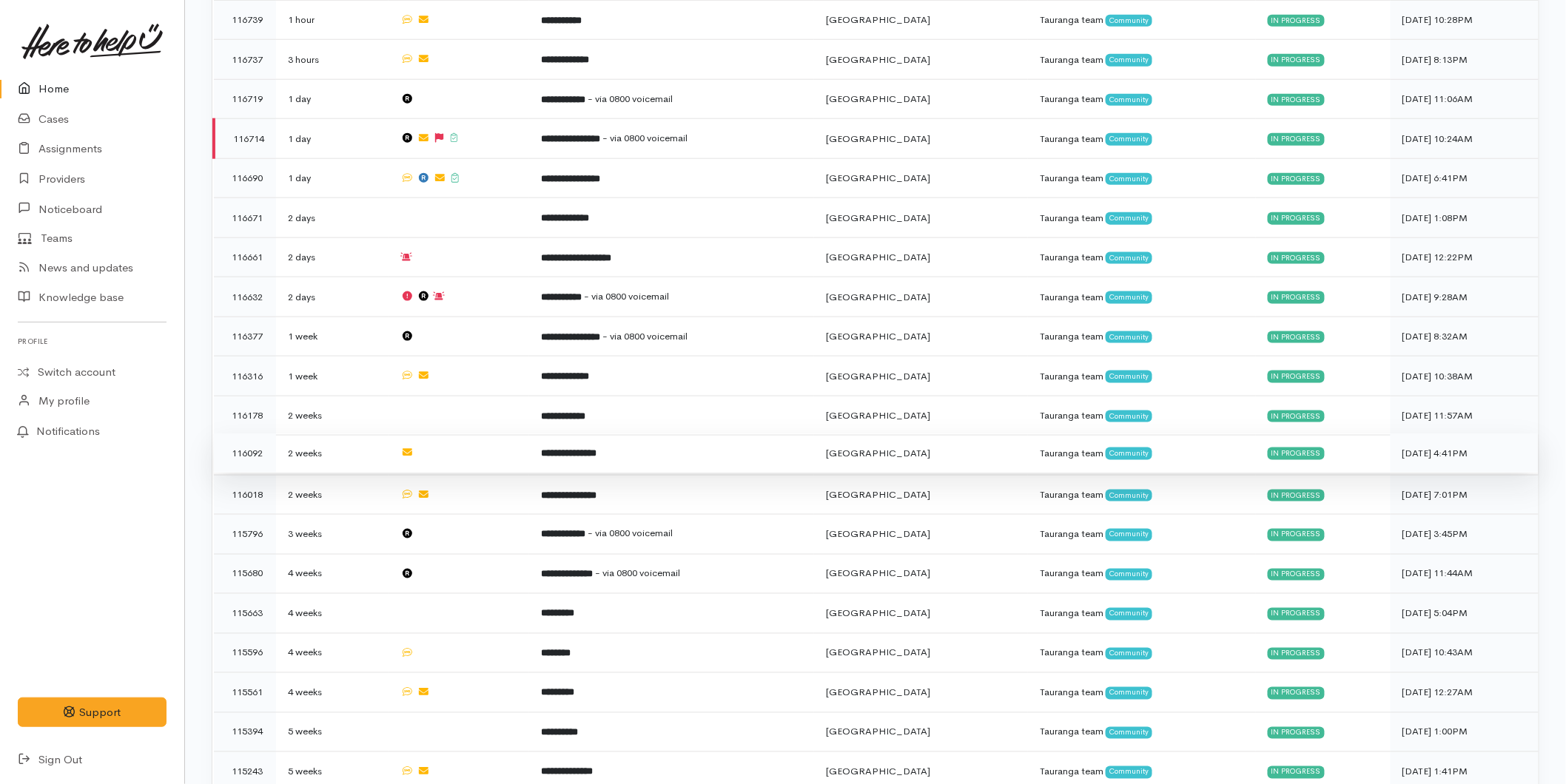
scroll to position [354, 0]
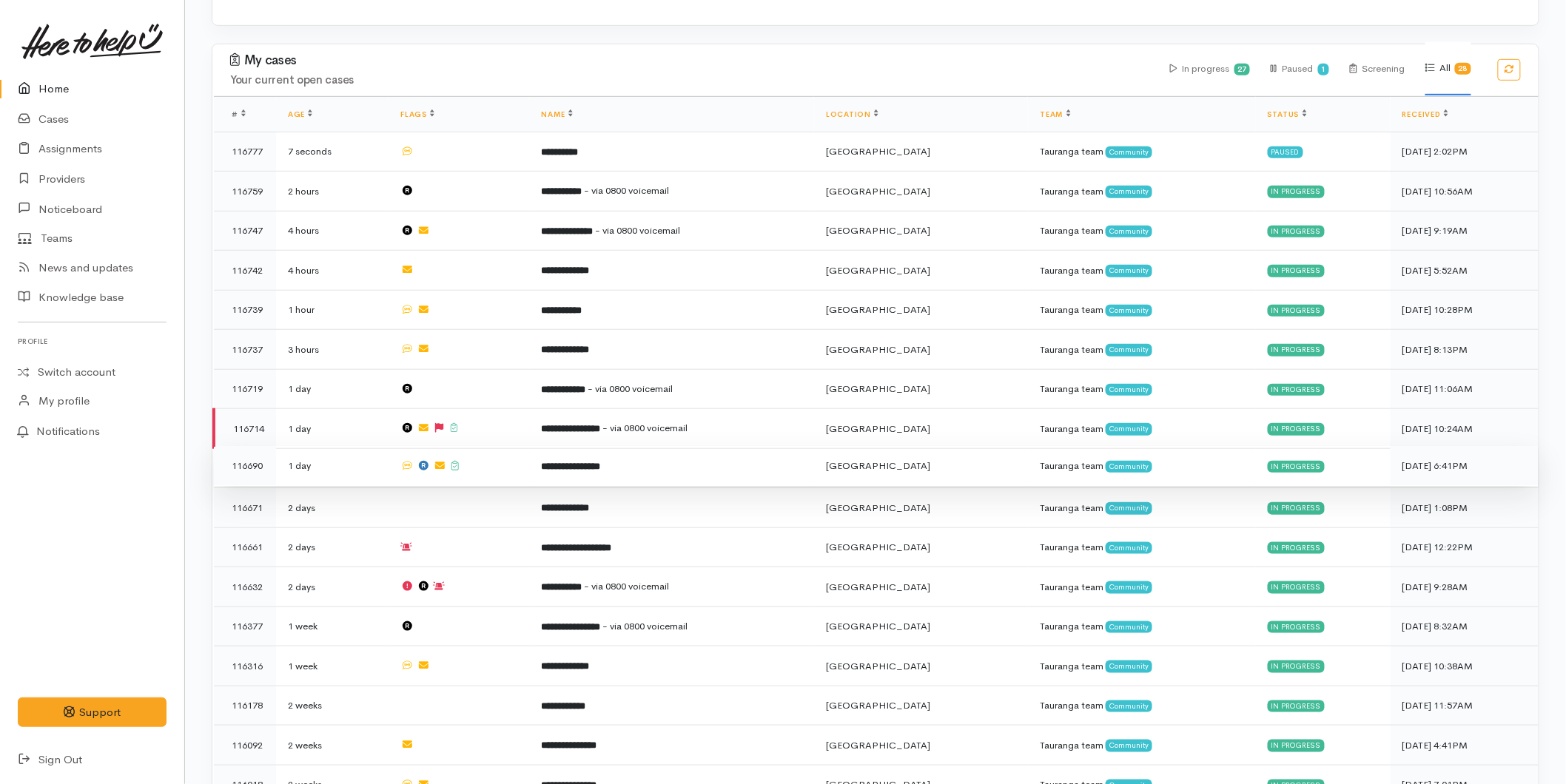
click at [484, 448] on td at bounding box center [459, 466] width 141 height 40
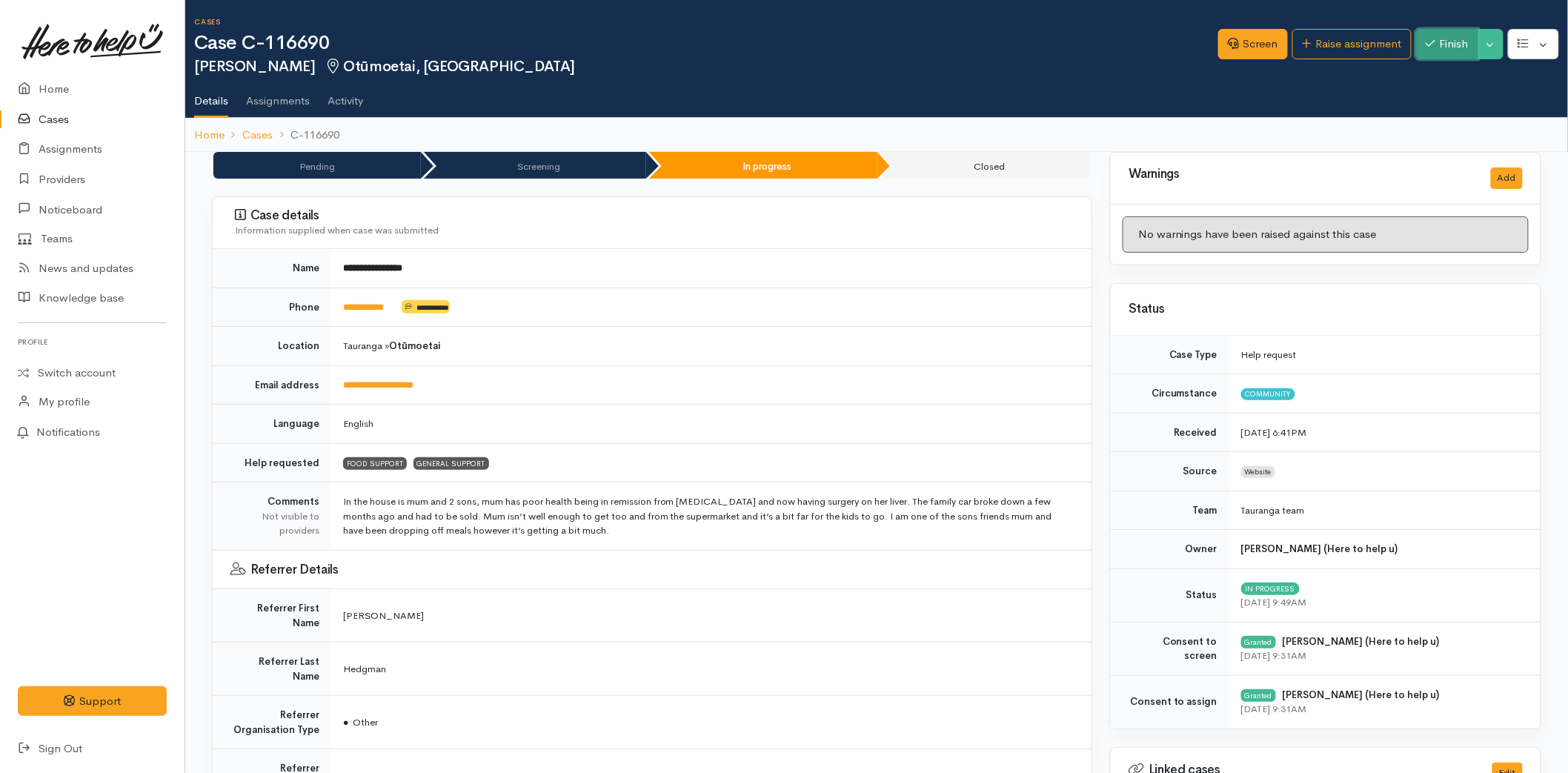
click at [1453, 46] on button "Finish" at bounding box center [1447, 44] width 62 height 30
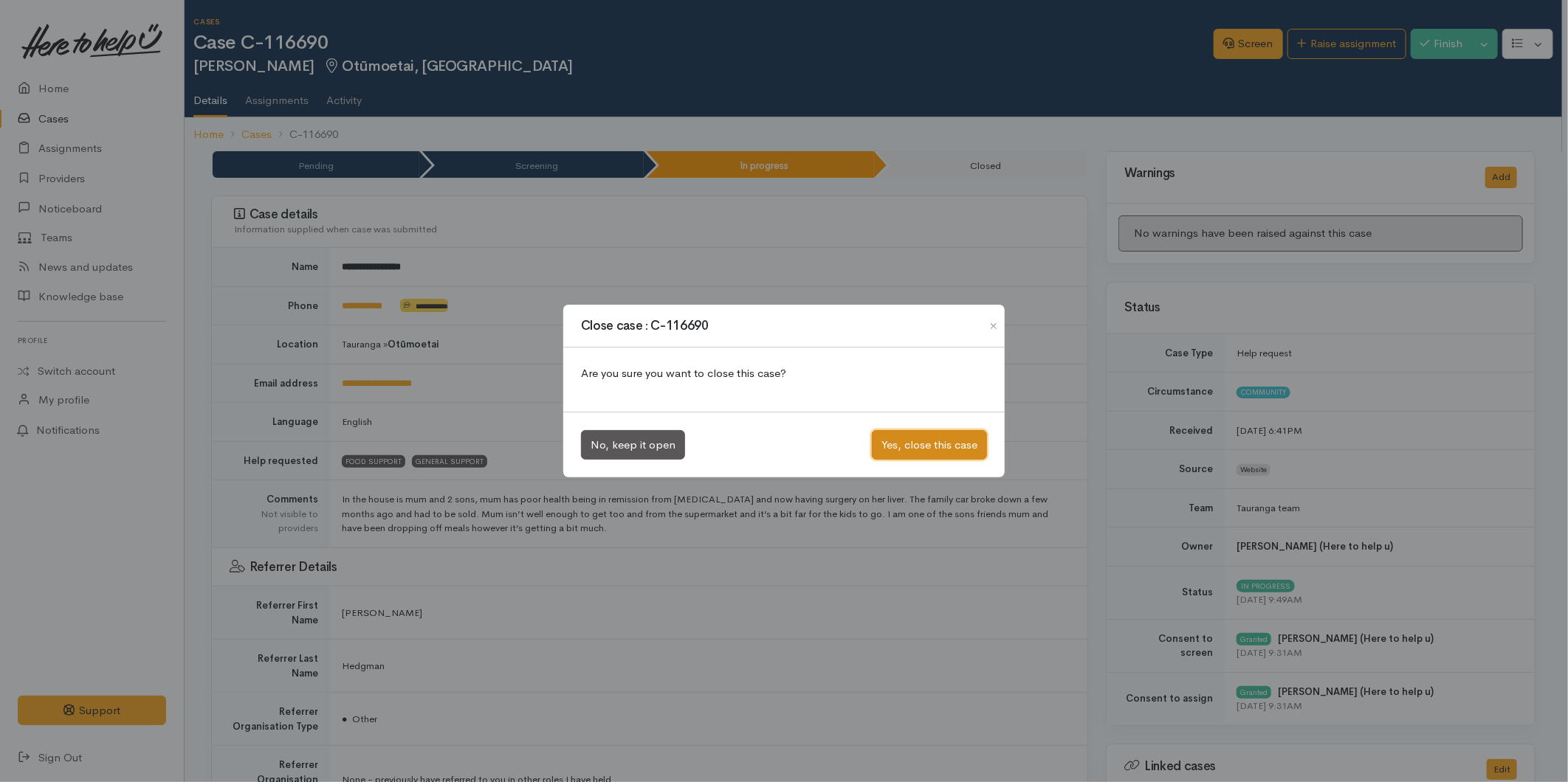
drag, startPoint x: 940, startPoint y: 448, endPoint x: 896, endPoint y: 425, distance: 49.6
click at [940, 448] on button "Yes, close this case" at bounding box center [929, 445] width 115 height 30
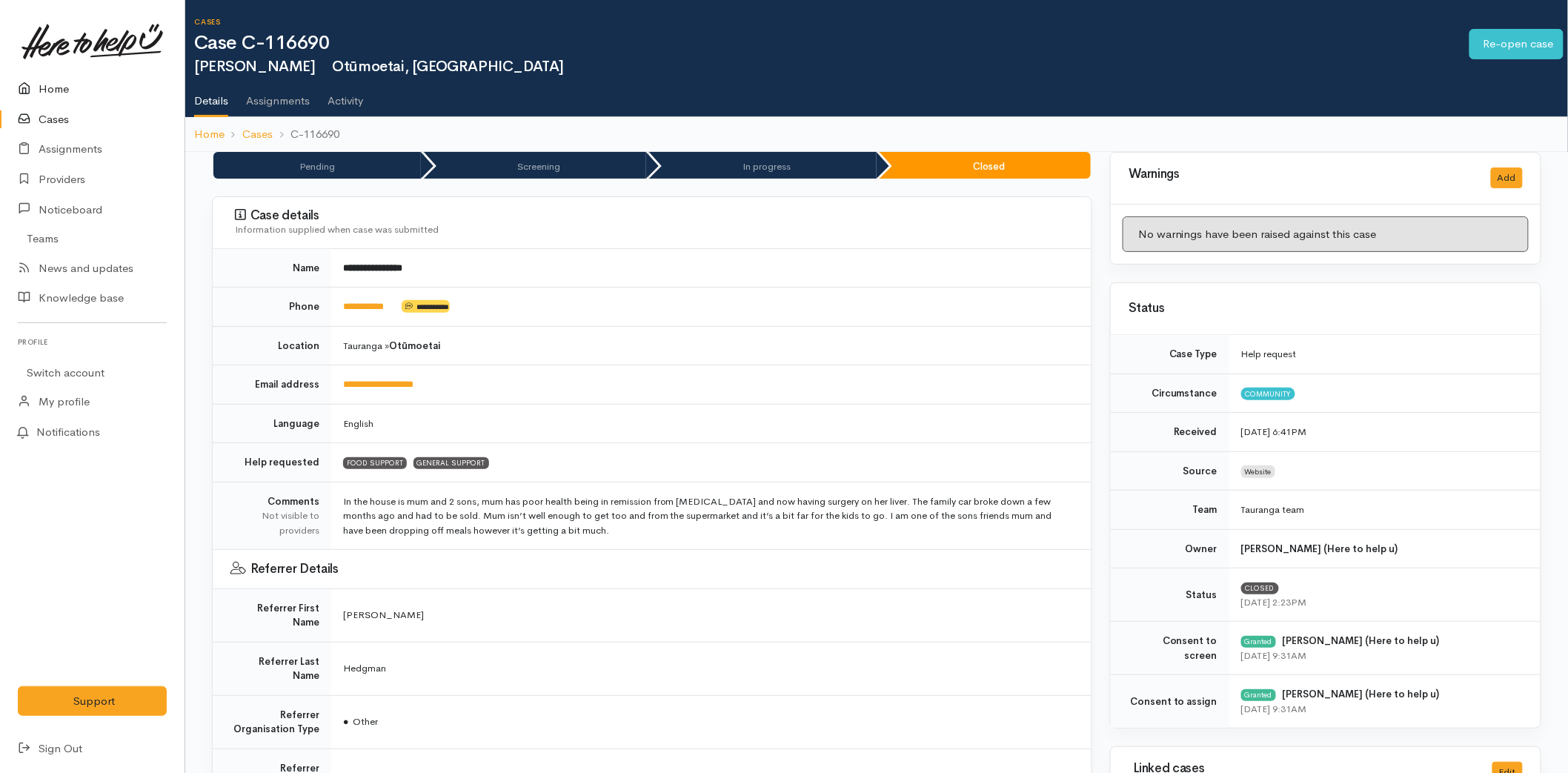
click at [52, 89] on link "Home" at bounding box center [92, 89] width 184 height 30
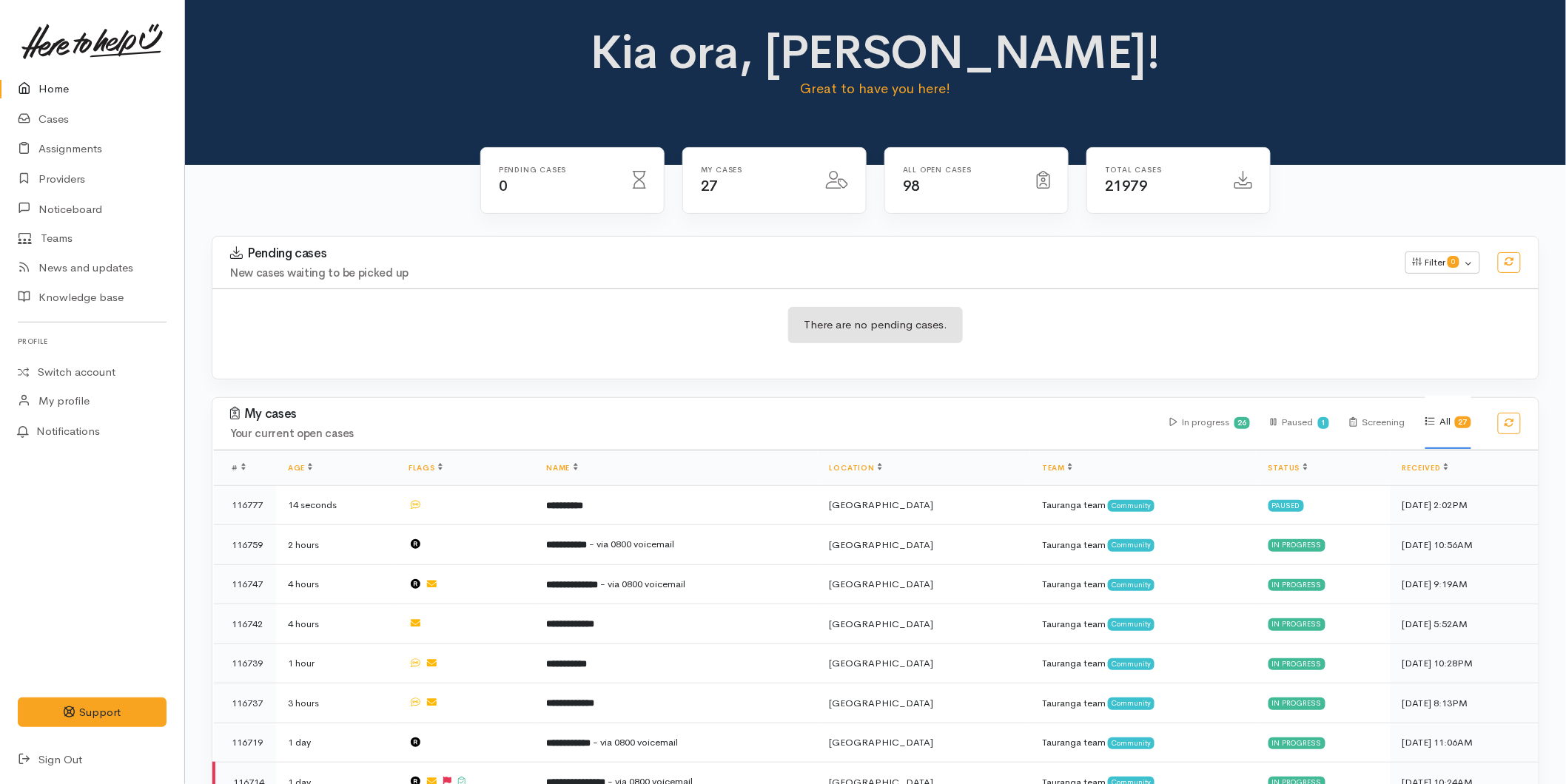
scroll to position [410, 0]
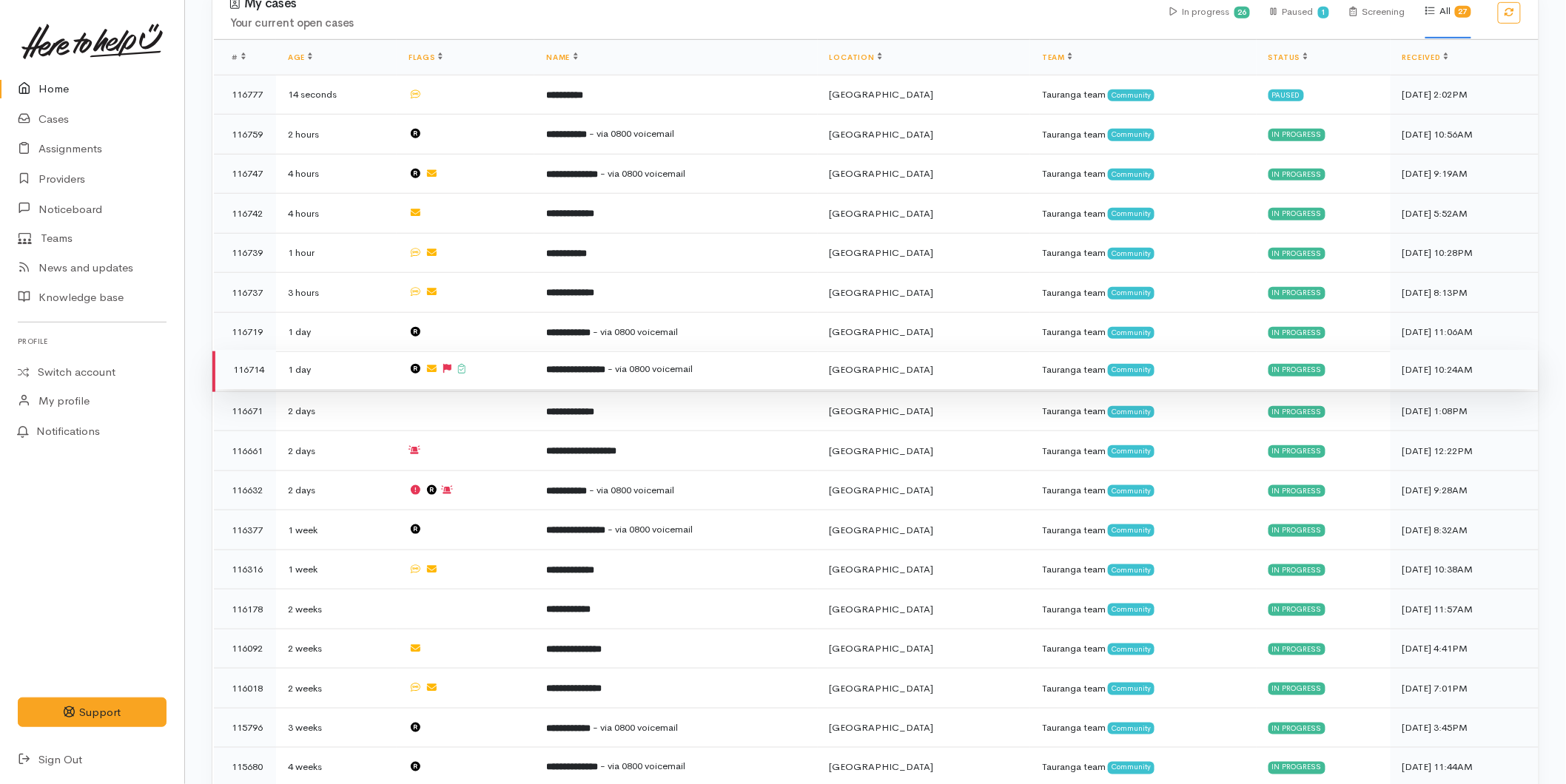
click at [509, 375] on td at bounding box center [466, 370] width 138 height 40
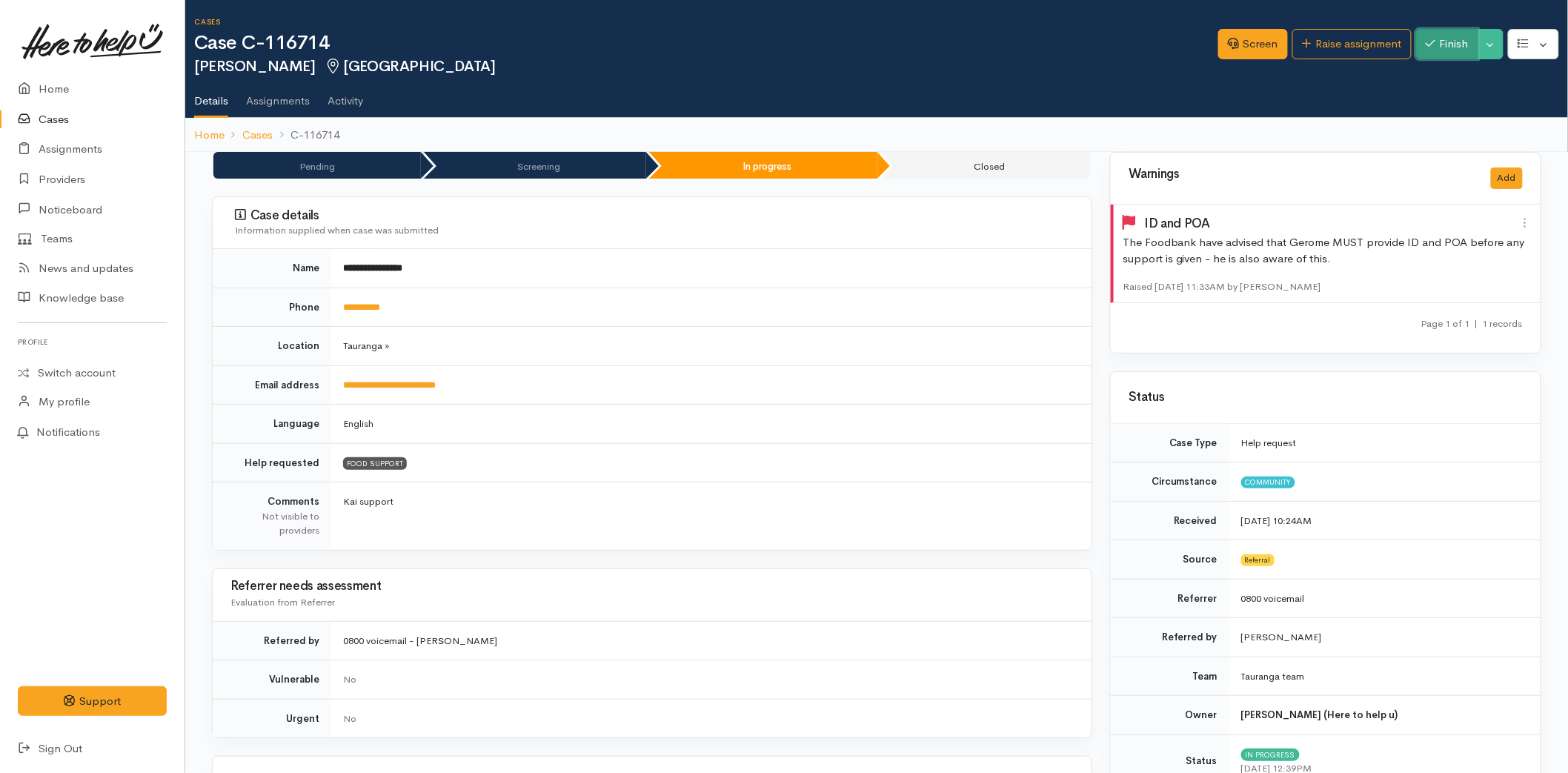
click at [1447, 38] on button "Finish" at bounding box center [1447, 44] width 62 height 30
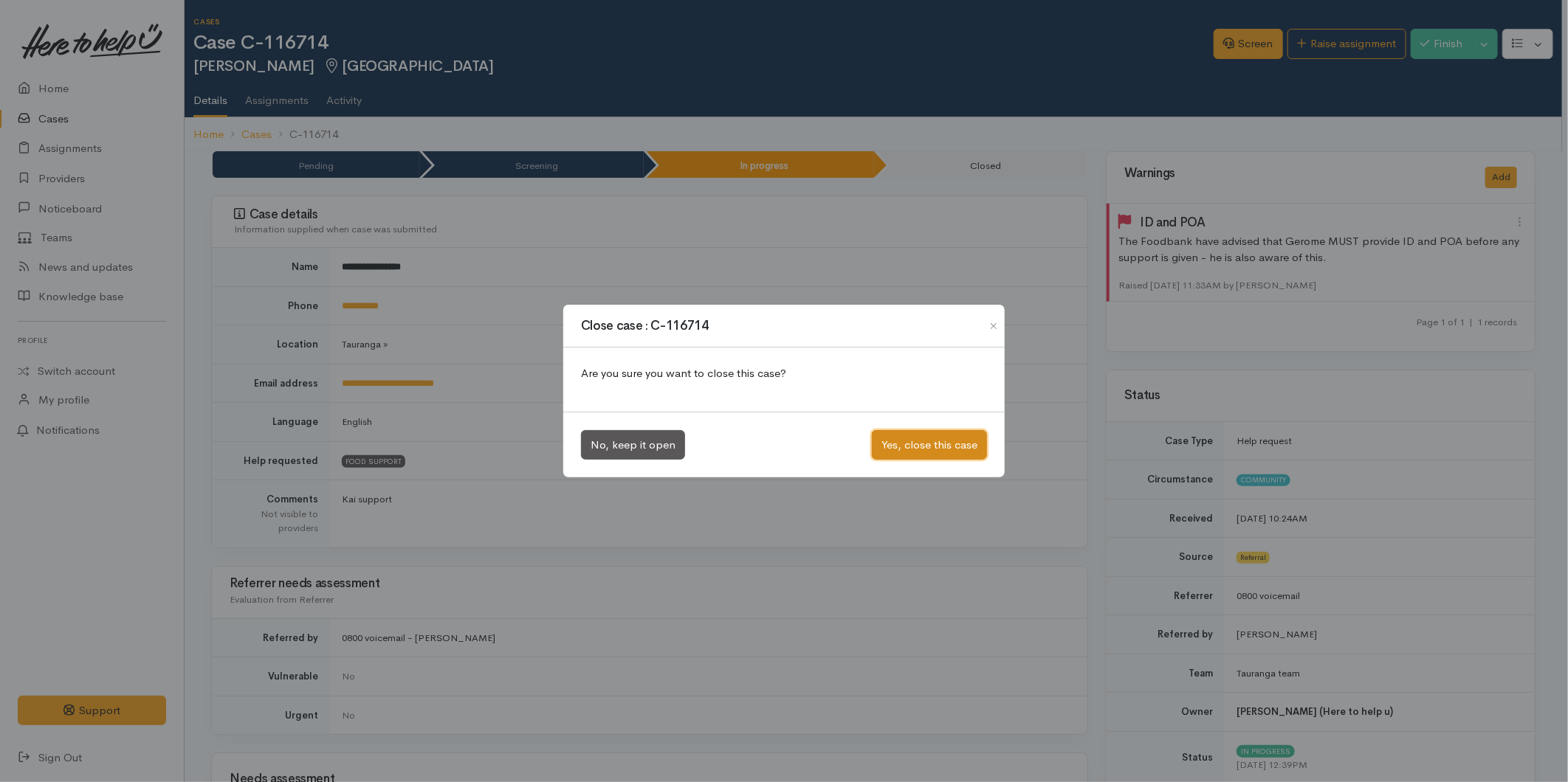
click at [889, 436] on button "Yes, close this case" at bounding box center [929, 445] width 115 height 30
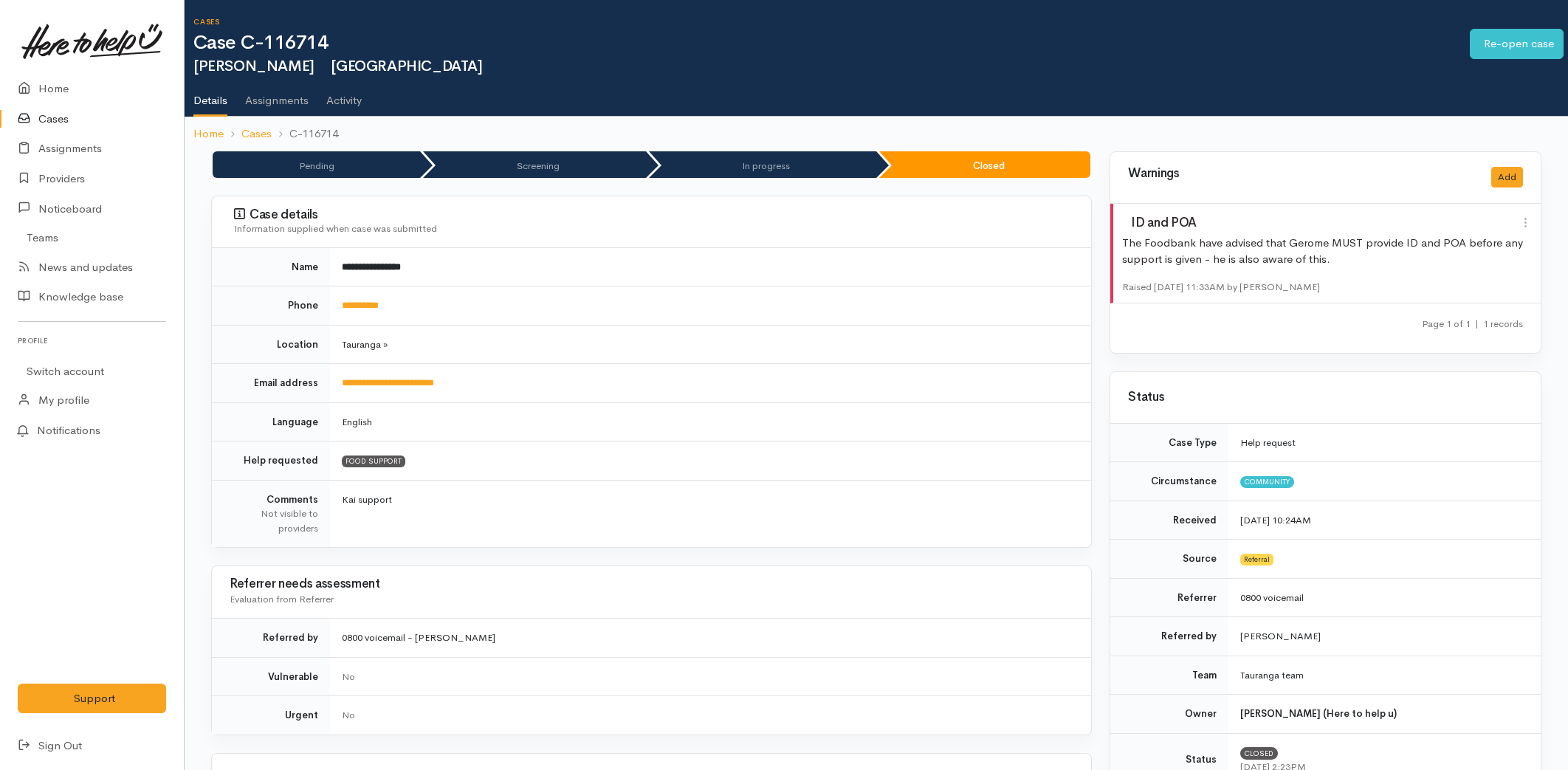
click at [33, 87] on icon at bounding box center [28, 89] width 21 height 18
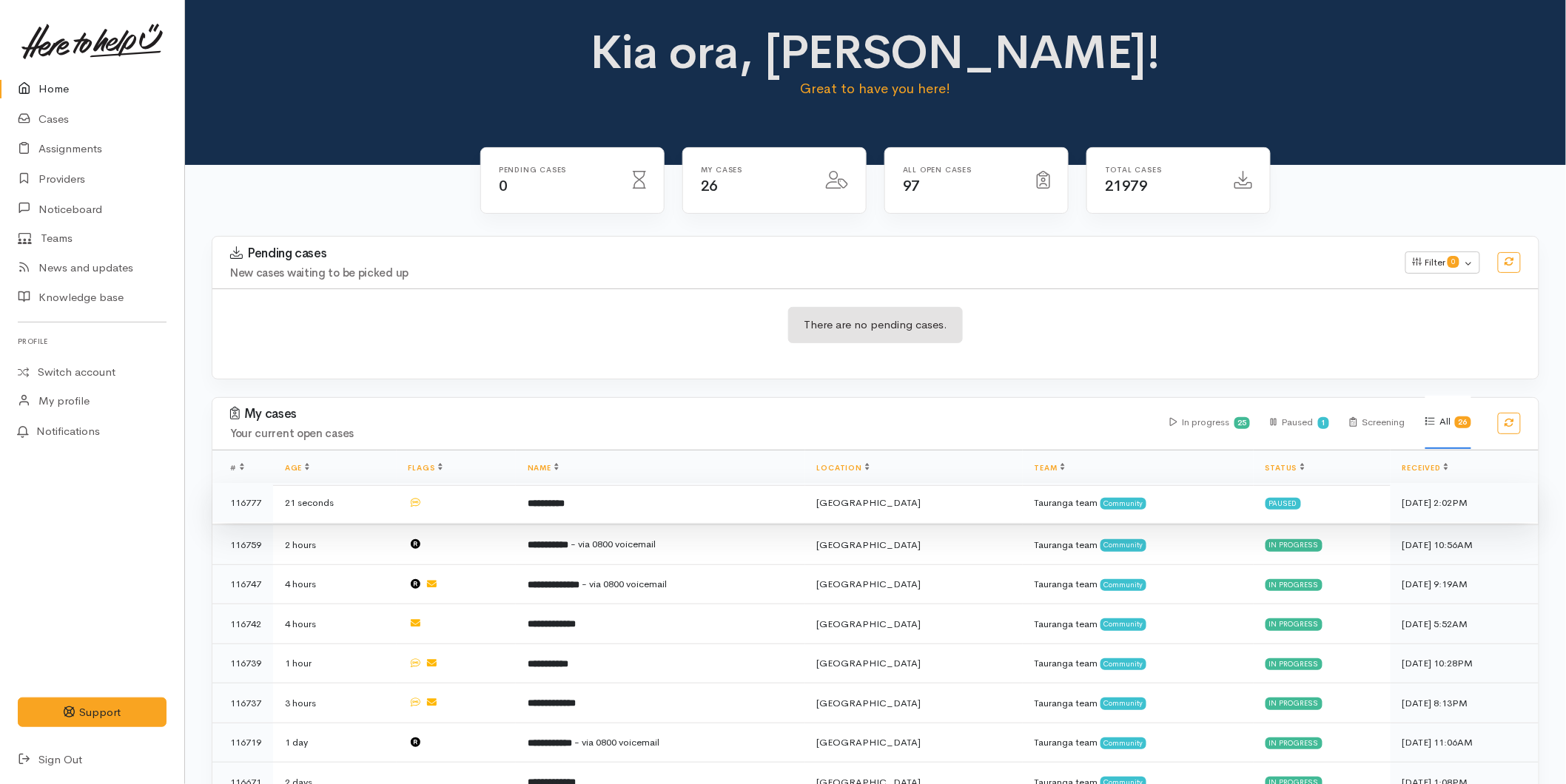
click at [608, 498] on td "**********" at bounding box center [661, 503] width 290 height 40
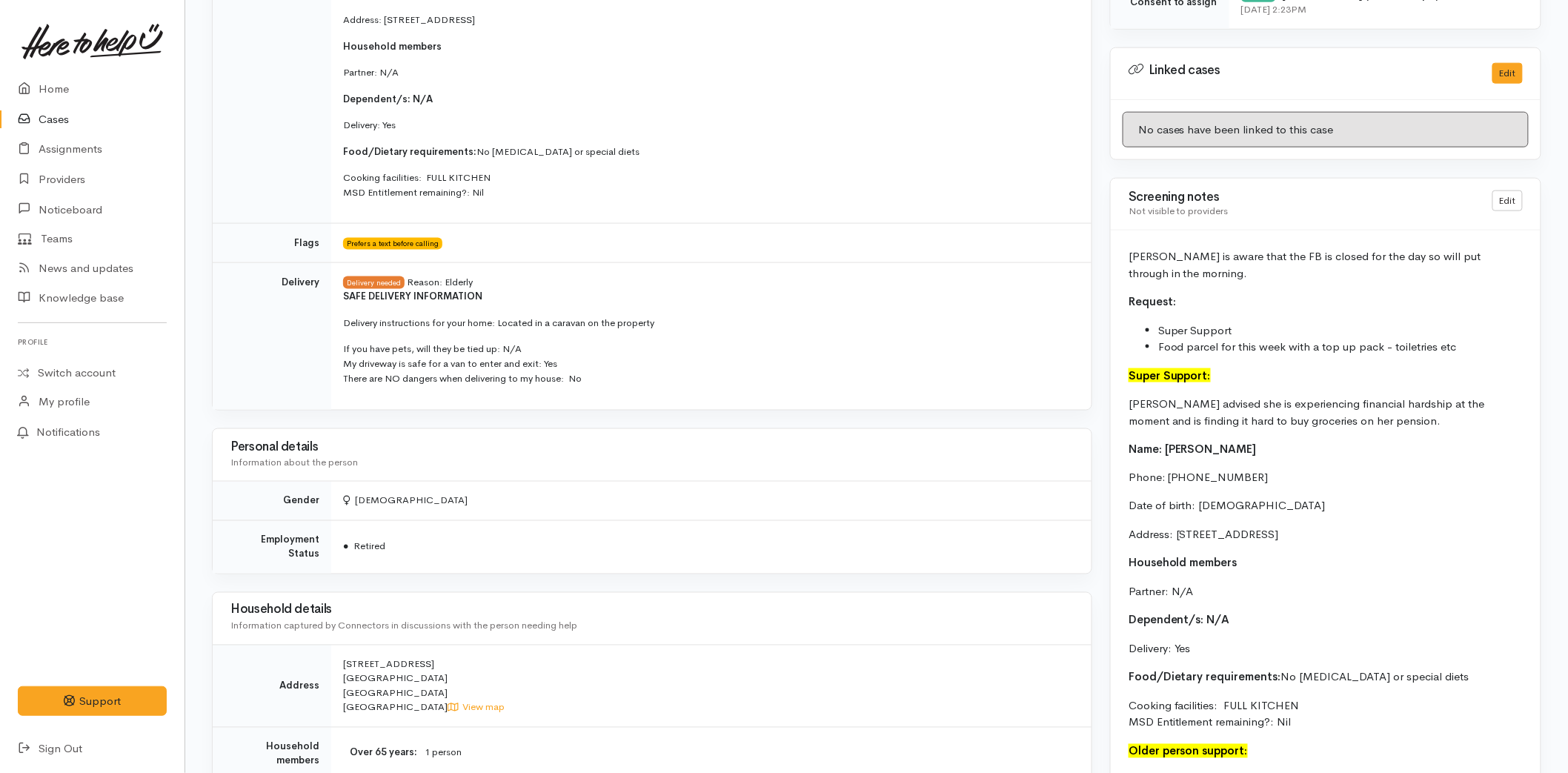
scroll to position [602, 0]
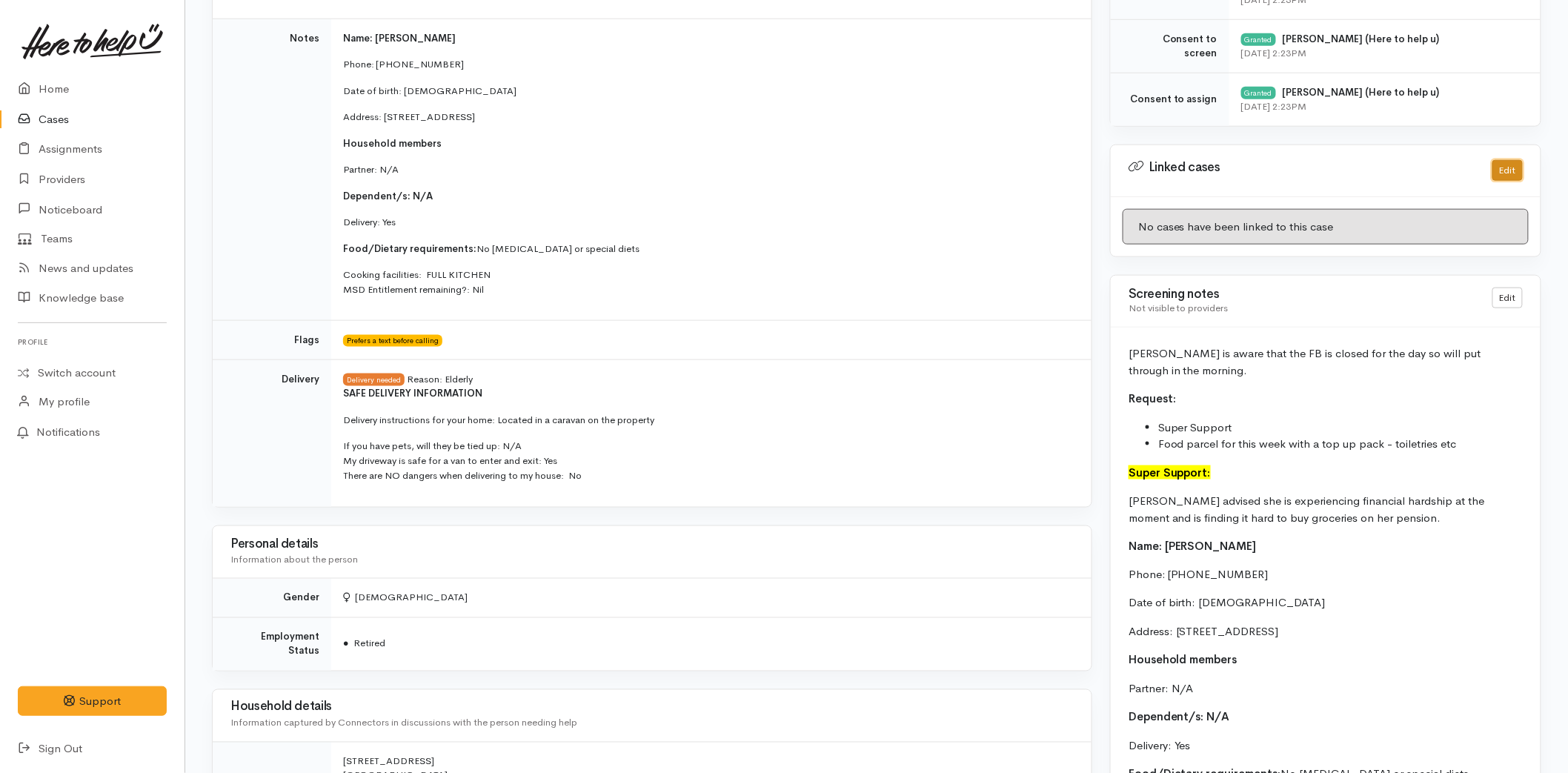
click at [1497, 175] on button "Edit" at bounding box center [1508, 171] width 30 height 22
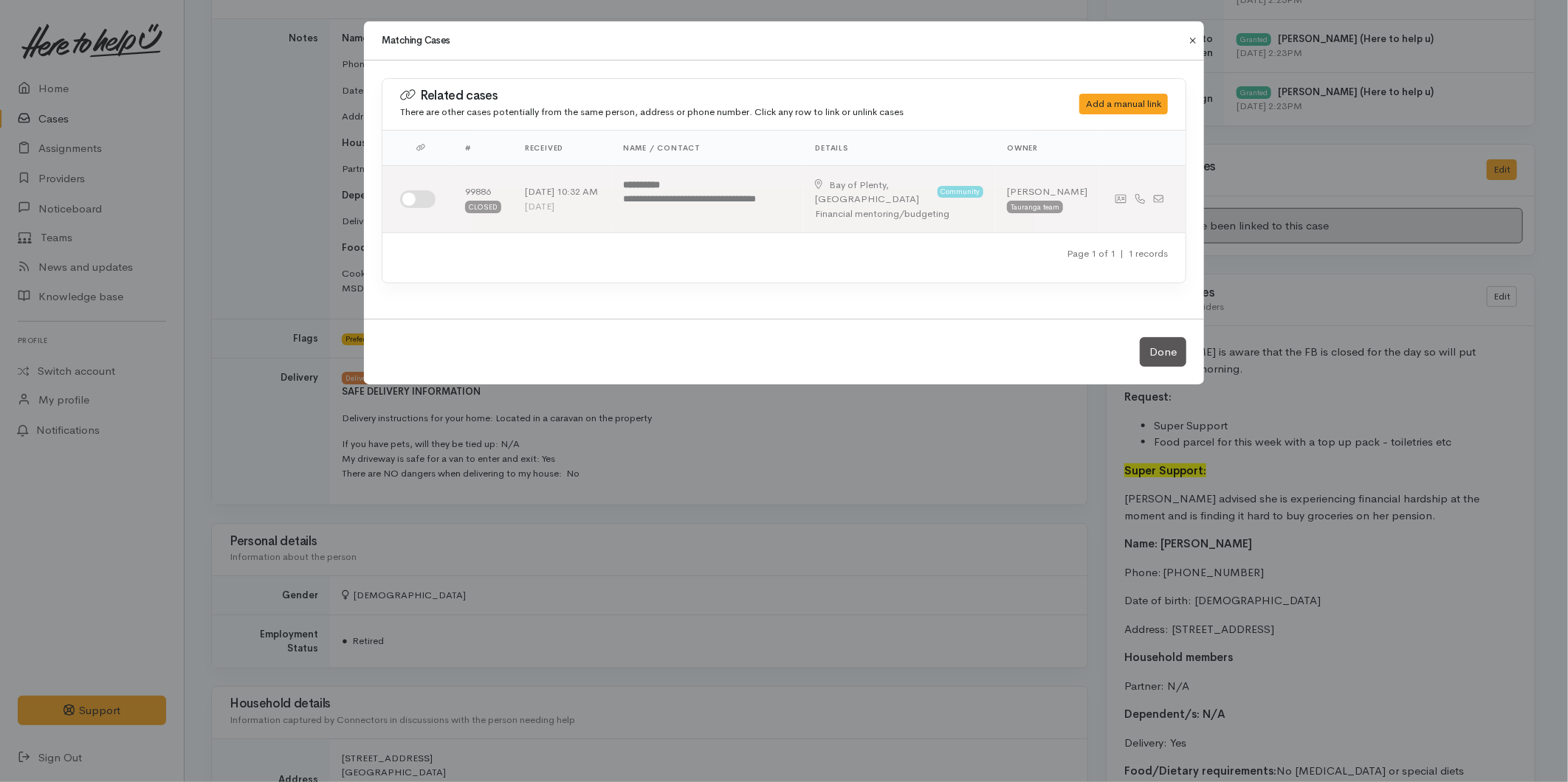
click at [1194, 38] on button "Close" at bounding box center [1194, 41] width 24 height 18
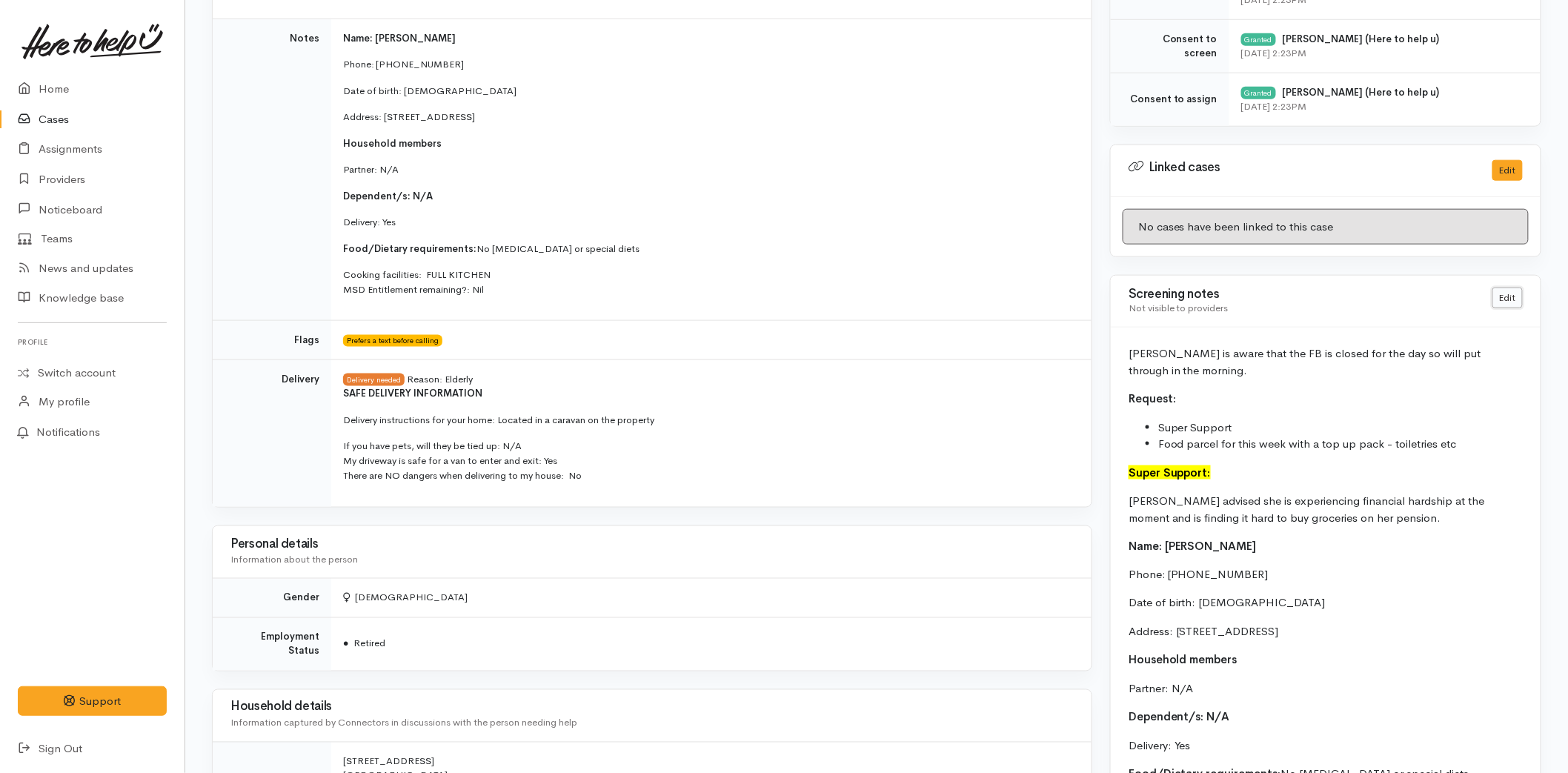
click at [1493, 292] on link "Edit" at bounding box center [1508, 298] width 30 height 22
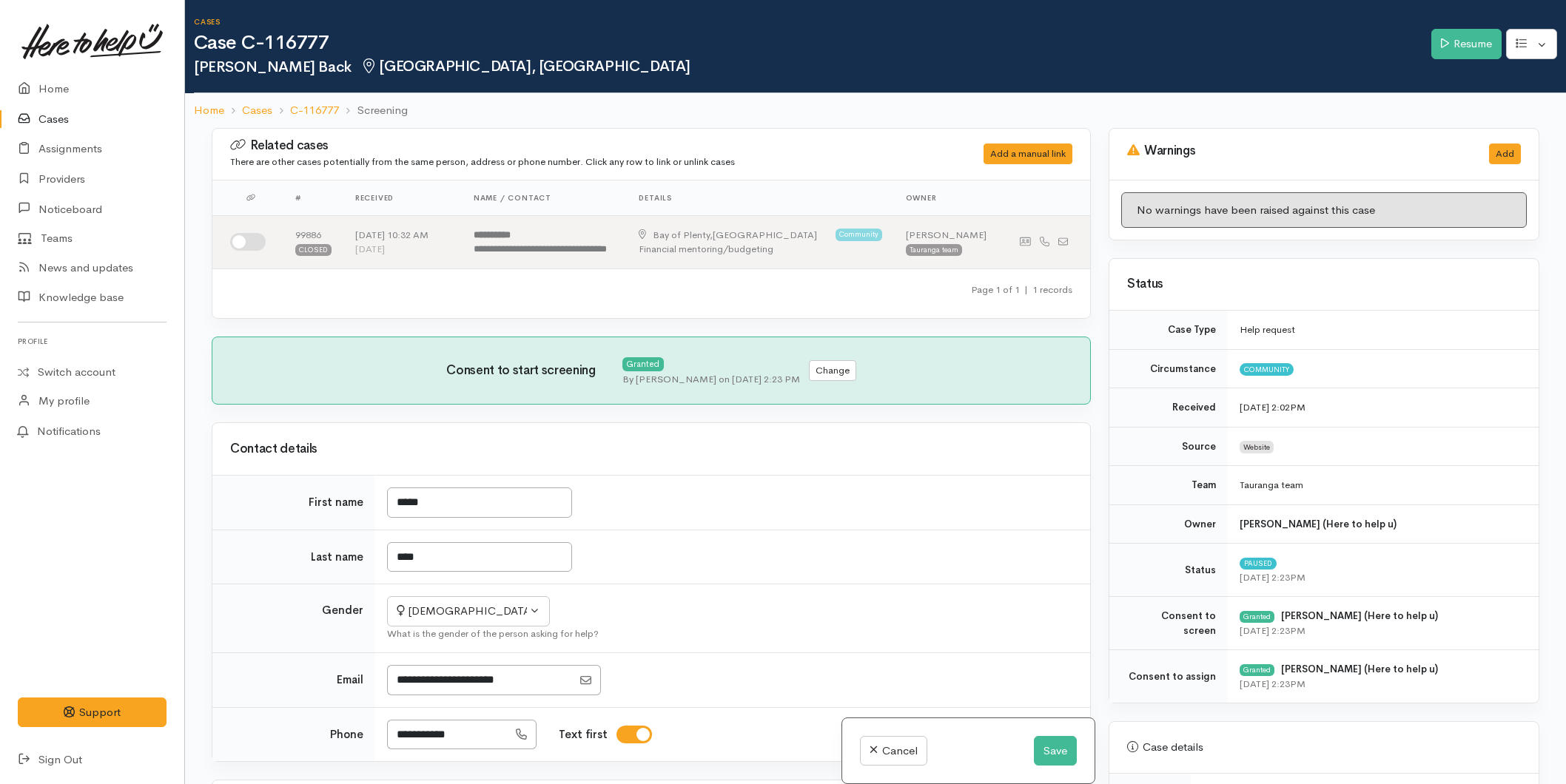
select select "6"
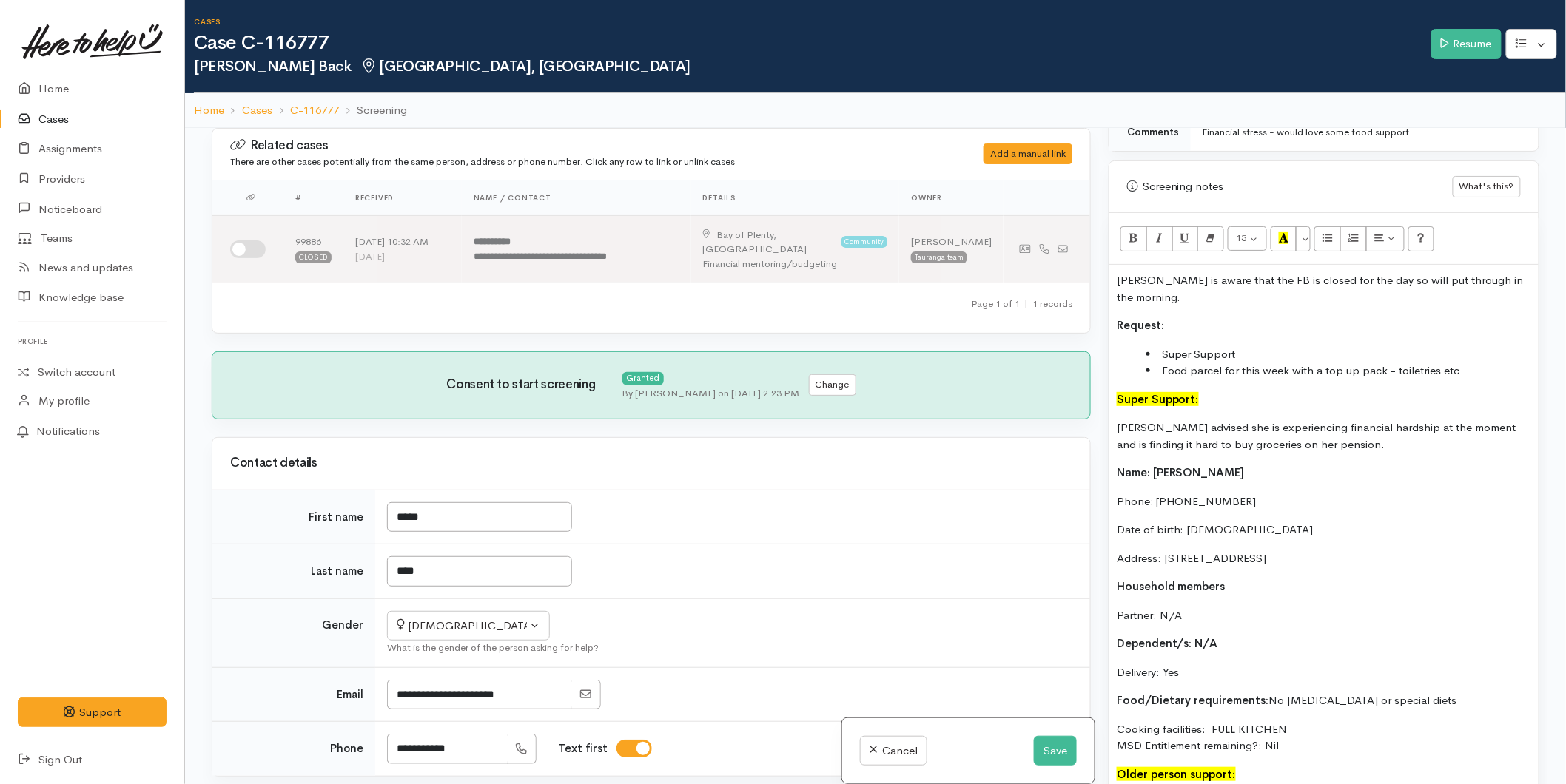
scroll to position [986, 0]
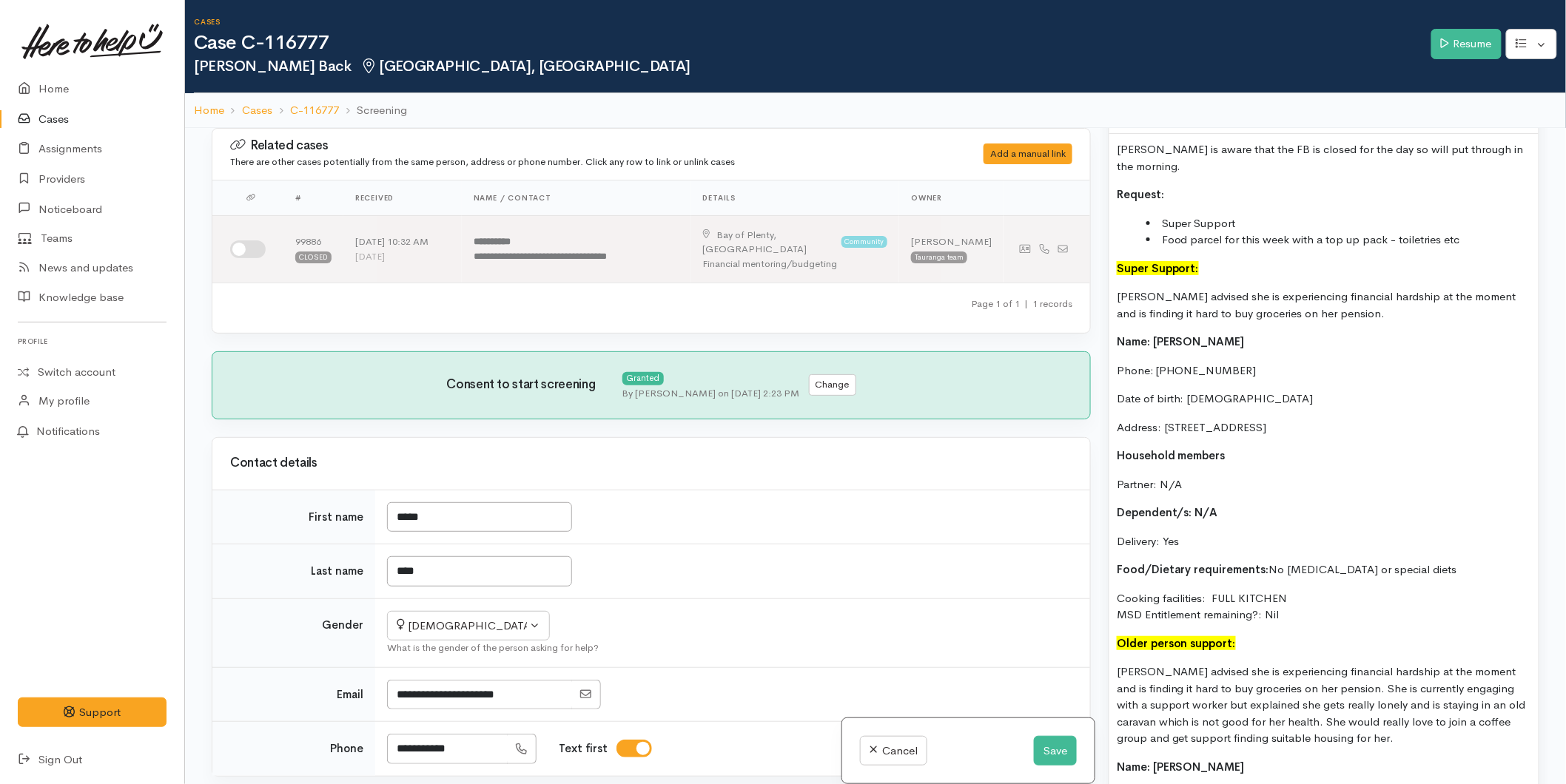
click at [1476, 231] on li "Food parcel for this week with a top up pack - toiletries etc" at bounding box center [1338, 239] width 385 height 17
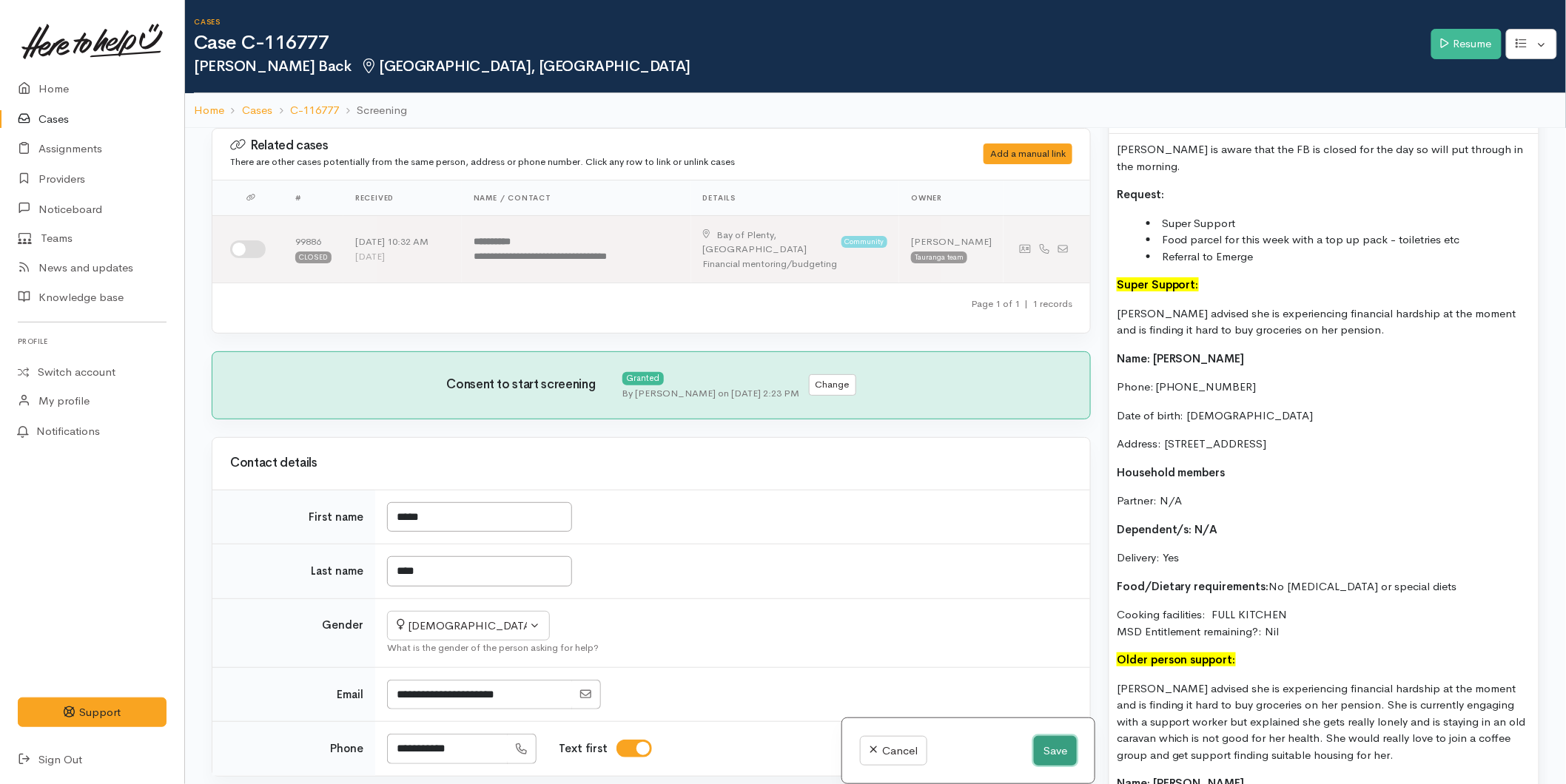
click at [1052, 746] on button "Save" at bounding box center [1055, 751] width 43 height 30
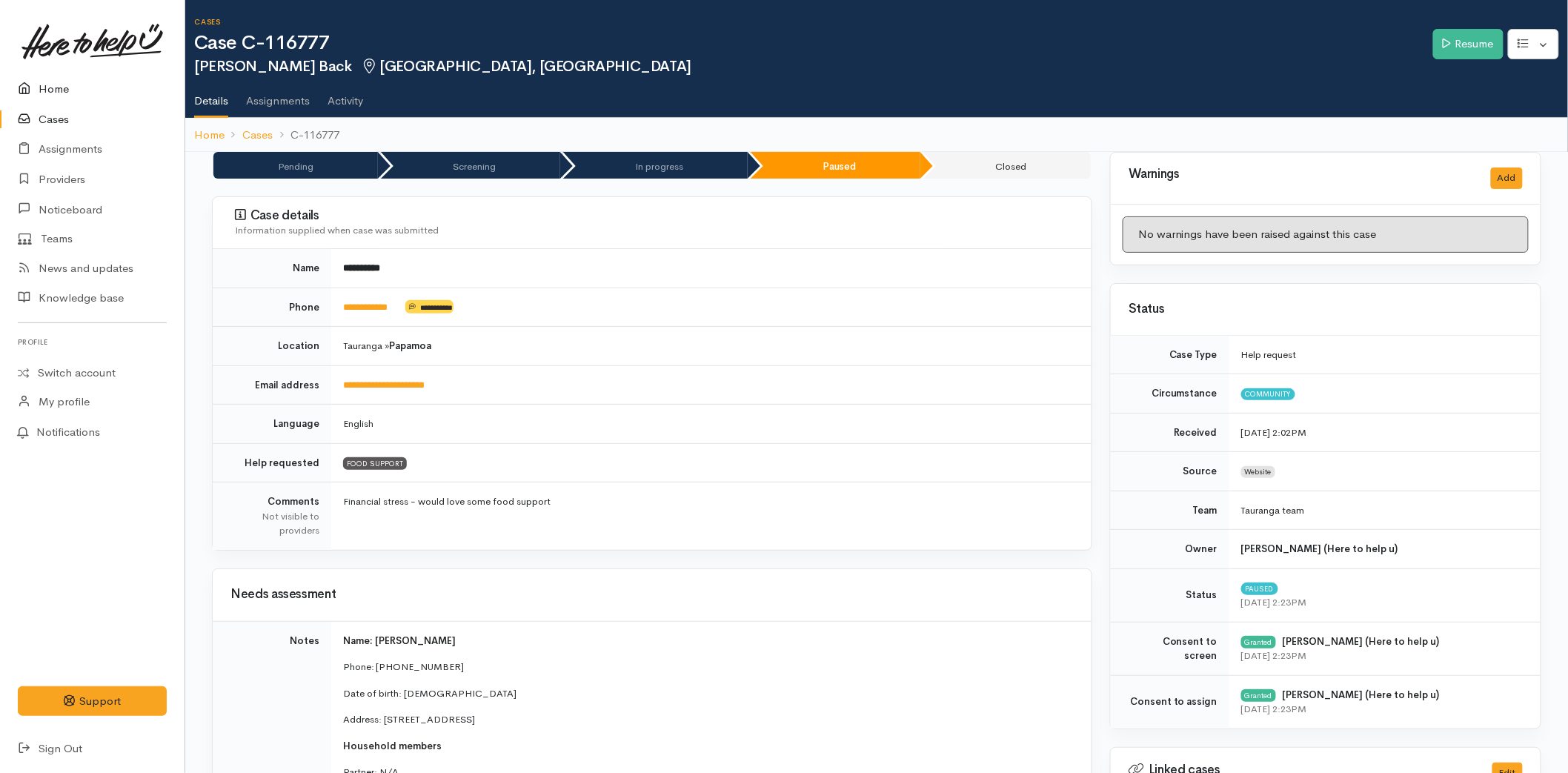
click at [48, 83] on link "Home" at bounding box center [92, 89] width 184 height 30
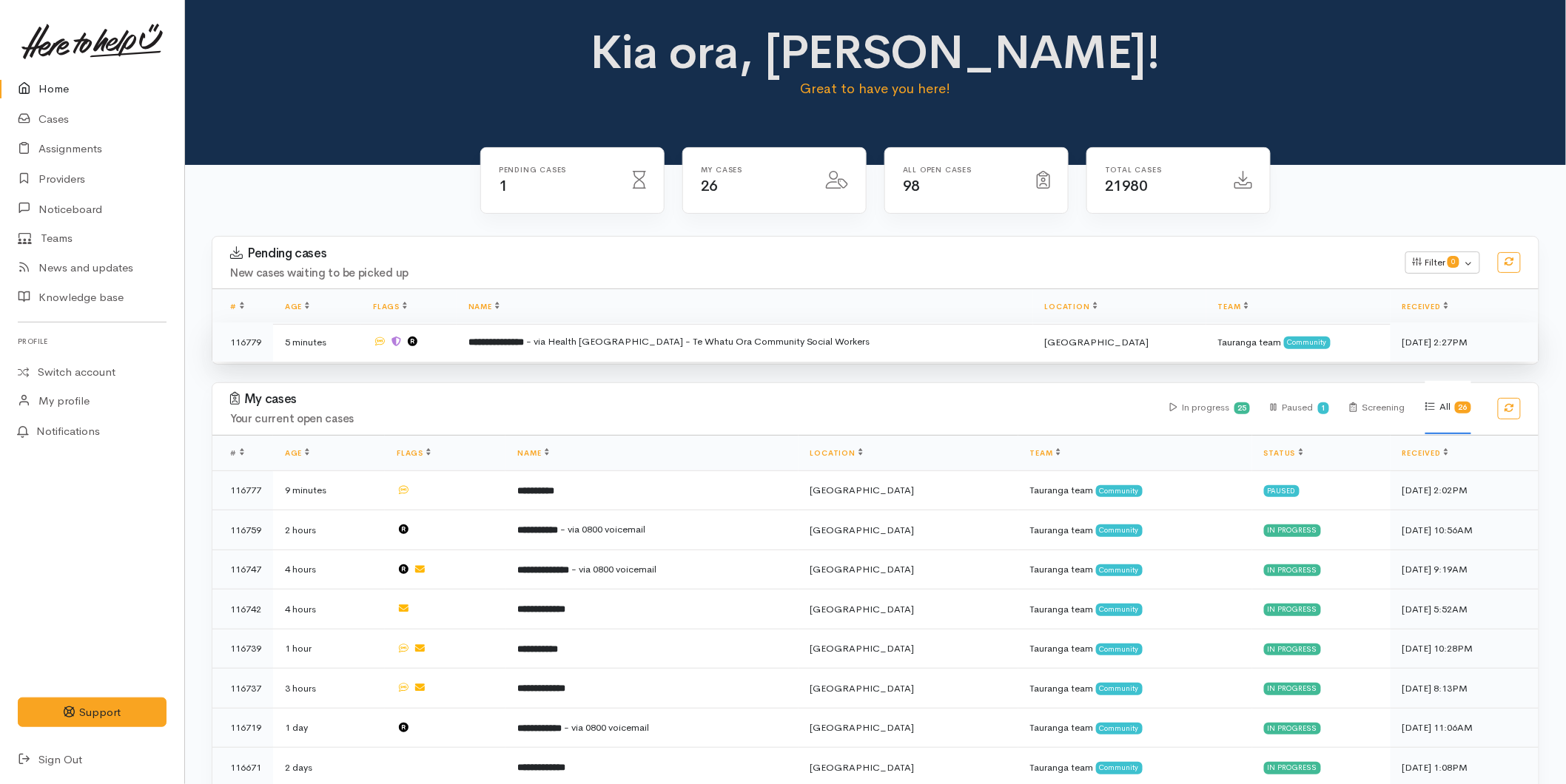
click at [605, 357] on td "**********" at bounding box center [745, 342] width 576 height 39
